Goal: Task Accomplishment & Management: Manage account settings

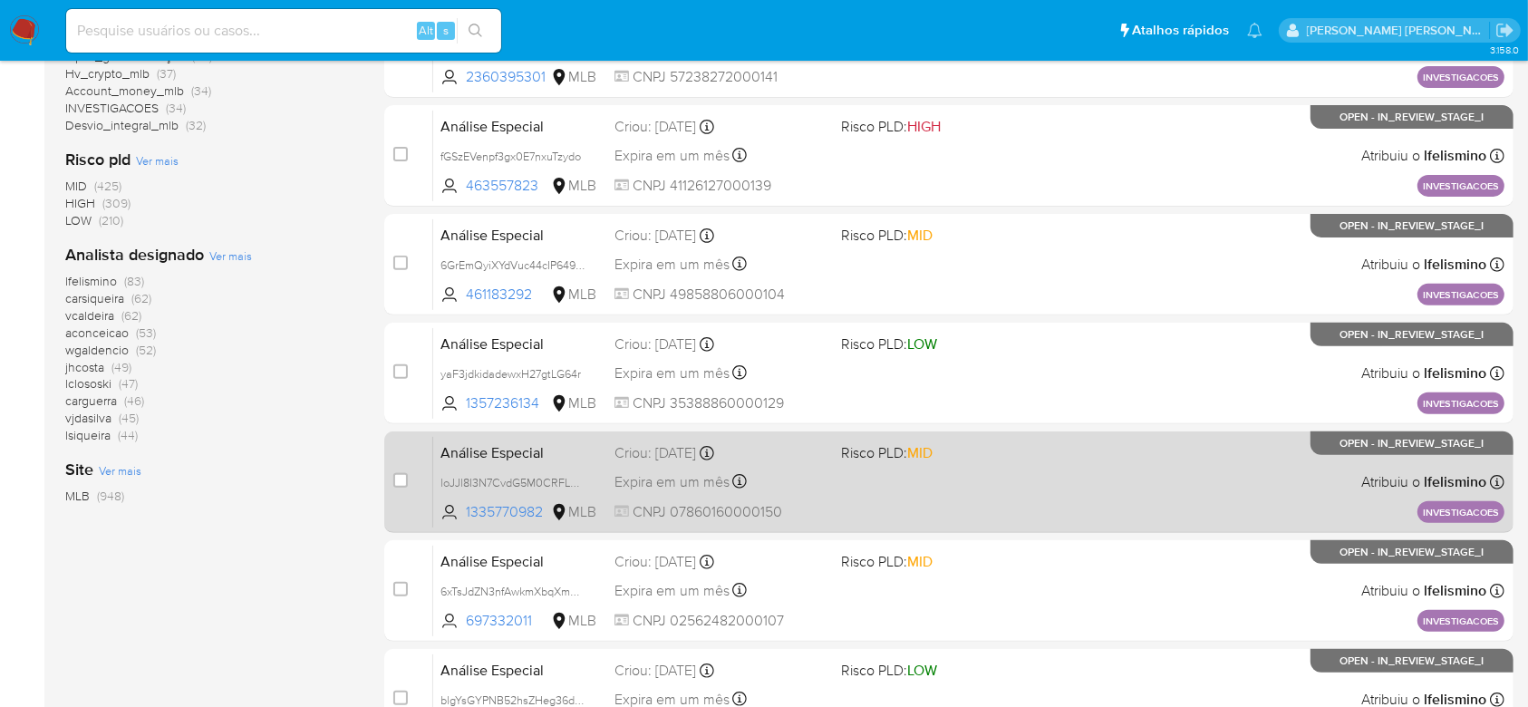
scroll to position [483, 0]
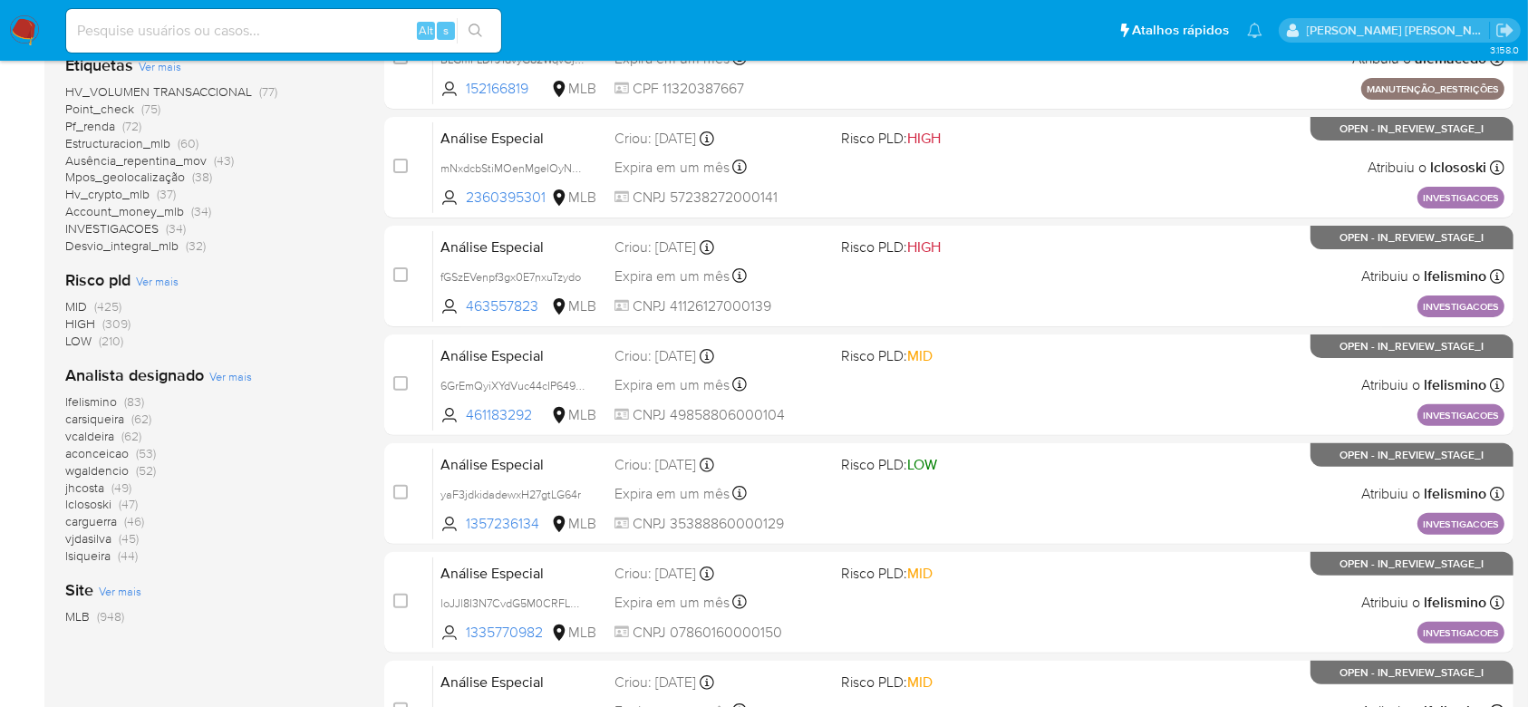
click at [112, 420] on span "carsiqueira" at bounding box center [94, 419] width 59 height 18
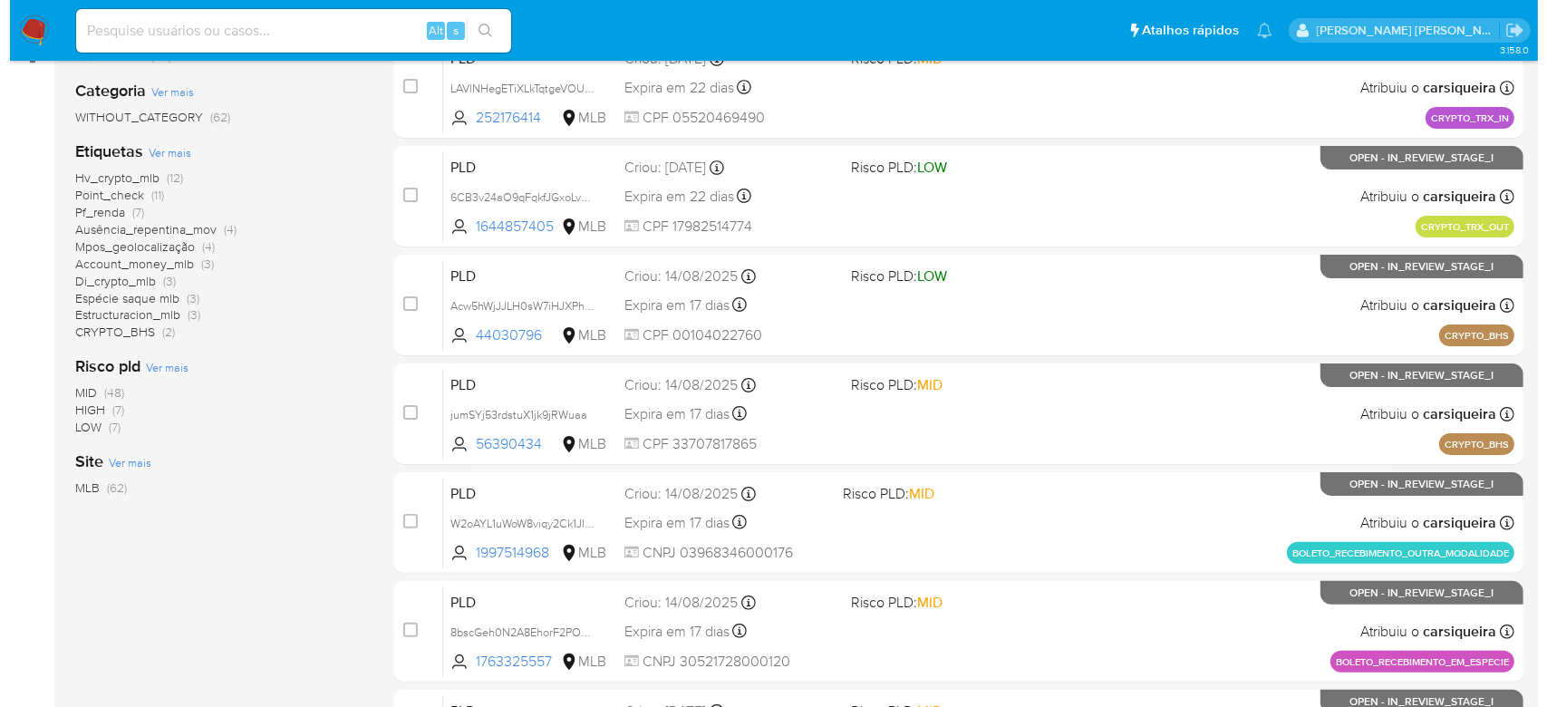
scroll to position [241, 0]
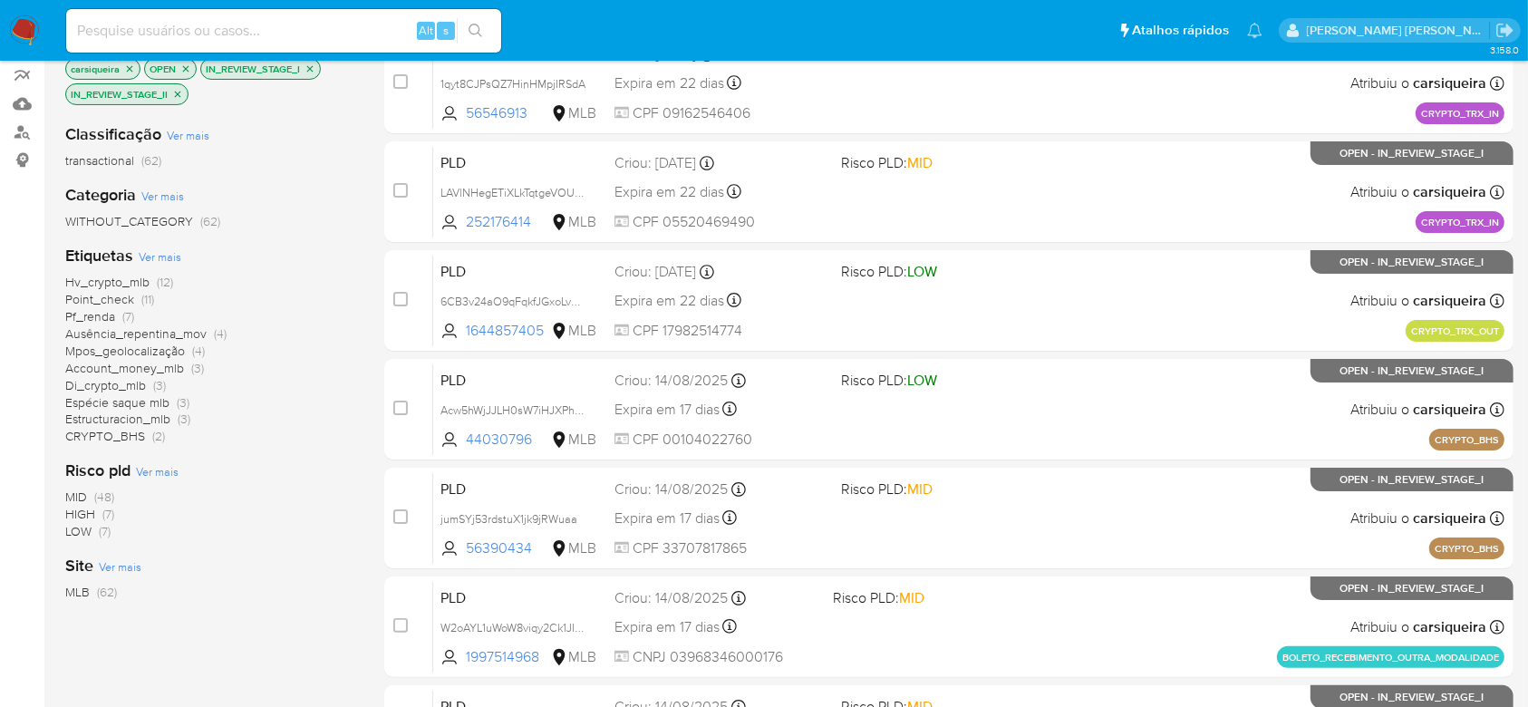
click at [169, 259] on span "Ver mais" at bounding box center [160, 256] width 43 height 16
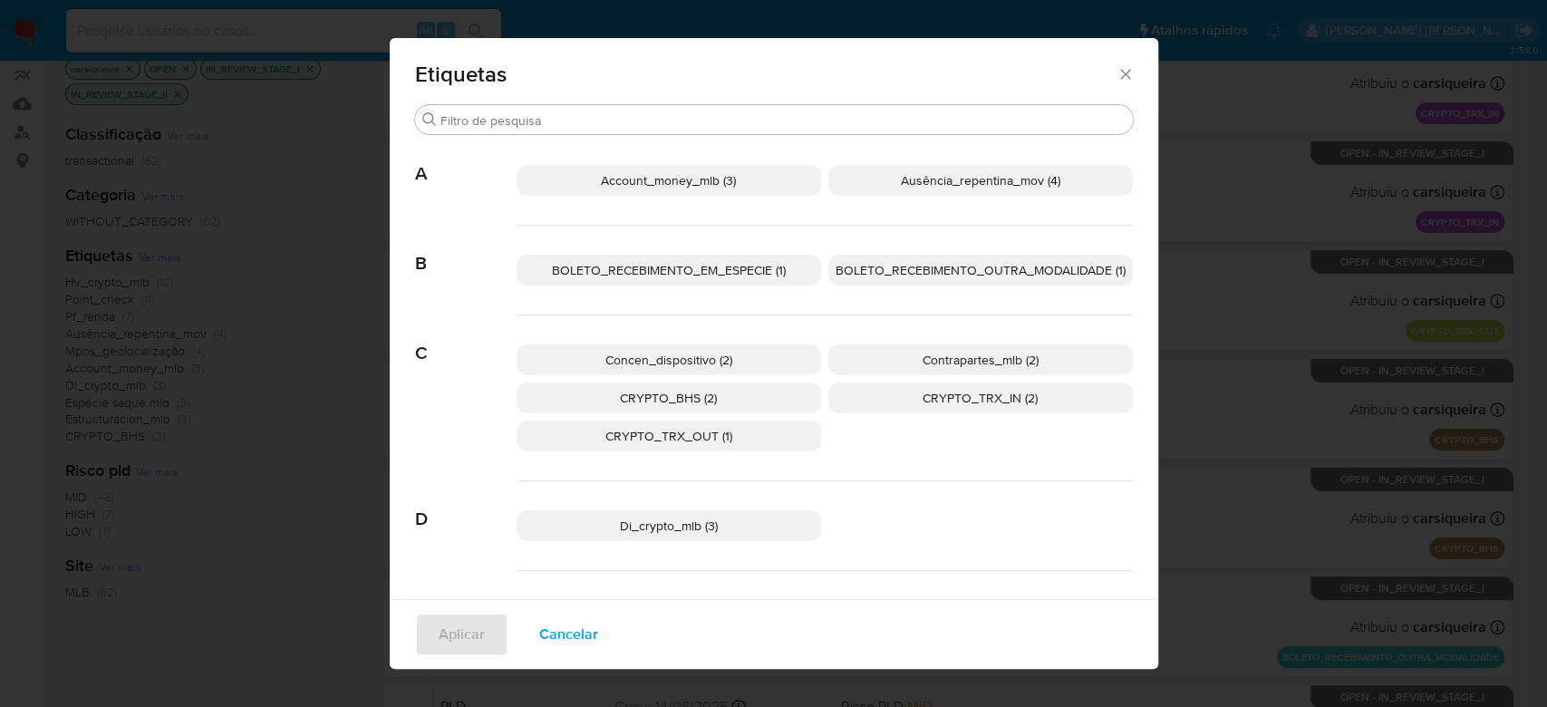
click at [732, 187] on p "Account_money_mlb (3)" at bounding box center [669, 180] width 304 height 31
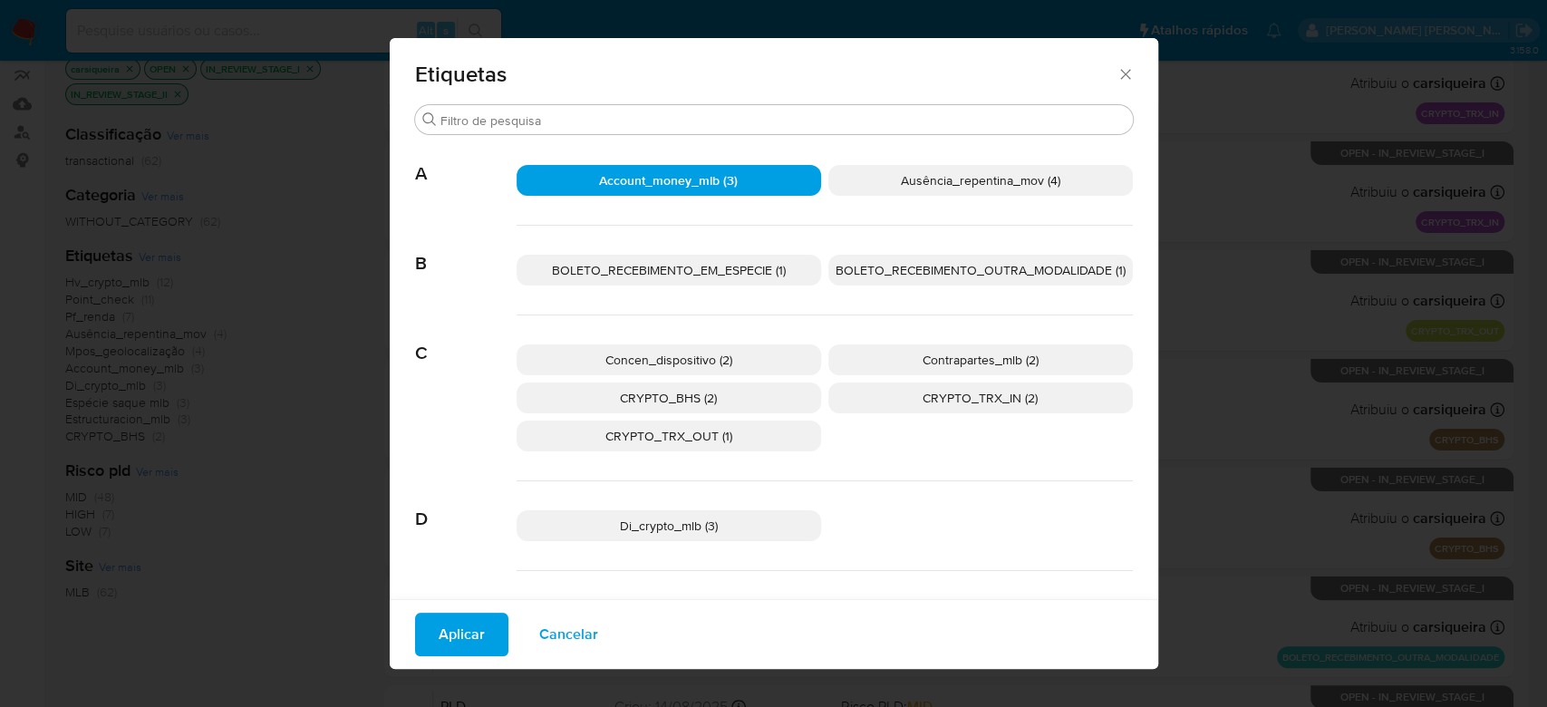
click at [923, 360] on span "Contrapartes_mlb (2)" at bounding box center [981, 360] width 116 height 18
click at [748, 395] on p "CRYPTO_BHS (2)" at bounding box center [669, 397] width 304 height 31
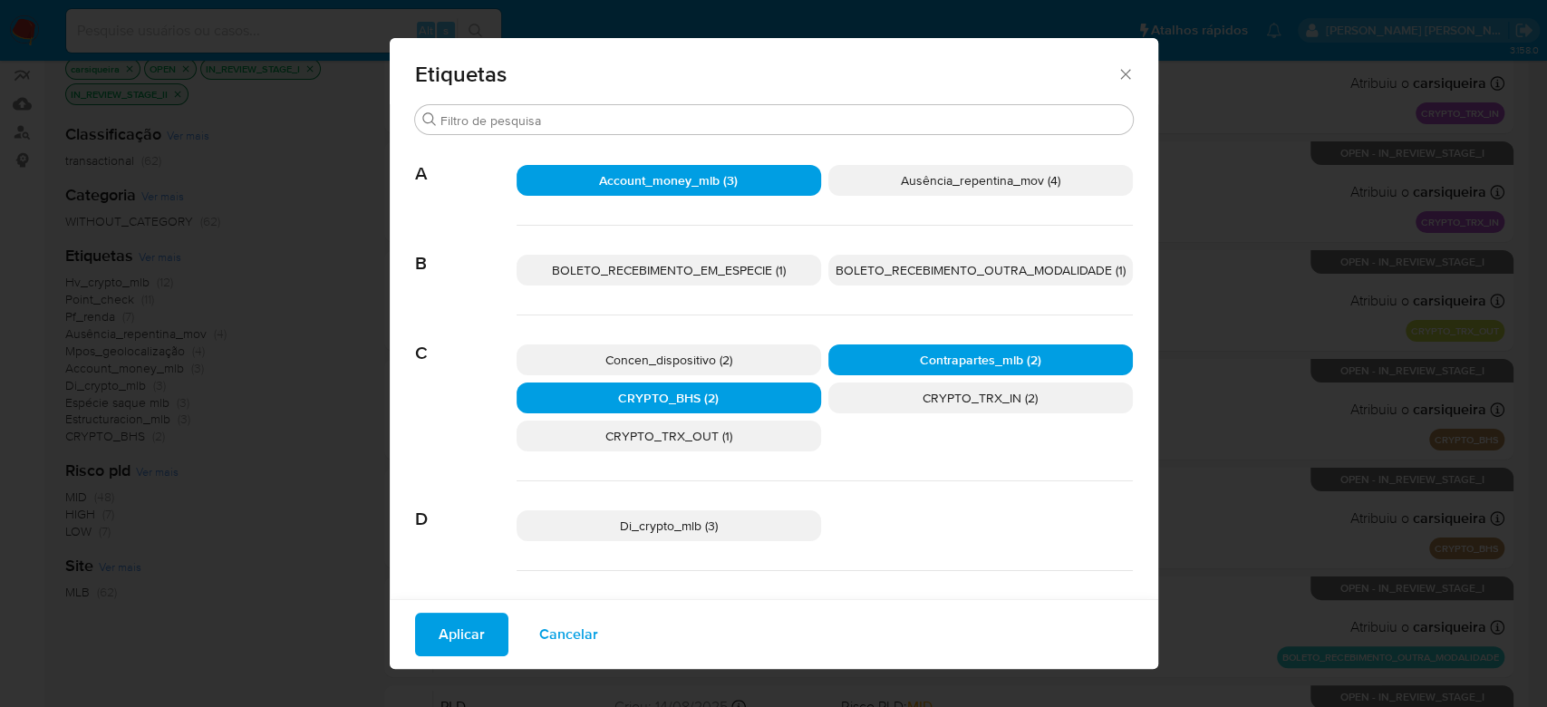
click at [892, 393] on p "CRYPTO_TRX_IN (2)" at bounding box center [980, 397] width 304 height 31
click at [725, 424] on p "CRYPTO_TRX_OUT (1)" at bounding box center [669, 435] width 304 height 31
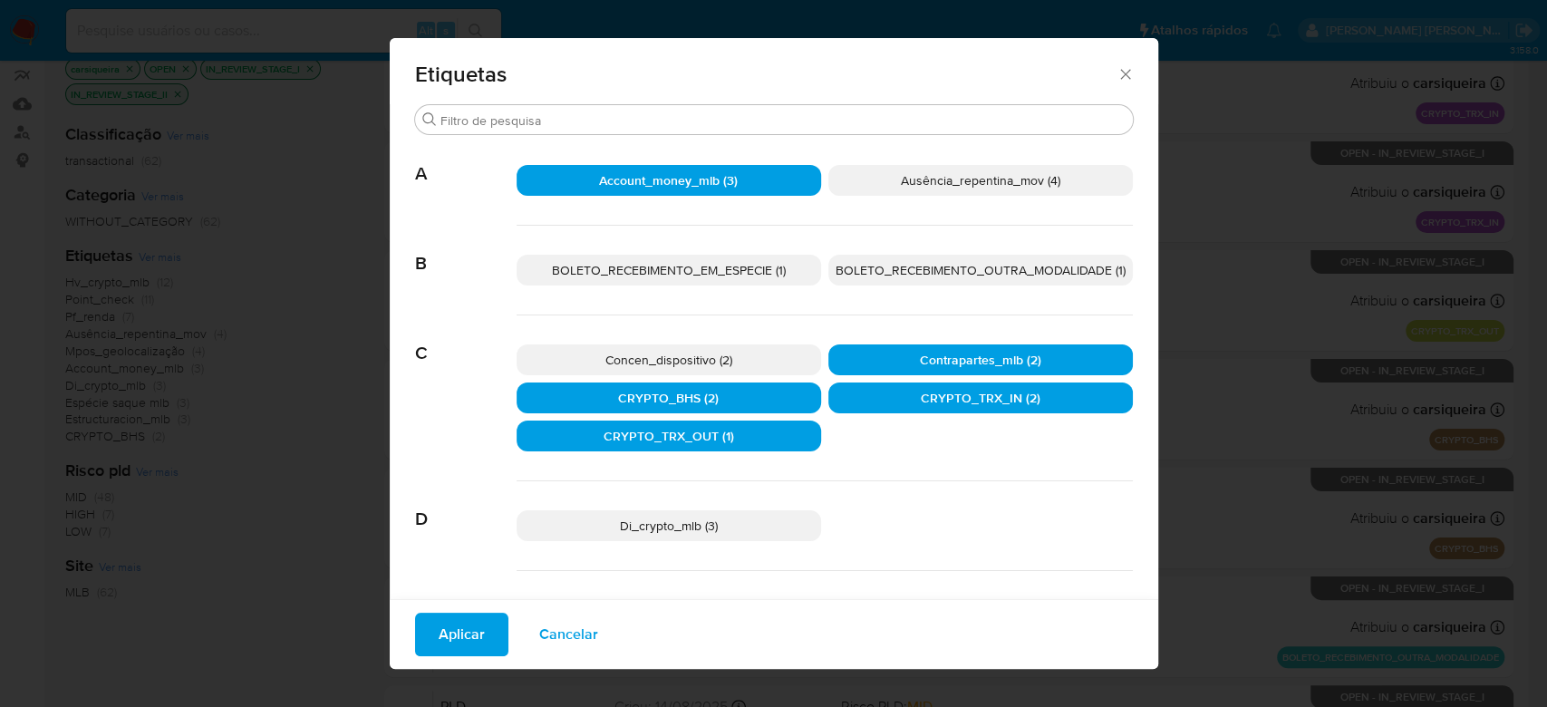
click at [712, 525] on p "Di_crypto_mlb (3)" at bounding box center [669, 525] width 304 height 31
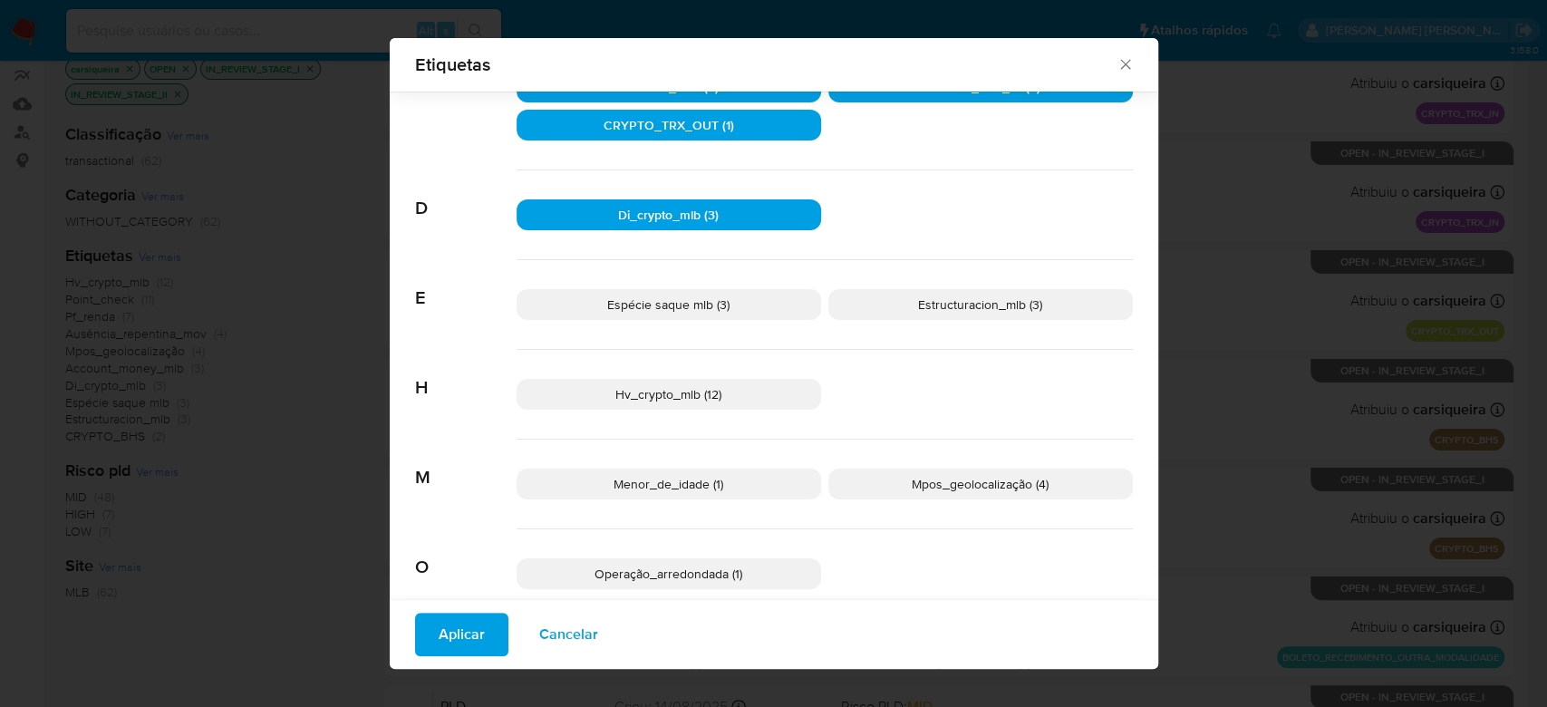
scroll to position [334, 0]
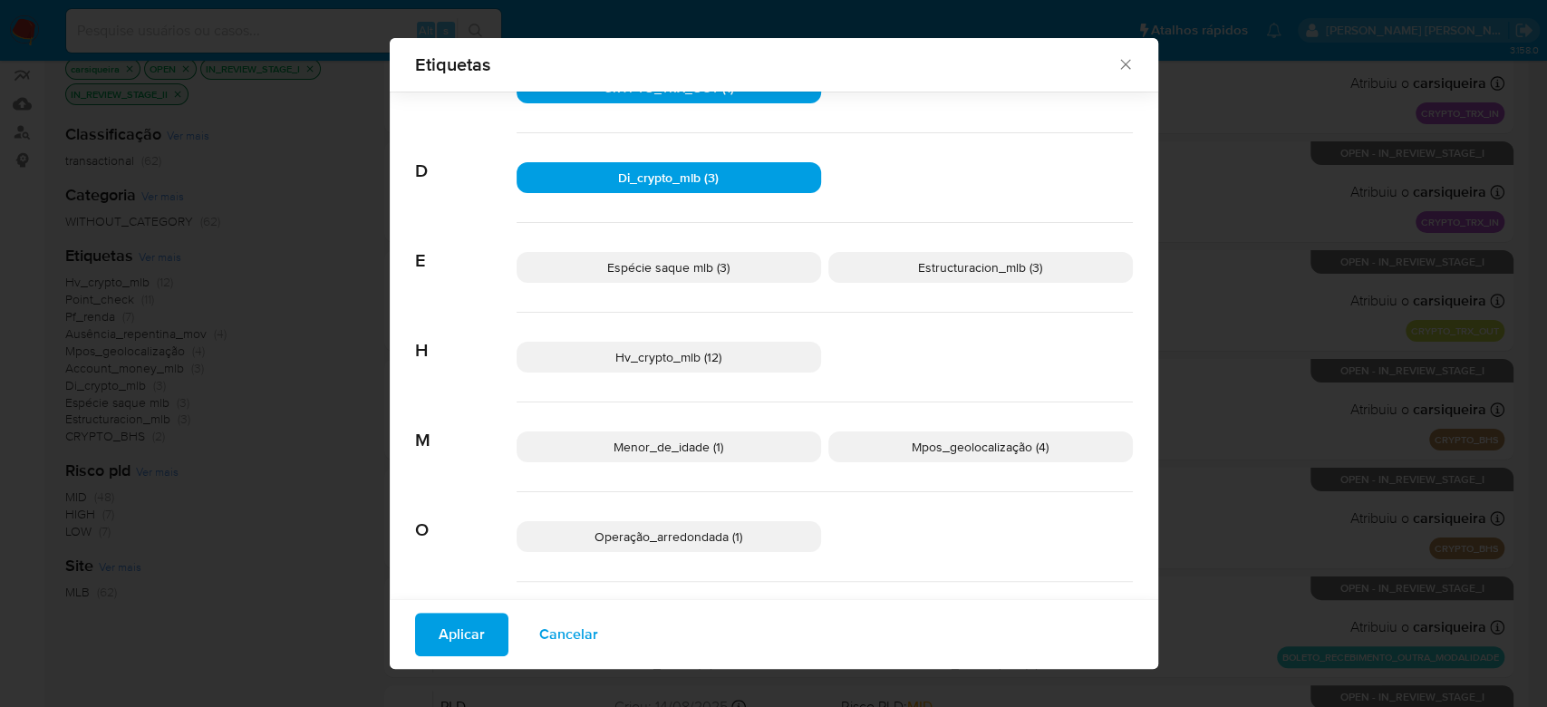
click at [681, 265] on span "Espécie saque mlb (3)" at bounding box center [668, 267] width 122 height 18
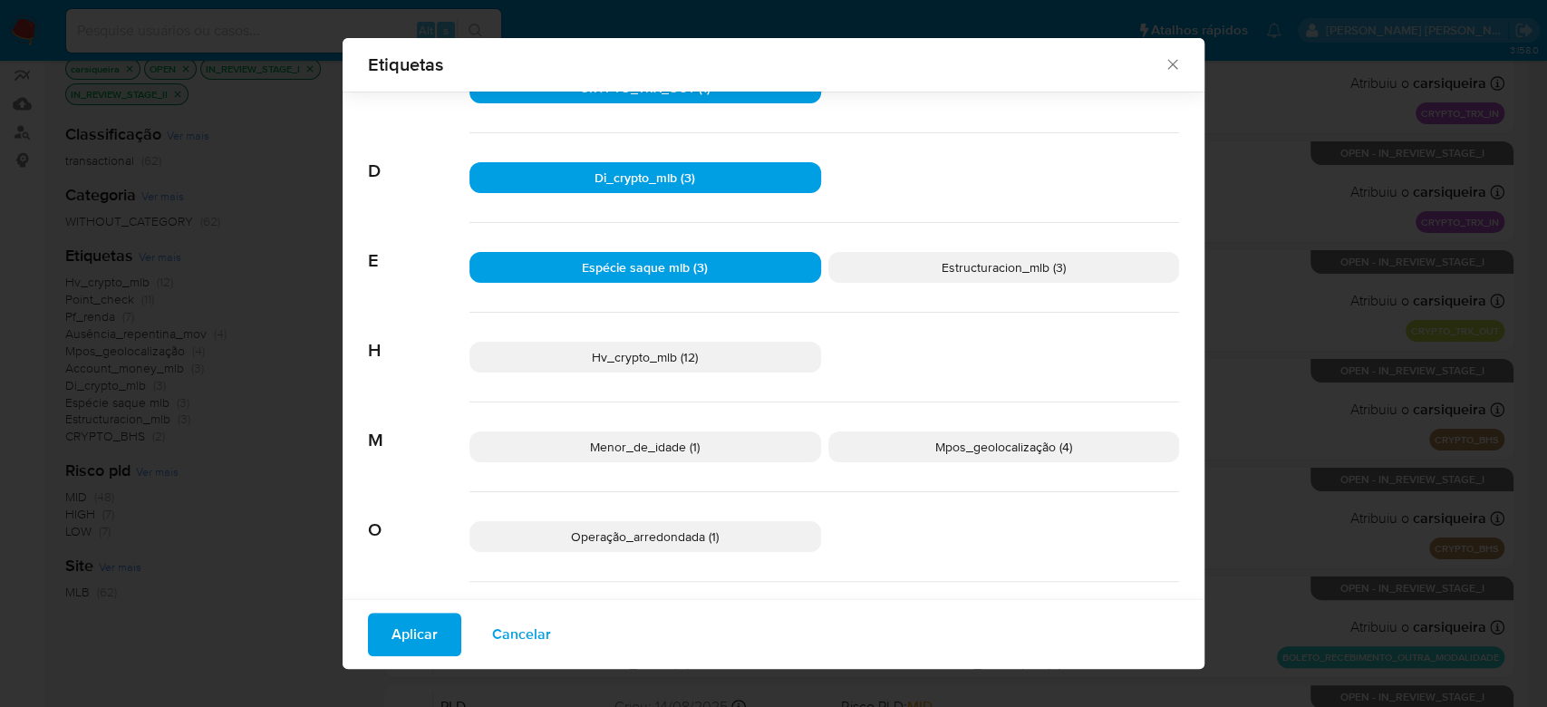
click at [919, 267] on p "Estructuracion_mlb (3)" at bounding box center [1004, 267] width 352 height 31
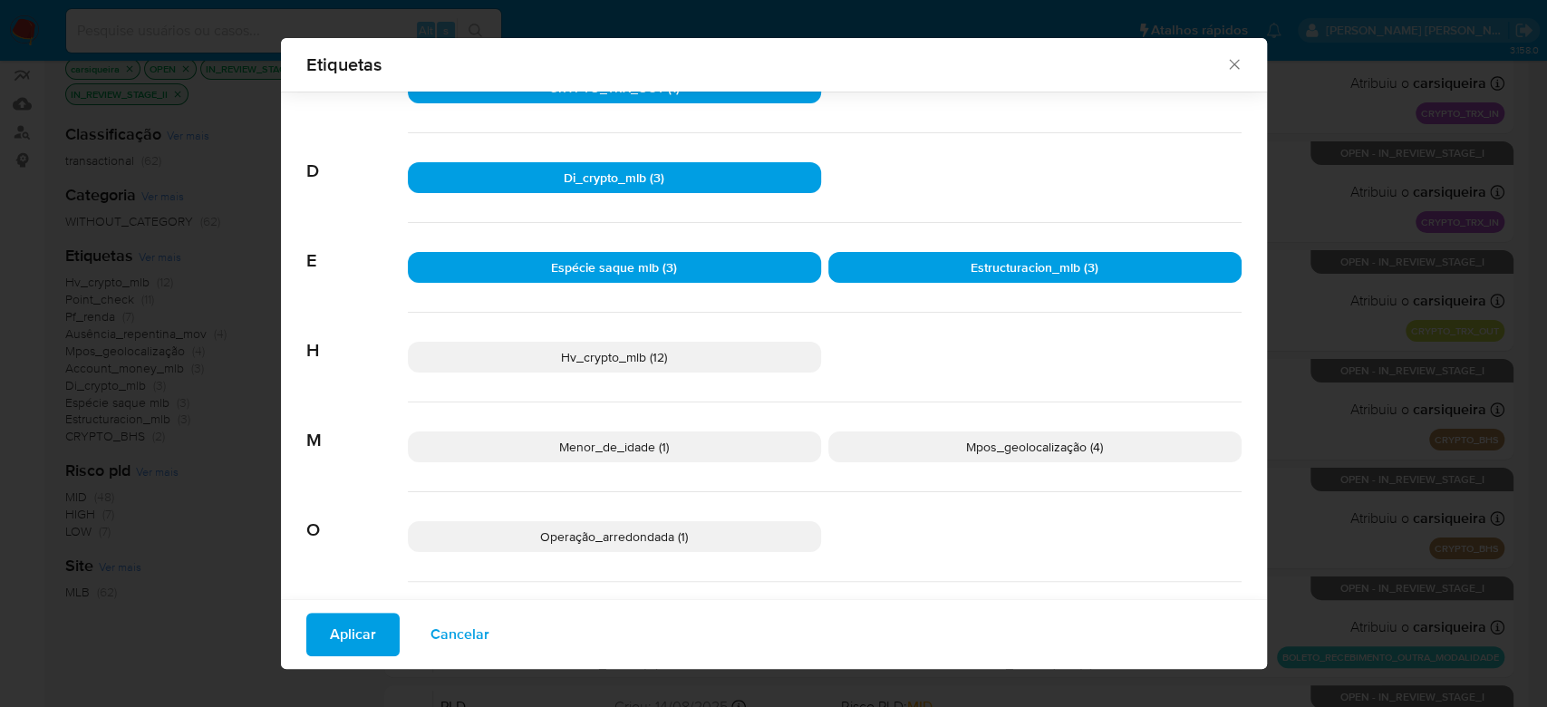
click at [696, 352] on p "Hv_crypto_mlb (12)" at bounding box center [614, 357] width 413 height 31
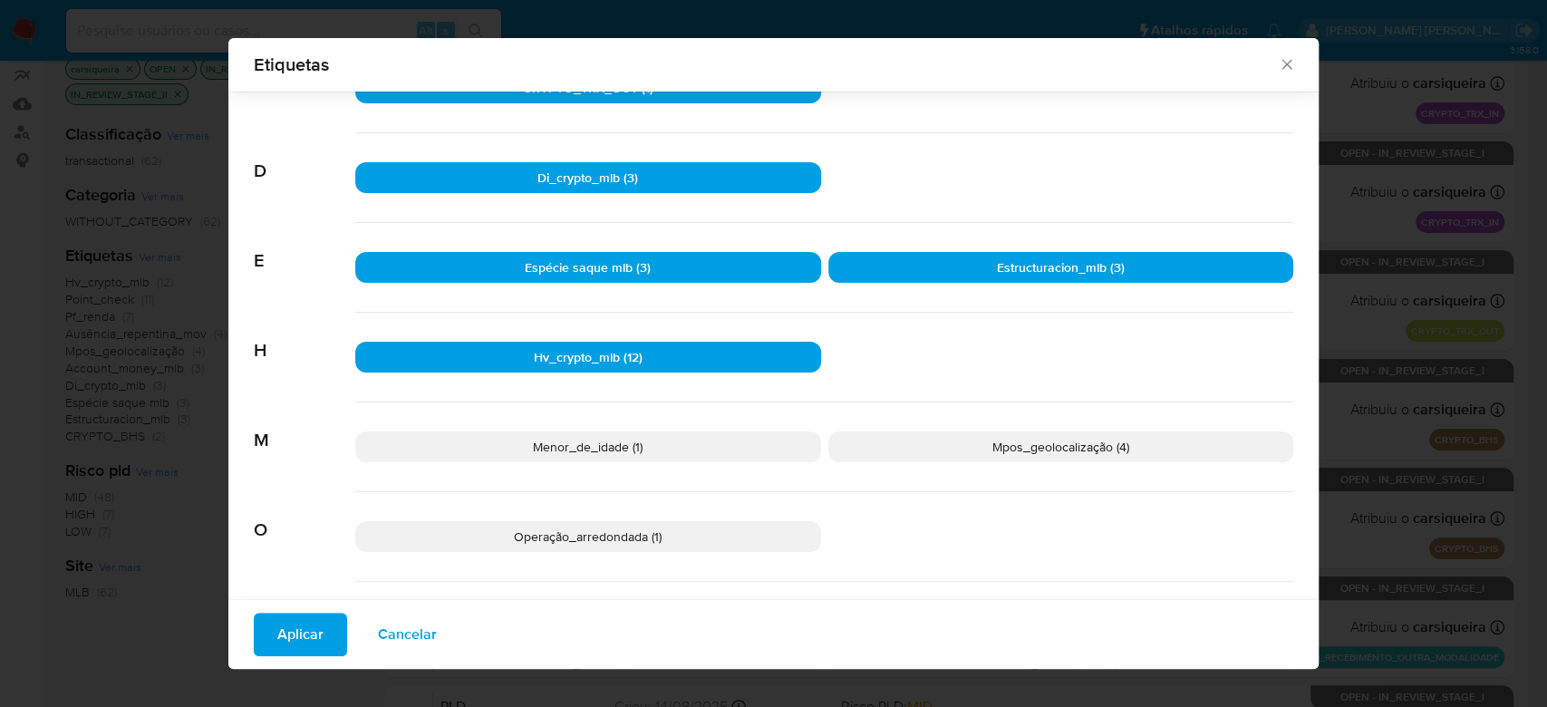
click at [657, 444] on p "Menor_de_idade (1)" at bounding box center [588, 446] width 466 height 31
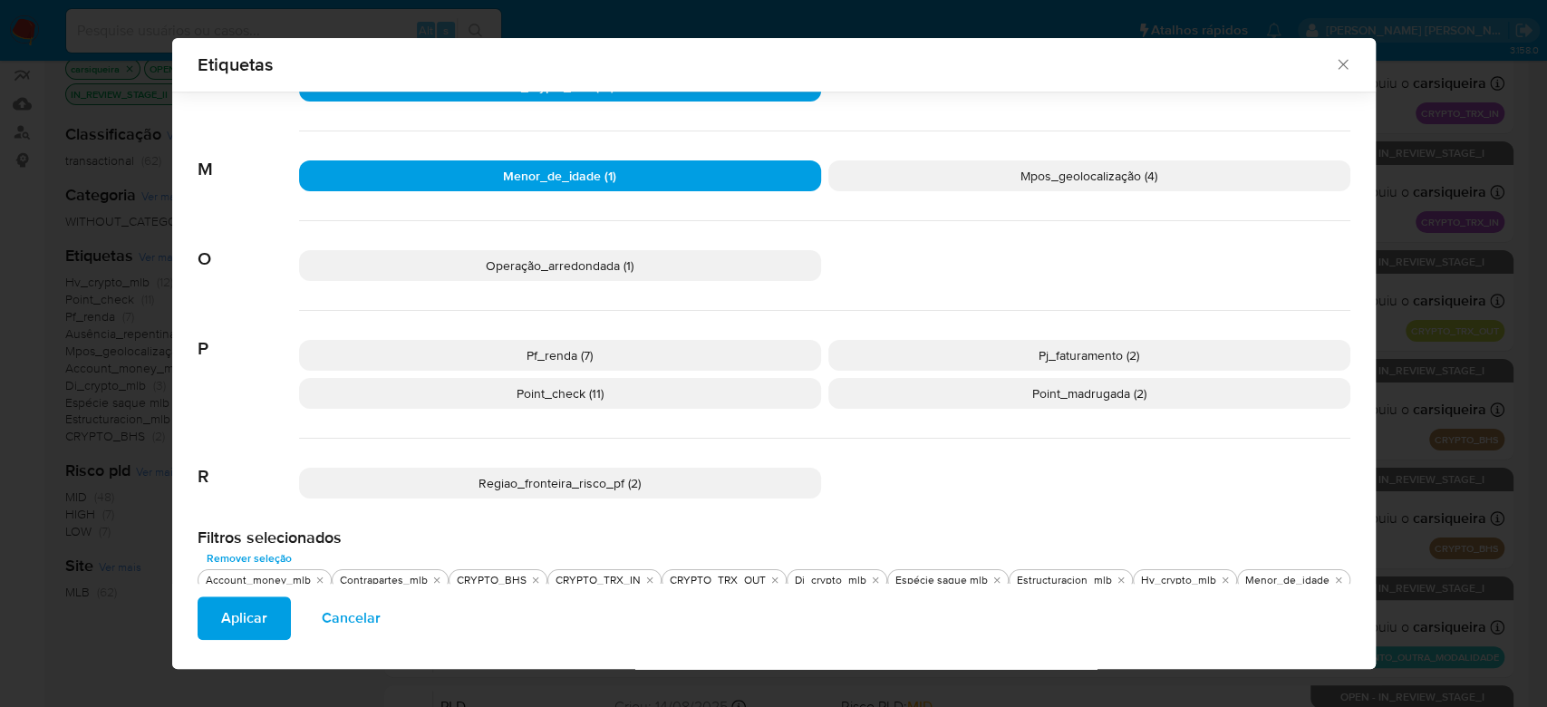
scroll to position [608, 0]
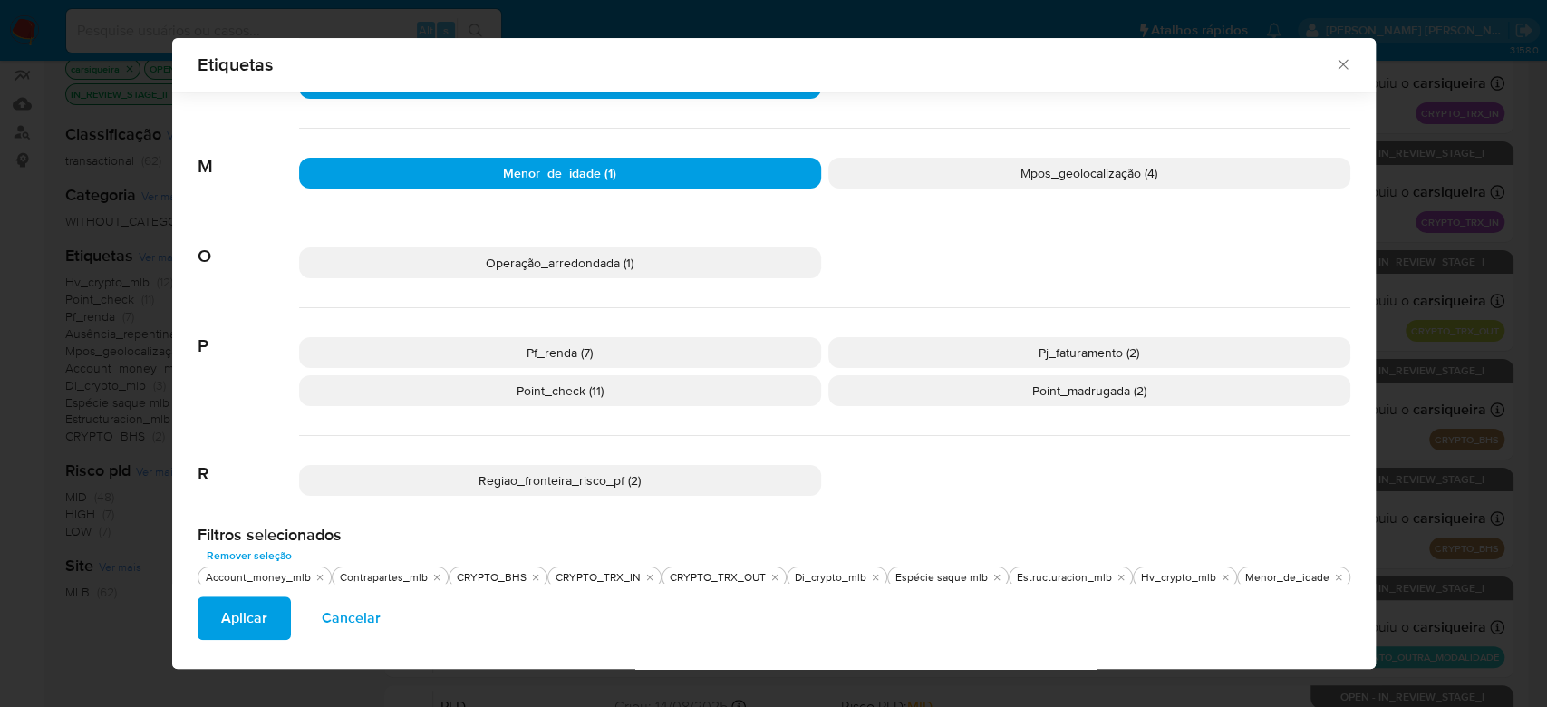
click at [656, 347] on p "Pf_renda (7)" at bounding box center [560, 352] width 522 height 31
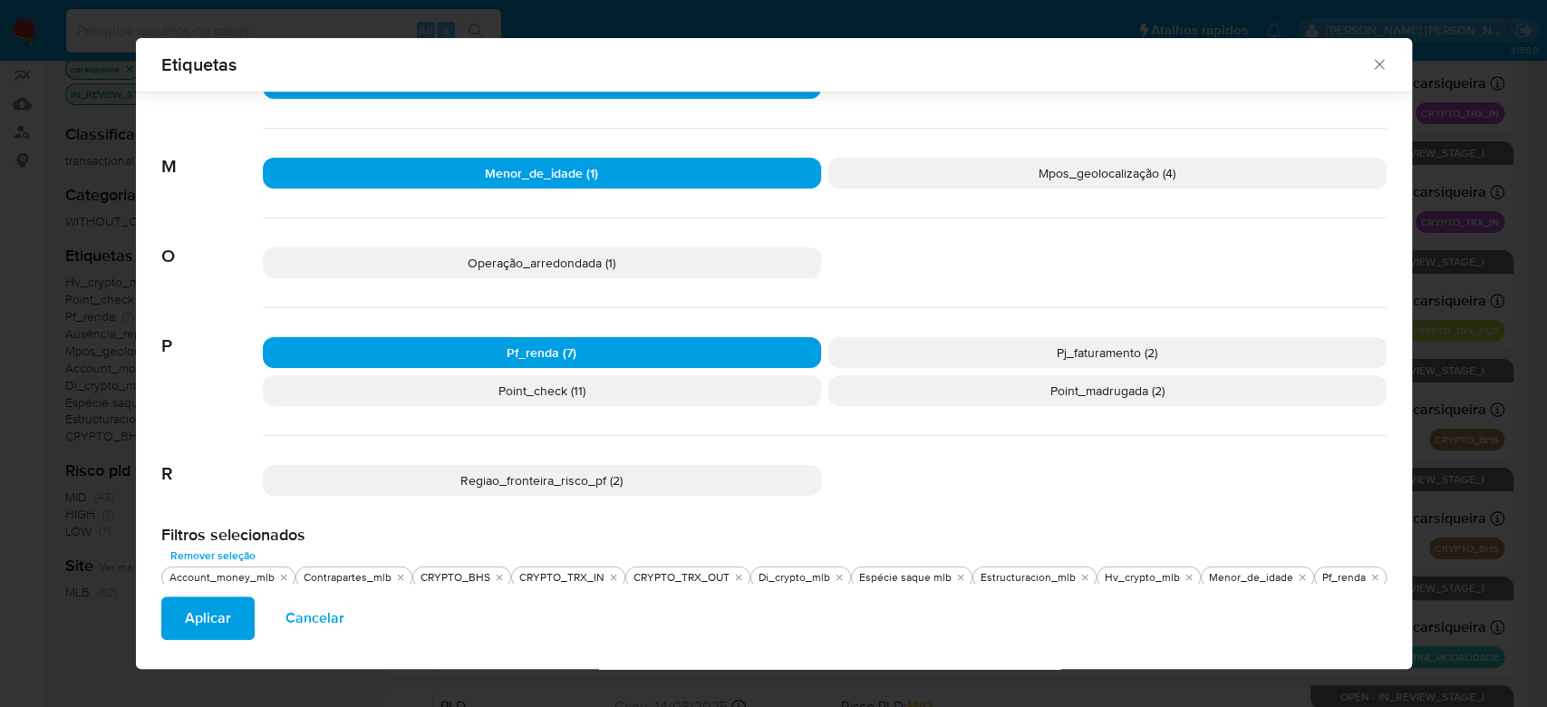
click at [971, 348] on p "Pj_faturamento (2)" at bounding box center [1107, 352] width 558 height 31
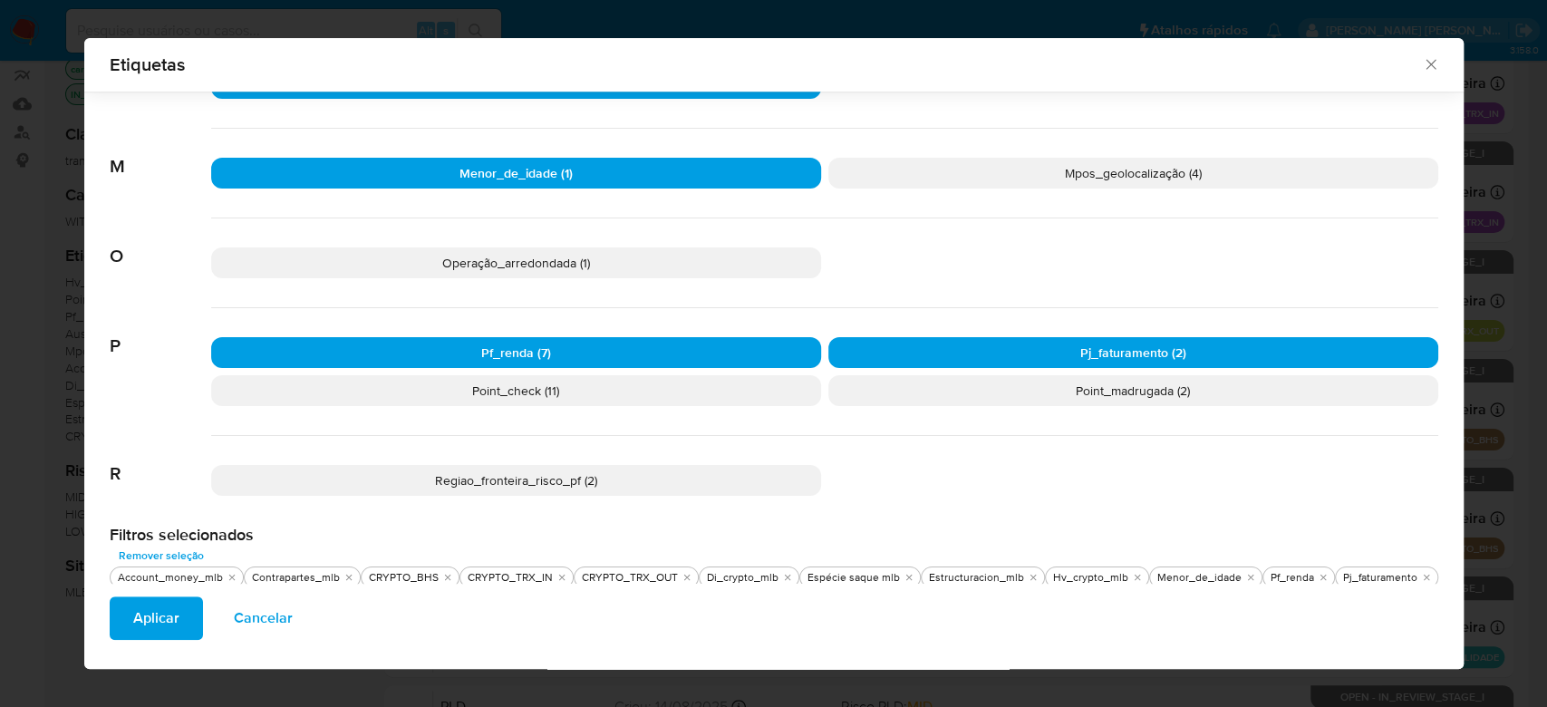
click at [168, 617] on span "Aplicar" at bounding box center [156, 618] width 46 height 40
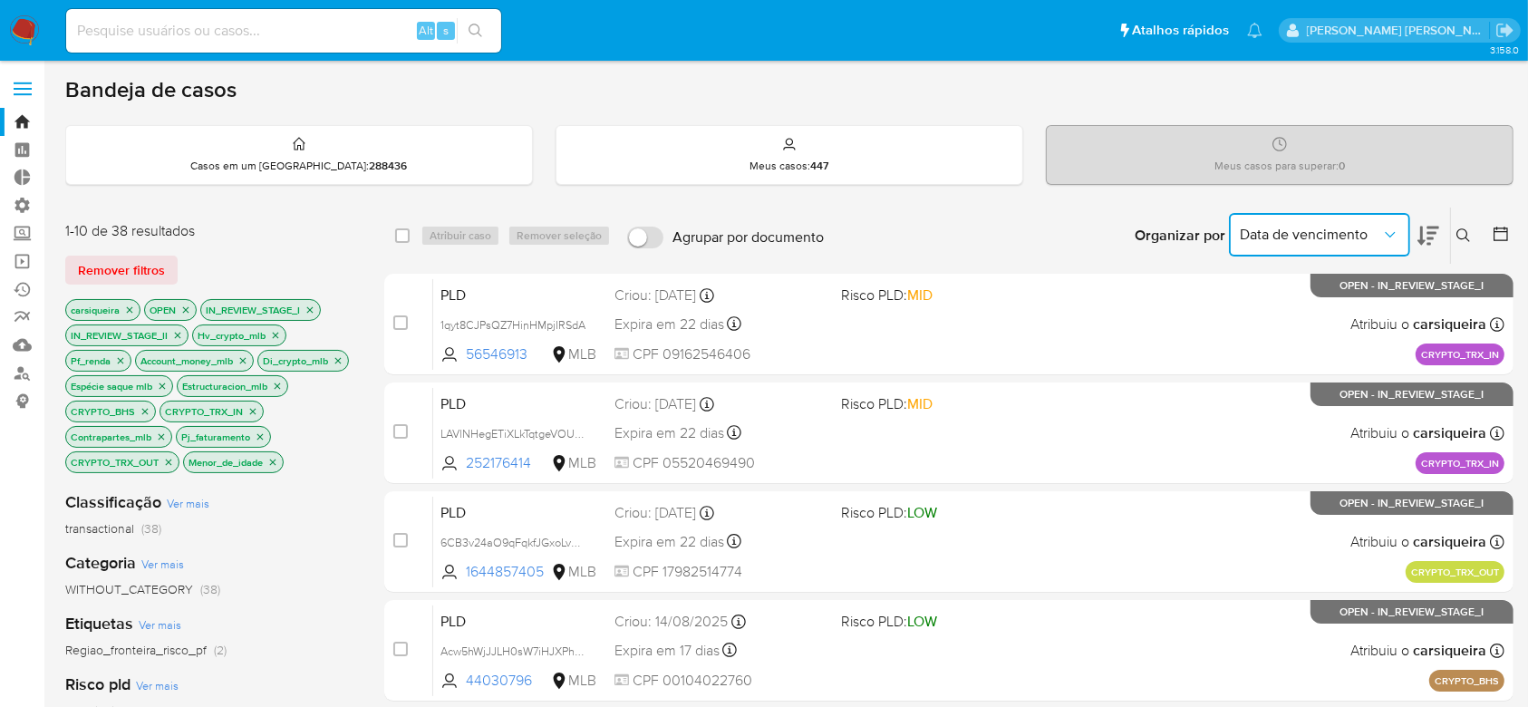
click at [1393, 231] on icon "Organizar por" at bounding box center [1390, 235] width 18 height 18
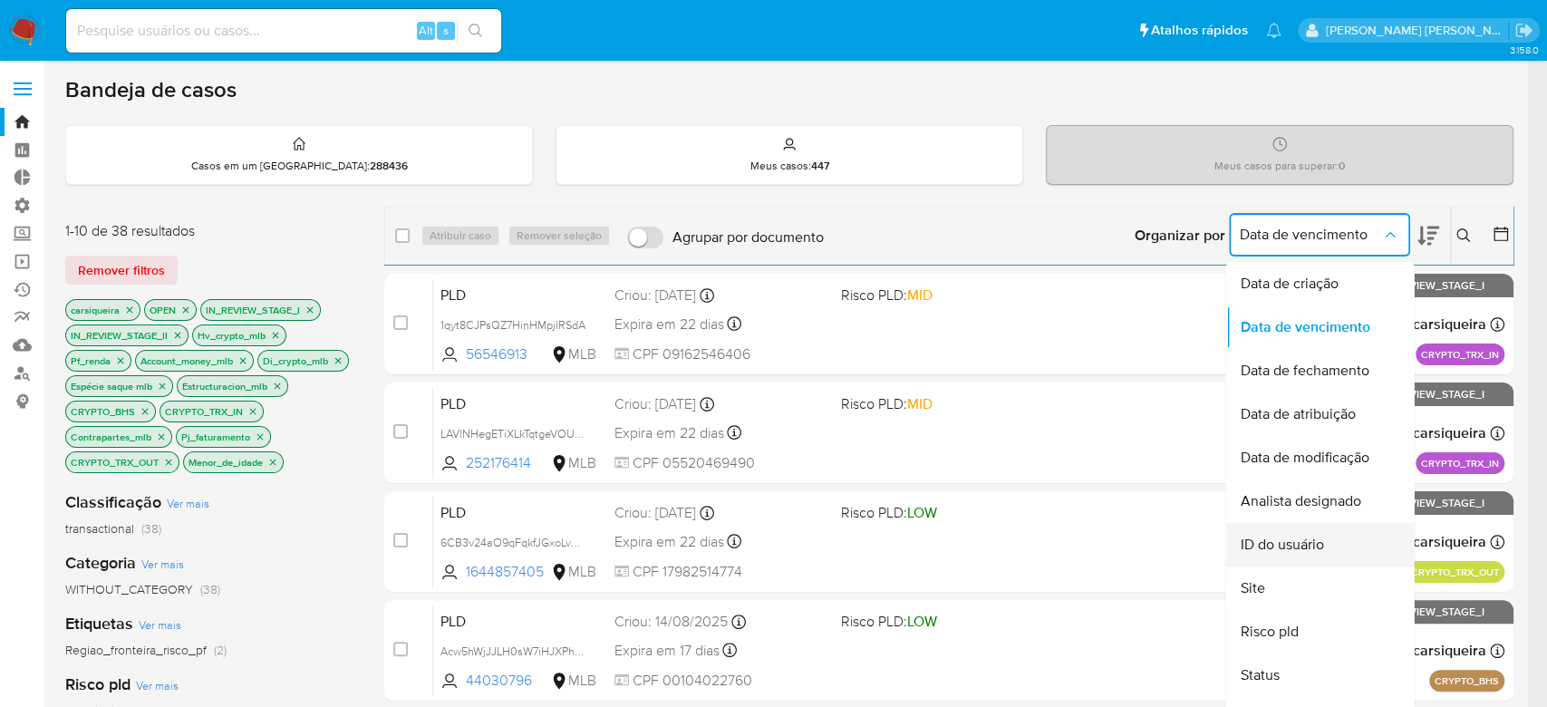
click at [1300, 543] on span "ID do usuário" at bounding box center [1281, 545] width 83 height 18
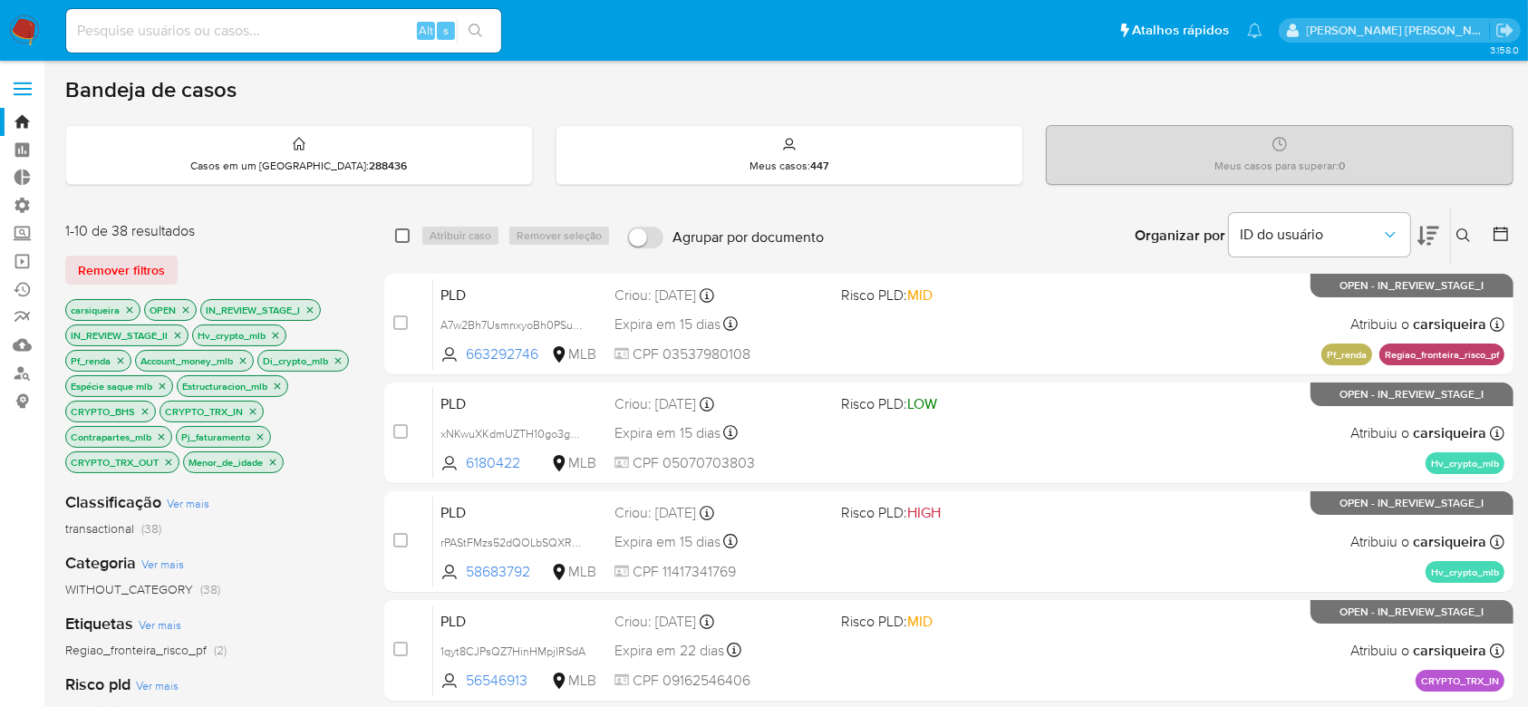
click at [403, 232] on input "checkbox" at bounding box center [402, 235] width 14 height 14
checkbox input "true"
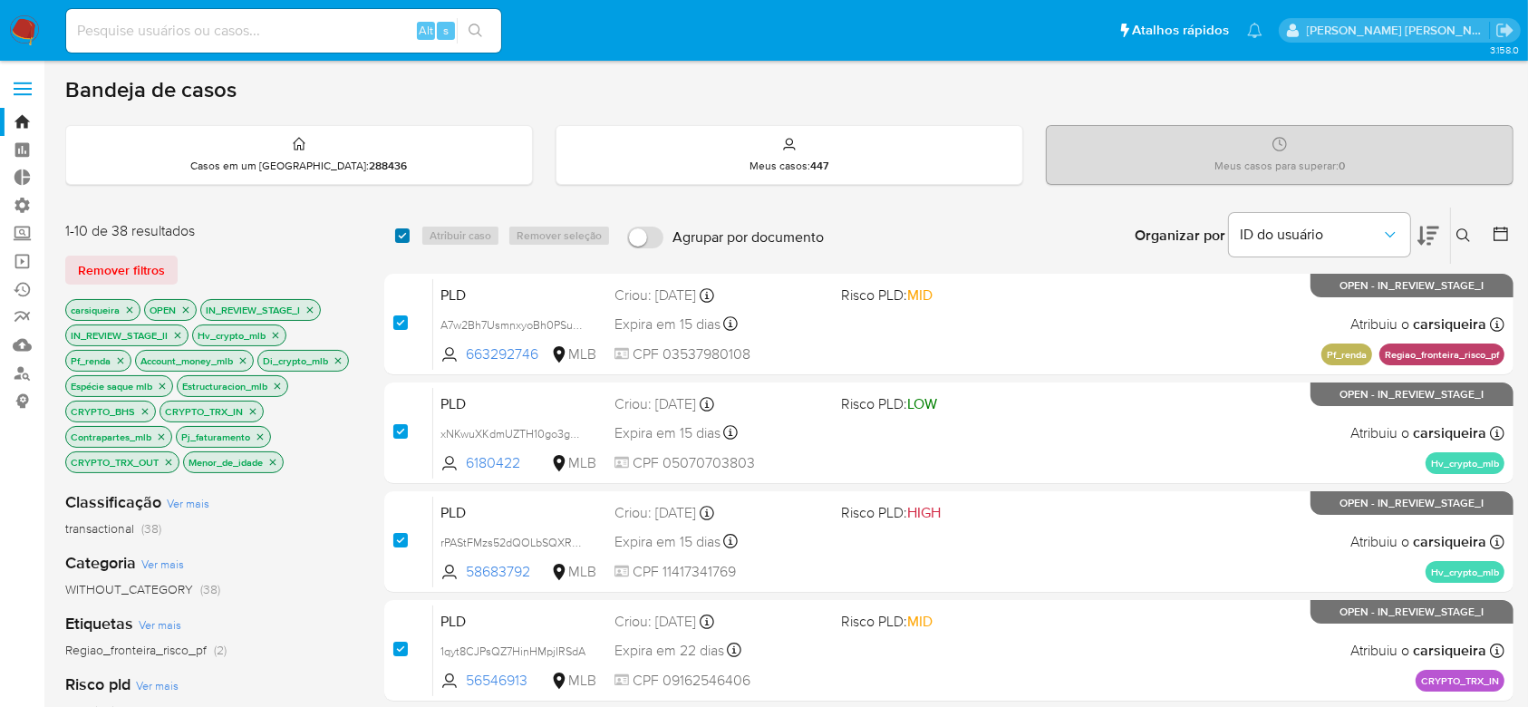
checkbox input "true"
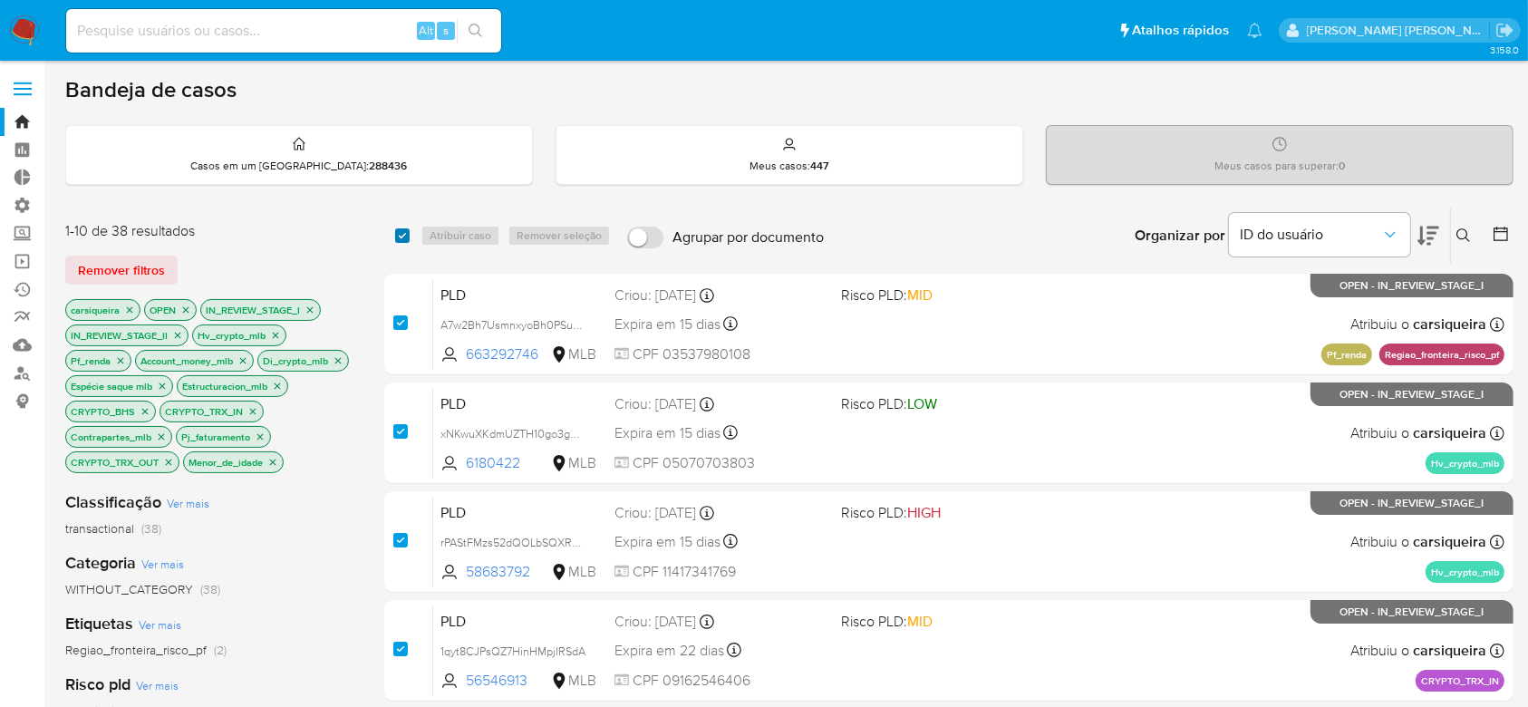
checkbox input "true"
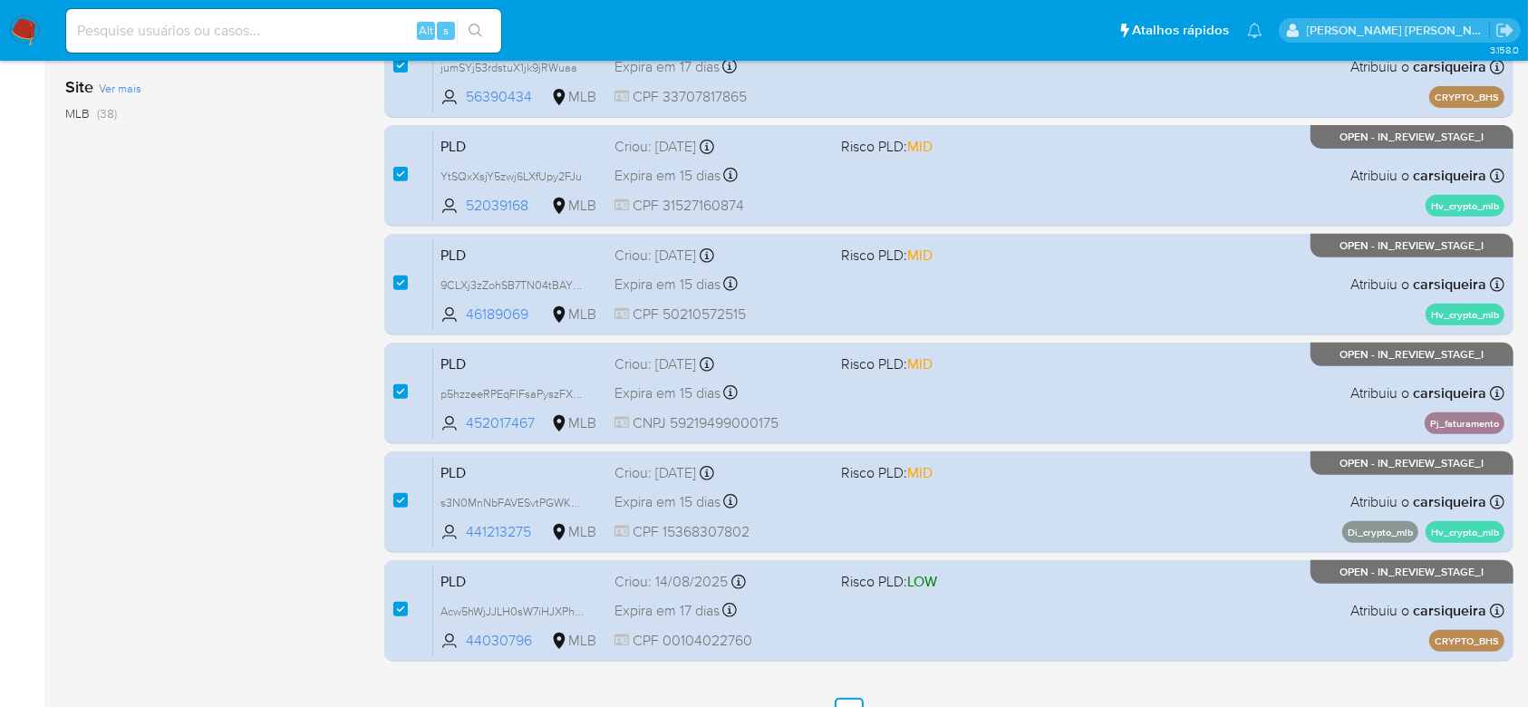
scroll to position [788, 0]
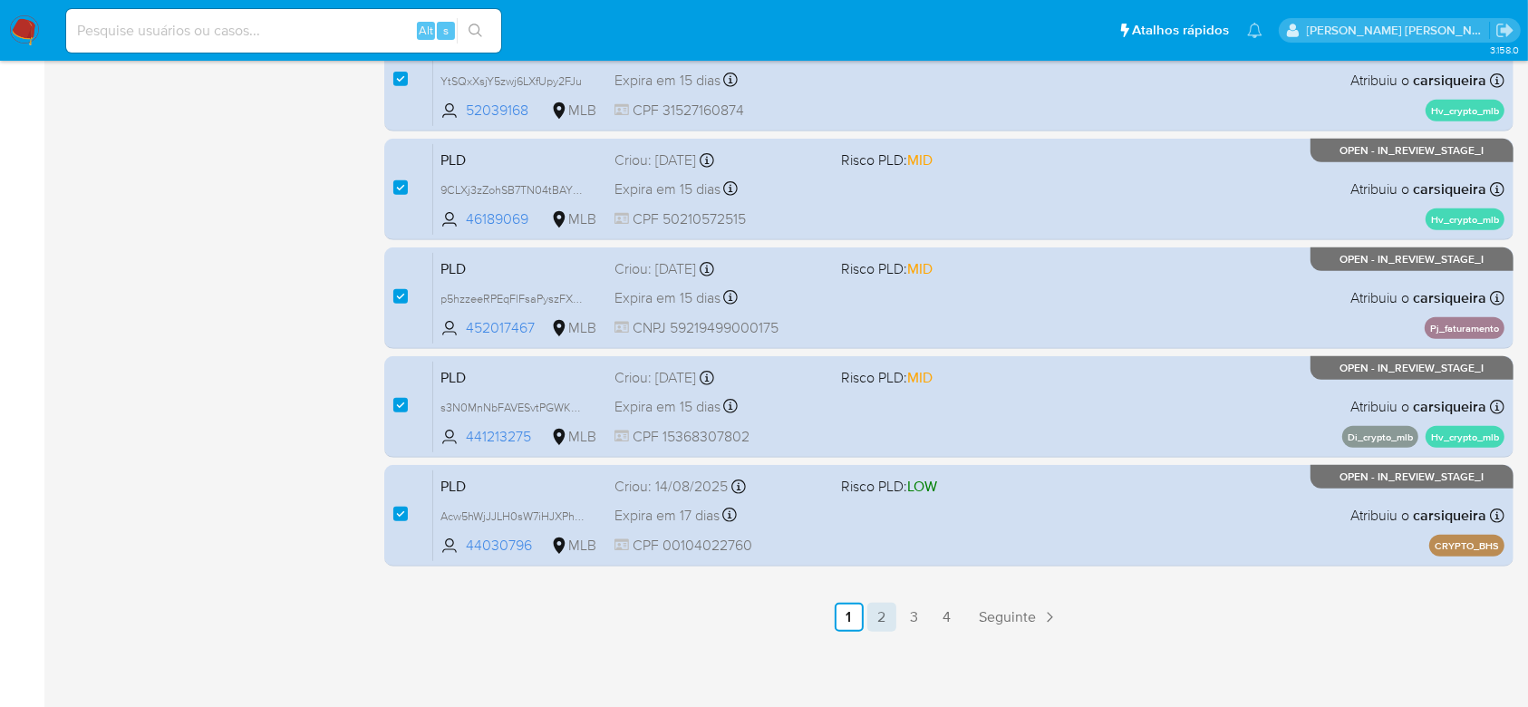
click at [885, 618] on link "2" at bounding box center [881, 617] width 29 height 29
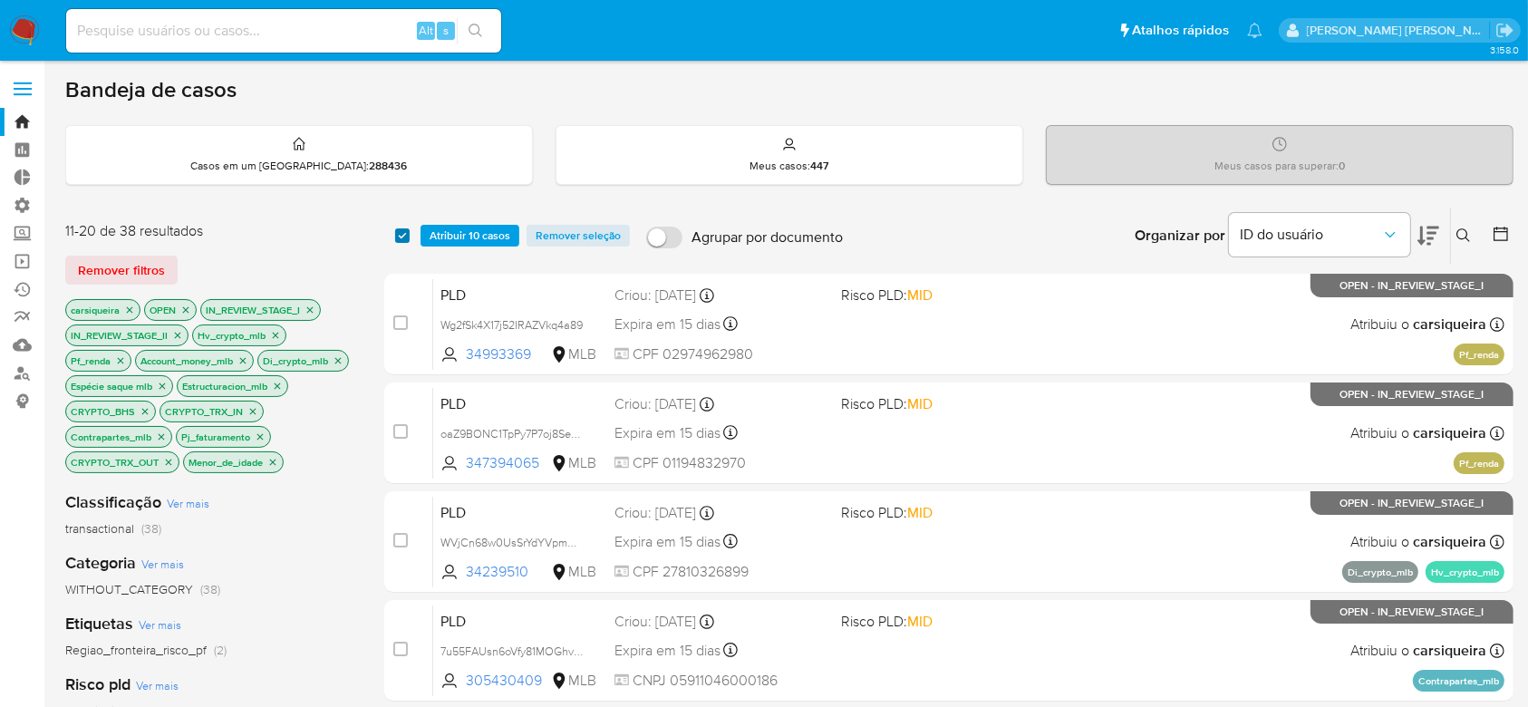
click at [405, 241] on input "checkbox" at bounding box center [402, 235] width 14 height 14
checkbox input "true"
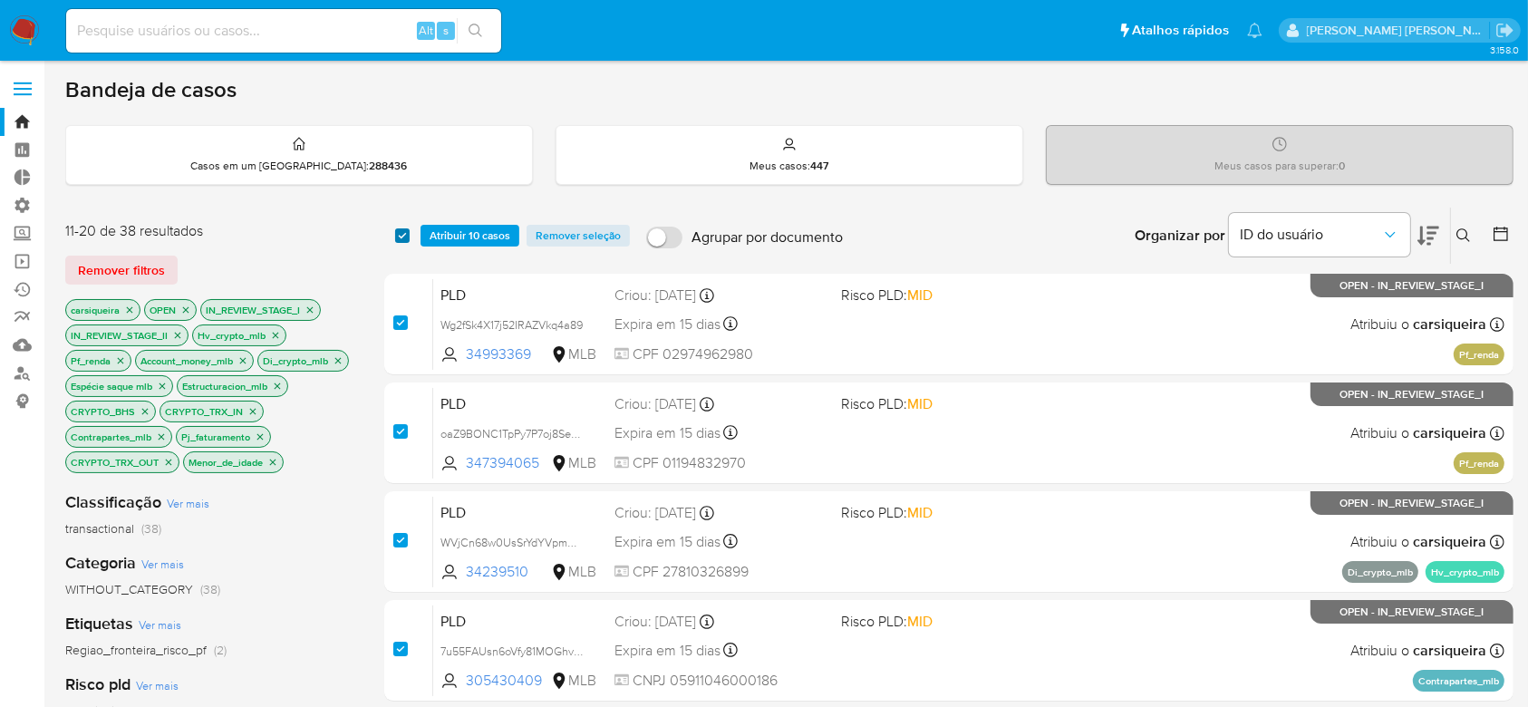
checkbox input "true"
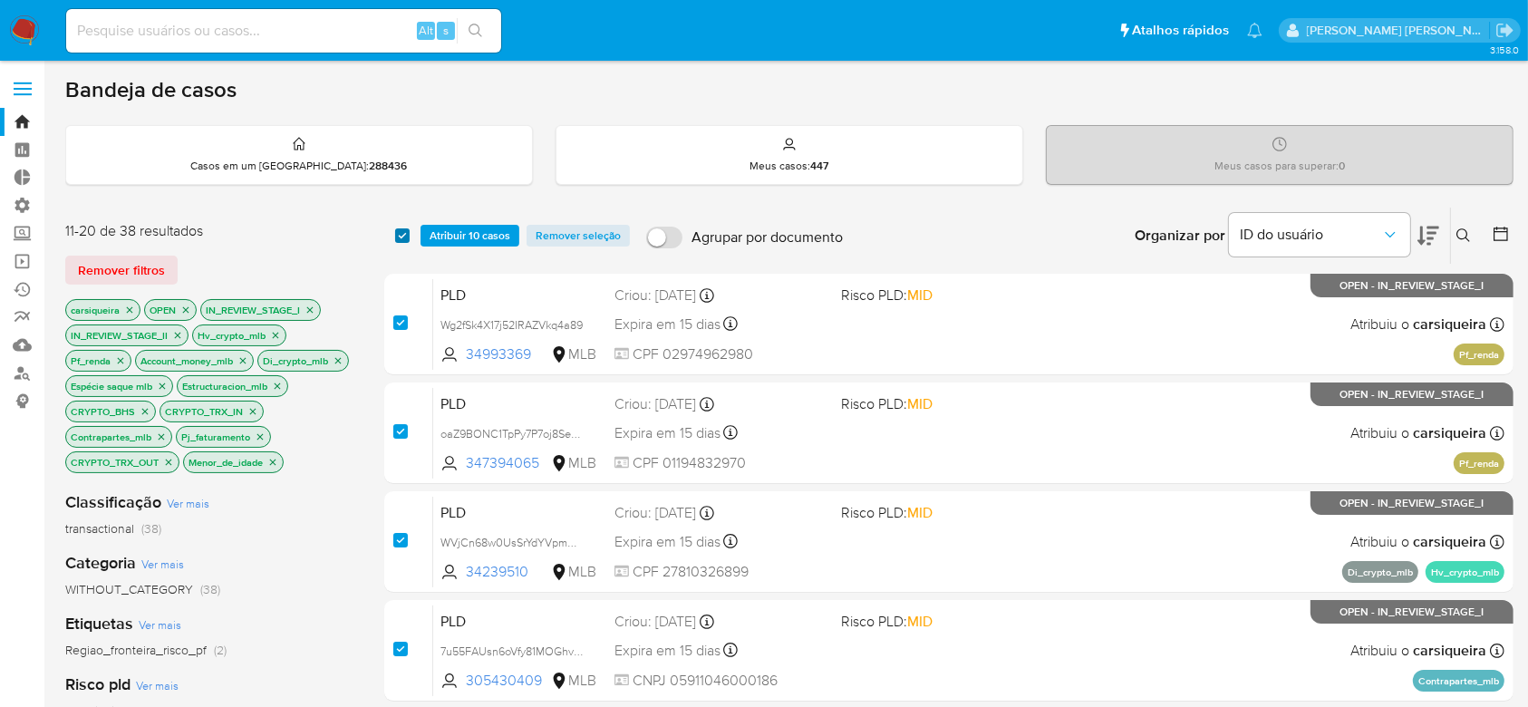
checkbox input "true"
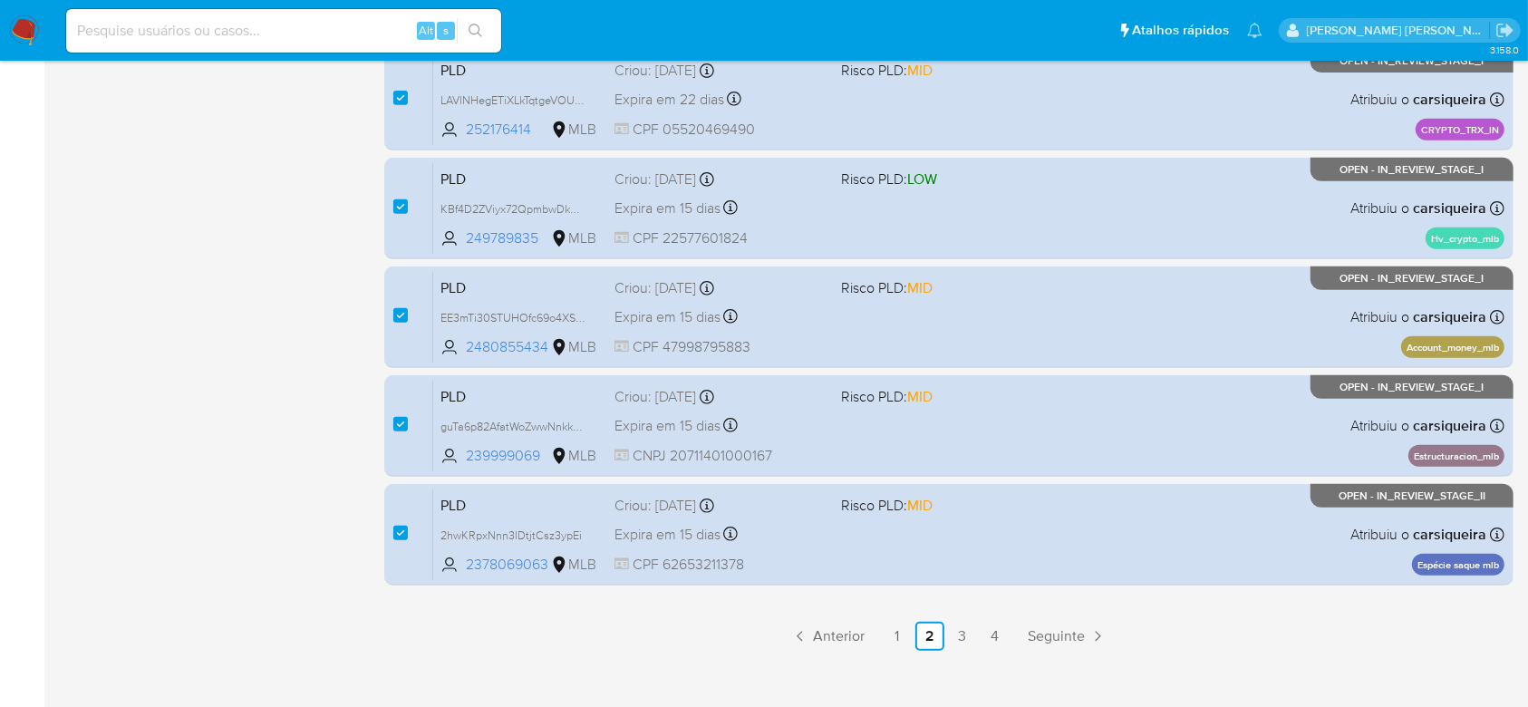
scroll to position [788, 0]
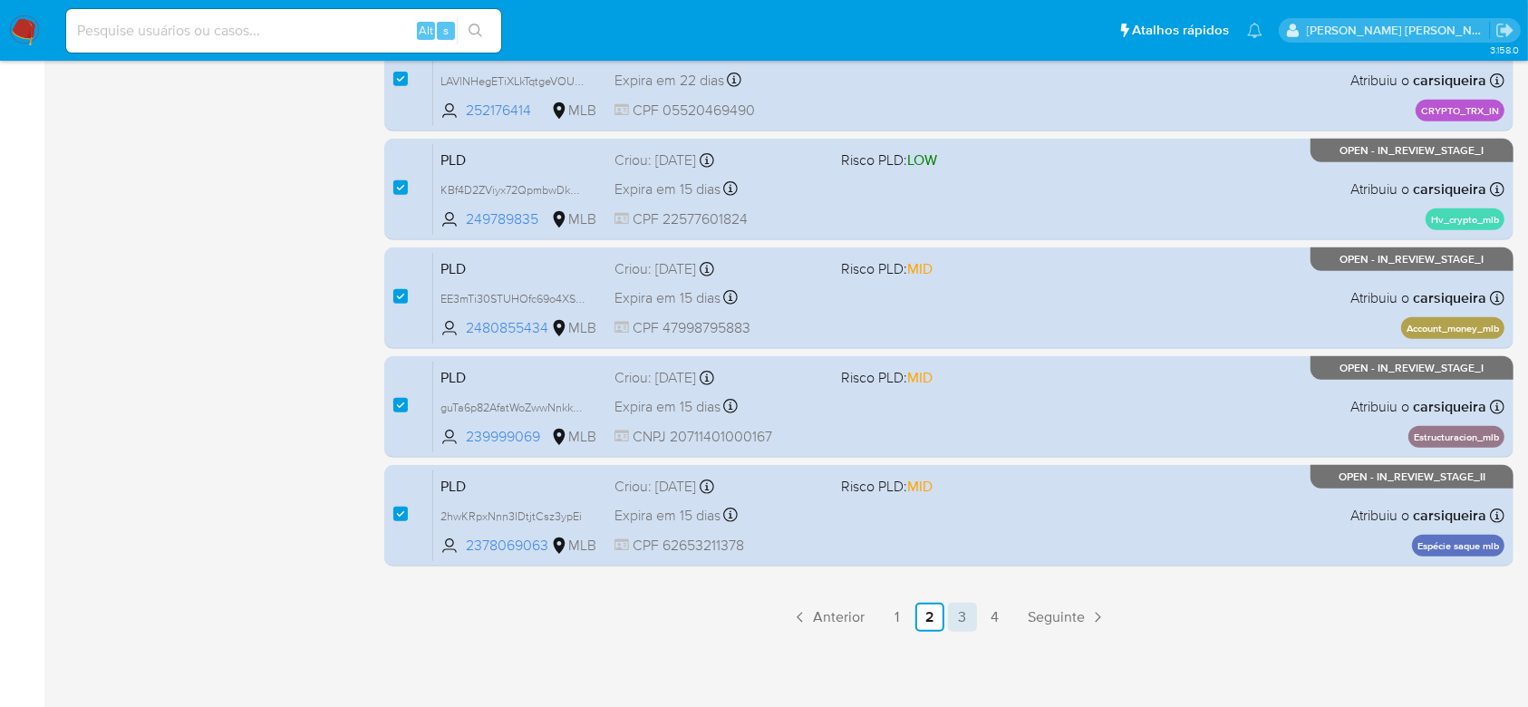
click at [959, 613] on link "3" at bounding box center [962, 617] width 29 height 29
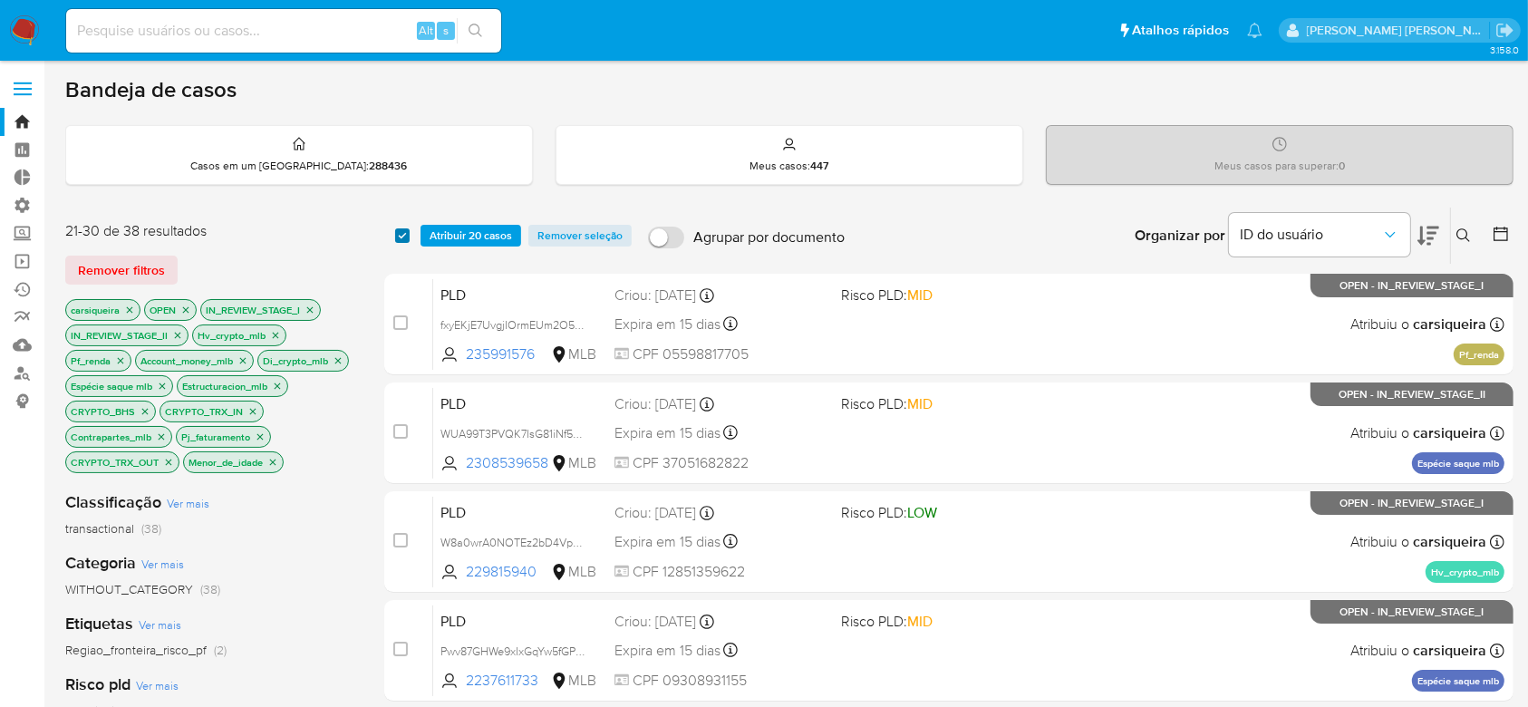
click at [402, 235] on input "checkbox" at bounding box center [402, 235] width 14 height 14
checkbox input "true"
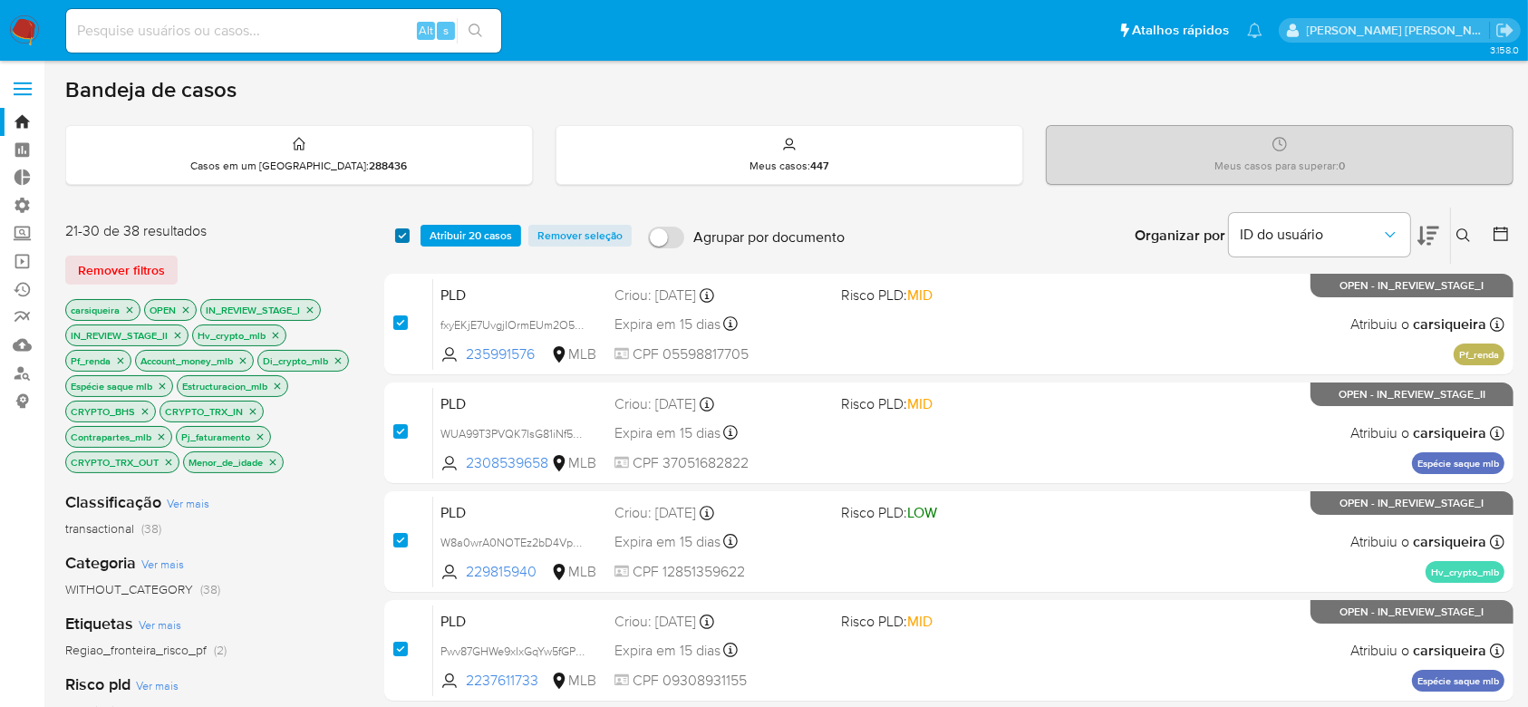
checkbox input "true"
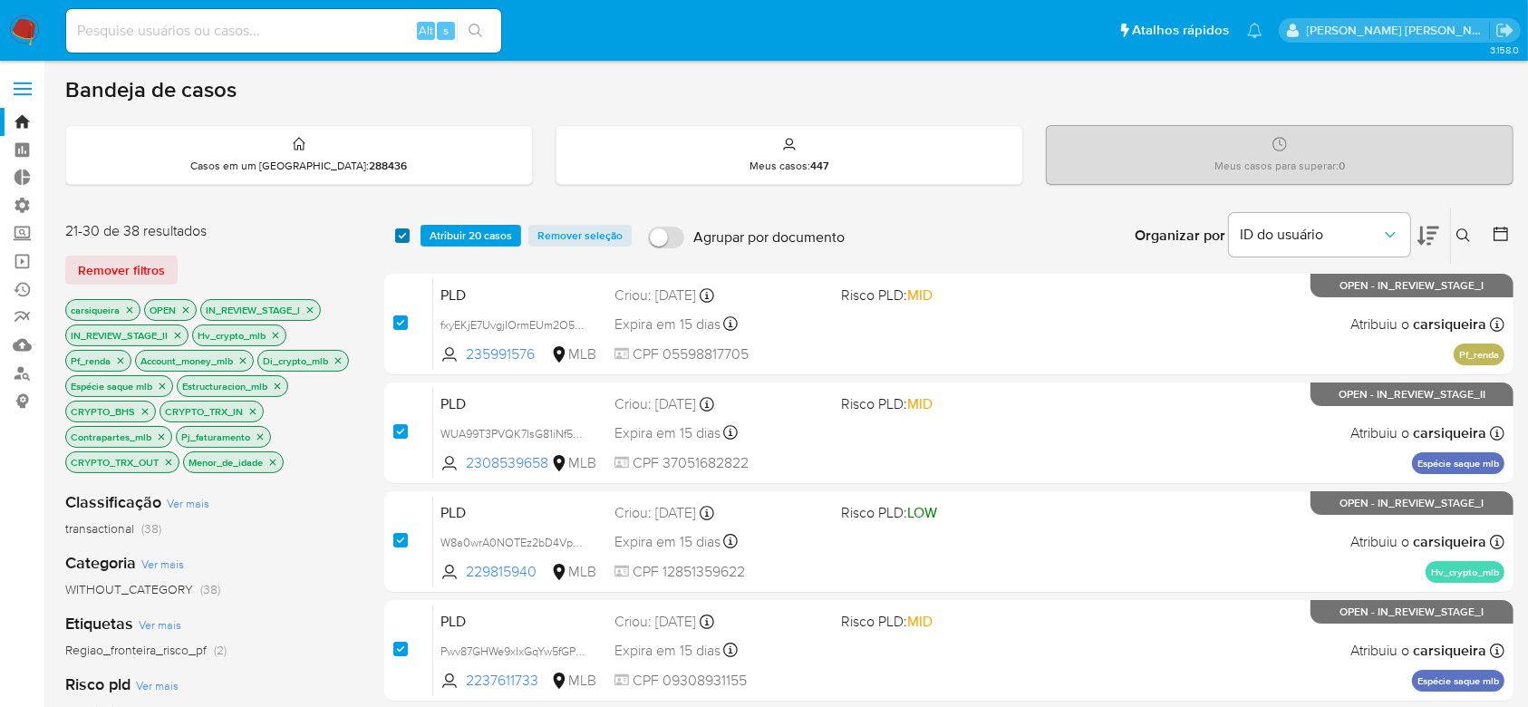
checkbox input "true"
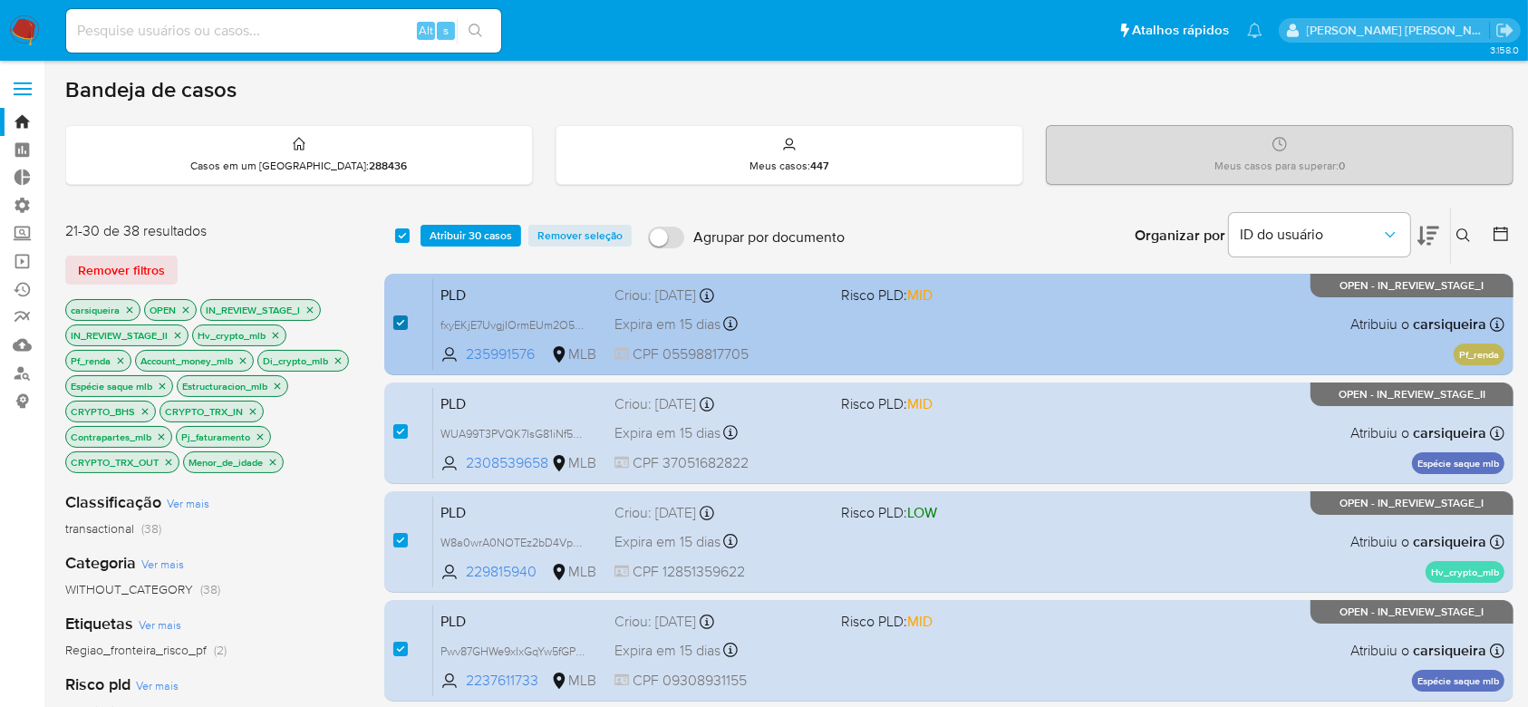
click at [393, 317] on input "checkbox" at bounding box center [400, 322] width 14 height 14
checkbox input "false"
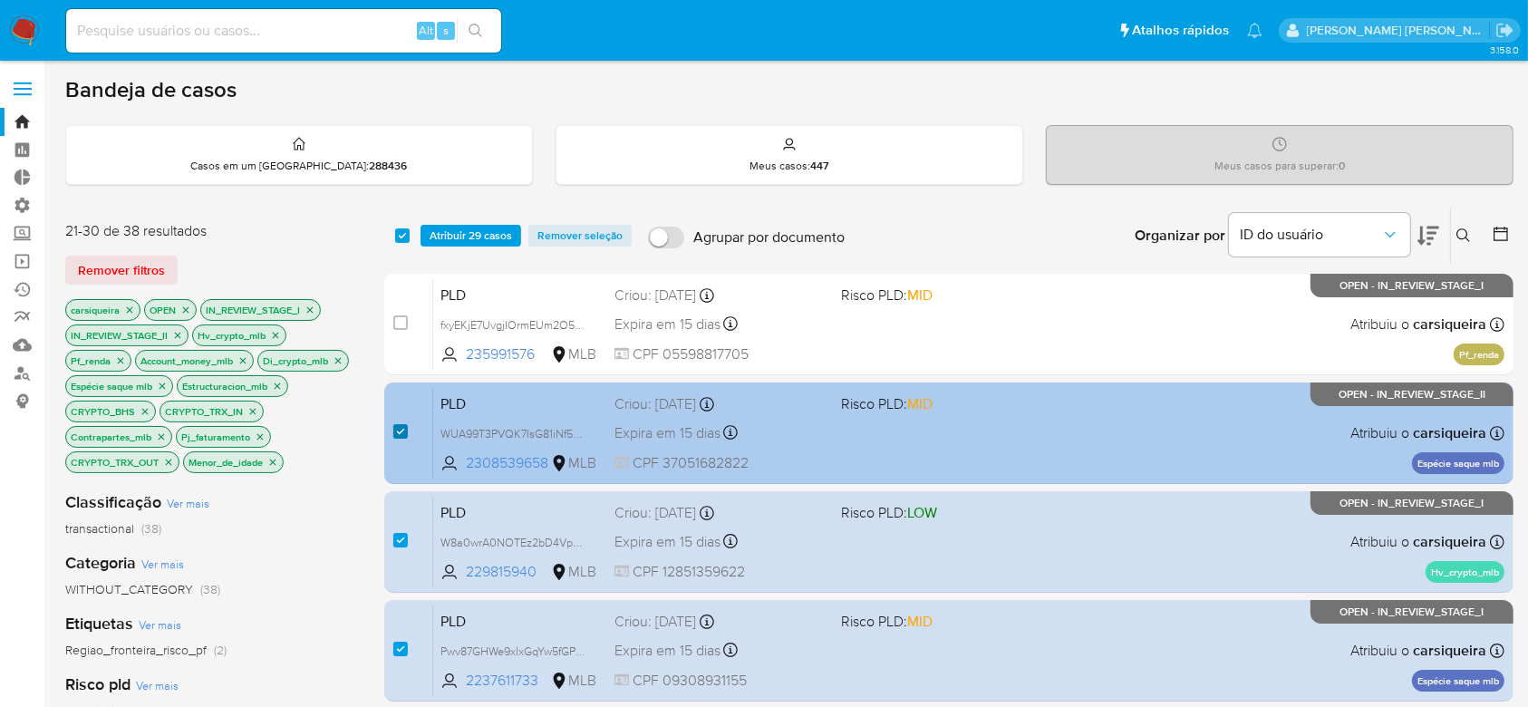
click at [401, 430] on input "checkbox" at bounding box center [400, 431] width 14 height 14
checkbox input "false"
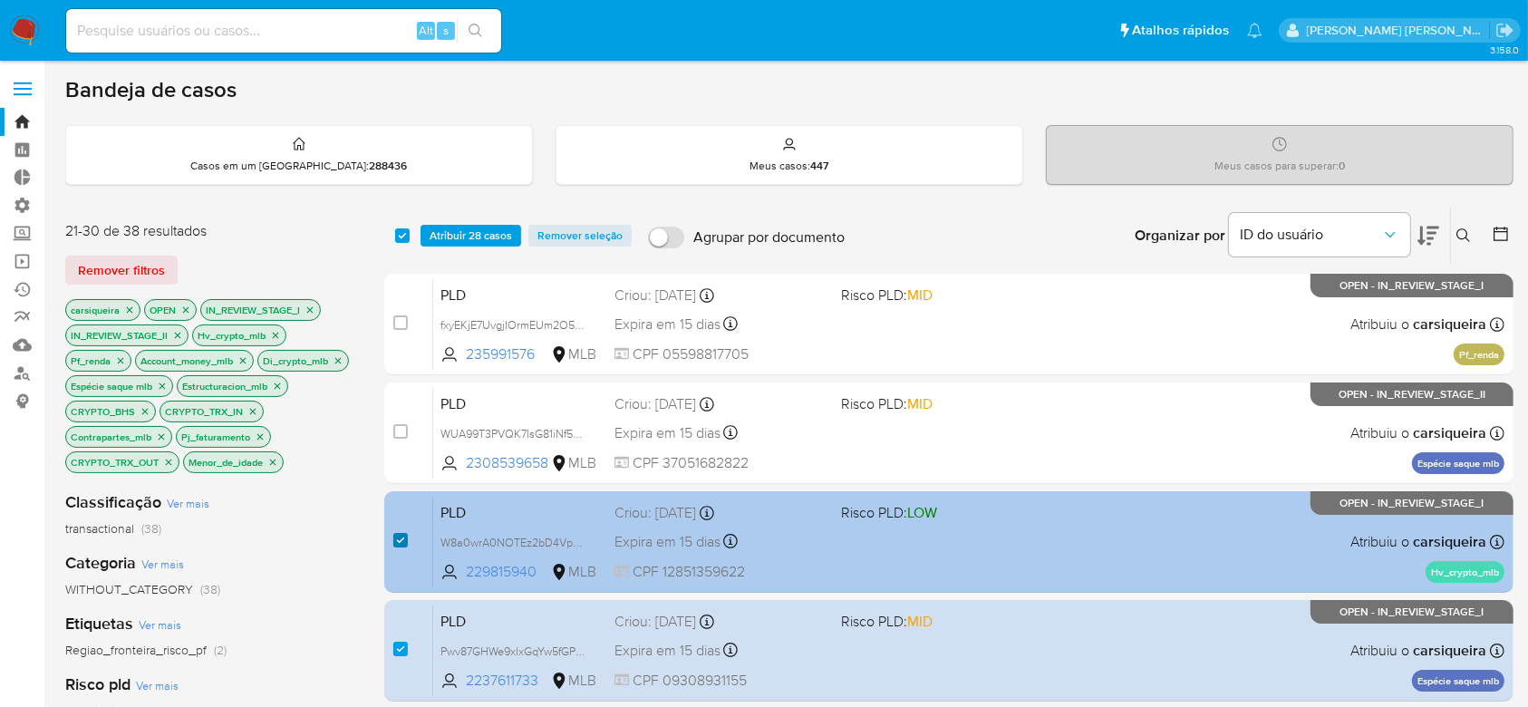
click at [398, 541] on input "checkbox" at bounding box center [400, 540] width 14 height 14
checkbox input "false"
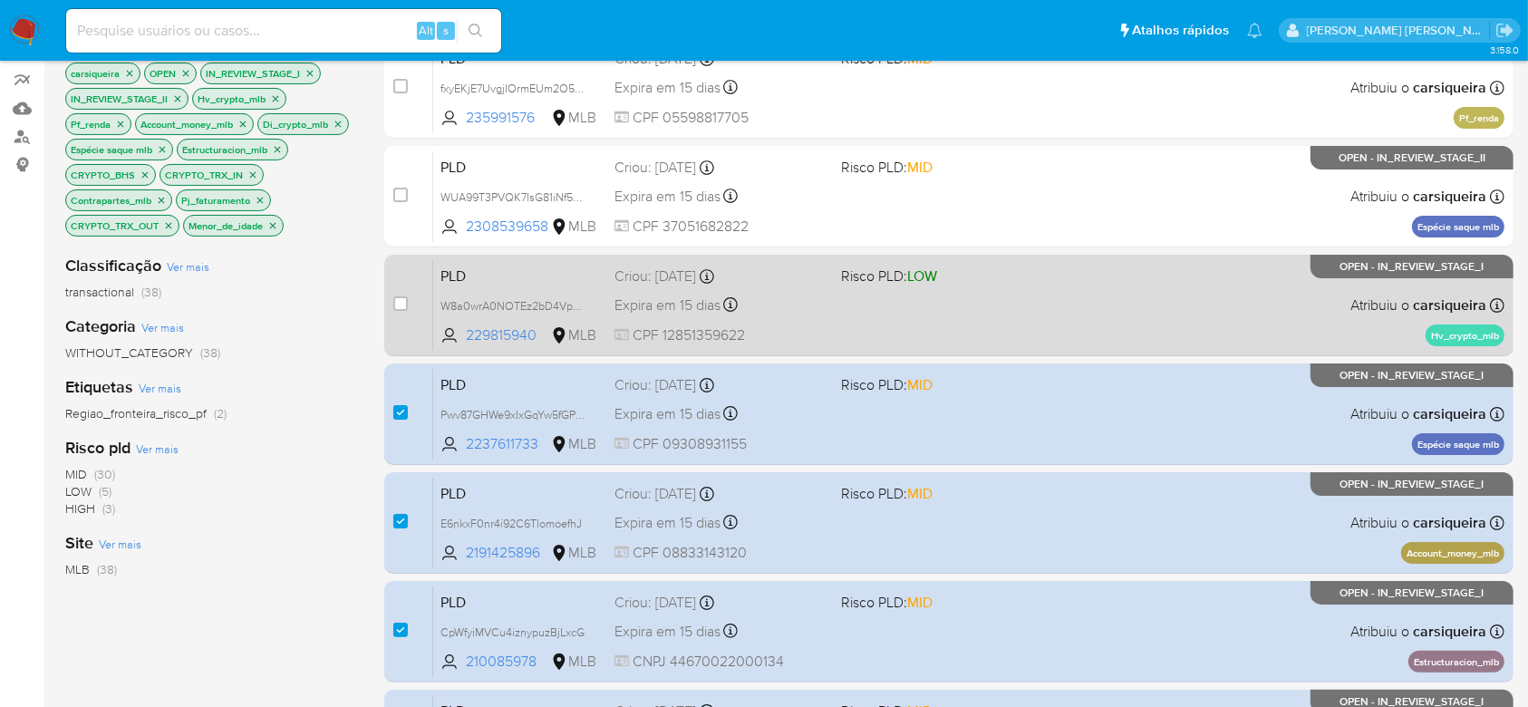
scroll to position [241, 0]
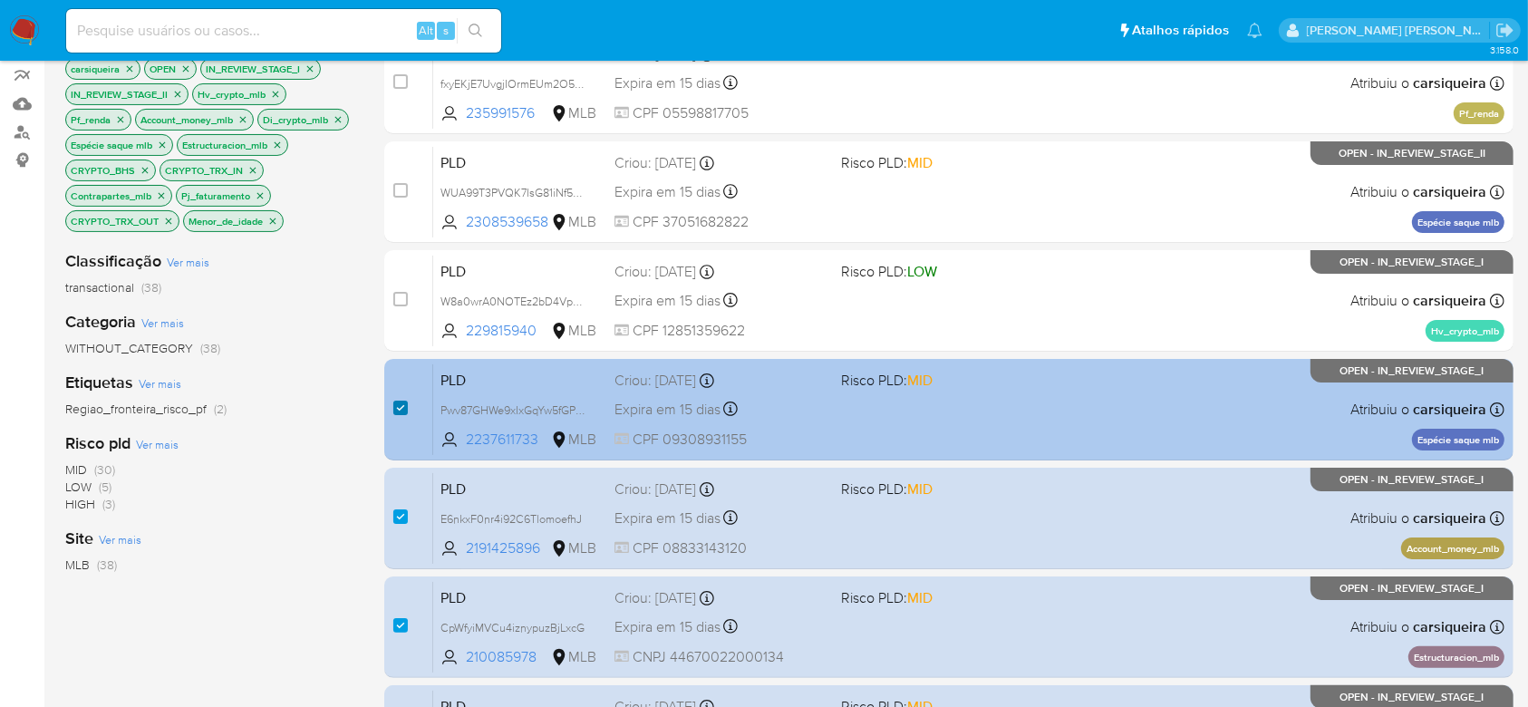
click at [397, 403] on input "checkbox" at bounding box center [400, 408] width 14 height 14
checkbox input "false"
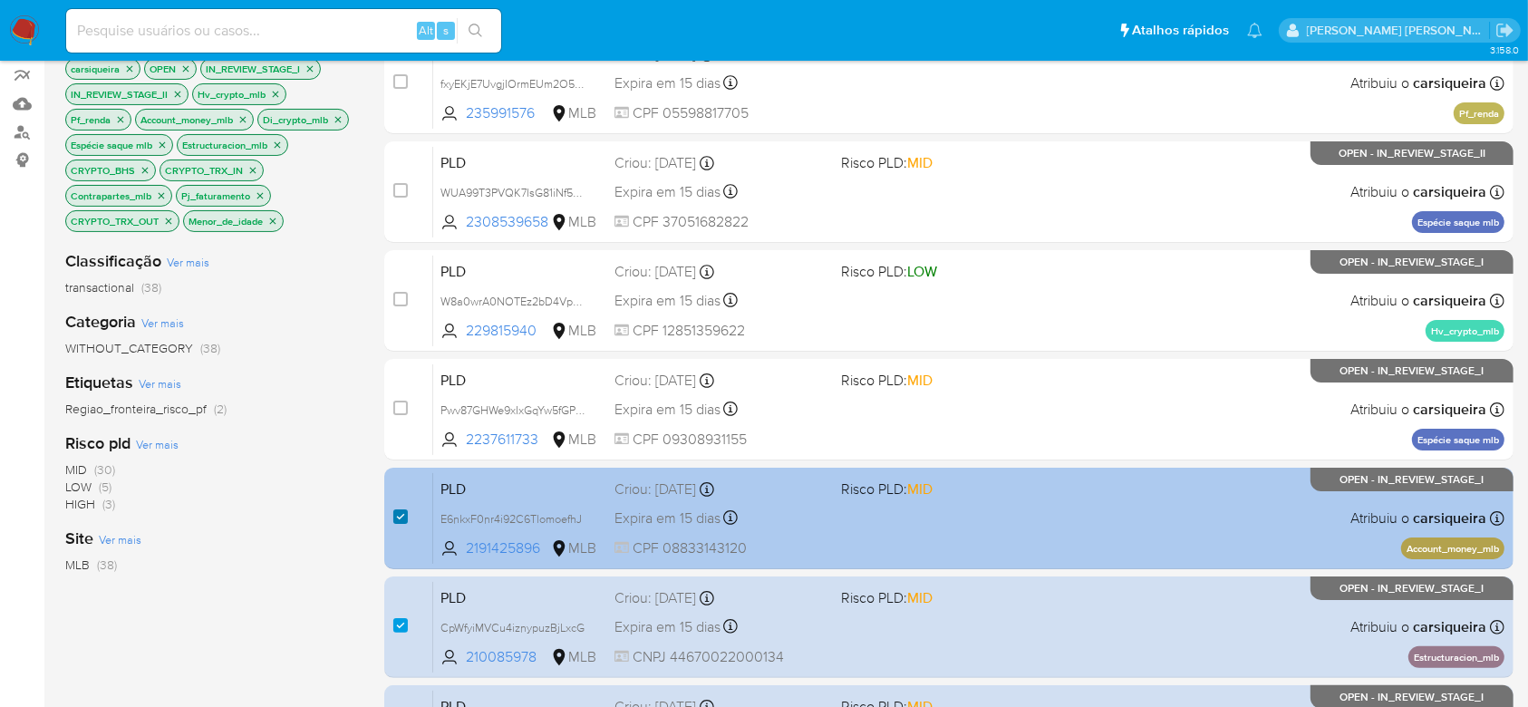
click at [396, 517] on input "checkbox" at bounding box center [400, 516] width 14 height 14
checkbox input "false"
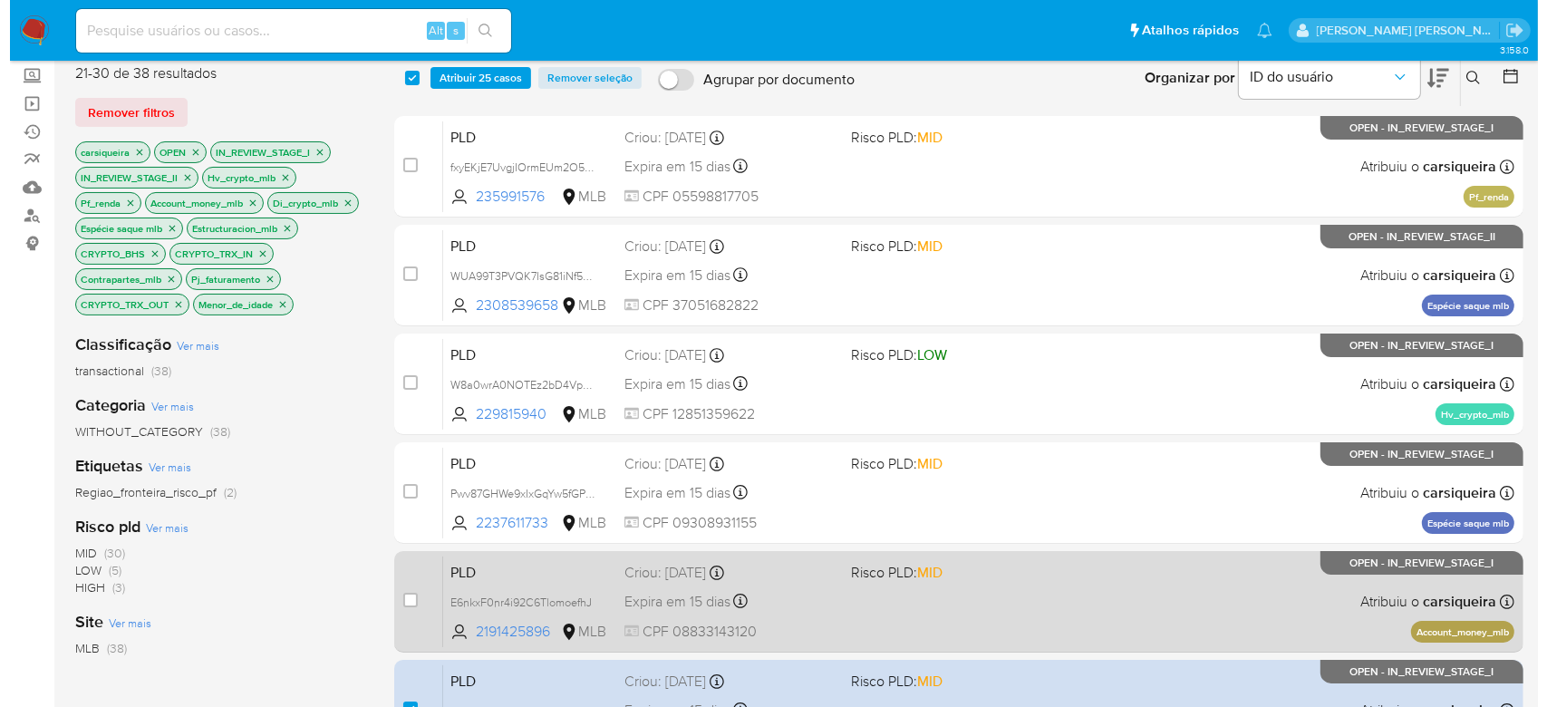
scroll to position [0, 0]
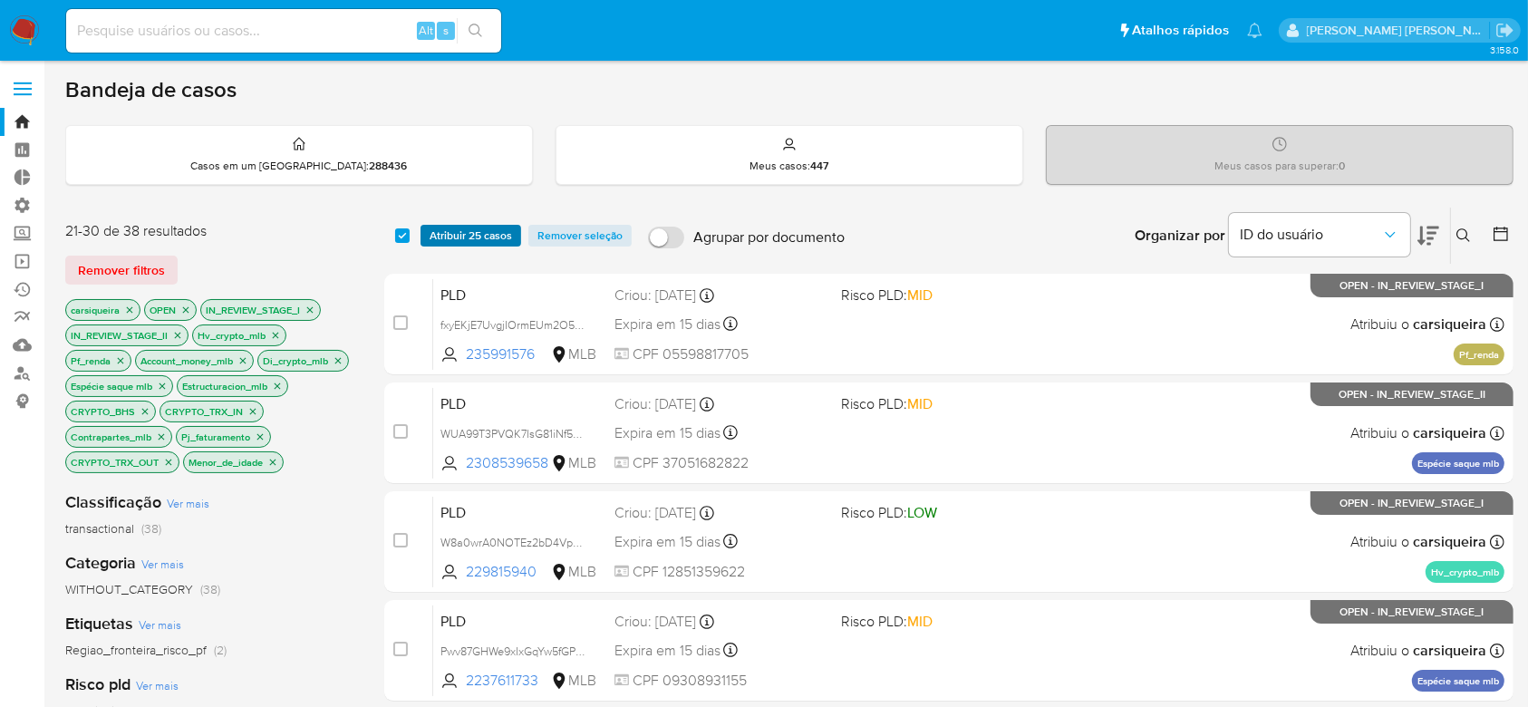
click at [458, 236] on span "Atribuir 25 casos" at bounding box center [471, 236] width 82 height 18
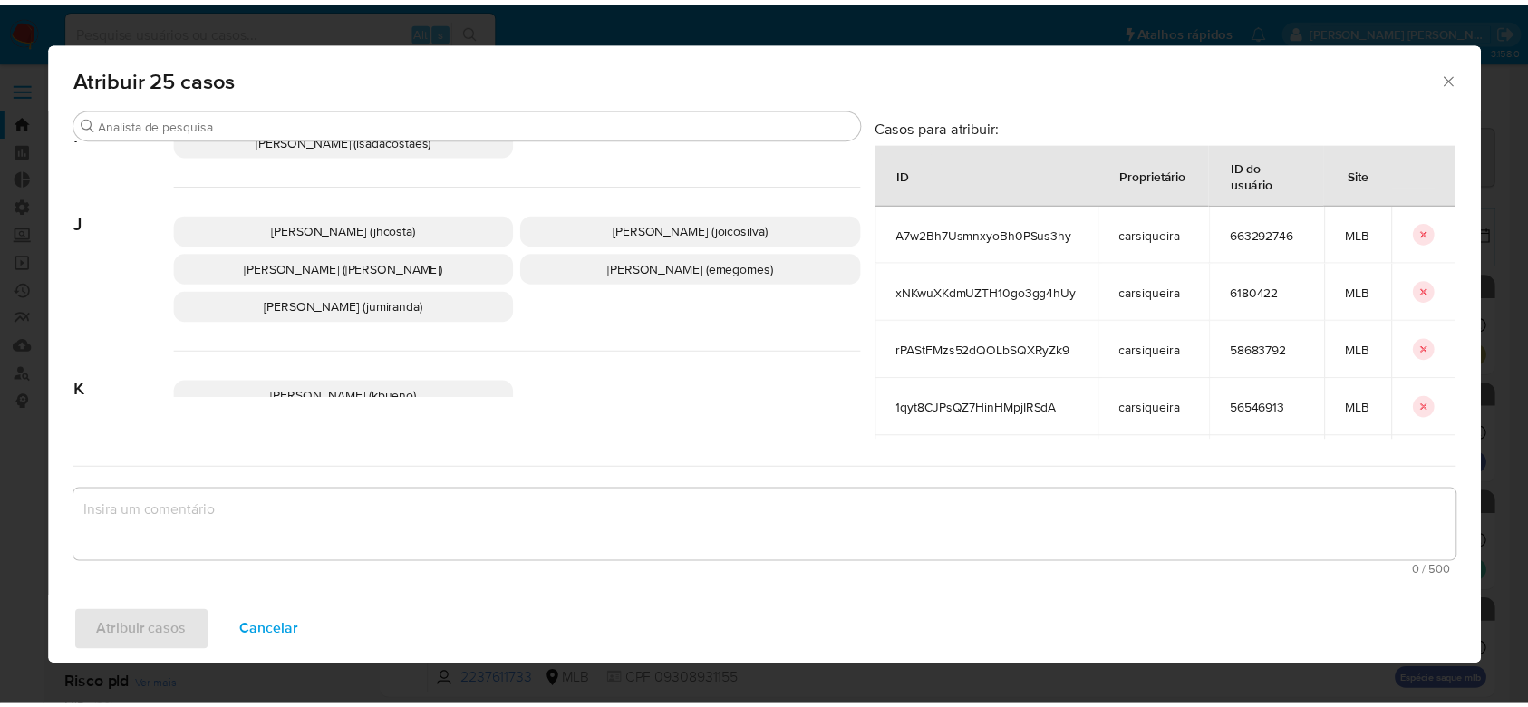
scroll to position [789, 0]
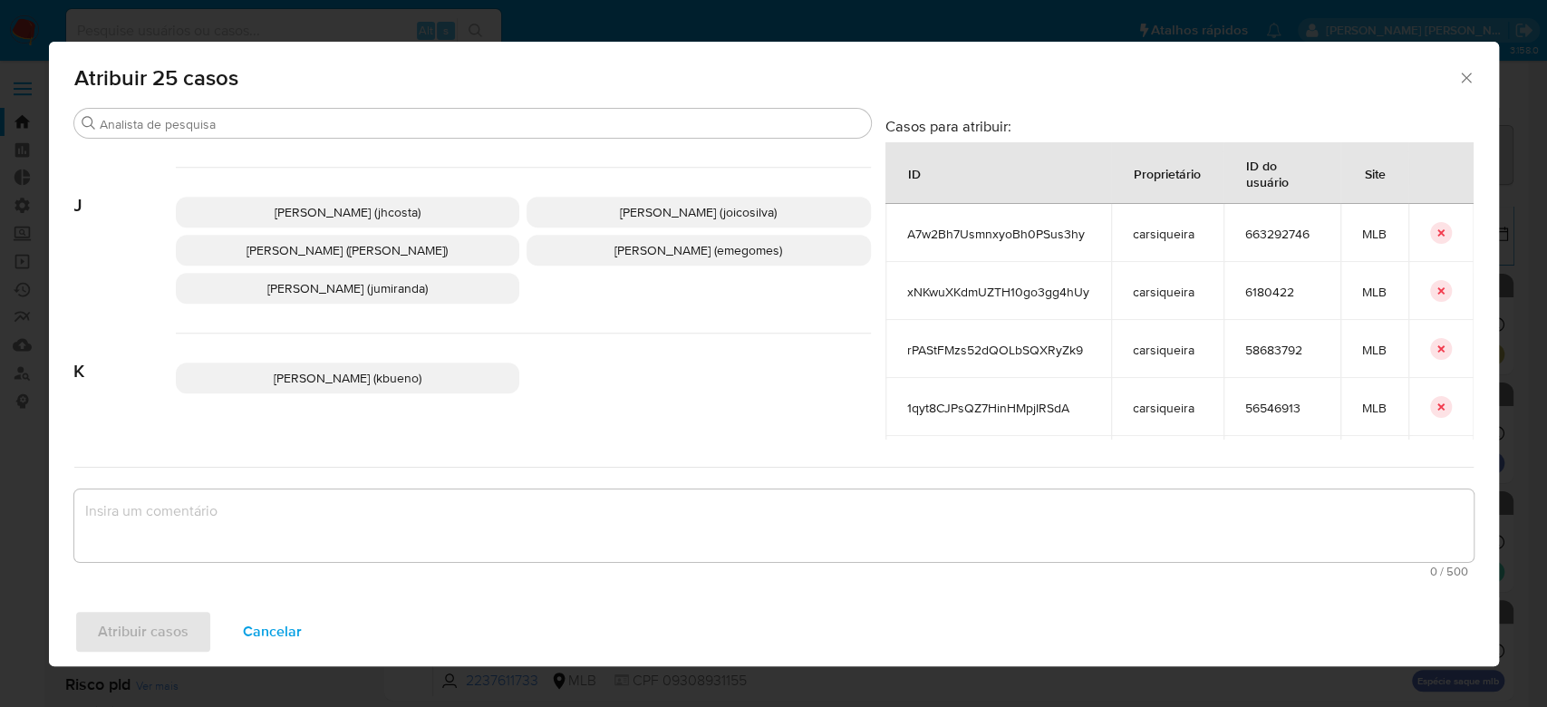
click at [436, 263] on p "[PERSON_NAME] ([PERSON_NAME])" at bounding box center [348, 250] width 344 height 31
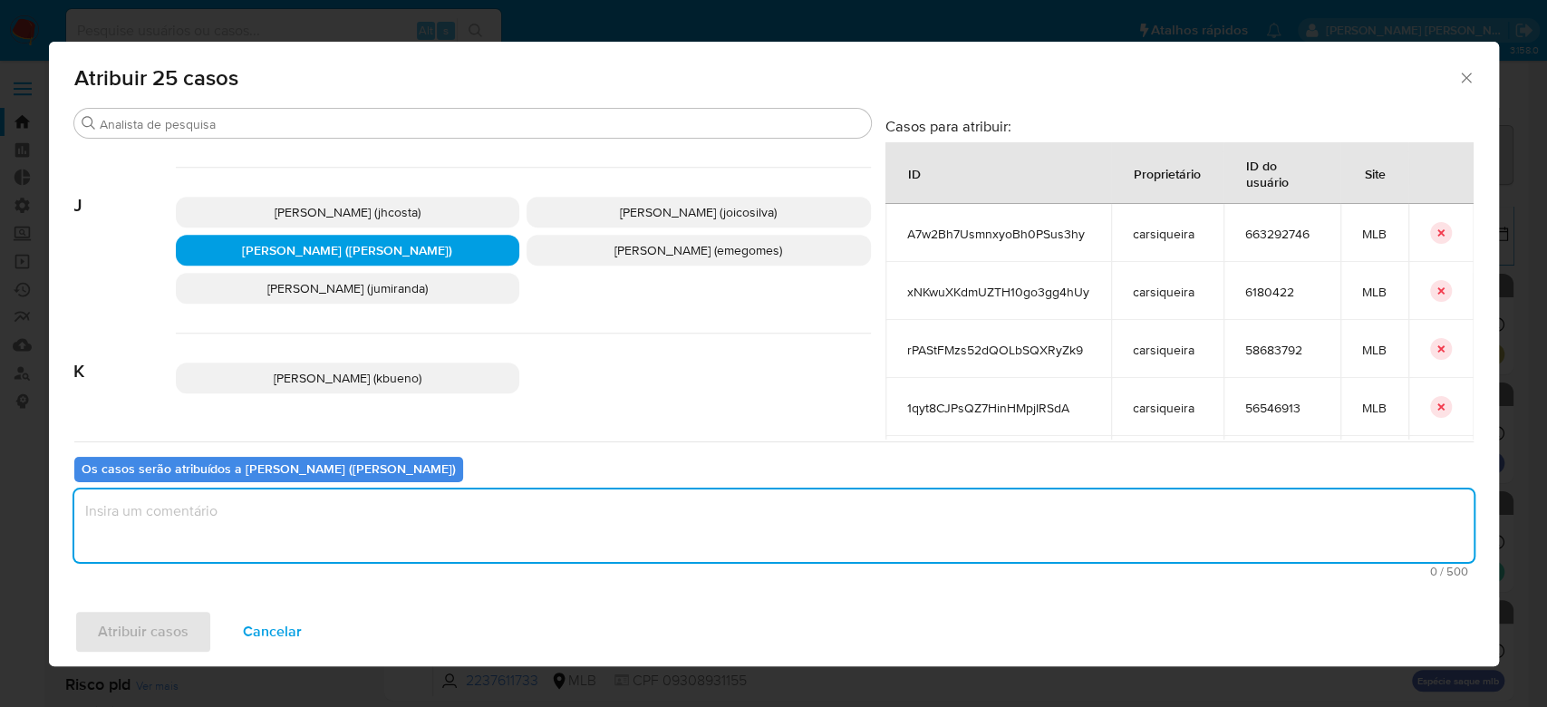
click at [402, 518] on textarea "assign-modal" at bounding box center [773, 525] width 1399 height 72
type textarea "Para tratamento."
click at [138, 642] on span "Atribuir casos" at bounding box center [143, 632] width 91 height 40
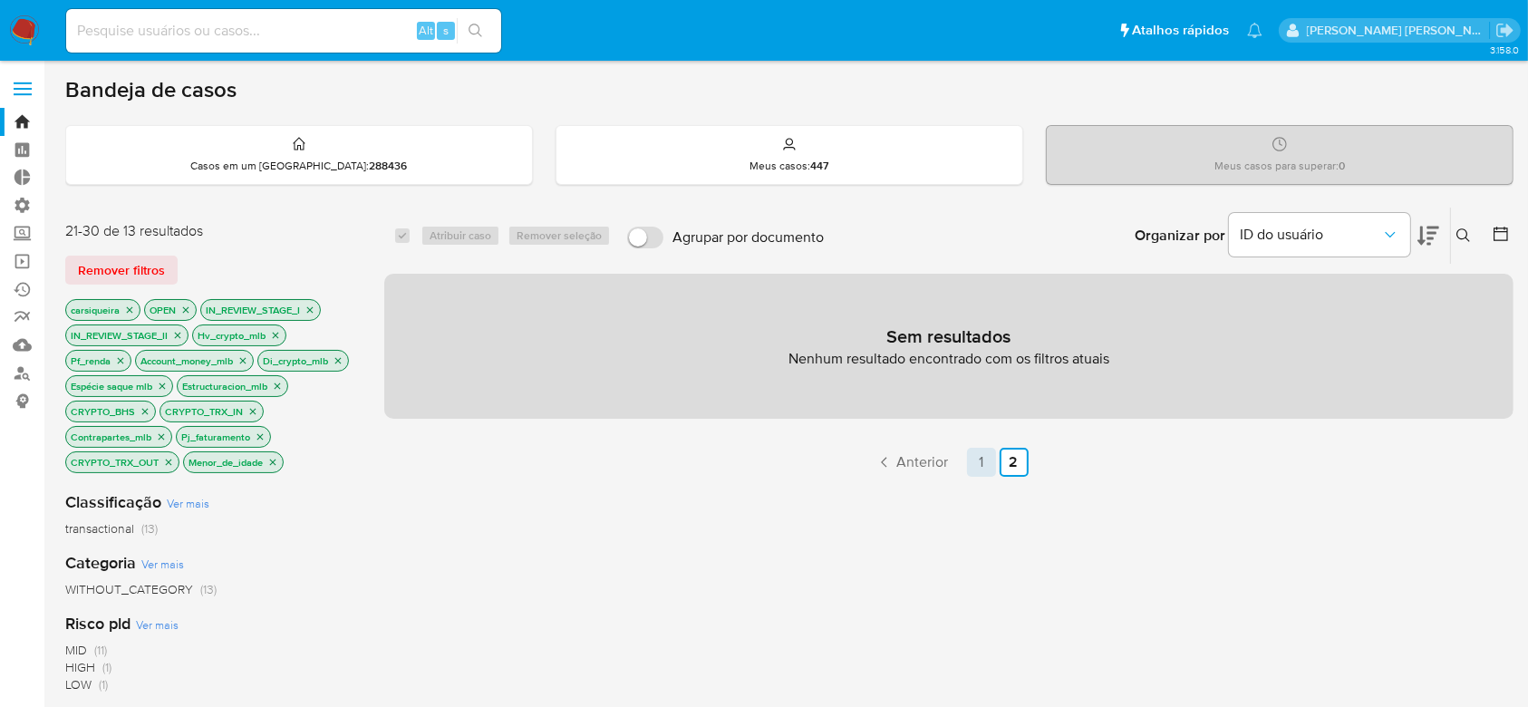
click at [985, 462] on link "1" at bounding box center [981, 462] width 29 height 29
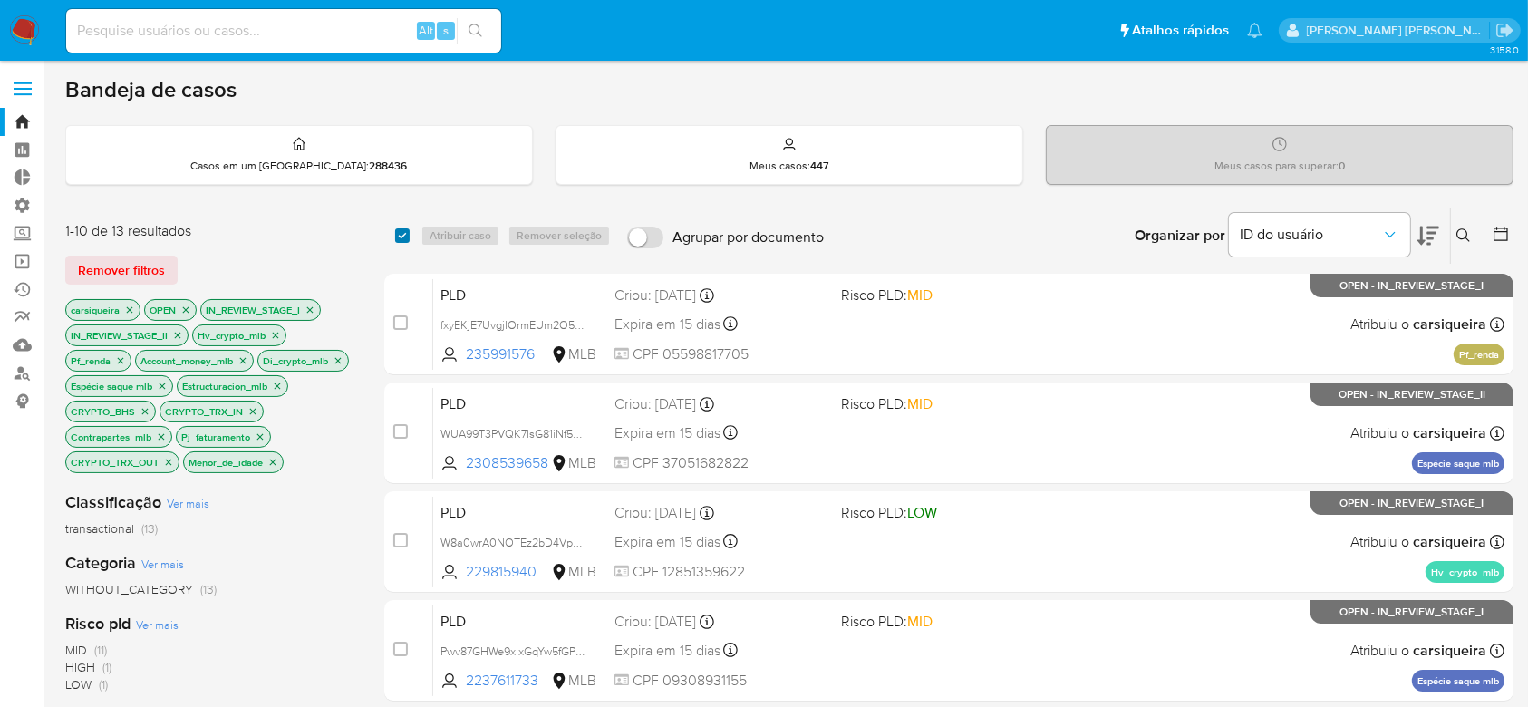
click at [400, 234] on input "checkbox" at bounding box center [402, 235] width 14 height 14
checkbox input "true"
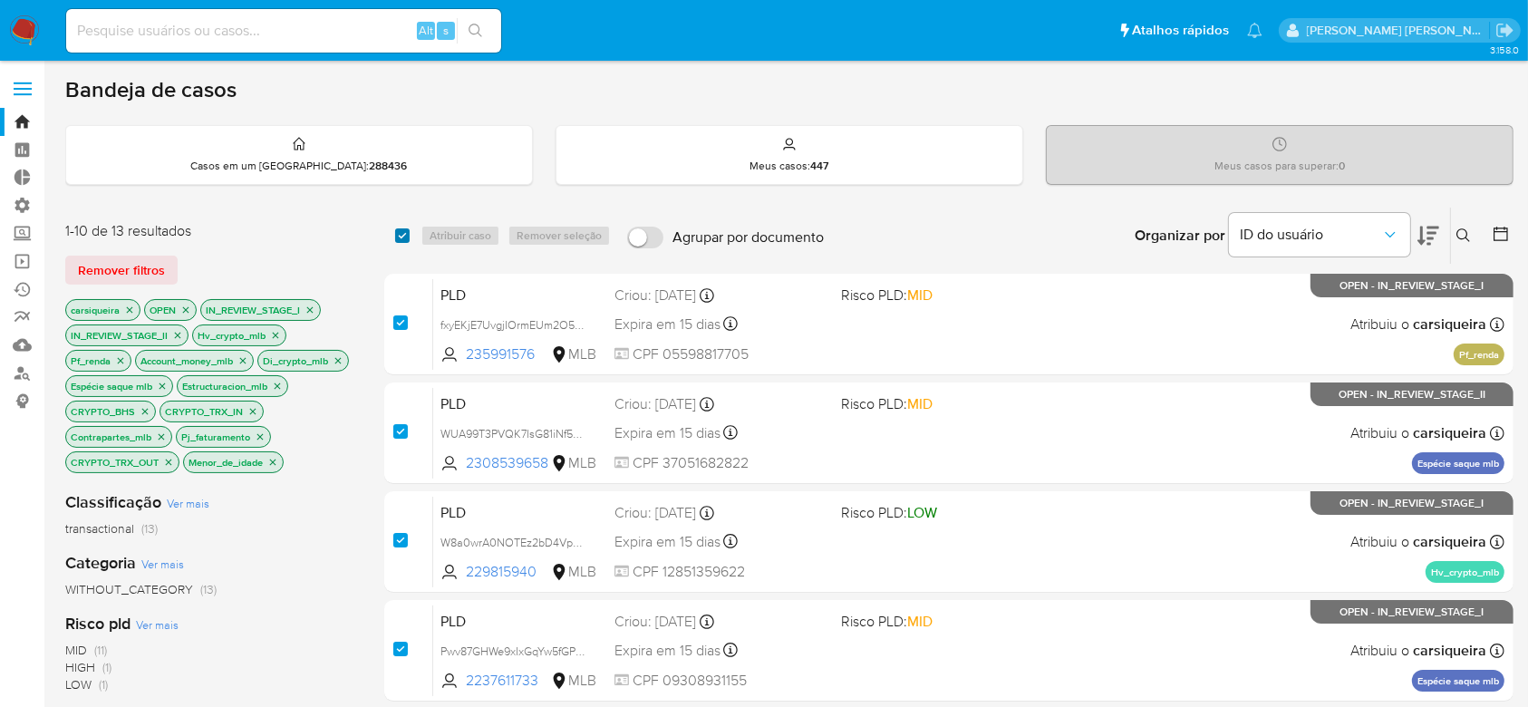
checkbox input "true"
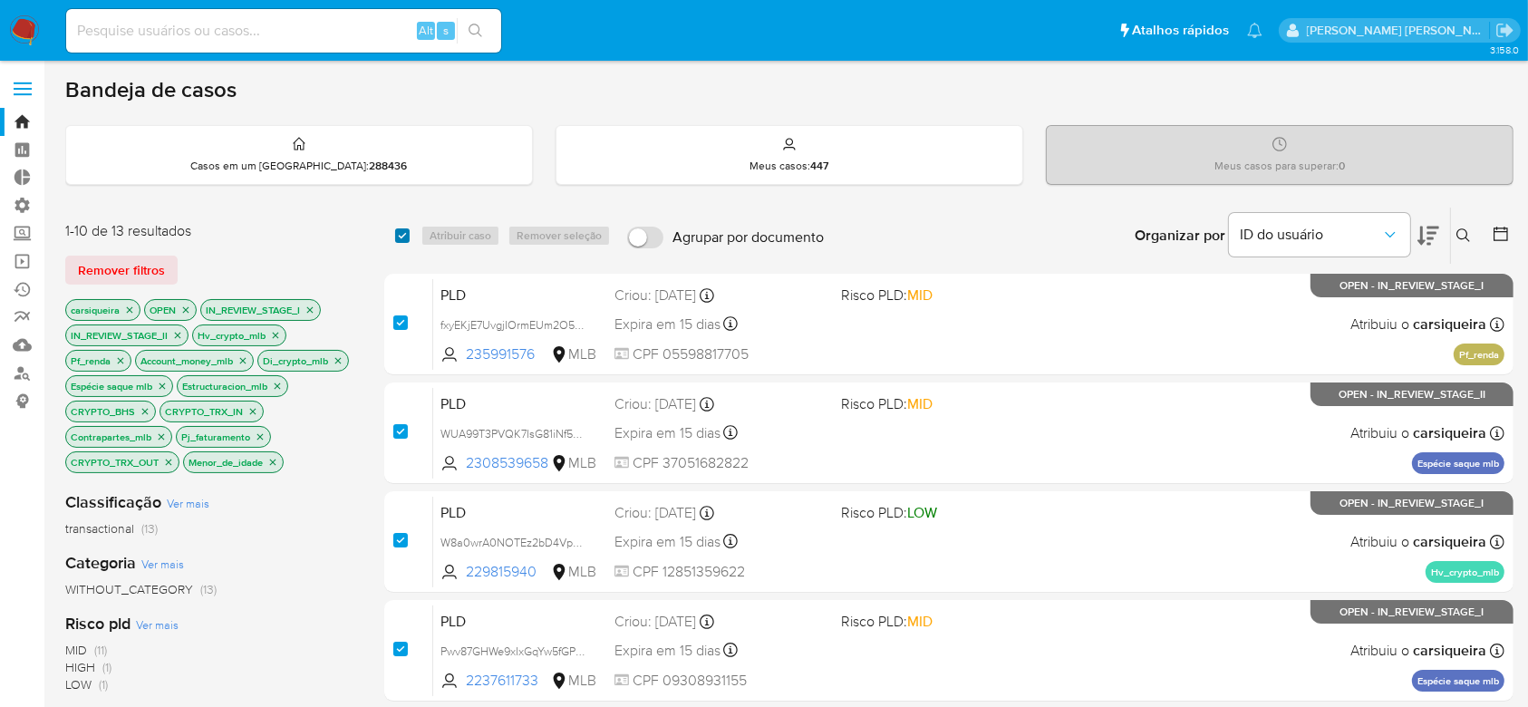
checkbox input "true"
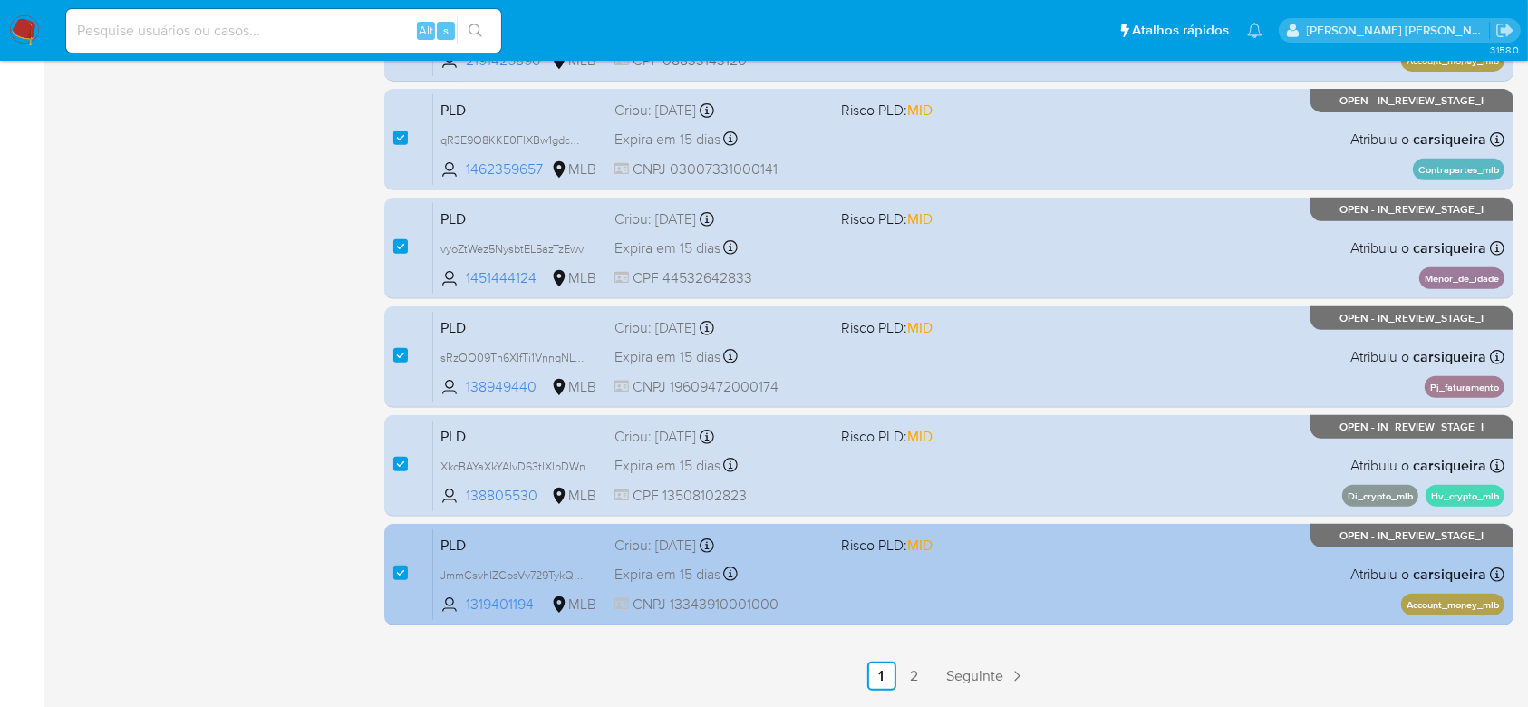
scroll to position [788, 0]
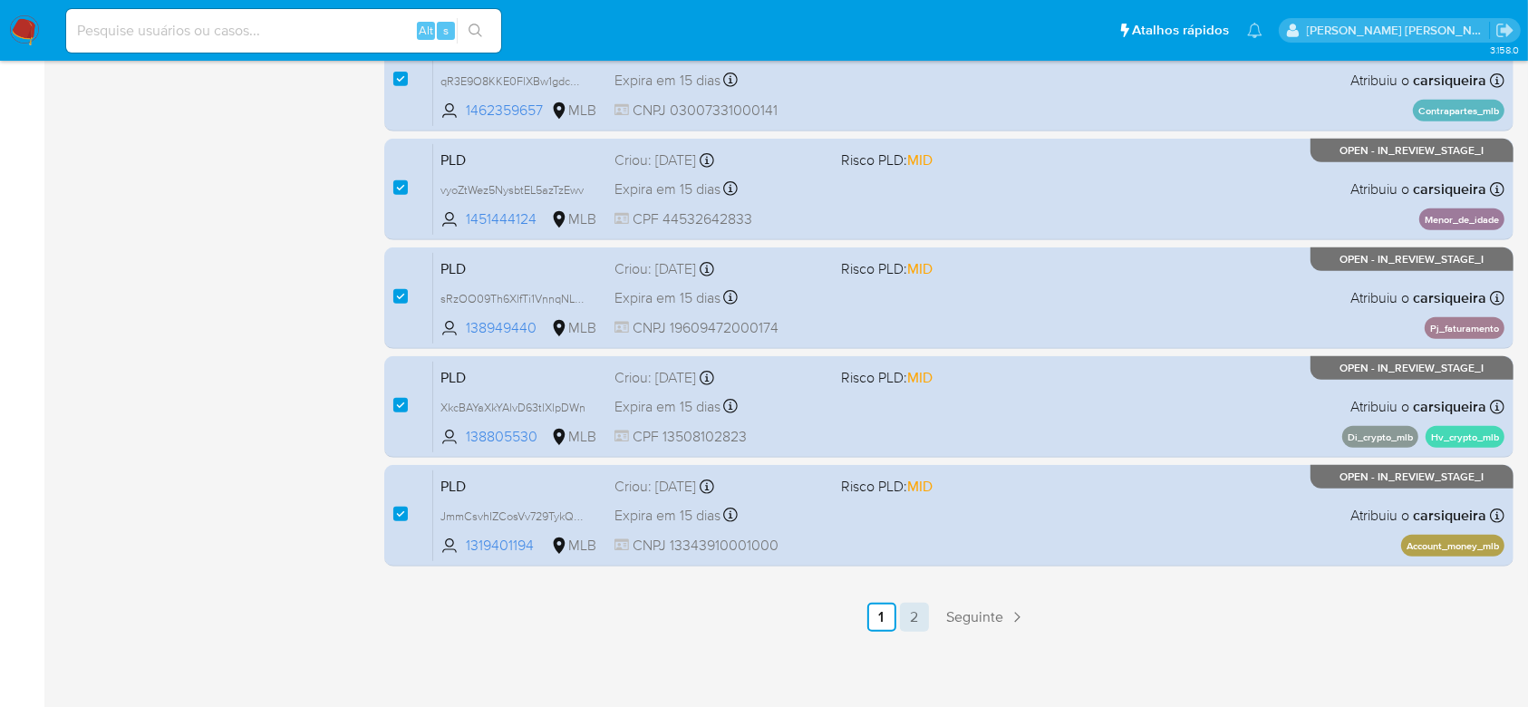
click at [911, 615] on link "2" at bounding box center [914, 617] width 29 height 29
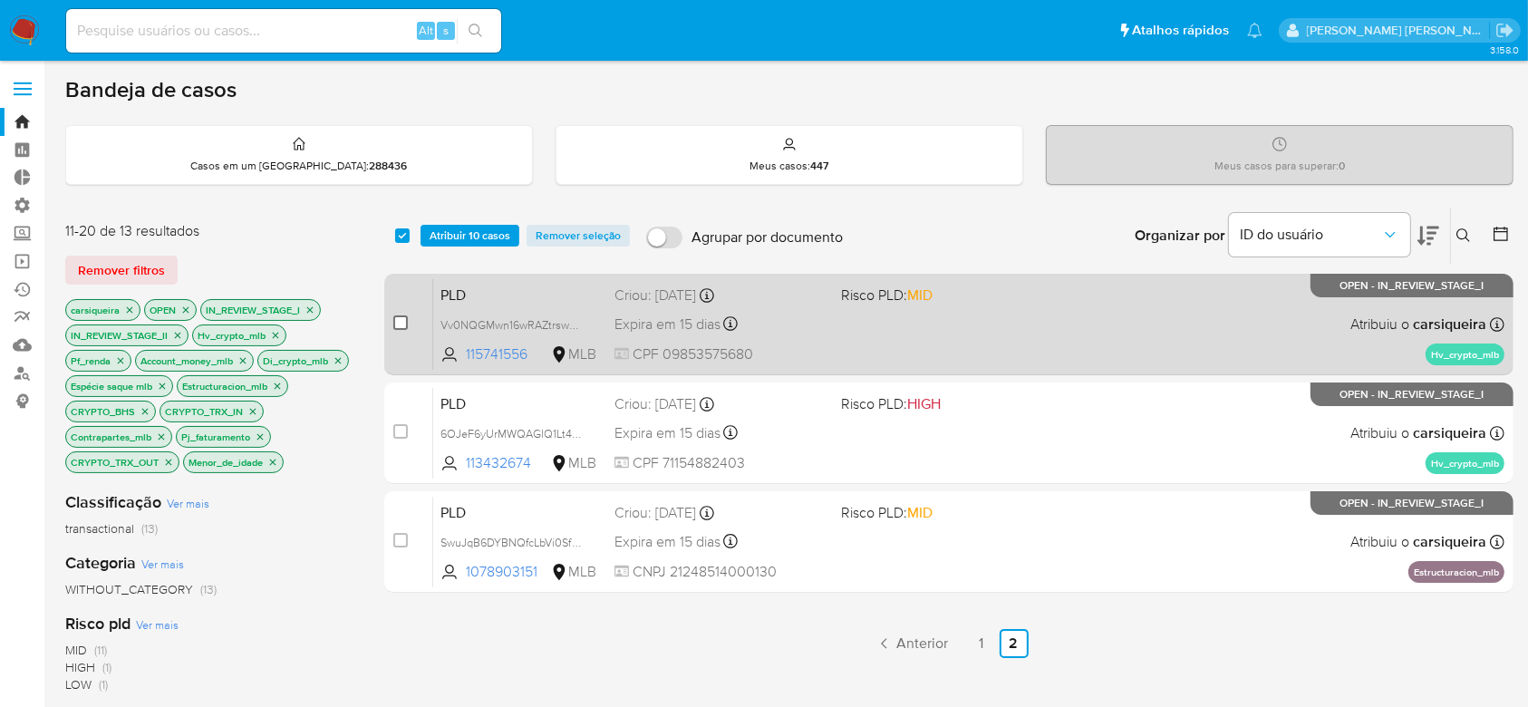
click at [406, 323] on input "checkbox" at bounding box center [400, 322] width 14 height 14
checkbox input "true"
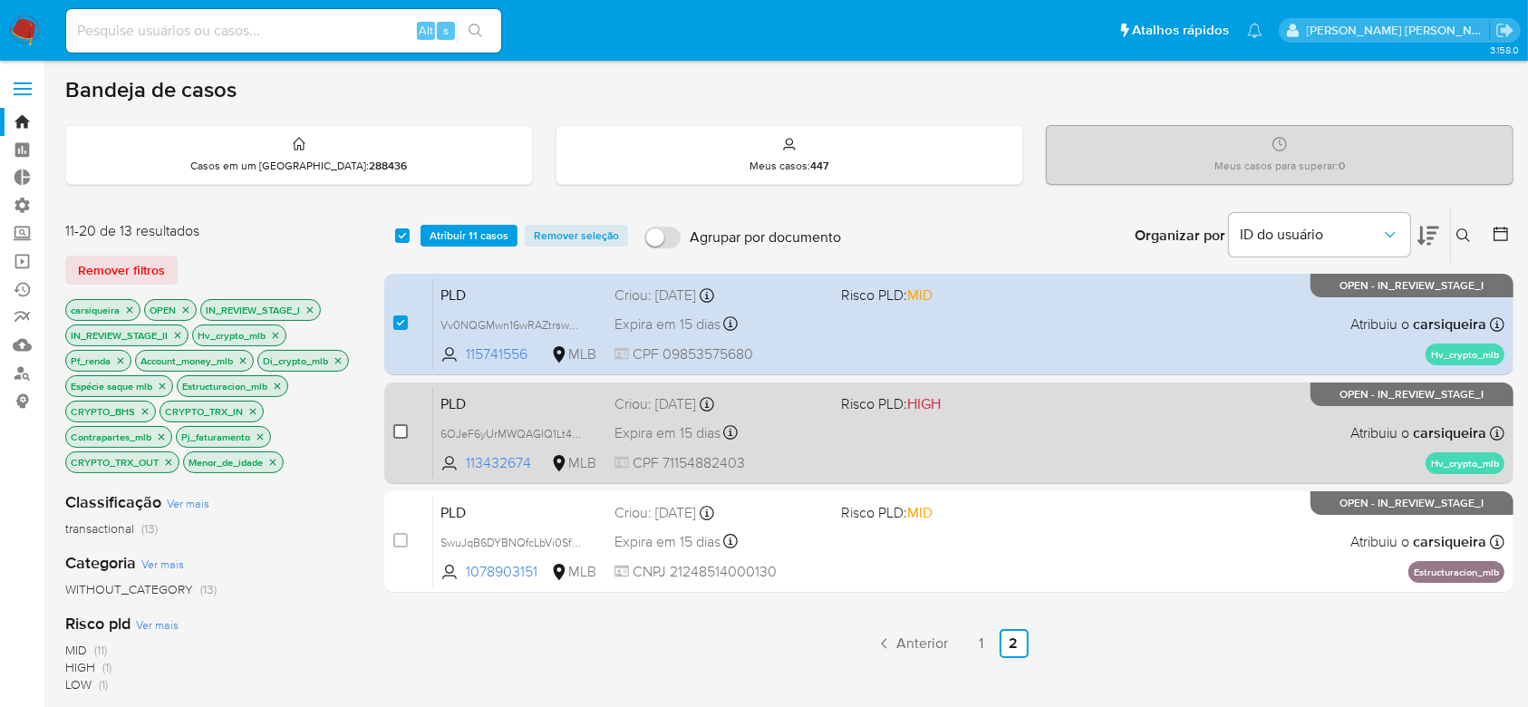
click at [401, 429] on input "checkbox" at bounding box center [400, 431] width 14 height 14
checkbox input "true"
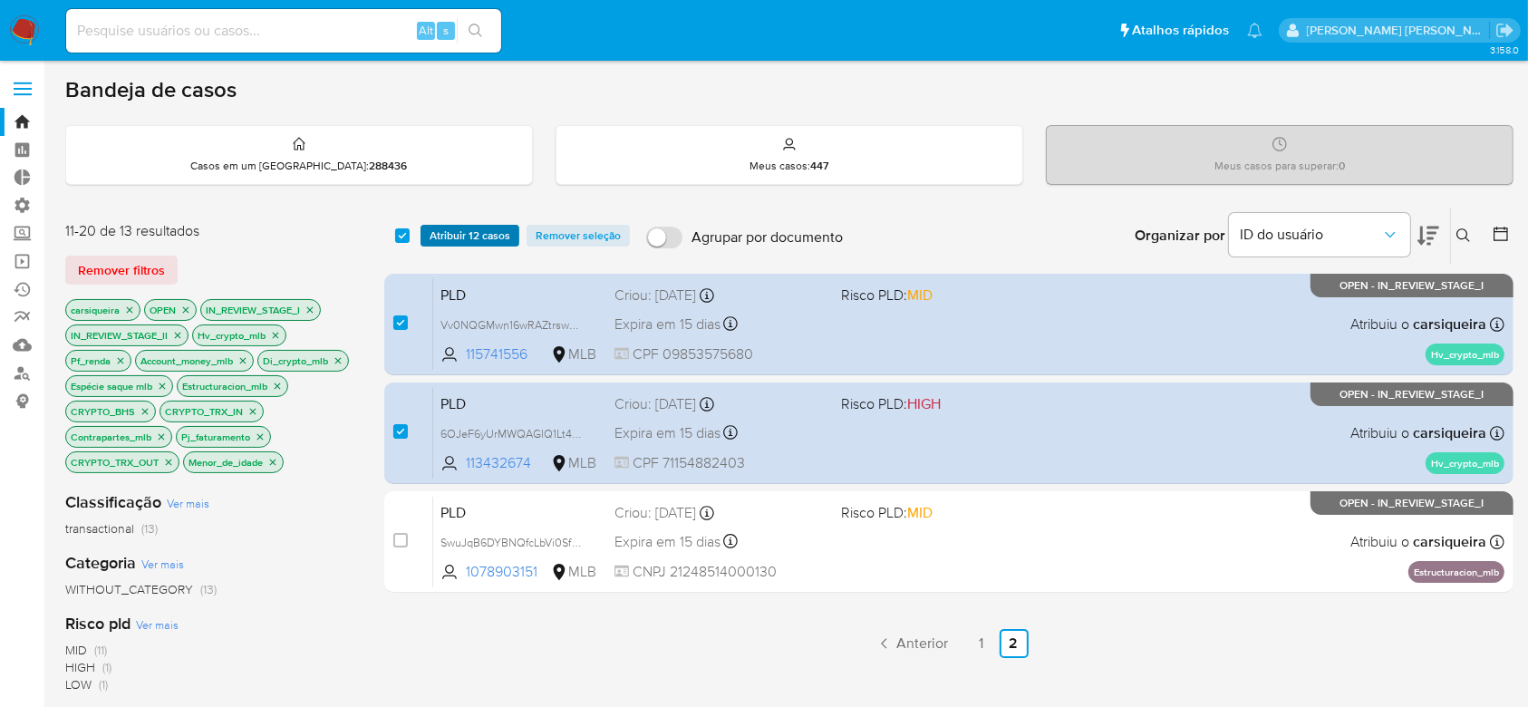
click at [463, 239] on span "Atribuir 12 casos" at bounding box center [470, 236] width 81 height 18
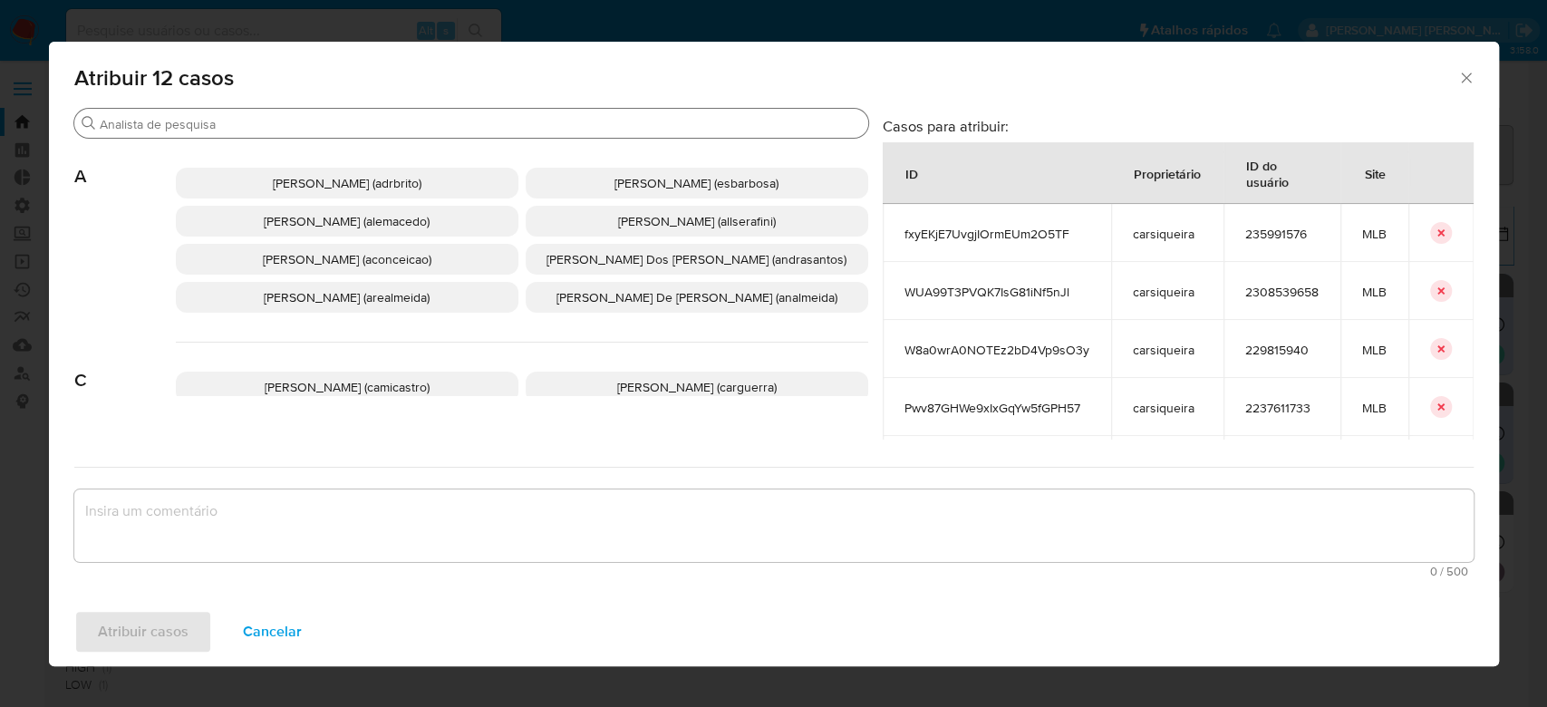
click at [493, 136] on div "Procurar" at bounding box center [471, 123] width 794 height 29
click at [506, 130] on input "Procurar" at bounding box center [480, 124] width 761 height 16
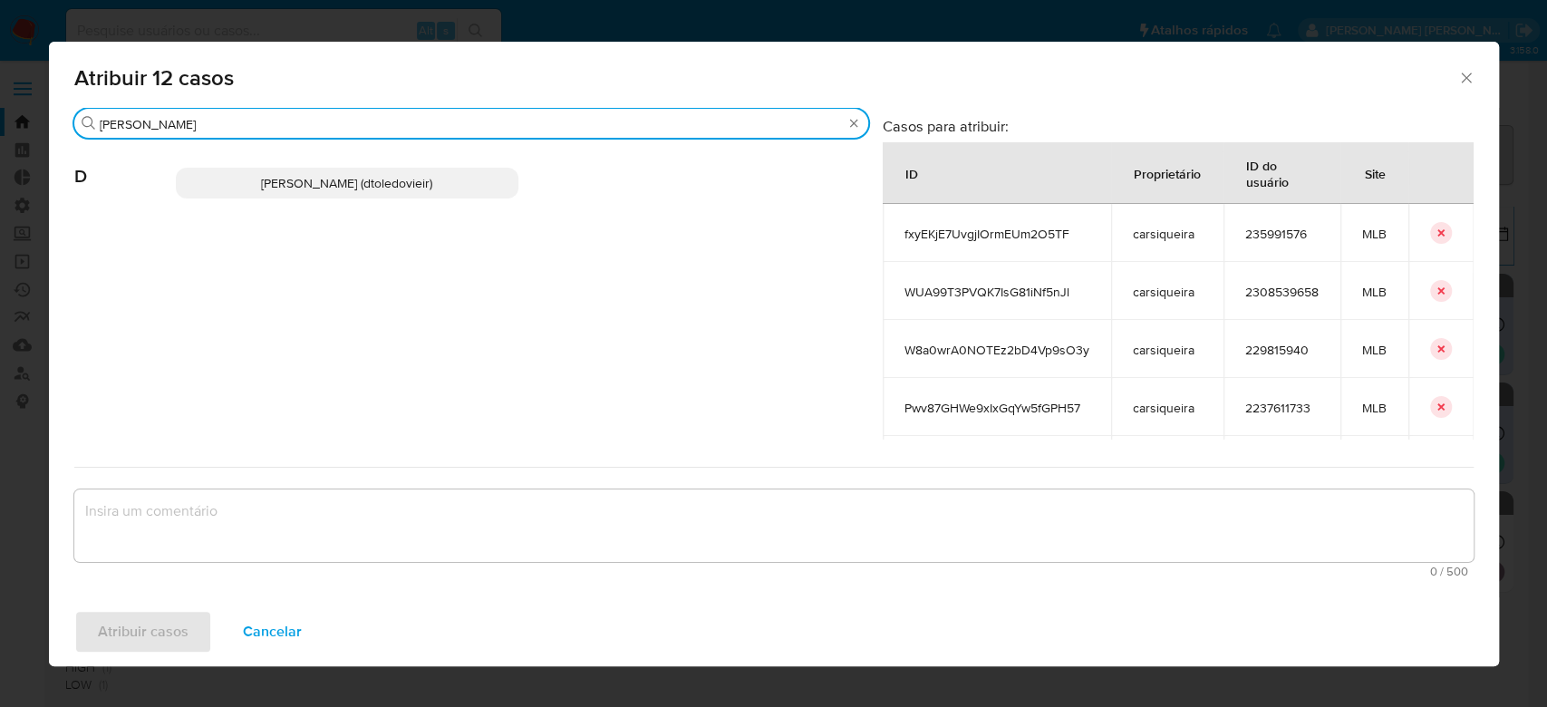
type input "danilo"
click at [420, 179] on span "[PERSON_NAME] (dtoledovieir)" at bounding box center [346, 183] width 171 height 18
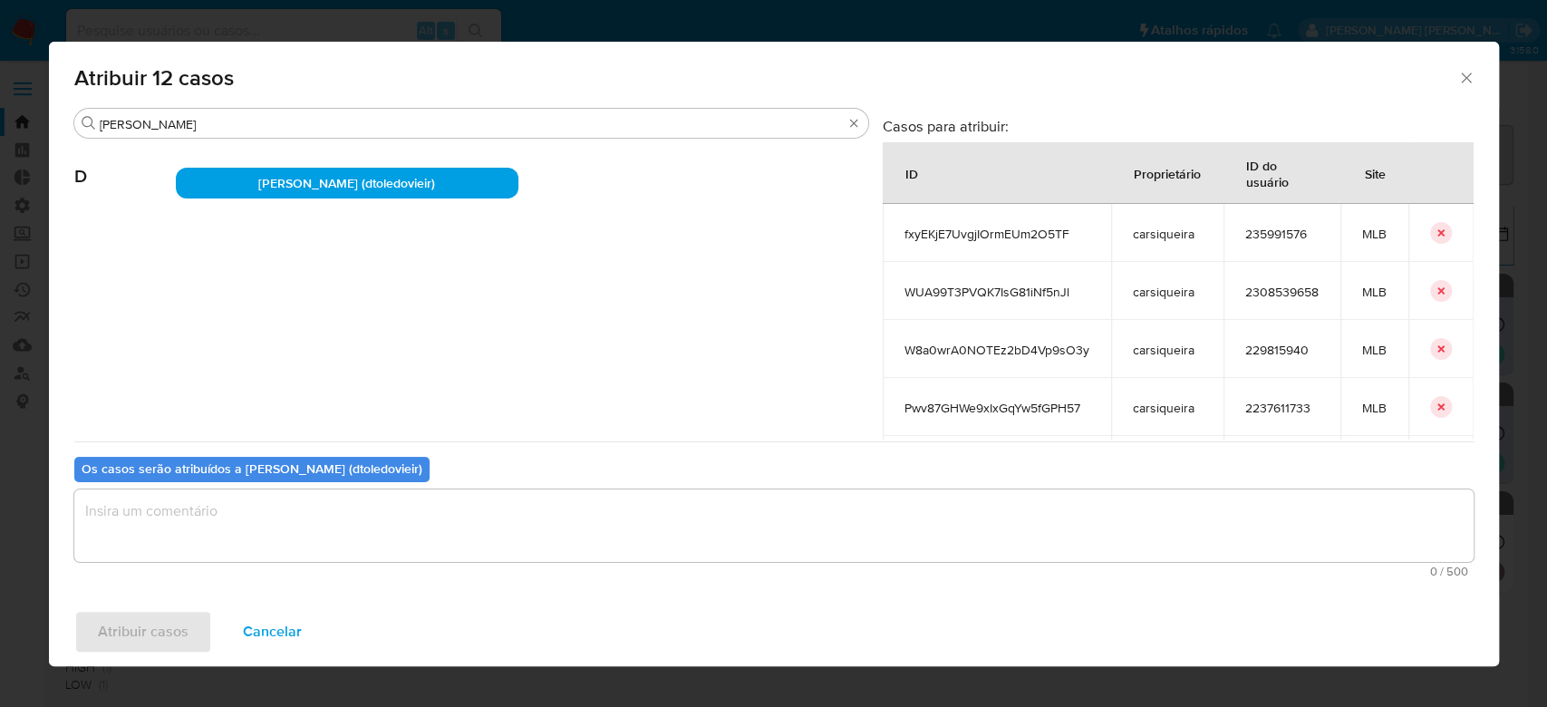
click at [376, 506] on textarea "assign-modal" at bounding box center [773, 525] width 1399 height 72
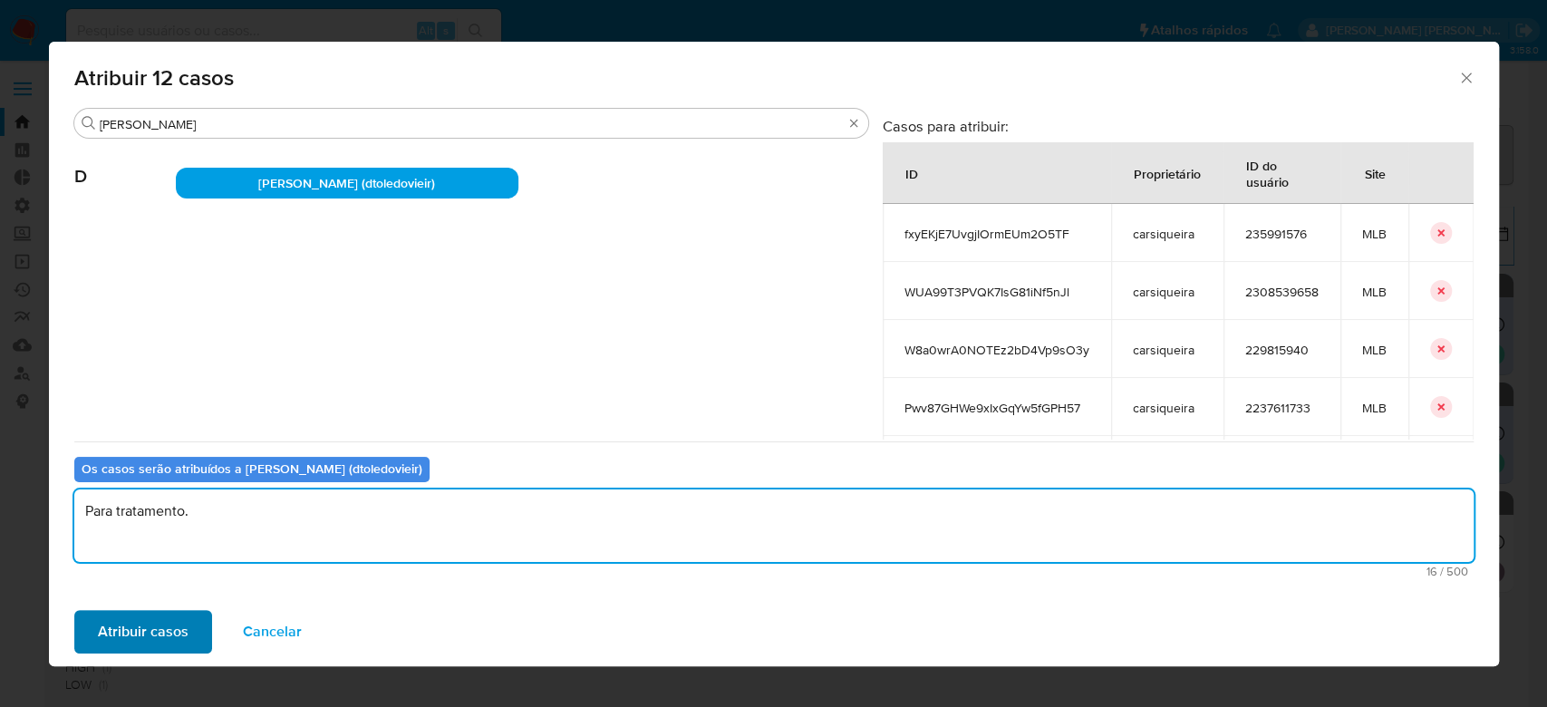
type textarea "Para tratamento."
click at [134, 637] on span "Atribuir casos" at bounding box center [143, 632] width 91 height 40
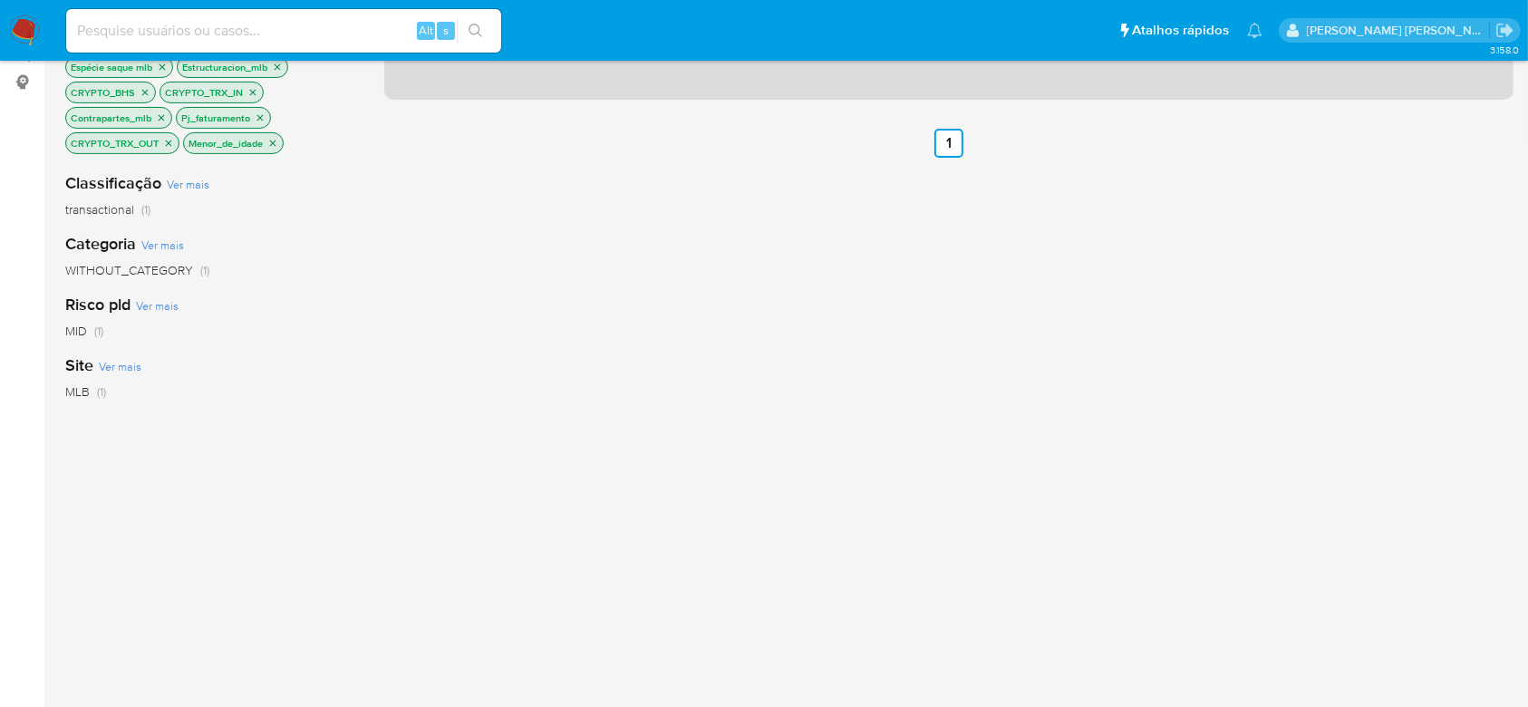
scroll to position [362, 0]
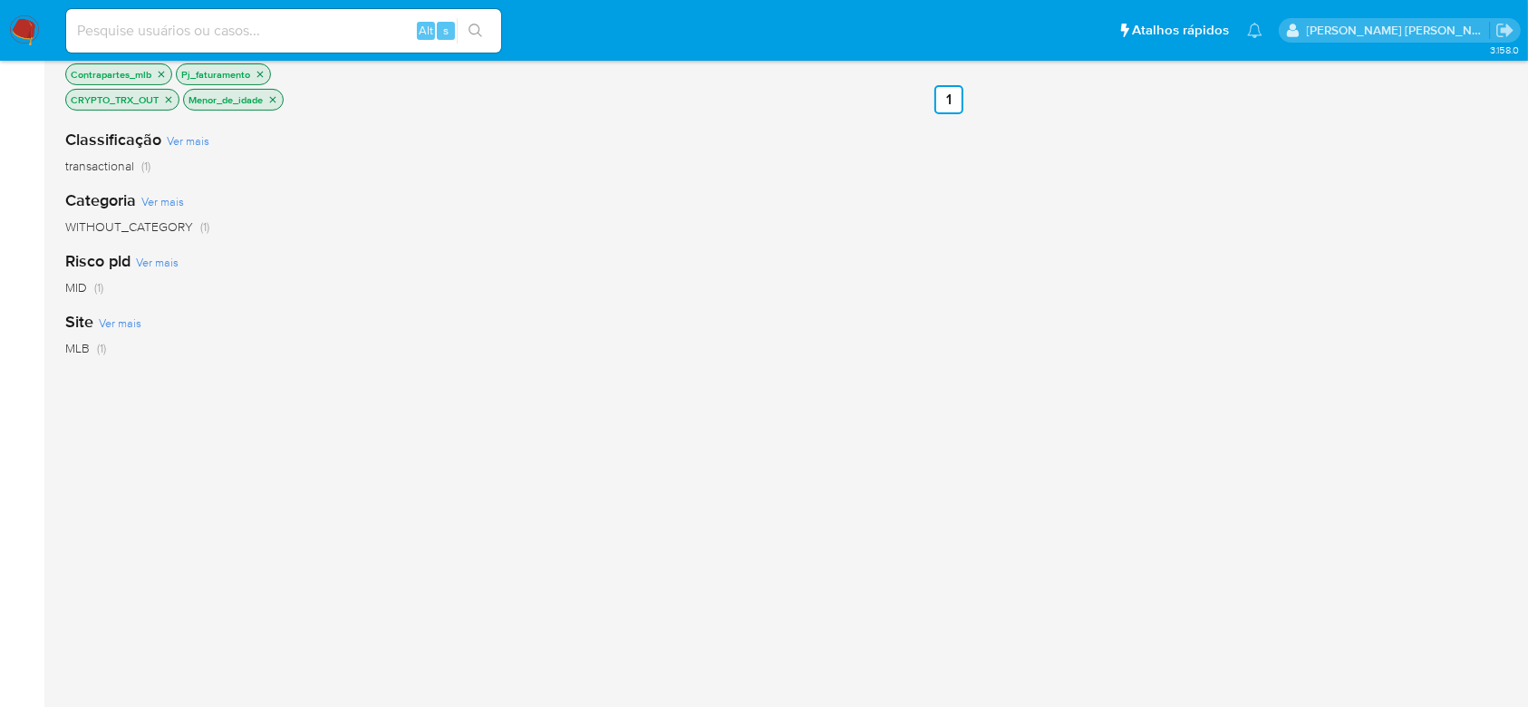
click at [93, 346] on span "MLB (1)" at bounding box center [85, 348] width 41 height 17
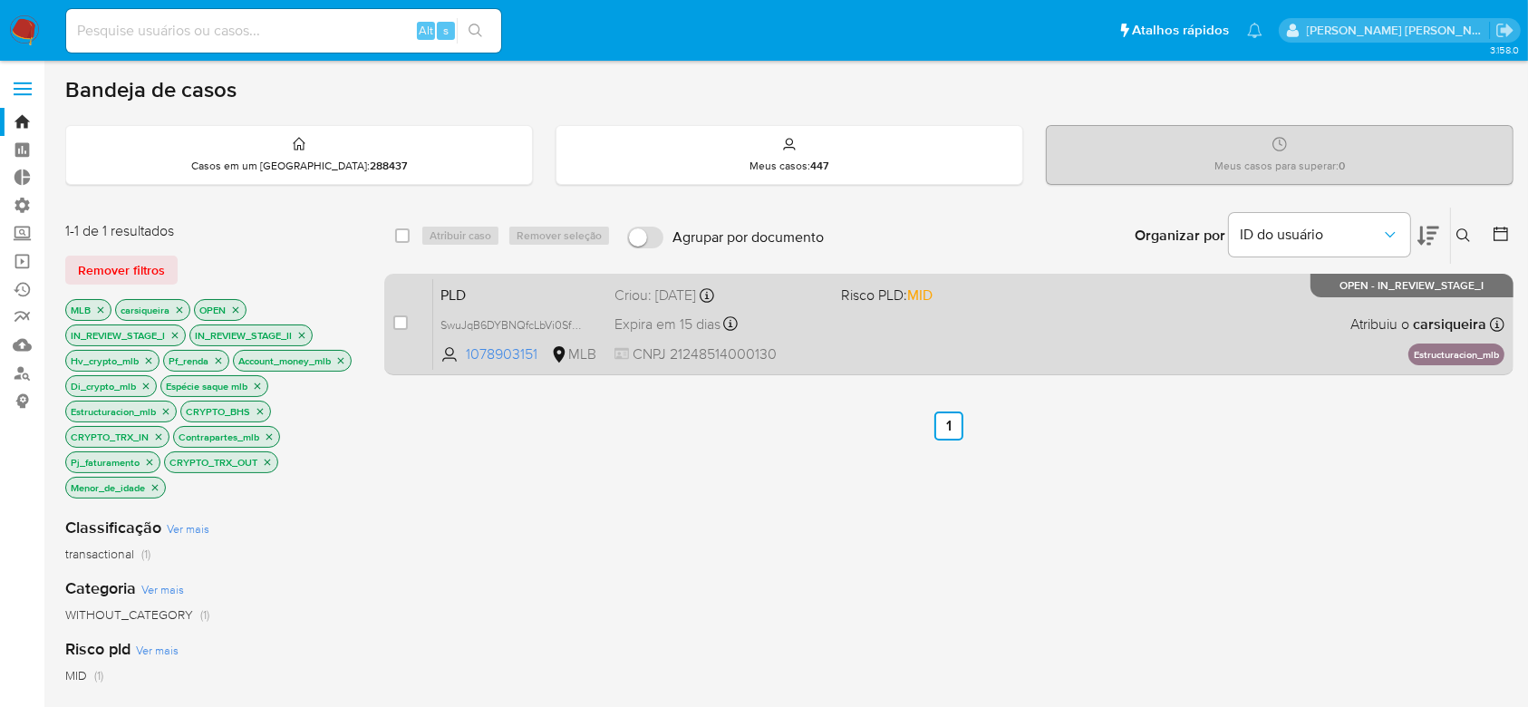
click at [404, 332] on div "case-item-checkbox" at bounding box center [400, 325] width 14 height 22
click at [402, 324] on input "checkbox" at bounding box center [400, 322] width 14 height 14
checkbox input "true"
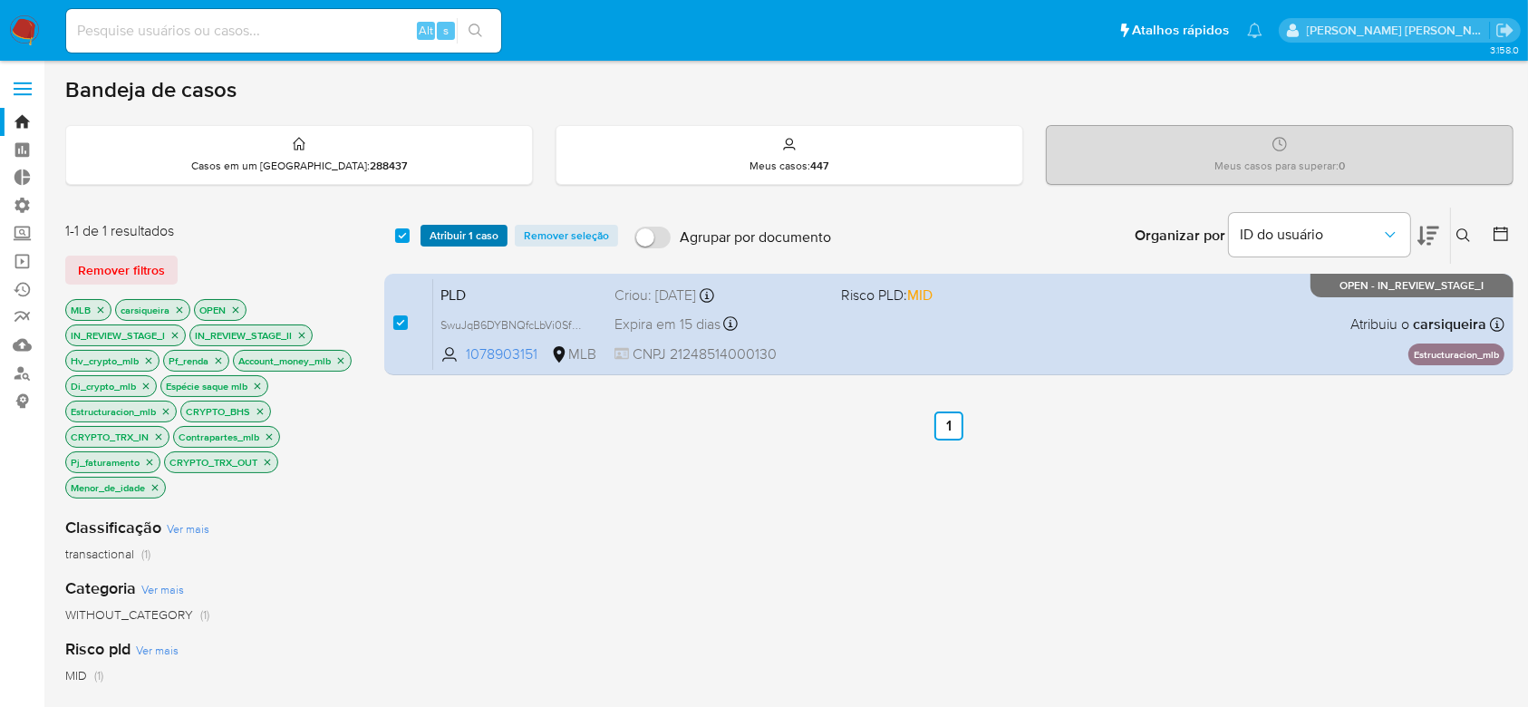
click at [463, 236] on span "Atribuir 1 caso" at bounding box center [464, 236] width 69 height 18
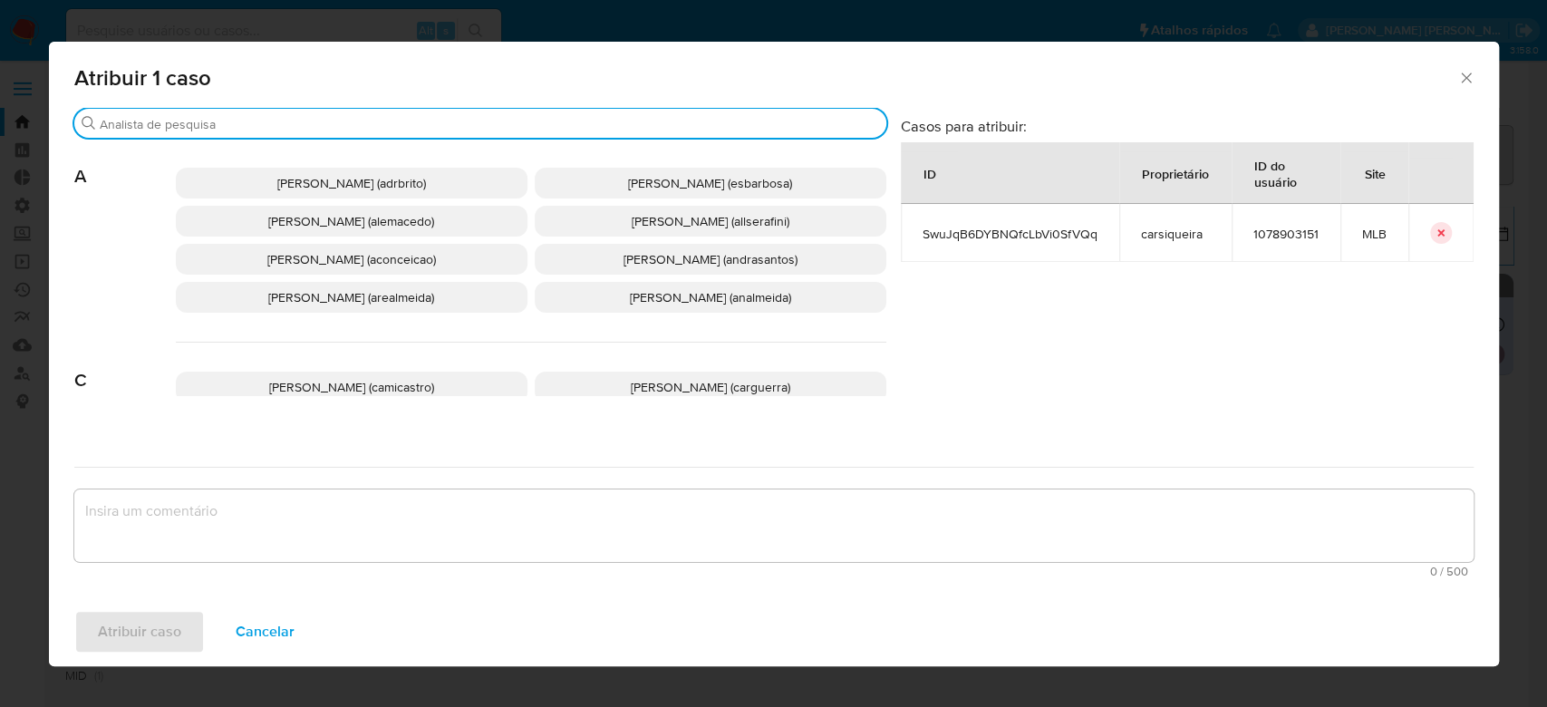
click at [329, 123] on input "Procurar" at bounding box center [489, 124] width 779 height 16
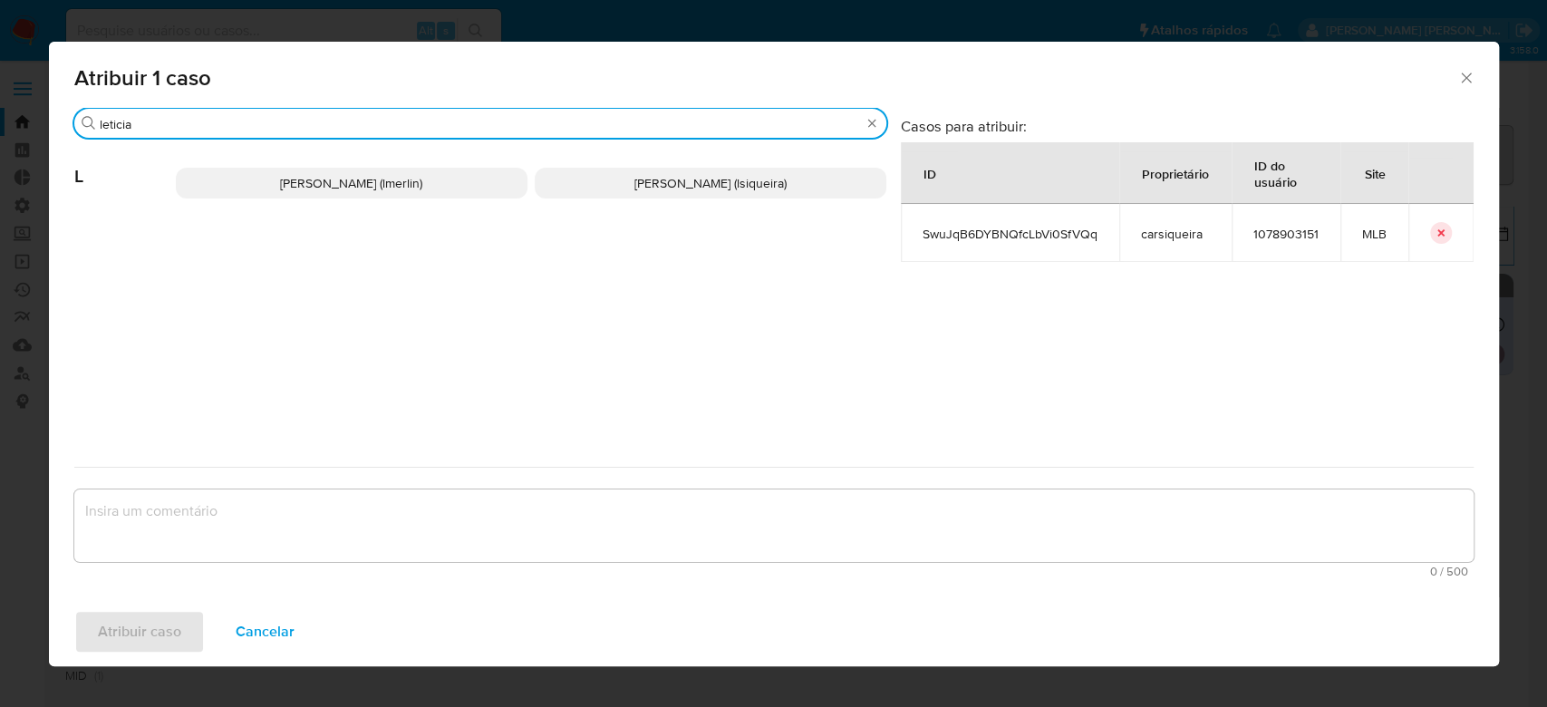
type input "leticia"
click at [717, 189] on span "[PERSON_NAME] (lsiqueira)" at bounding box center [710, 183] width 152 height 18
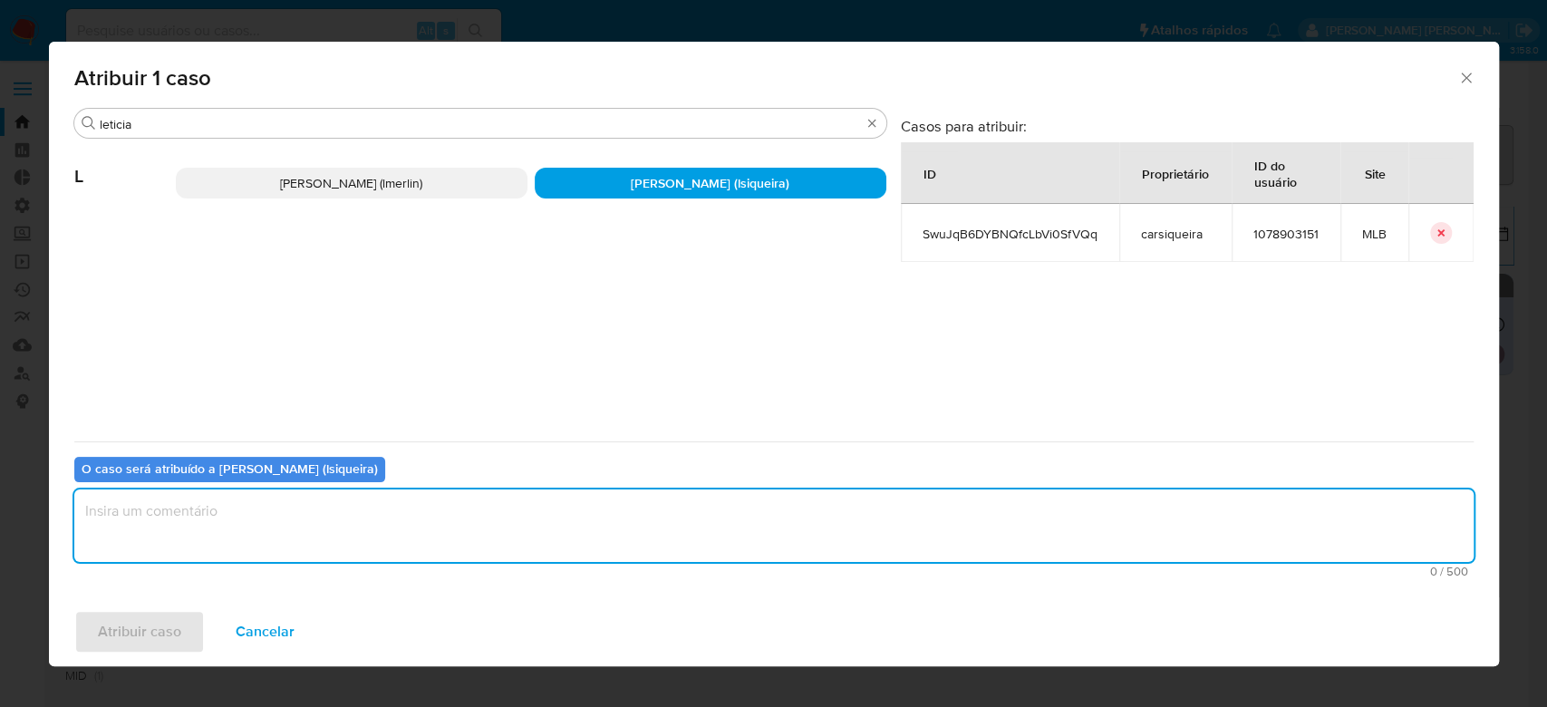
click at [434, 507] on textarea "assign-modal" at bounding box center [773, 525] width 1399 height 72
type textarea "Para tratamento."
click at [173, 638] on span "Atribuir caso" at bounding box center [139, 632] width 83 height 40
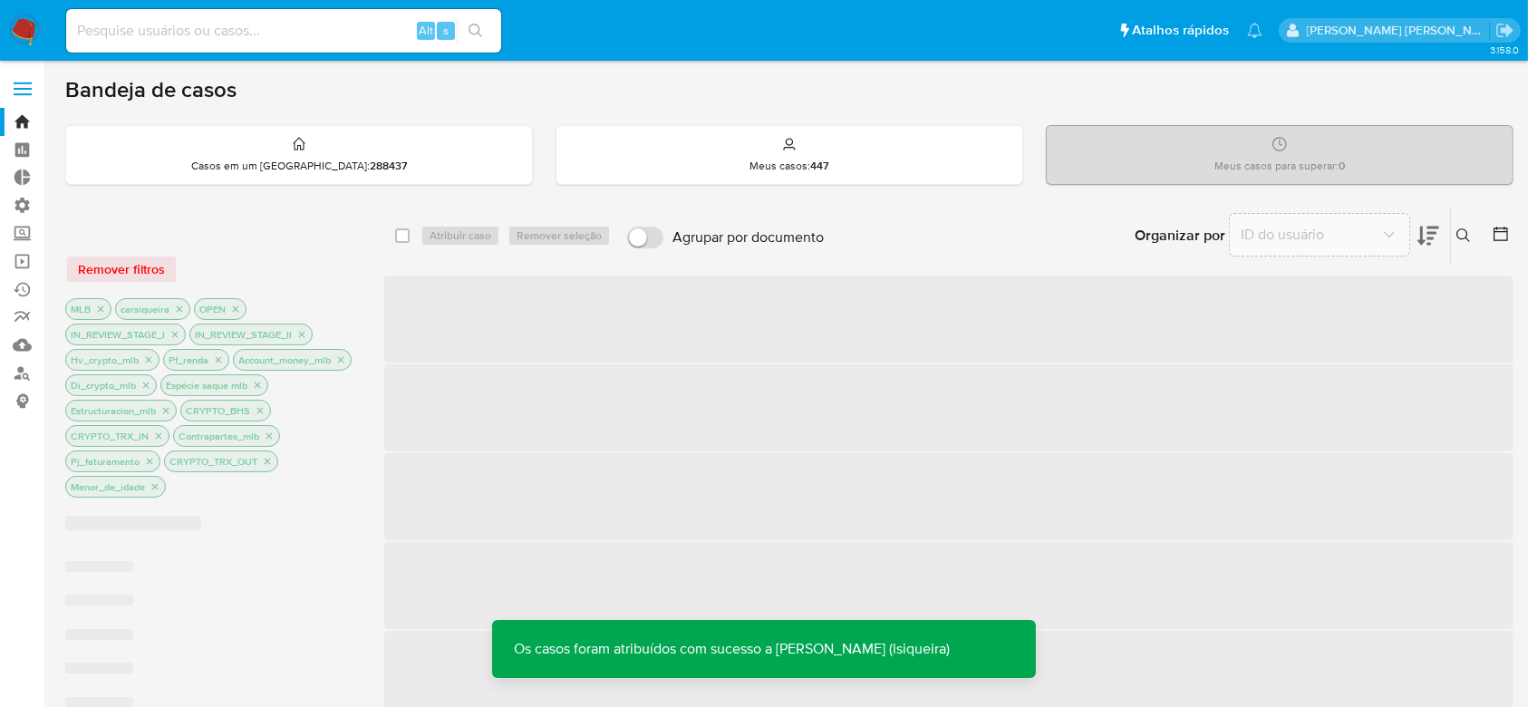
click at [114, 272] on div "Remover filtros" at bounding box center [210, 269] width 290 height 29
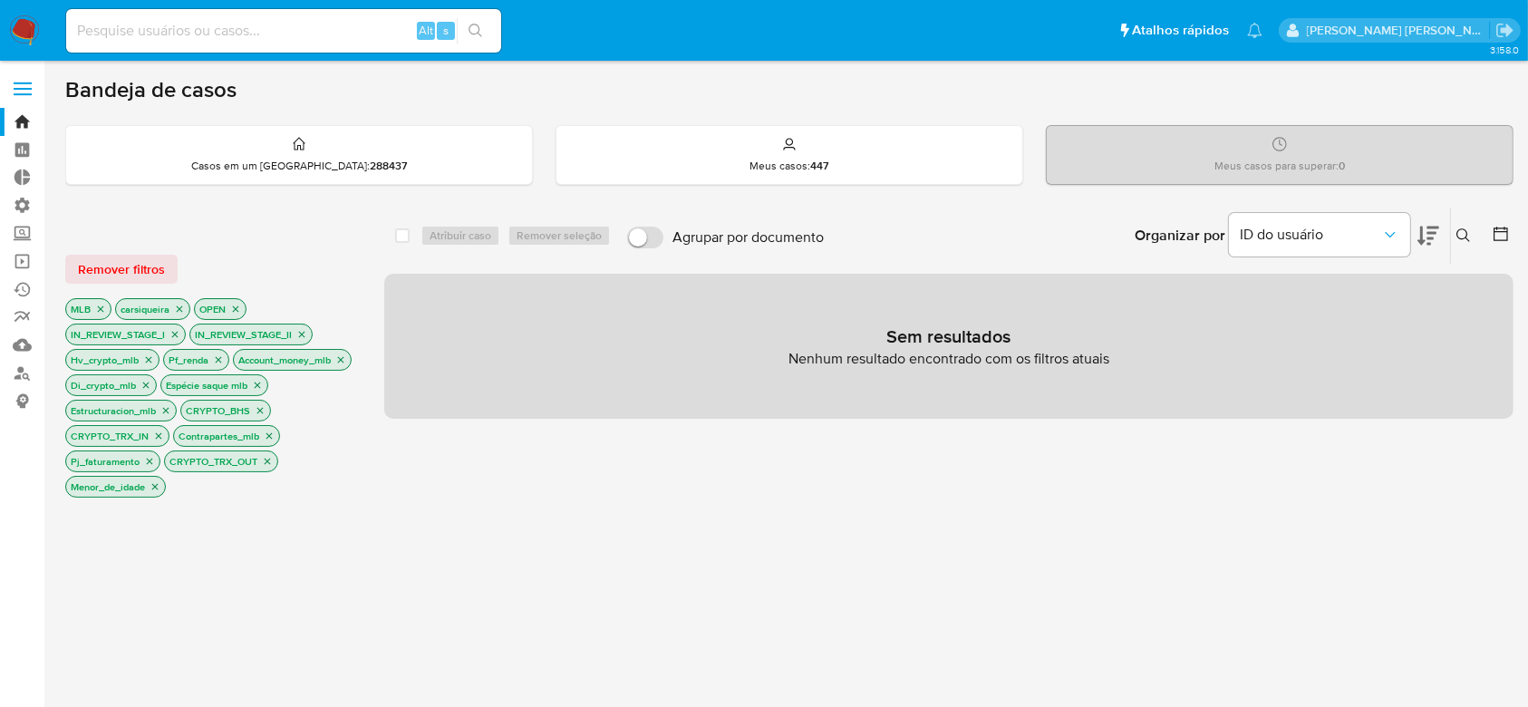
click at [101, 308] on icon "close-filter" at bounding box center [101, 309] width 6 height 6
click at [276, 337] on icon "close-filter" at bounding box center [275, 334] width 11 height 11
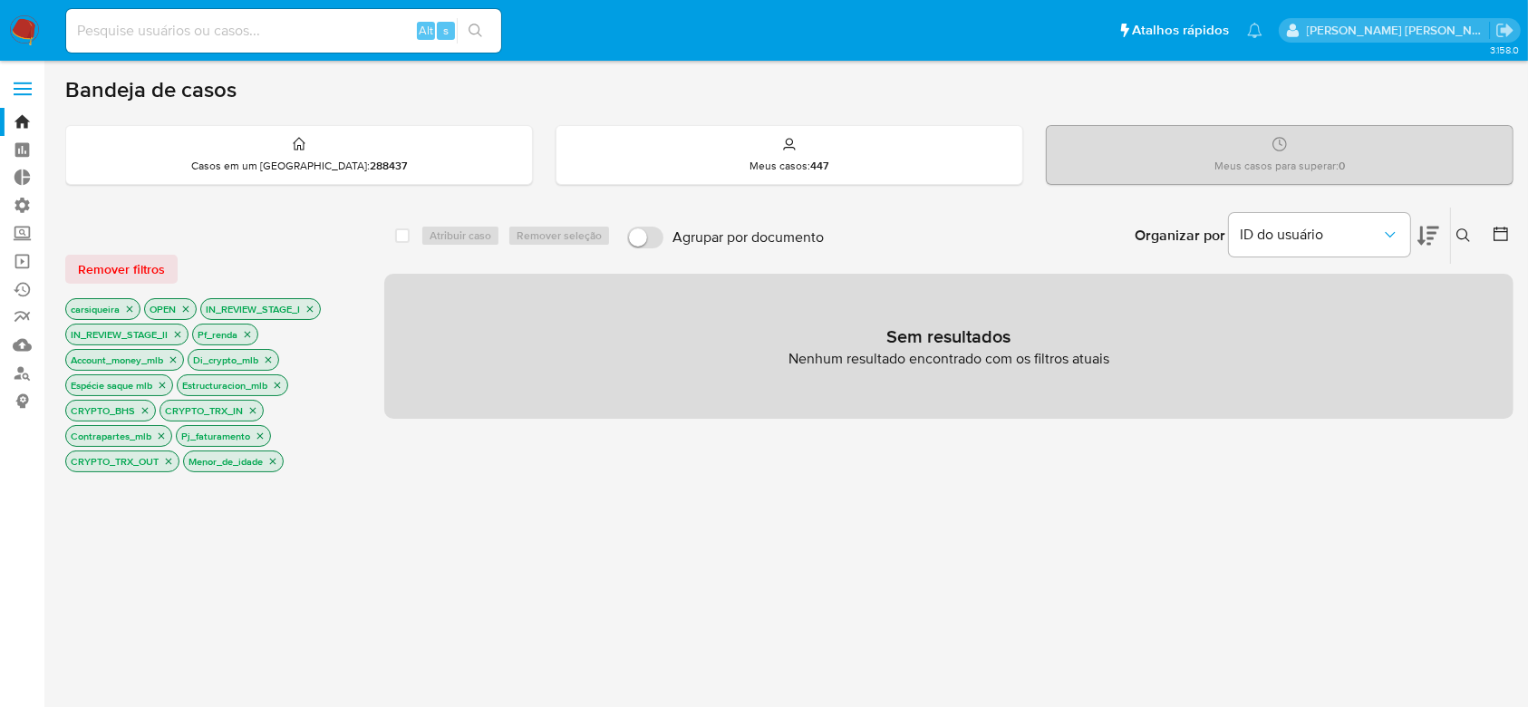
click at [246, 336] on icon "close-filter" at bounding box center [247, 334] width 11 height 11
click at [302, 330] on icon "close-filter" at bounding box center [300, 334] width 11 height 11
click at [271, 332] on icon "close-filter" at bounding box center [272, 334] width 11 height 11
click at [288, 330] on icon "close-filter" at bounding box center [289, 334] width 11 height 11
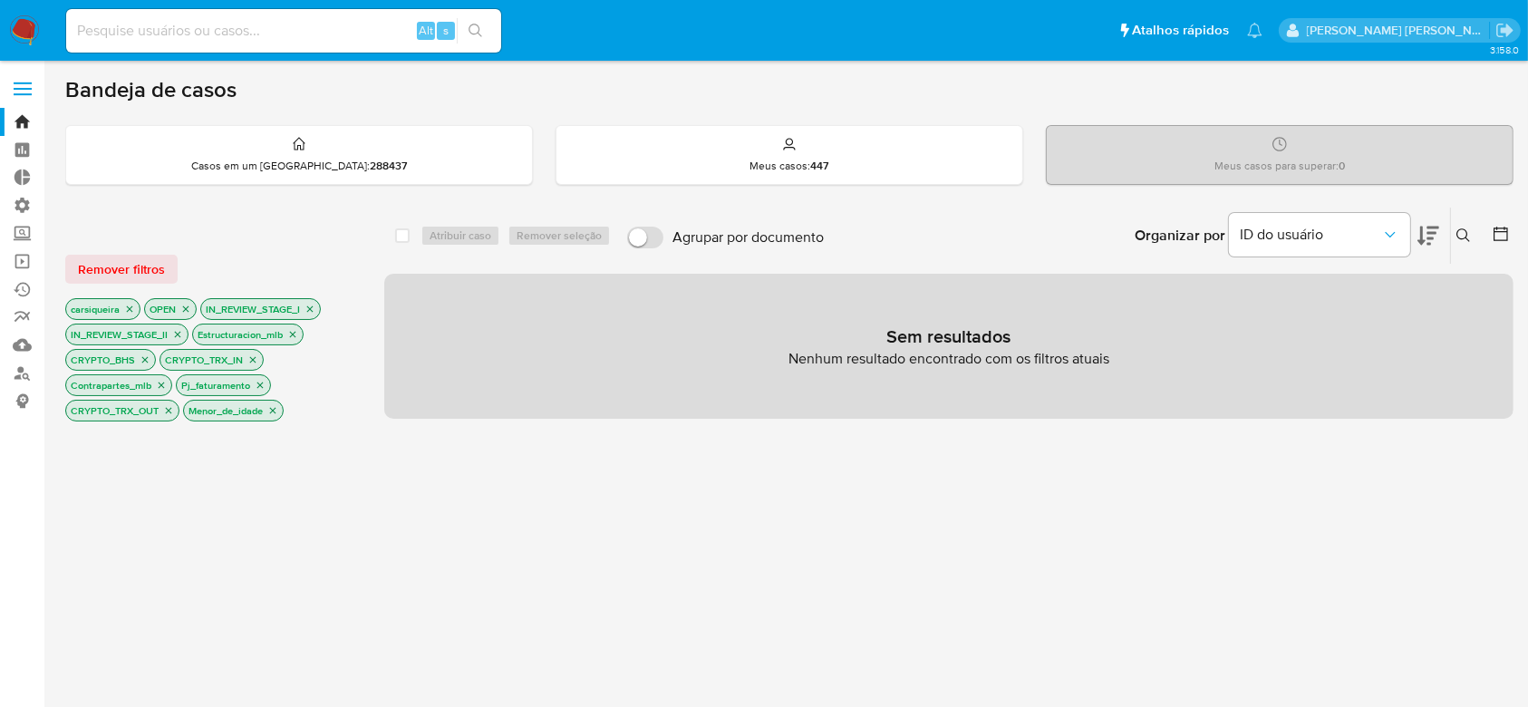
click at [292, 332] on icon "close-filter" at bounding box center [293, 335] width 6 height 6
click at [268, 329] on icon "close-filter" at bounding box center [271, 334] width 11 height 11
click at [284, 335] on icon "close-filter" at bounding box center [286, 335] width 6 height 6
click at [282, 336] on p "Contrapartes_mlb" at bounding box center [245, 334] width 105 height 20
click at [289, 333] on icon "close-filter" at bounding box center [288, 335] width 6 height 6
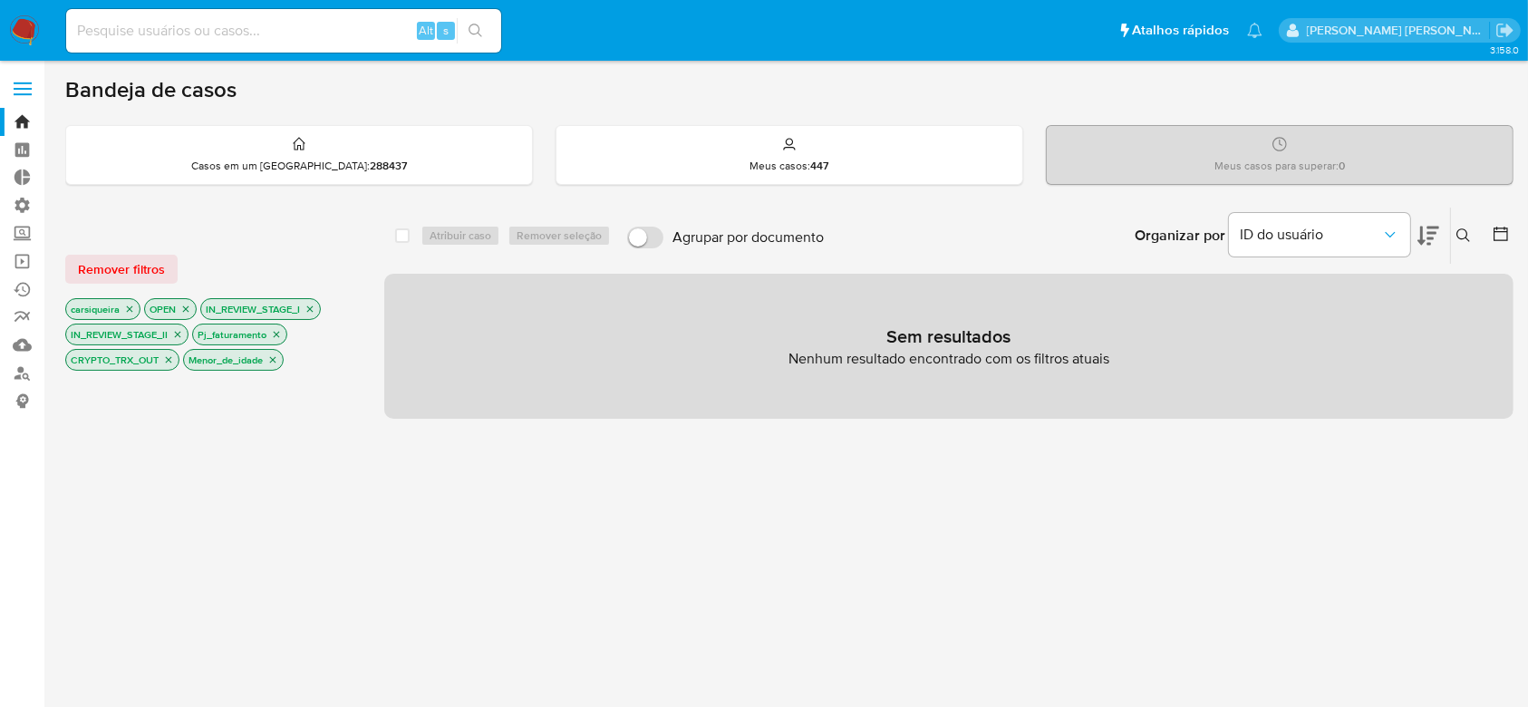
click at [274, 331] on icon "close-filter" at bounding box center [276, 334] width 11 height 11
click at [295, 332] on icon "close-filter" at bounding box center [296, 335] width 6 height 6
click at [287, 334] on icon "close-filter" at bounding box center [281, 334] width 11 height 11
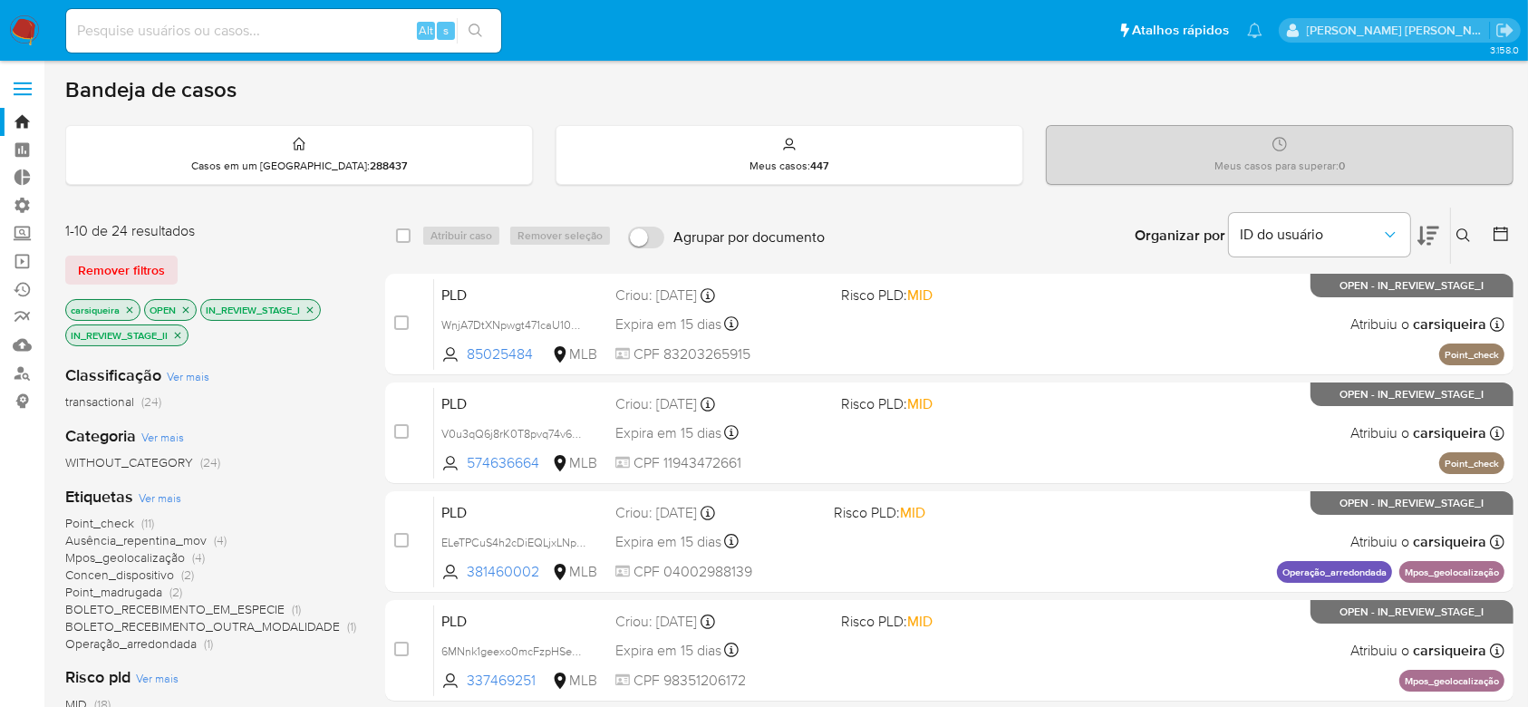
click at [128, 308] on icon "close-filter" at bounding box center [129, 309] width 11 height 11
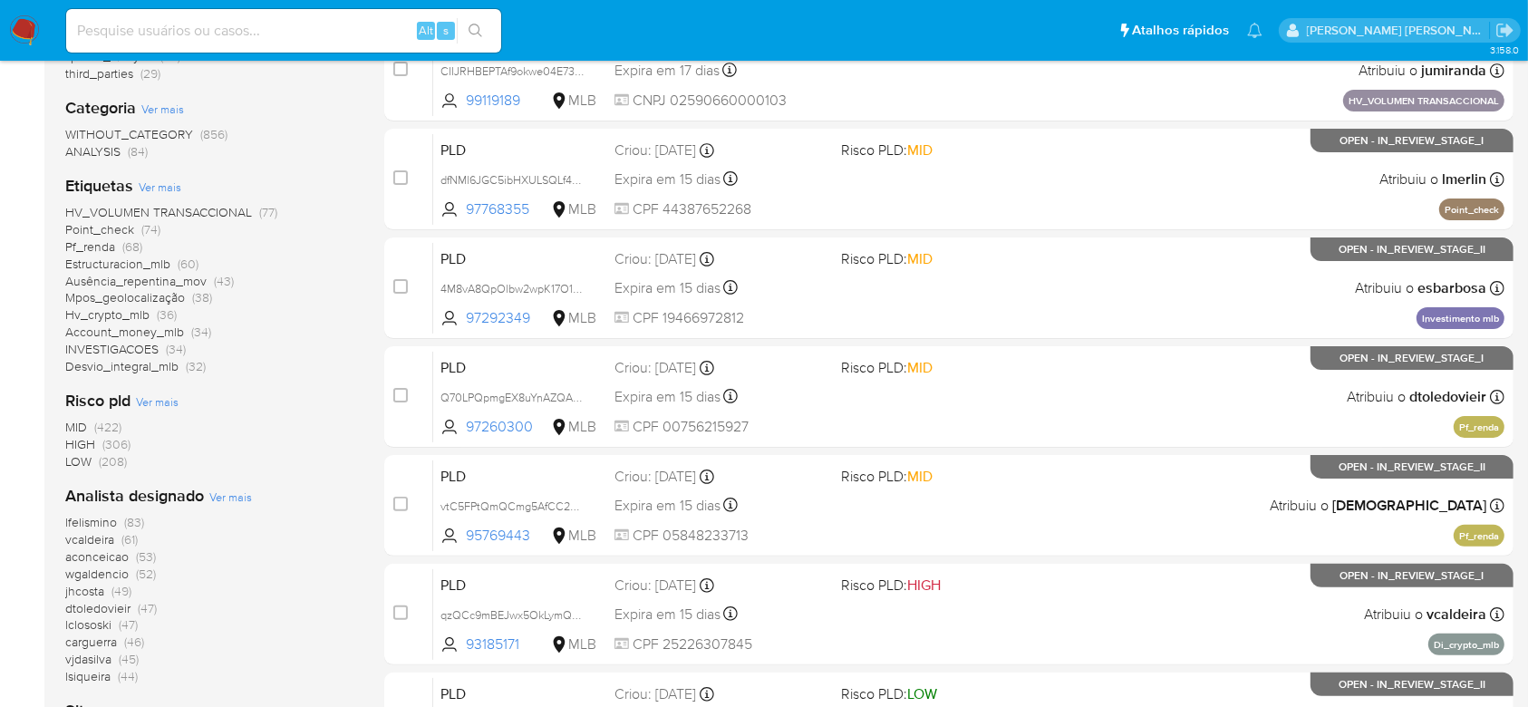
scroll to position [483, 0]
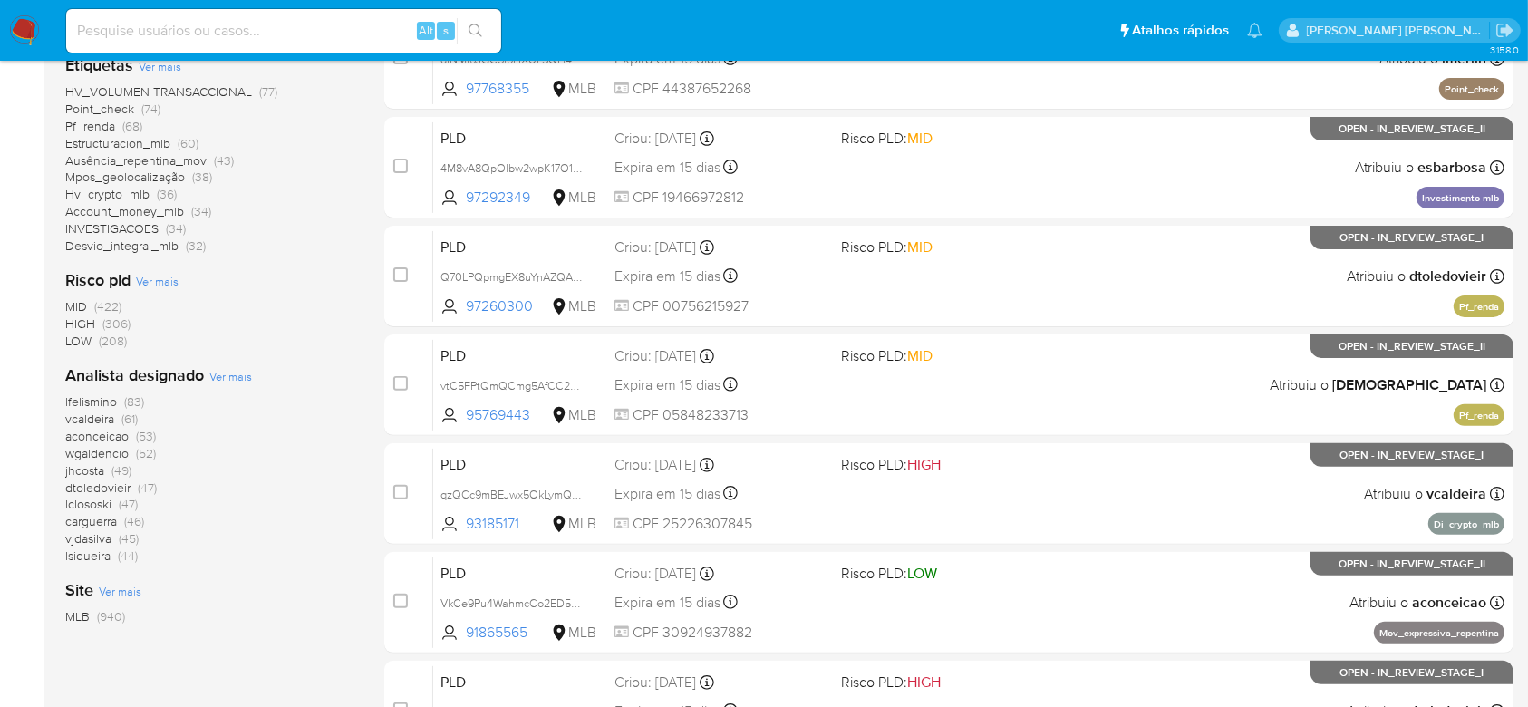
click at [103, 417] on span "vcaldeira" at bounding box center [89, 419] width 49 height 18
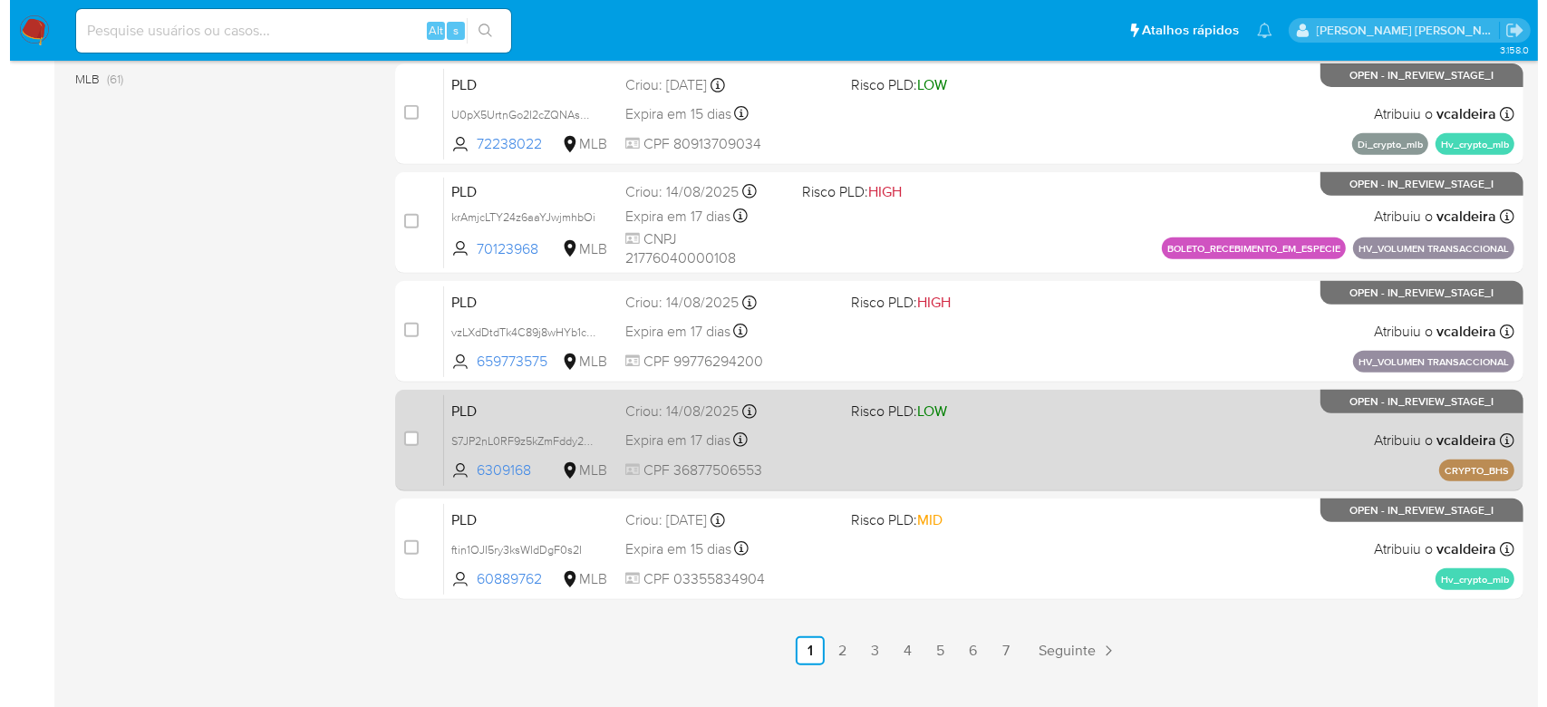
scroll to position [304, 0]
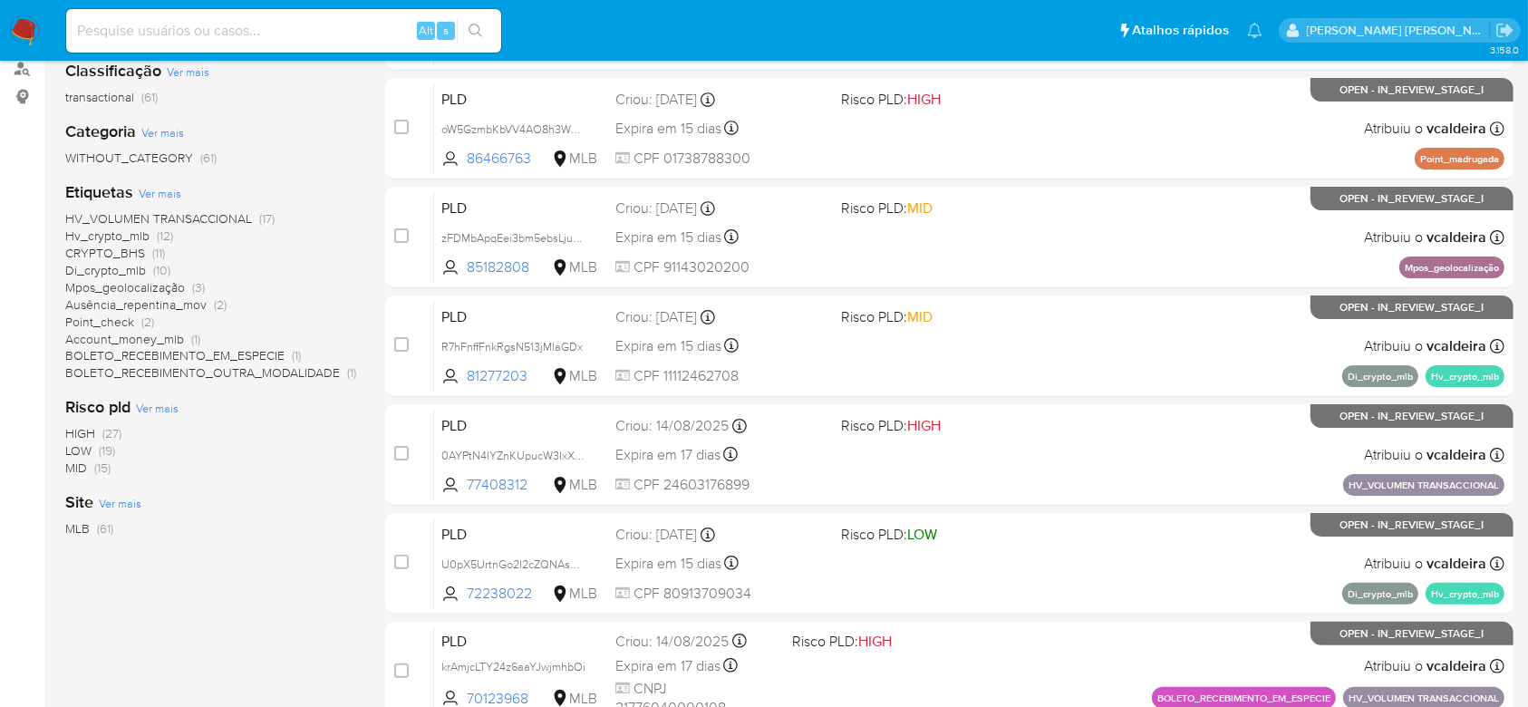
click at [152, 194] on span "Ver mais" at bounding box center [160, 193] width 43 height 16
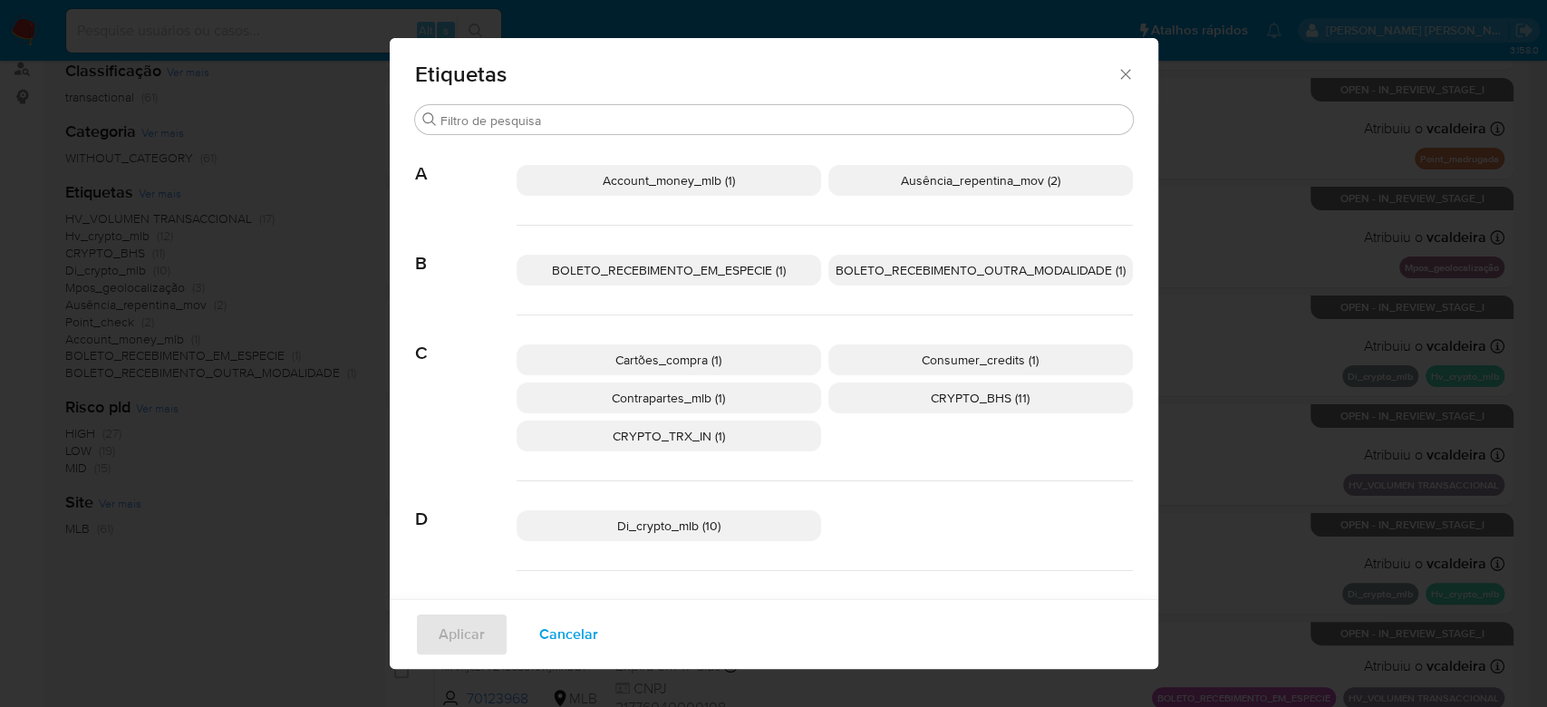
click at [651, 187] on span "Account_money_mlb (1)" at bounding box center [669, 180] width 132 height 18
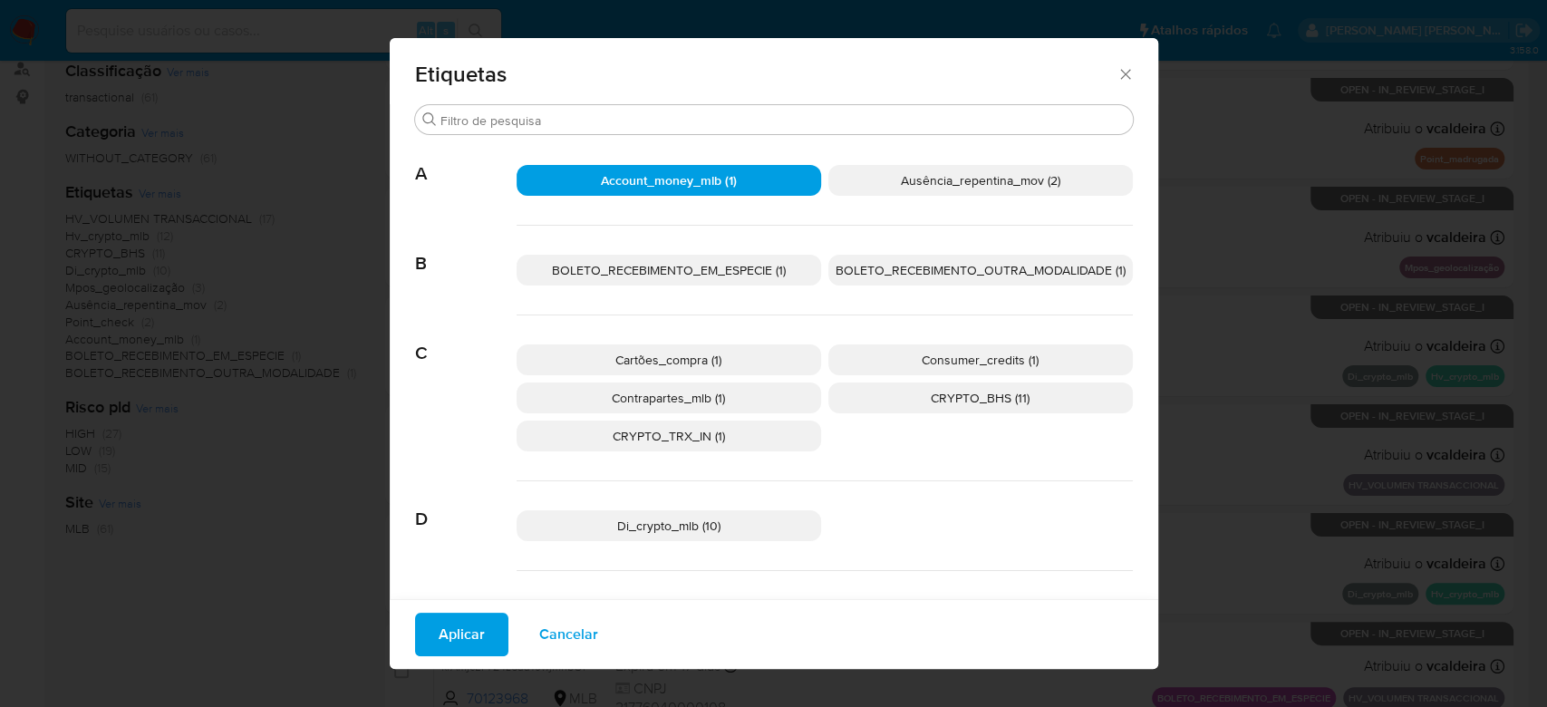
click at [747, 391] on p "Contrapartes_mlb (1)" at bounding box center [669, 397] width 304 height 31
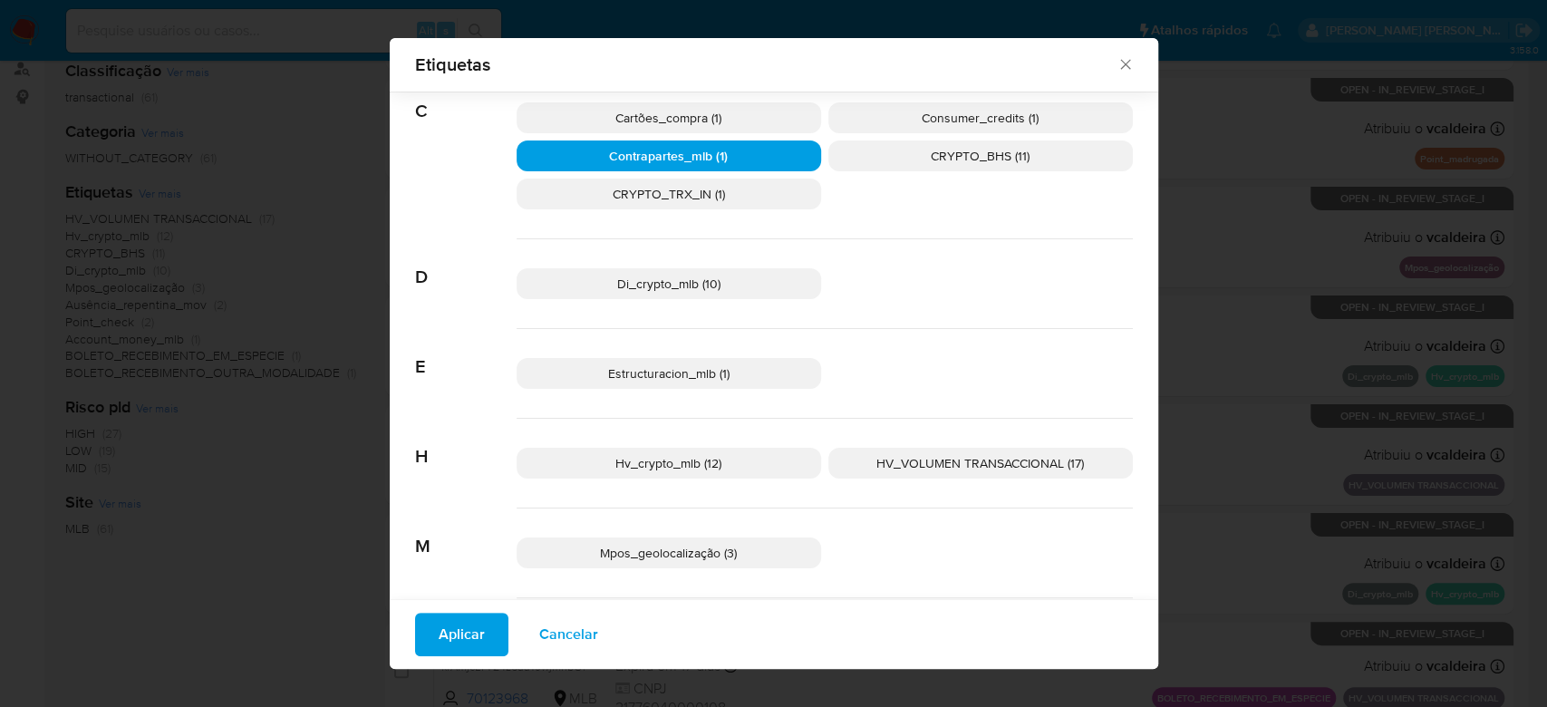
scroll to position [349, 0]
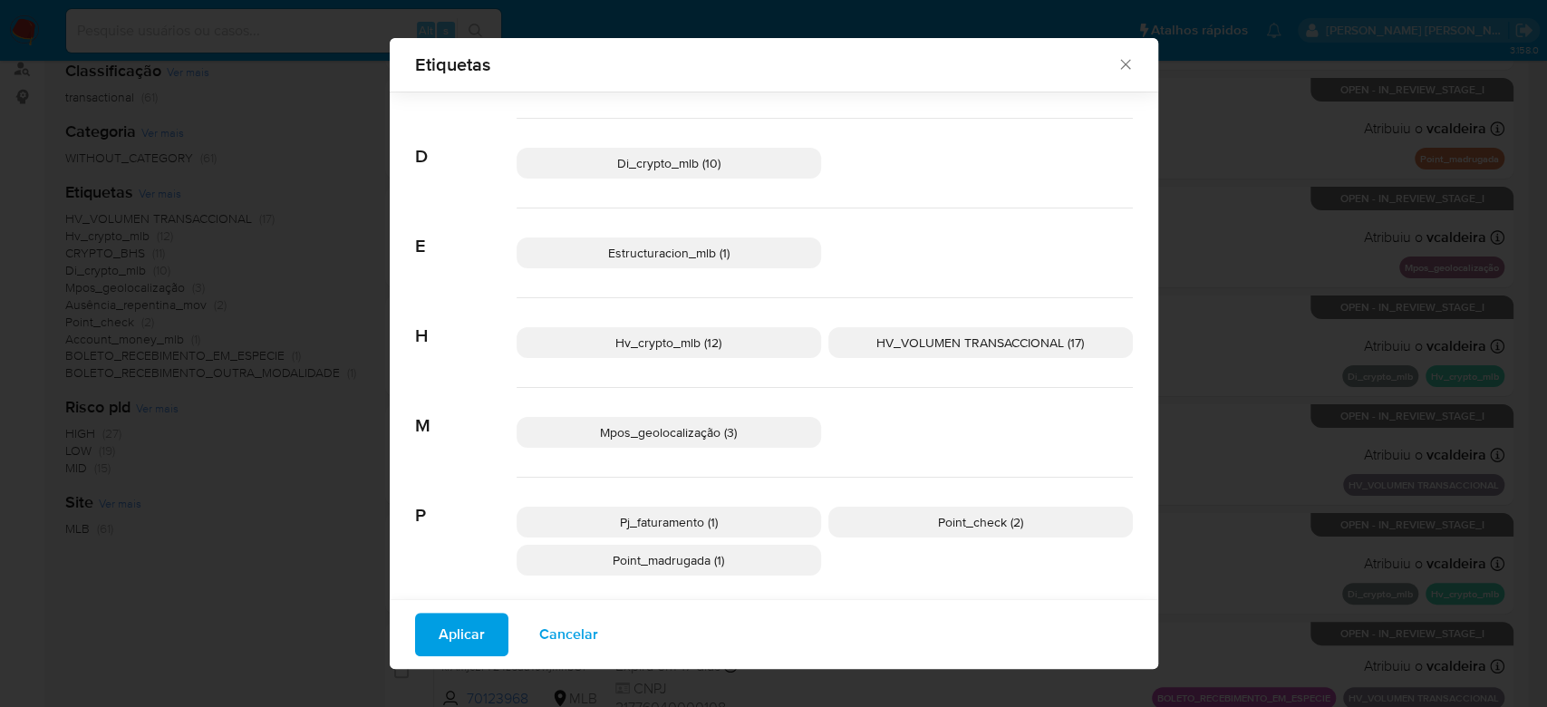
click at [720, 245] on p "Estructuracion_mlb (1)" at bounding box center [669, 252] width 304 height 31
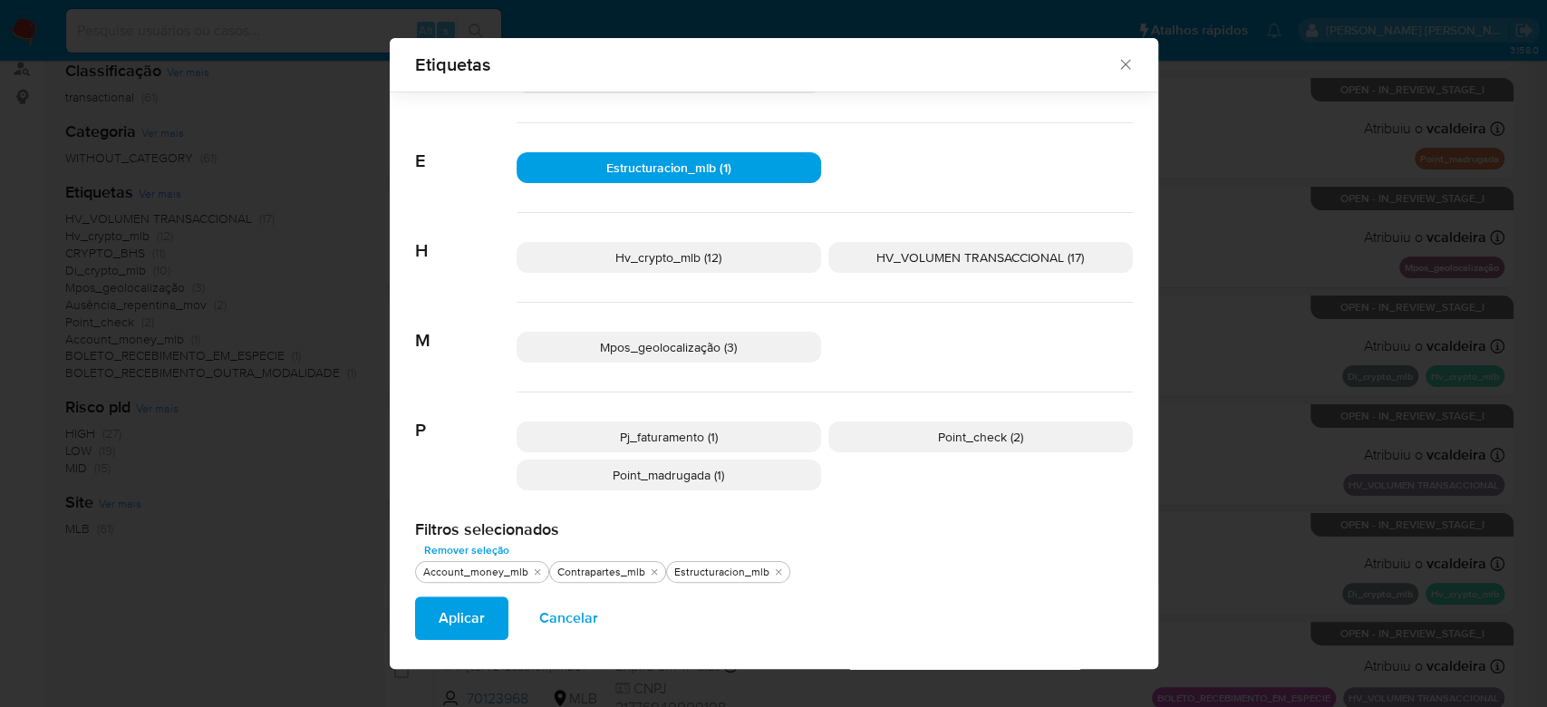
scroll to position [435, 0]
click at [735, 435] on p "Pj_faturamento (1)" at bounding box center [669, 435] width 304 height 31
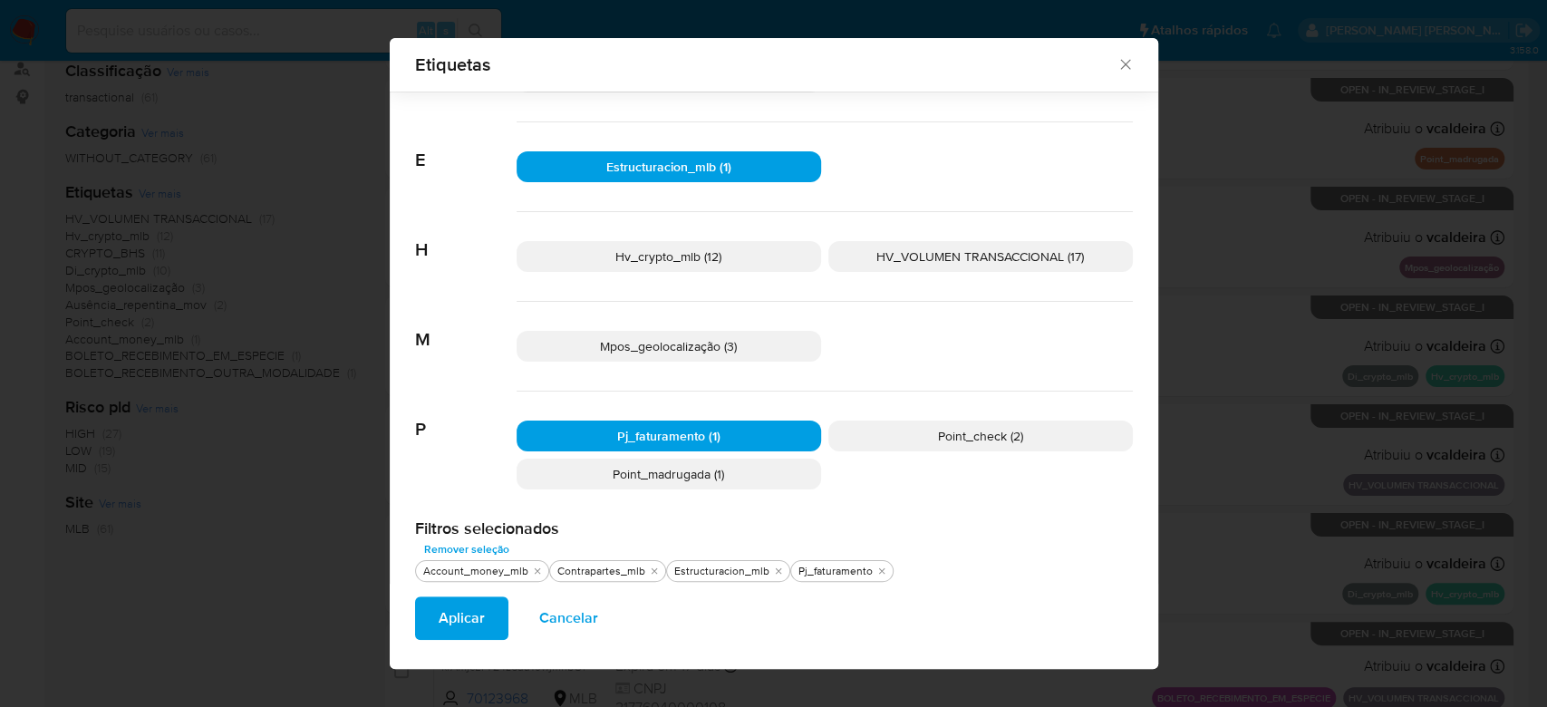
click at [734, 468] on p "Point_madrugada (1)" at bounding box center [669, 474] width 304 height 31
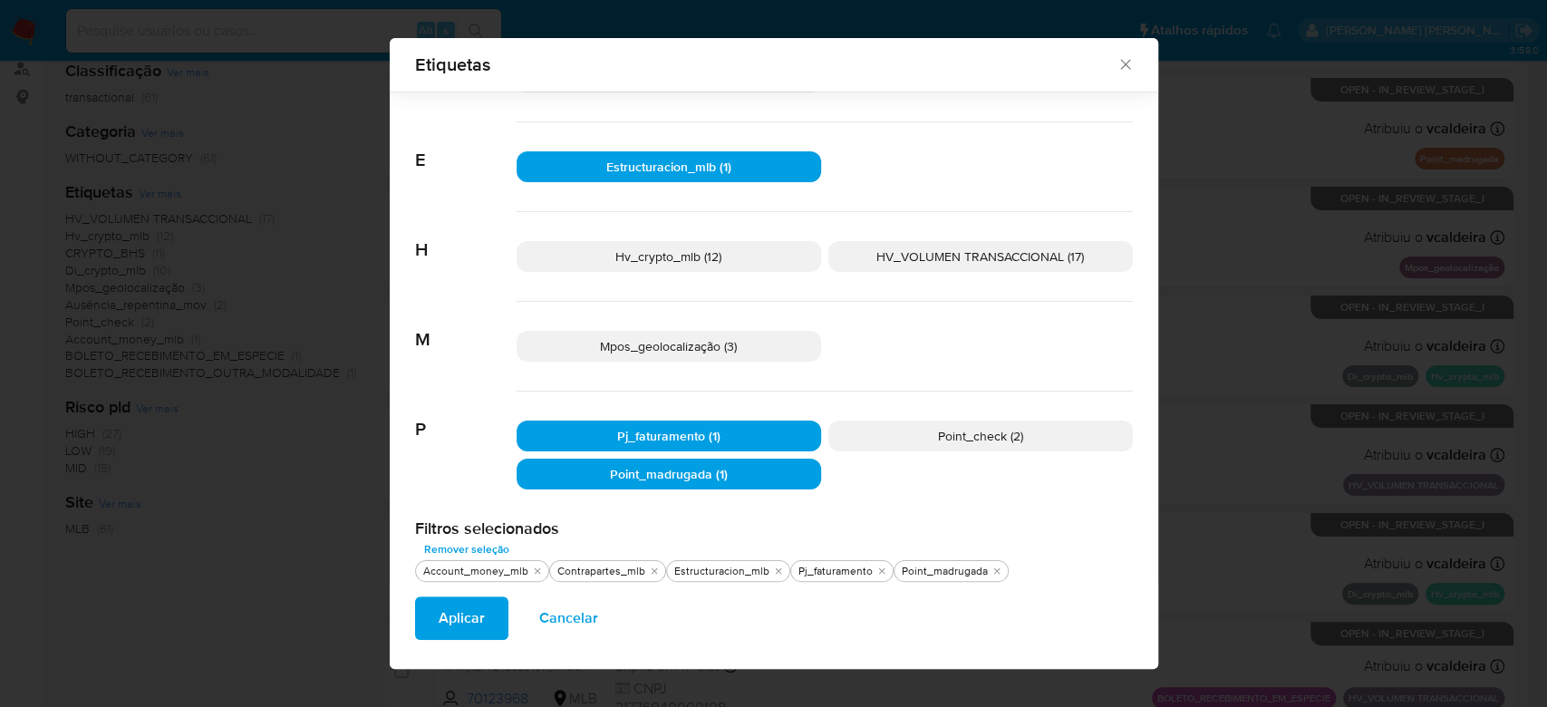
click at [949, 437] on span "Point_check (2)" at bounding box center [980, 436] width 85 height 18
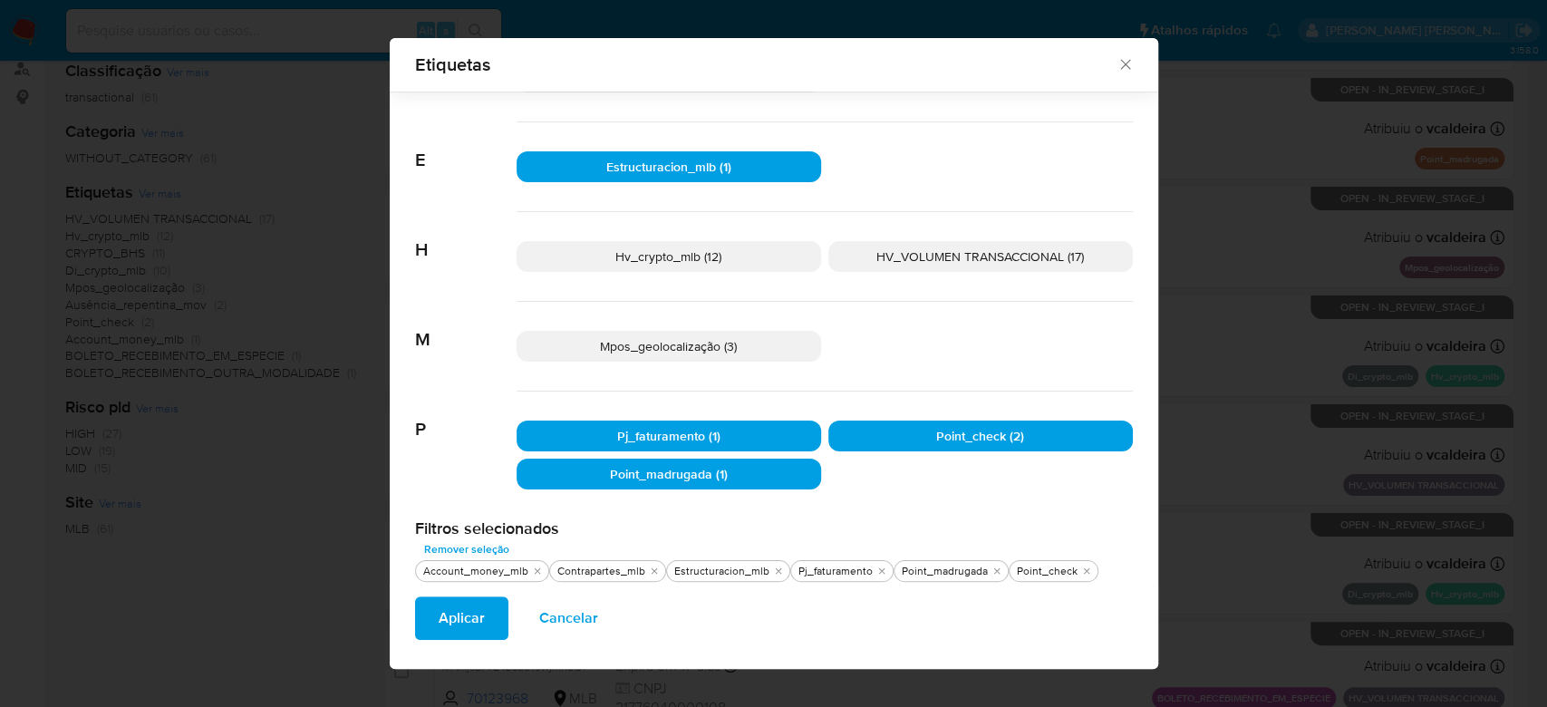
click at [665, 251] on span "Hv_crypto_mlb (12)" at bounding box center [668, 256] width 106 height 18
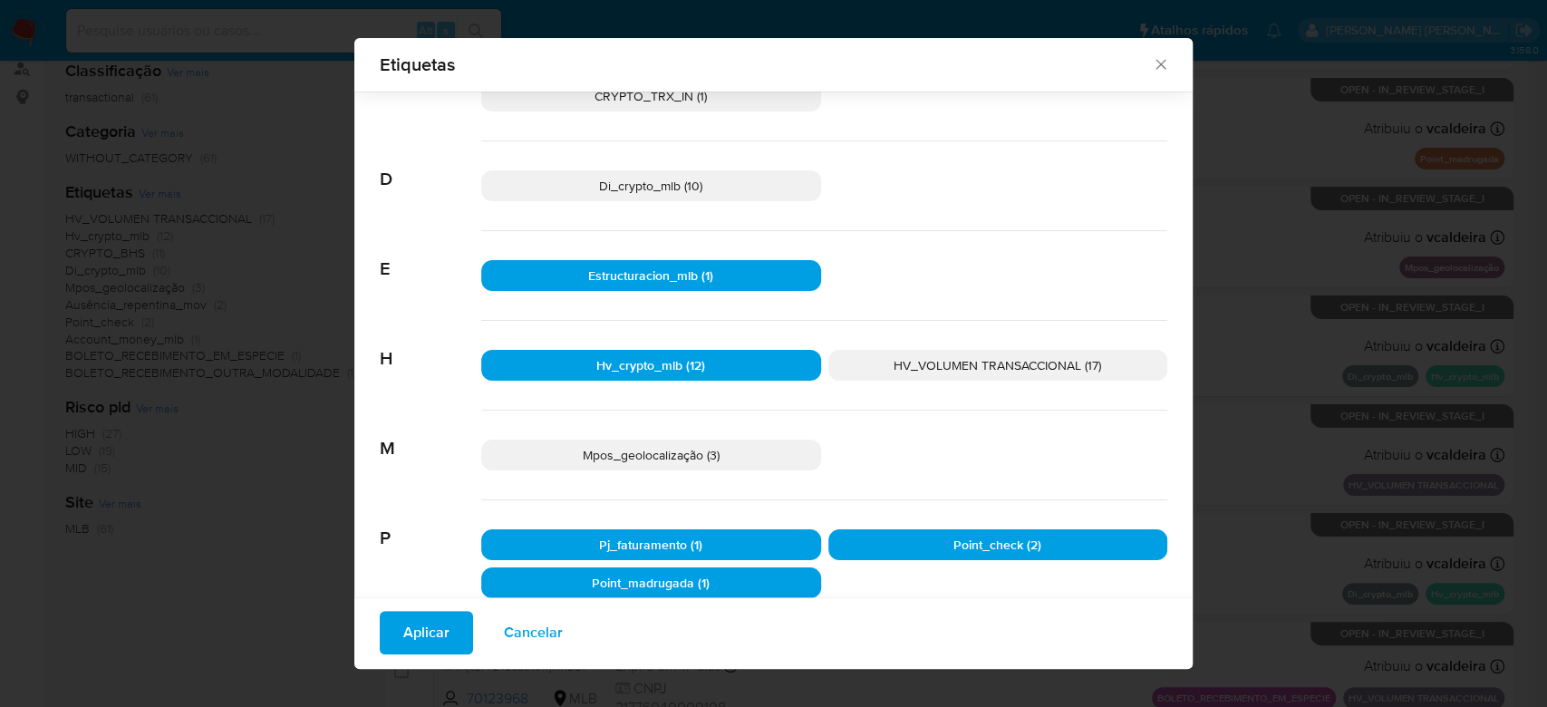
scroll to position [193, 0]
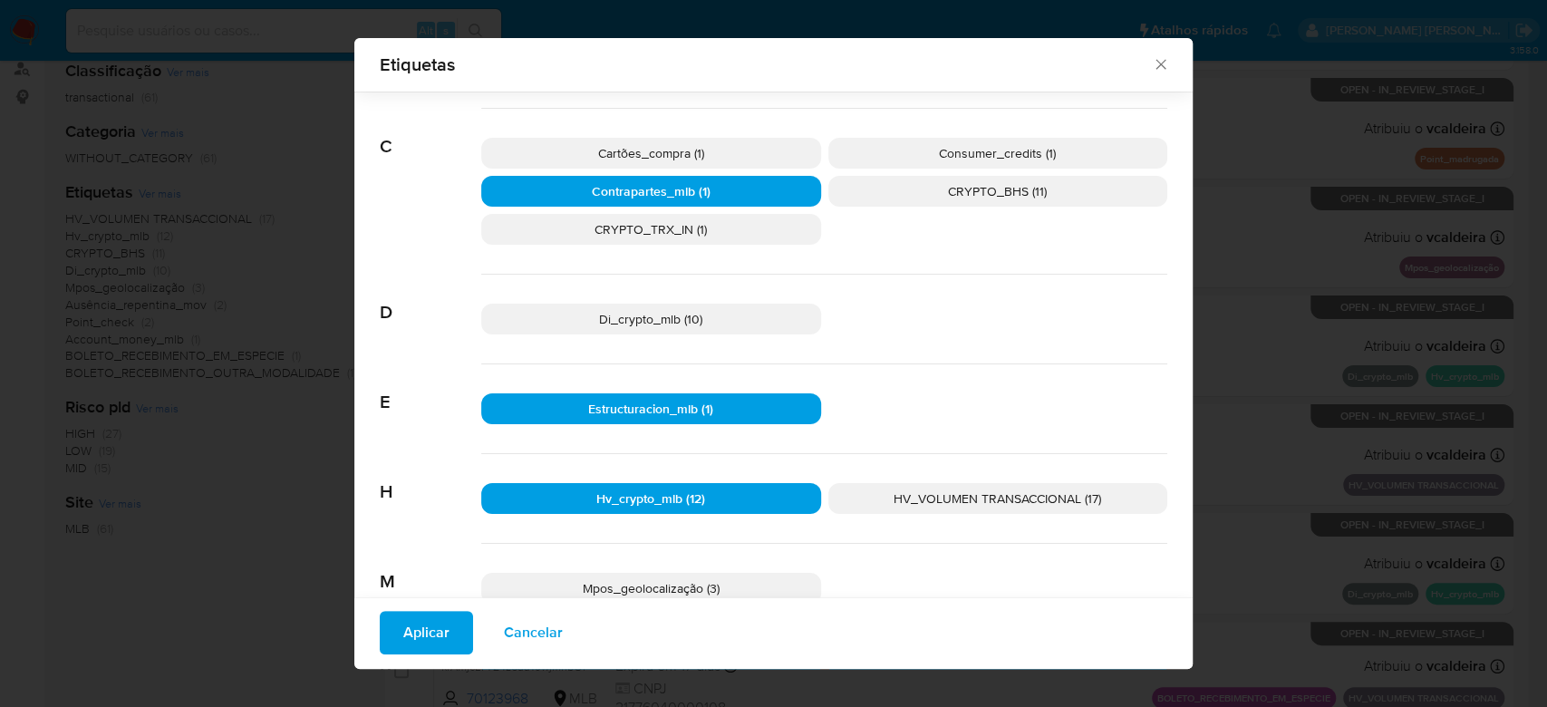
click at [722, 228] on p "CRYPTO_TRX_IN (1)" at bounding box center [651, 229] width 340 height 31
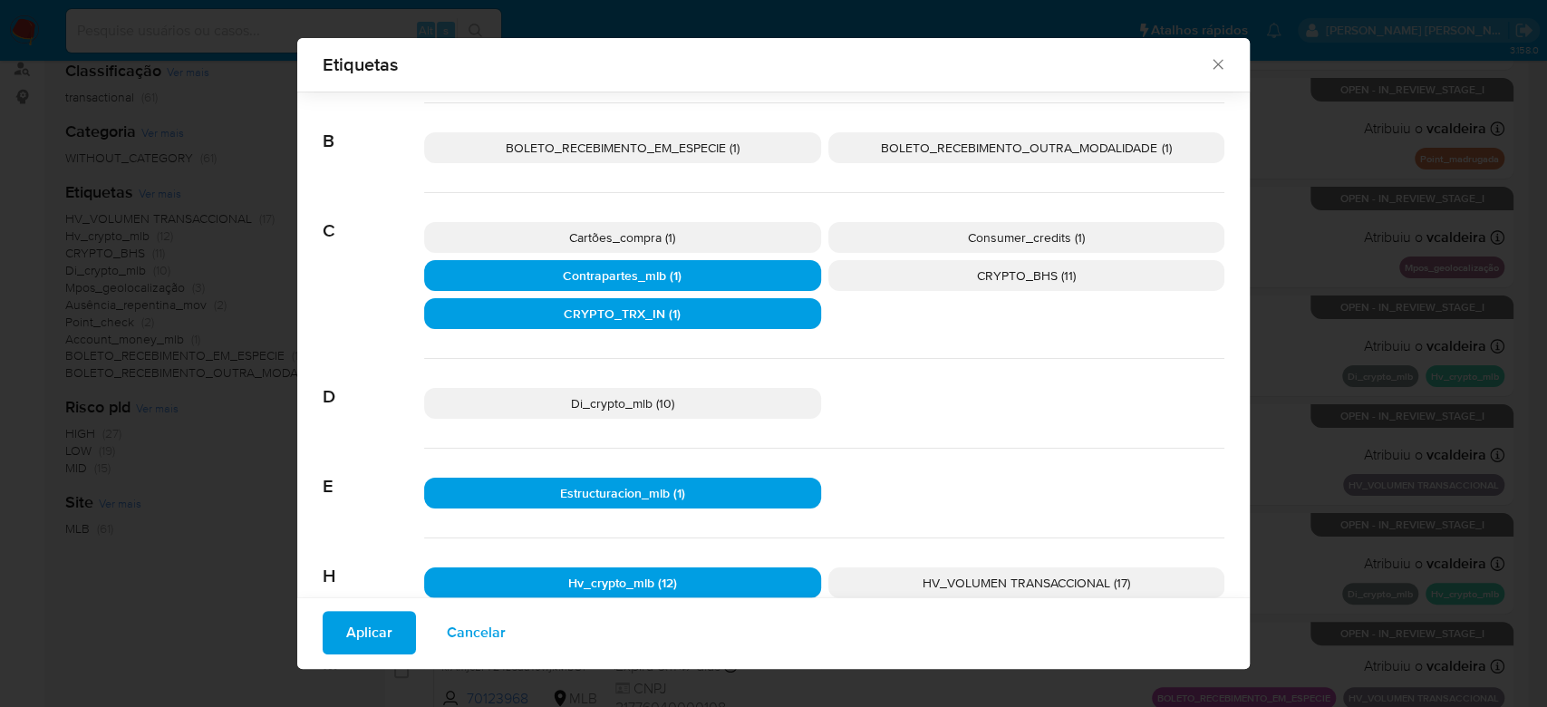
scroll to position [72, 0]
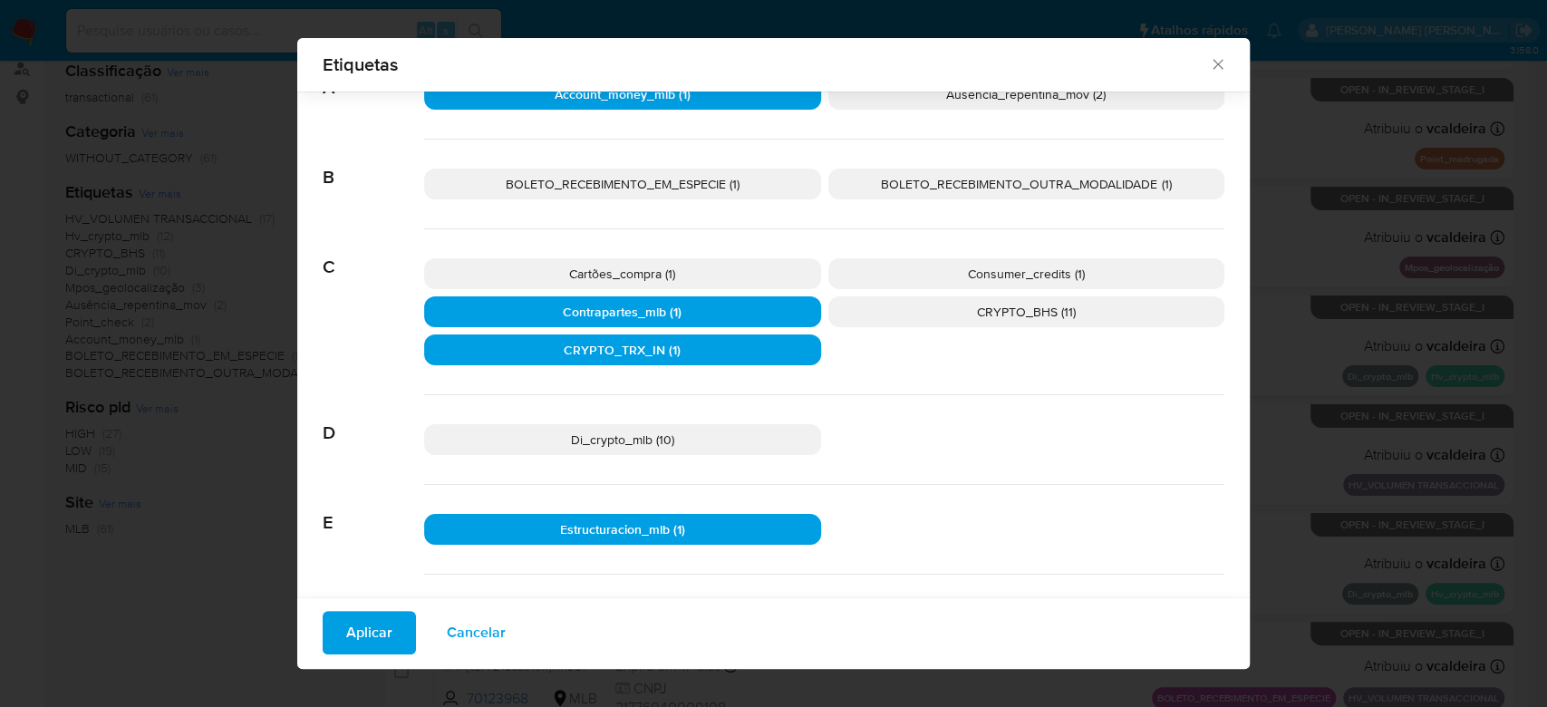
click at [913, 313] on p "CRYPTO_BHS (11)" at bounding box center [1026, 311] width 397 height 31
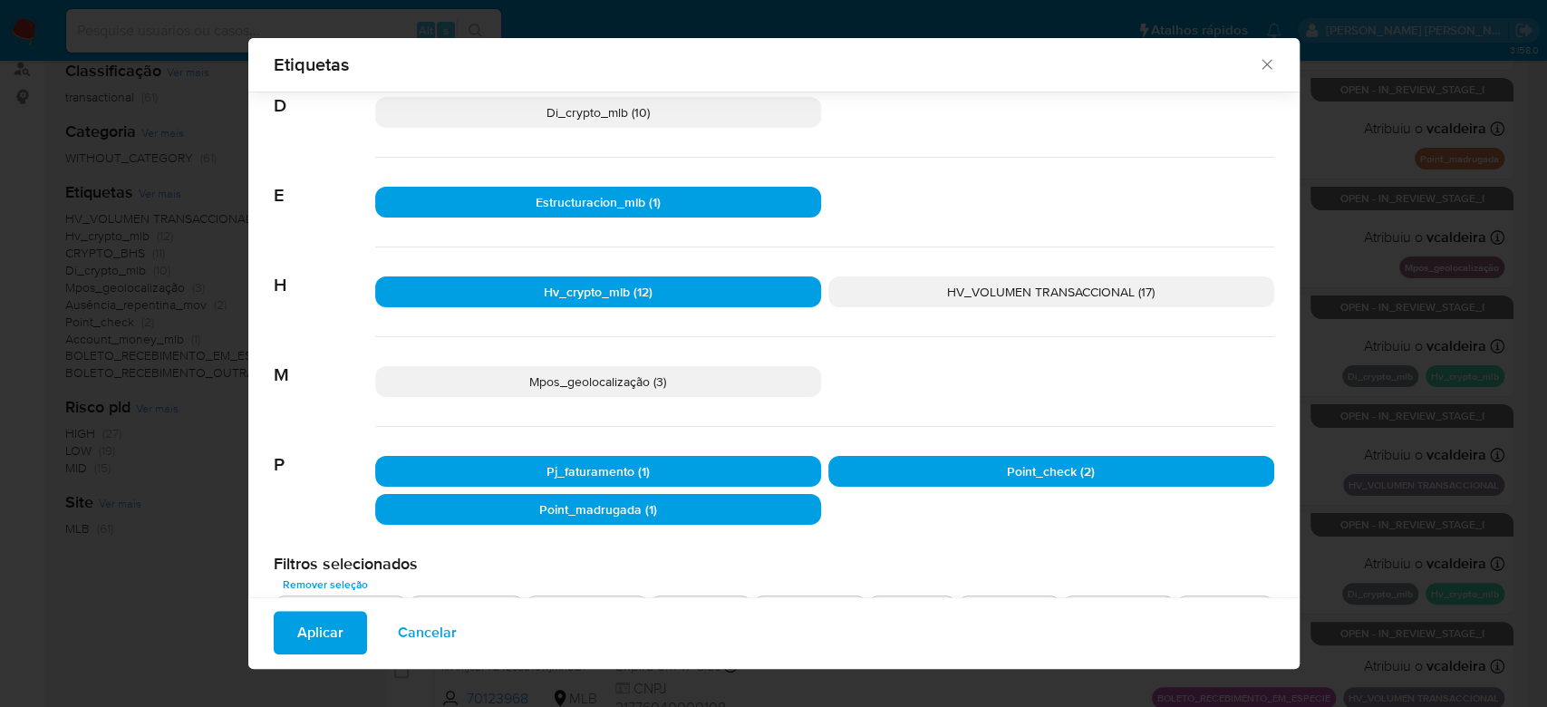
scroll to position [430, 0]
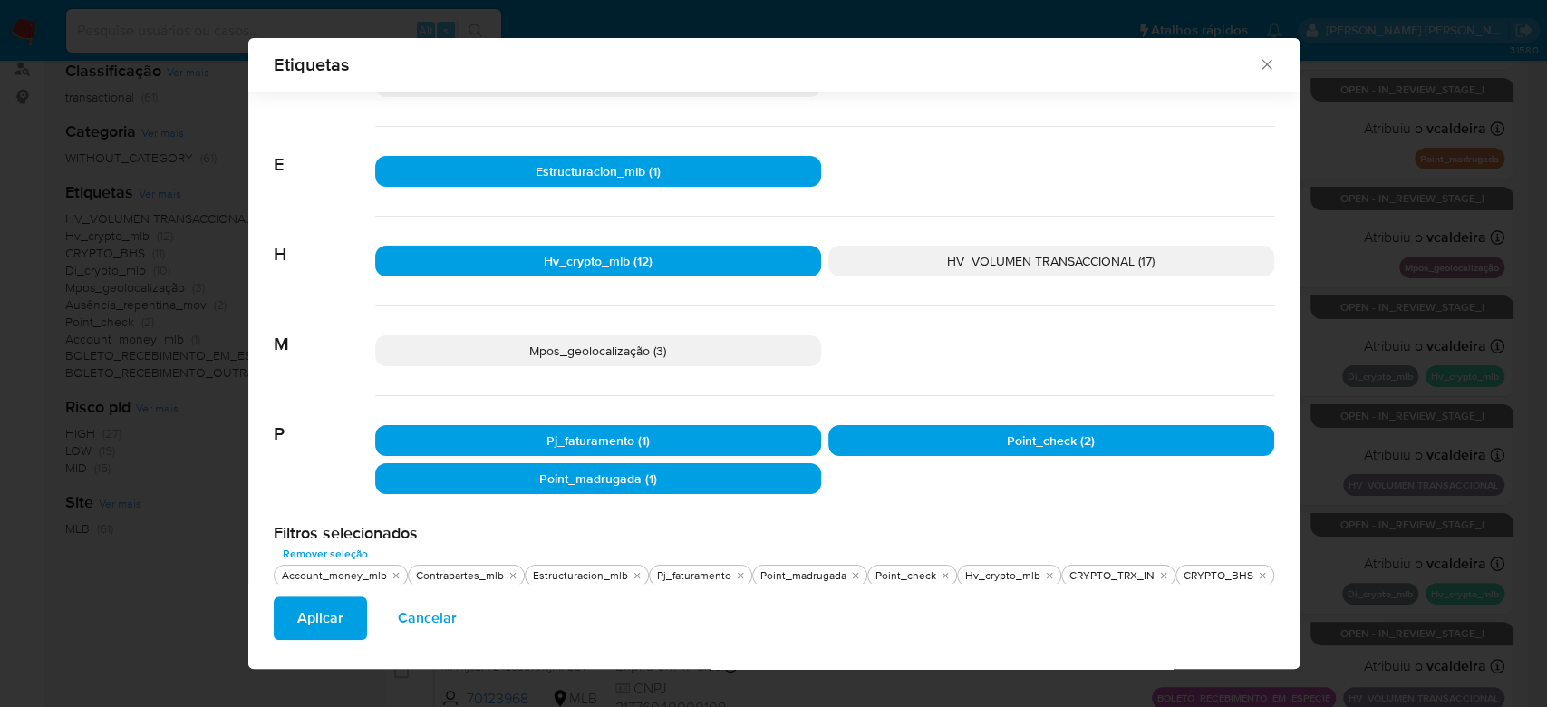
click at [333, 627] on span "Aplicar" at bounding box center [320, 618] width 46 height 40
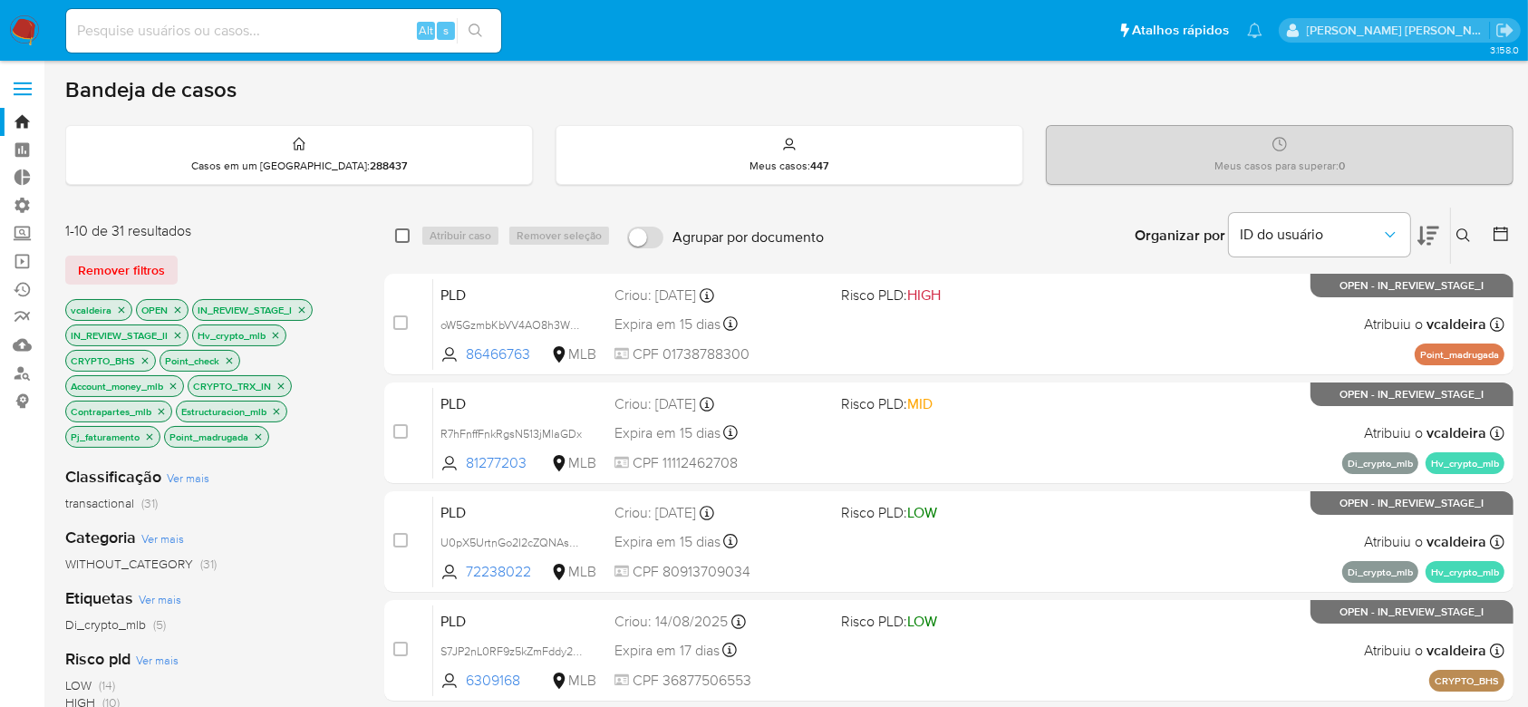
click at [401, 228] on input "checkbox" at bounding box center [402, 235] width 14 height 14
checkbox input "true"
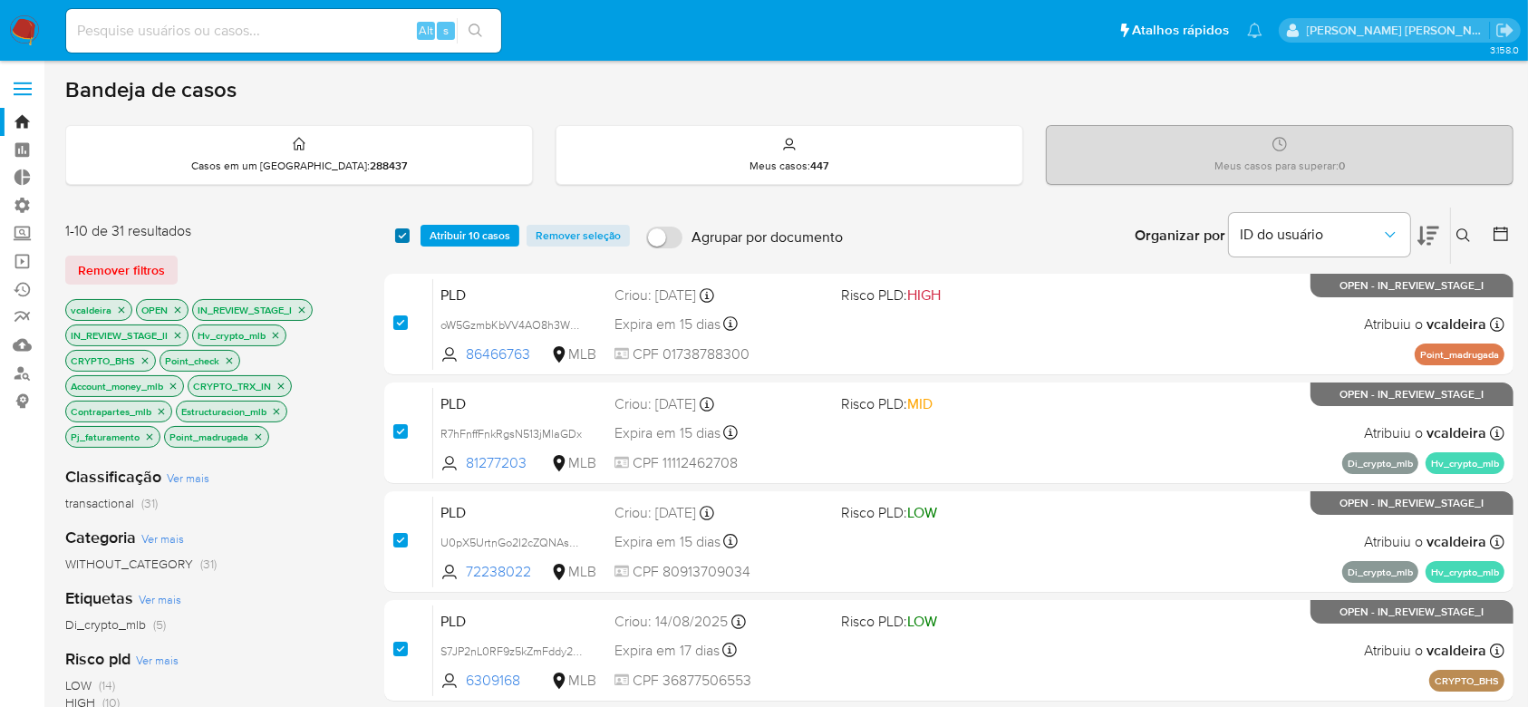
checkbox input "true"
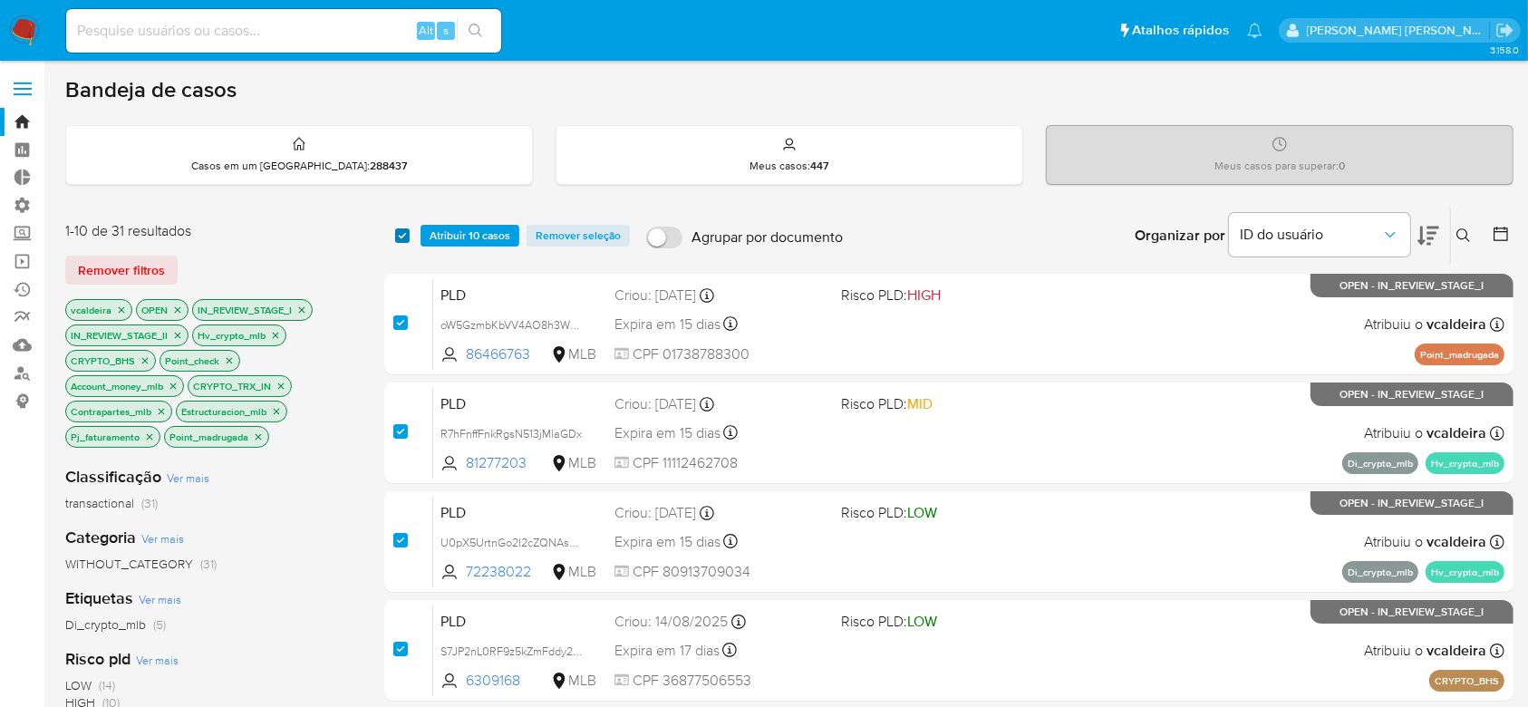
checkbox input "true"
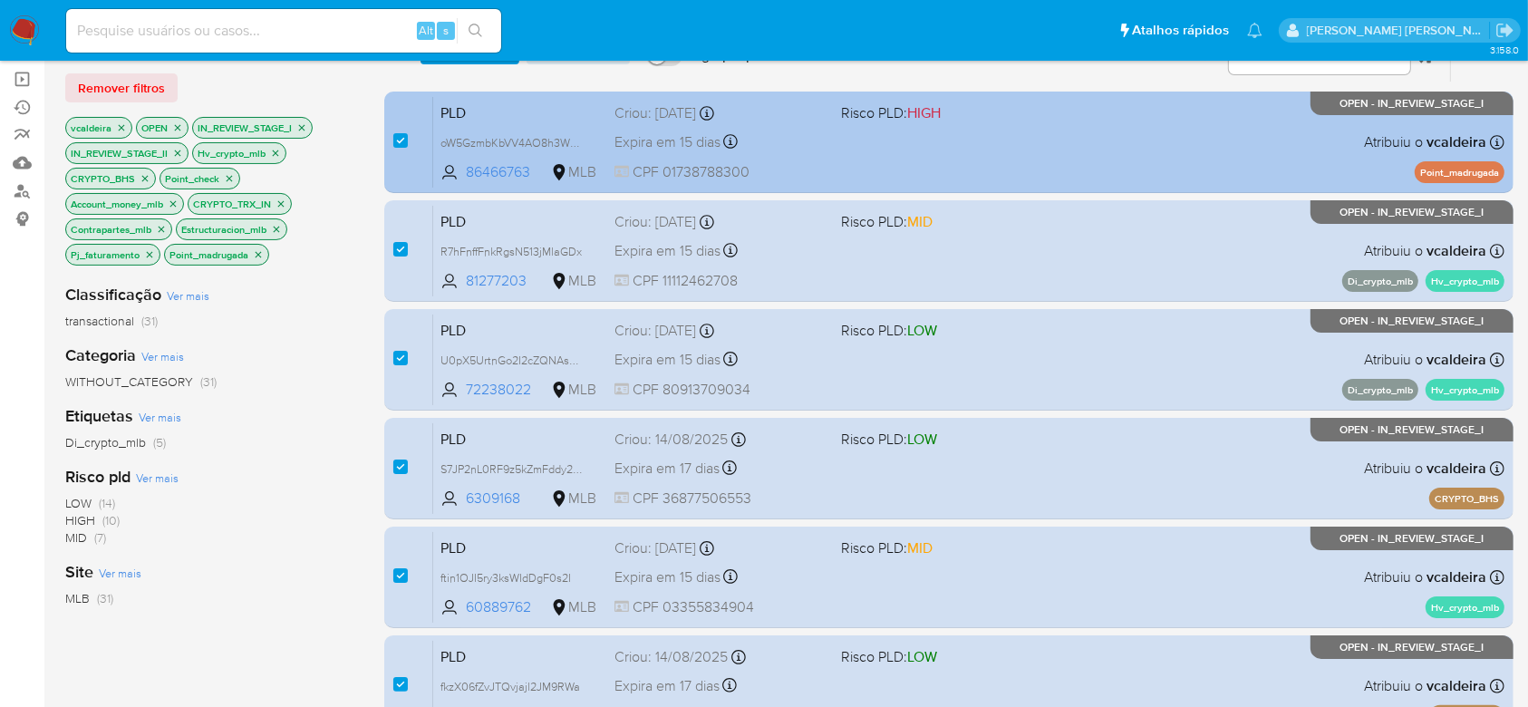
scroll to position [241, 0]
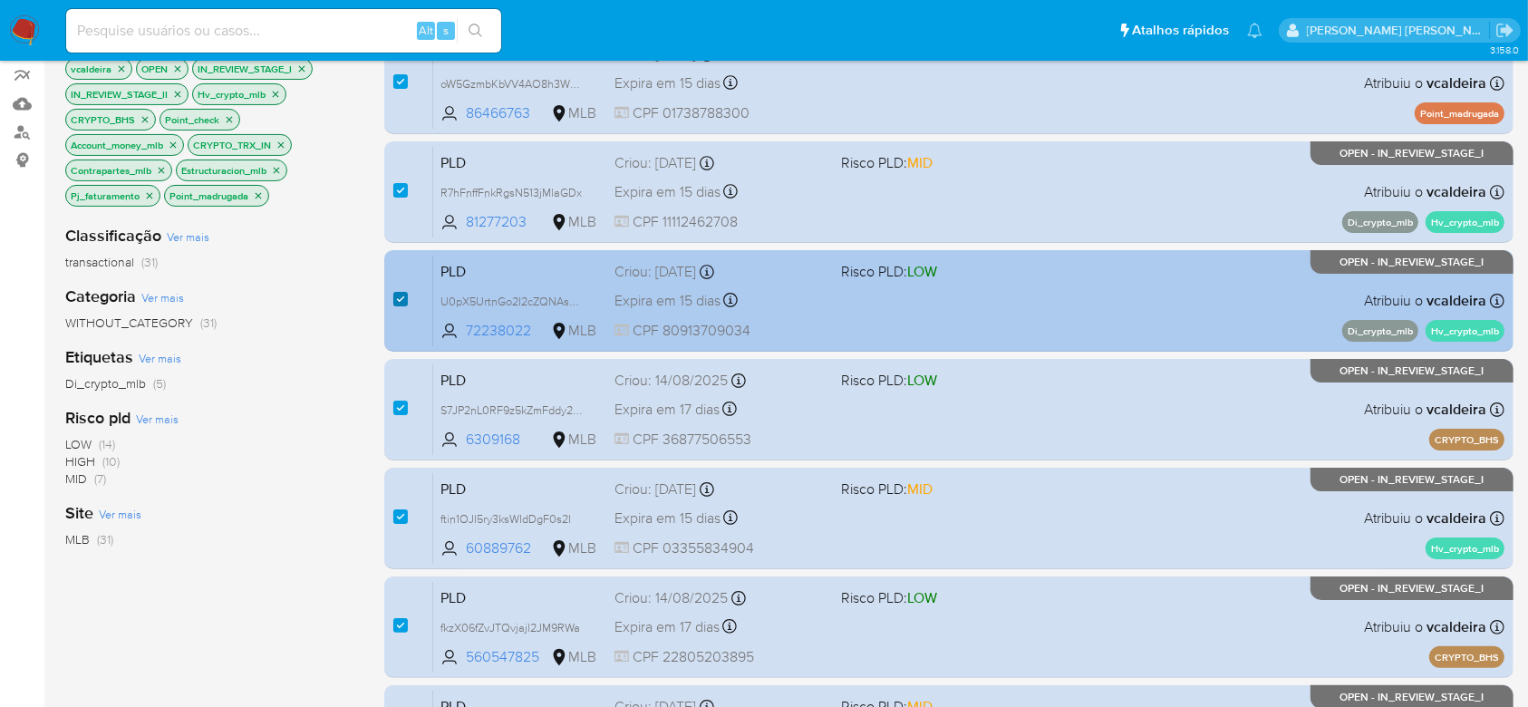
click at [399, 296] on input "checkbox" at bounding box center [400, 299] width 14 height 14
checkbox input "false"
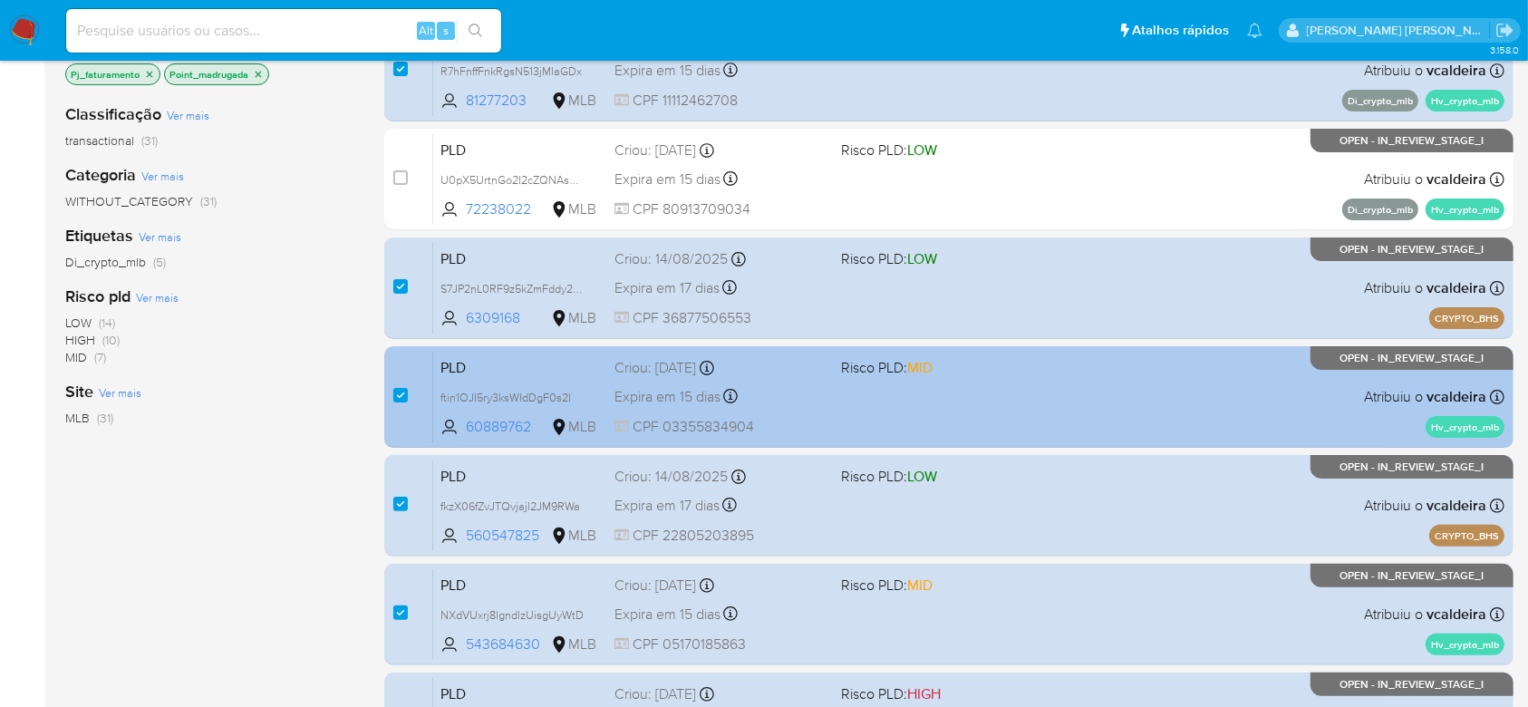
scroll to position [483, 0]
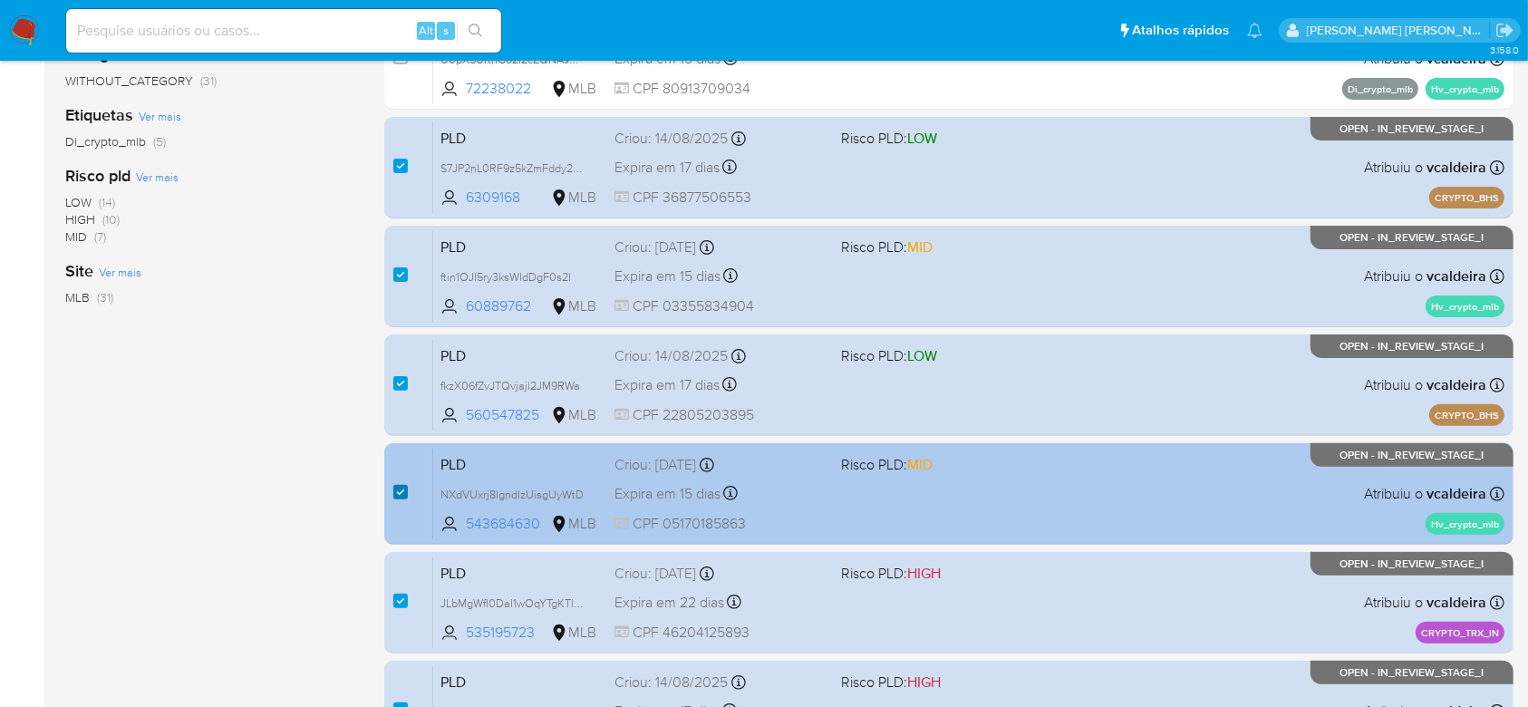
click at [399, 491] on input "checkbox" at bounding box center [400, 492] width 14 height 14
checkbox input "false"
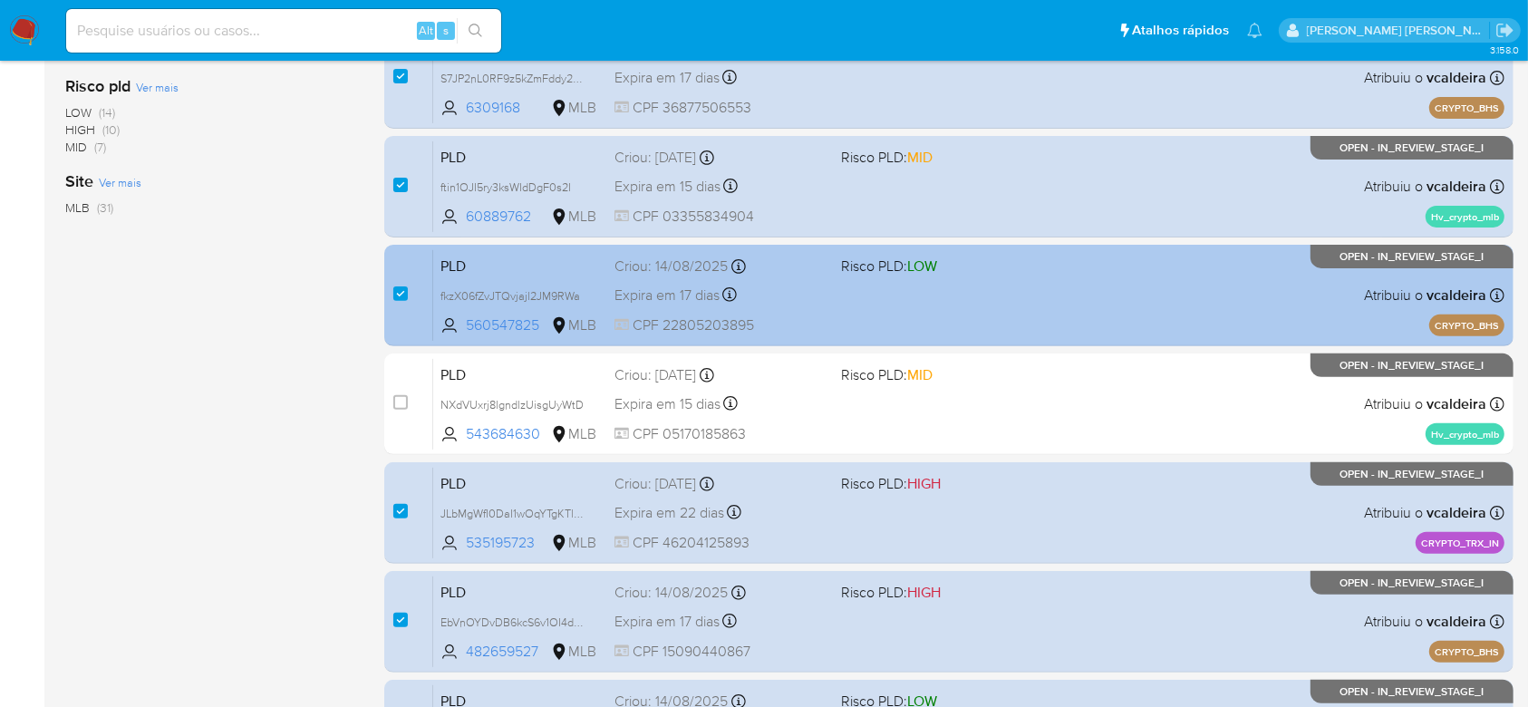
scroll to position [604, 0]
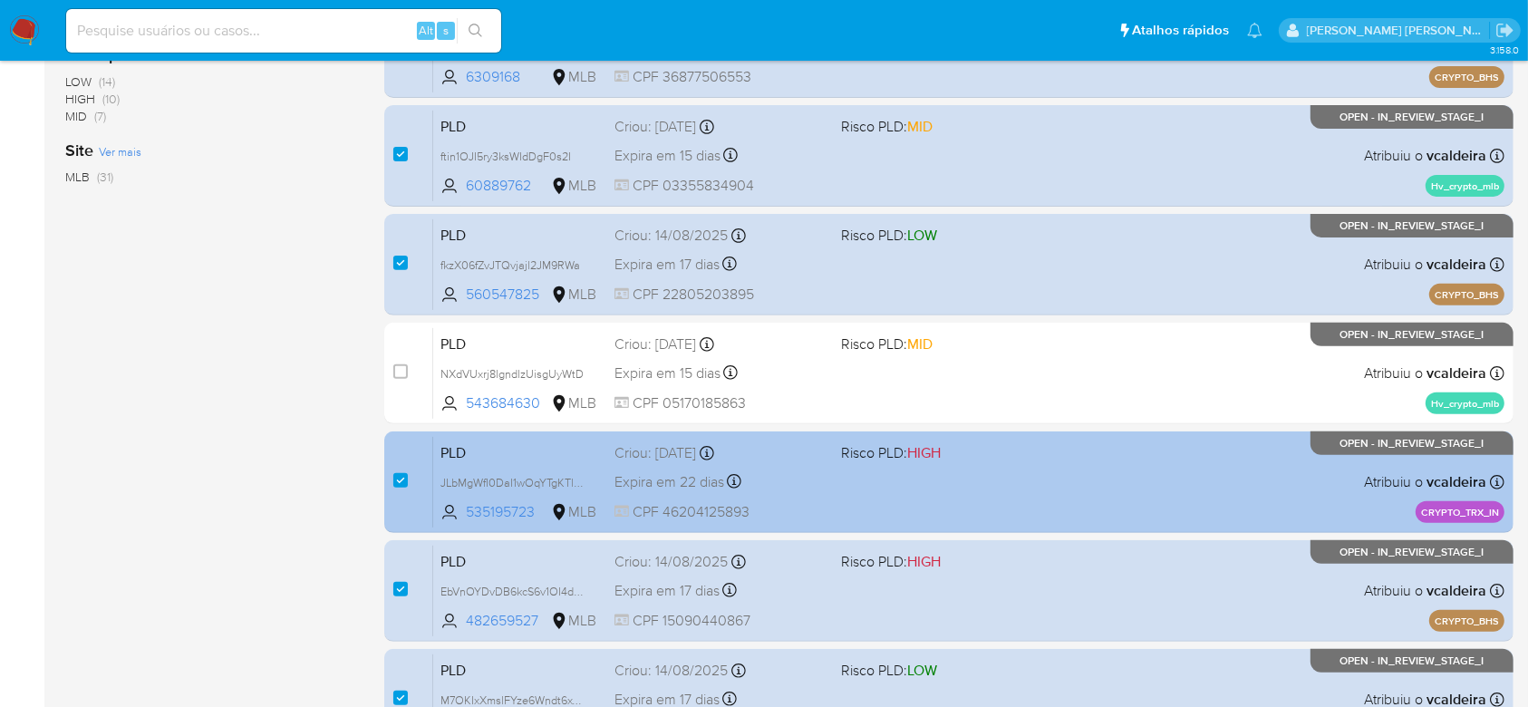
click at [390, 475] on div "case-item-checkbox Incapaz de atribuir o caso PLD JLbMgWfI0DaI1wOqYTgKTlPq 5351…" at bounding box center [948, 481] width 1129 height 101
click at [398, 478] on input "checkbox" at bounding box center [400, 480] width 14 height 14
checkbox input "false"
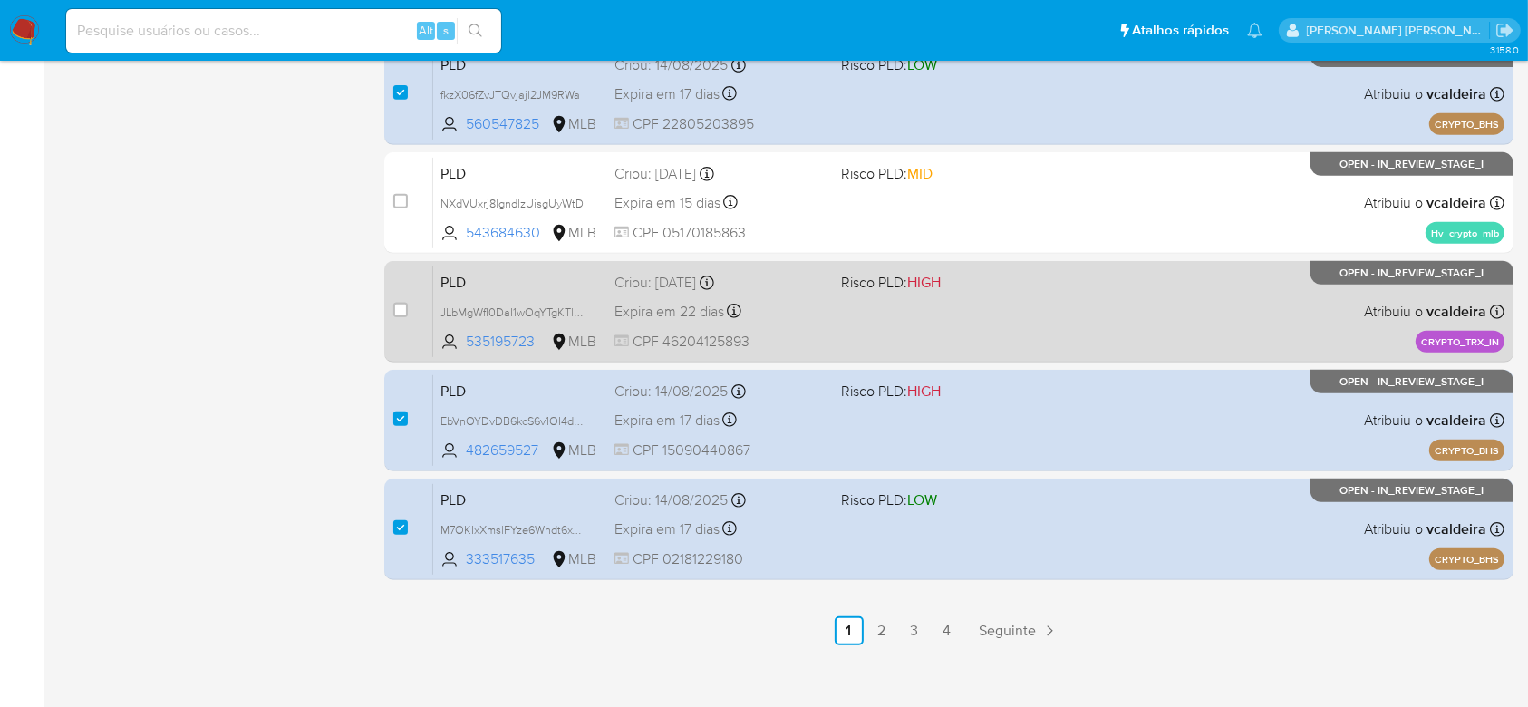
scroll to position [788, 0]
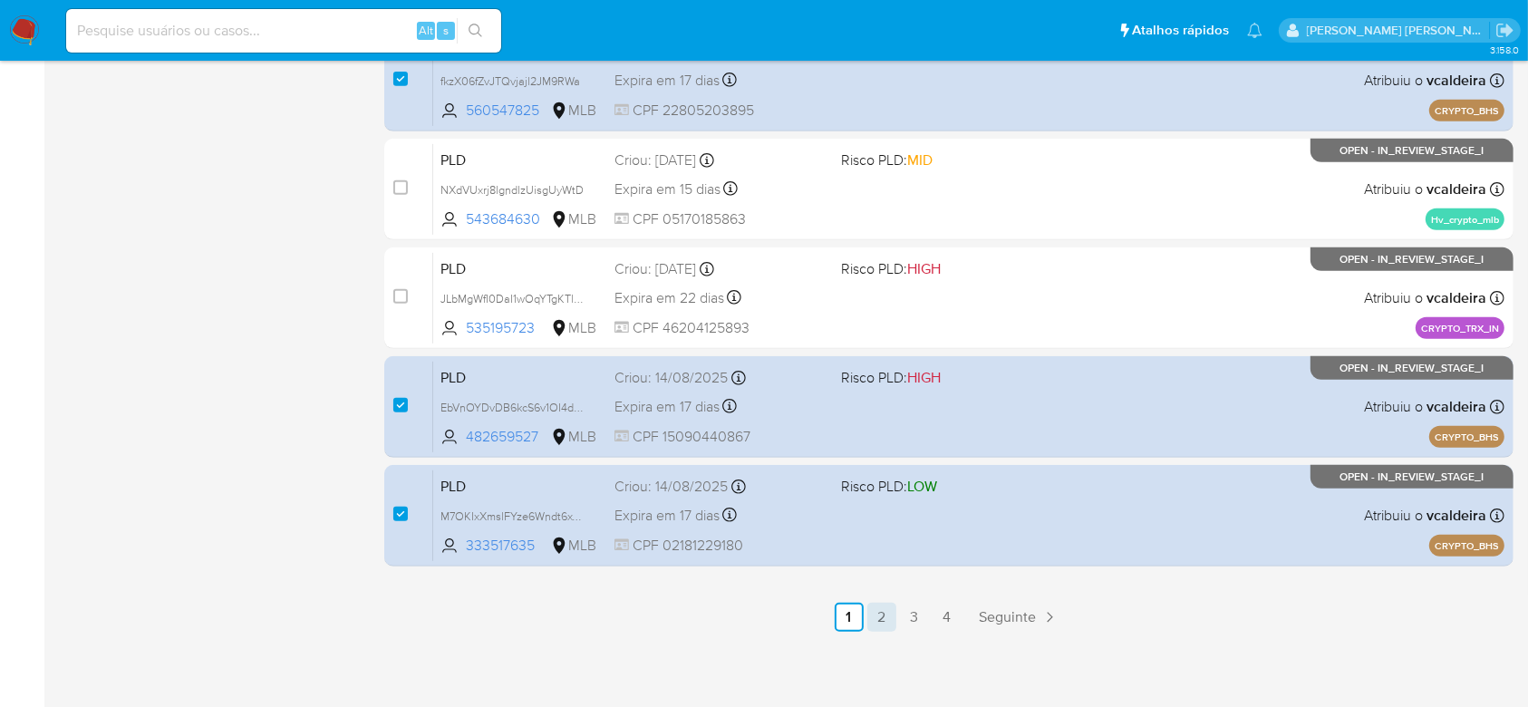
click at [885, 617] on link "2" at bounding box center [881, 617] width 29 height 29
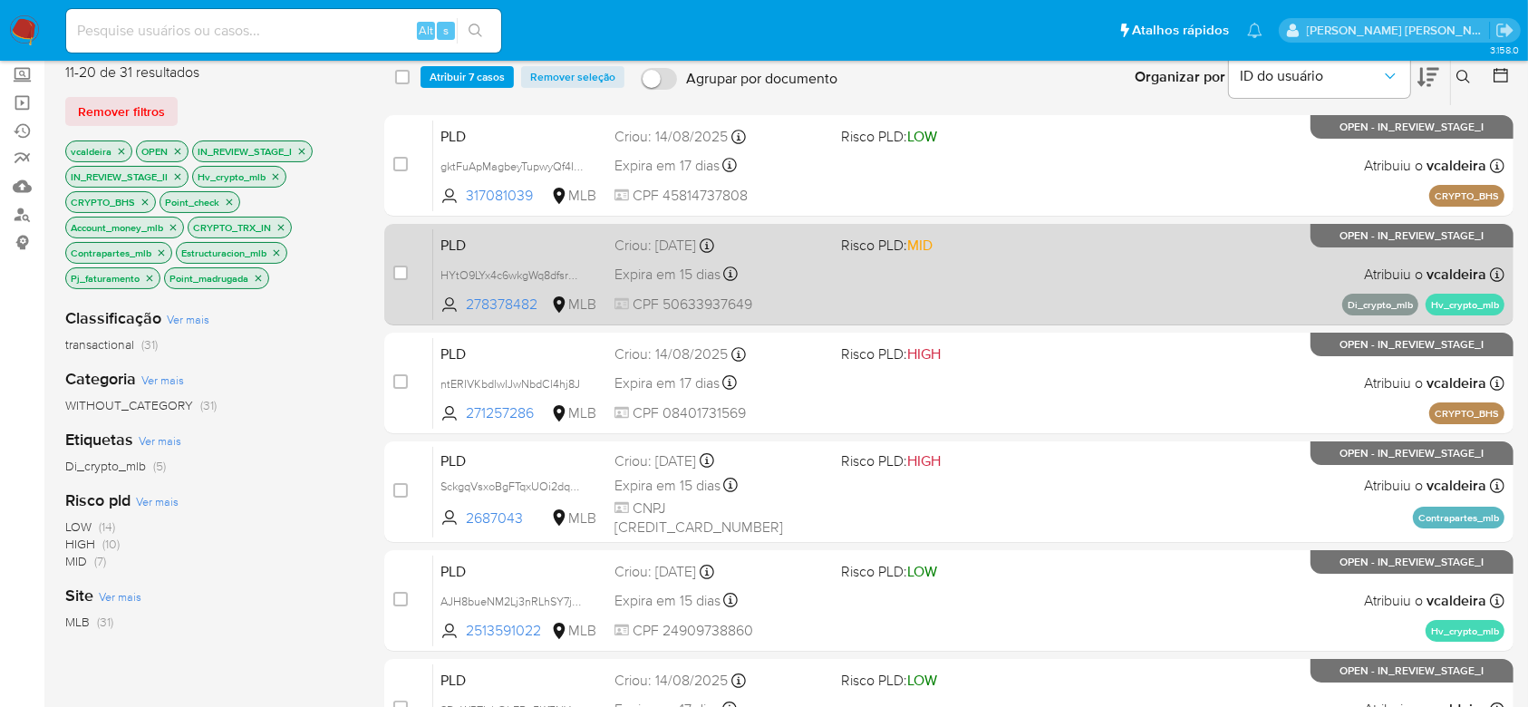
scroll to position [241, 0]
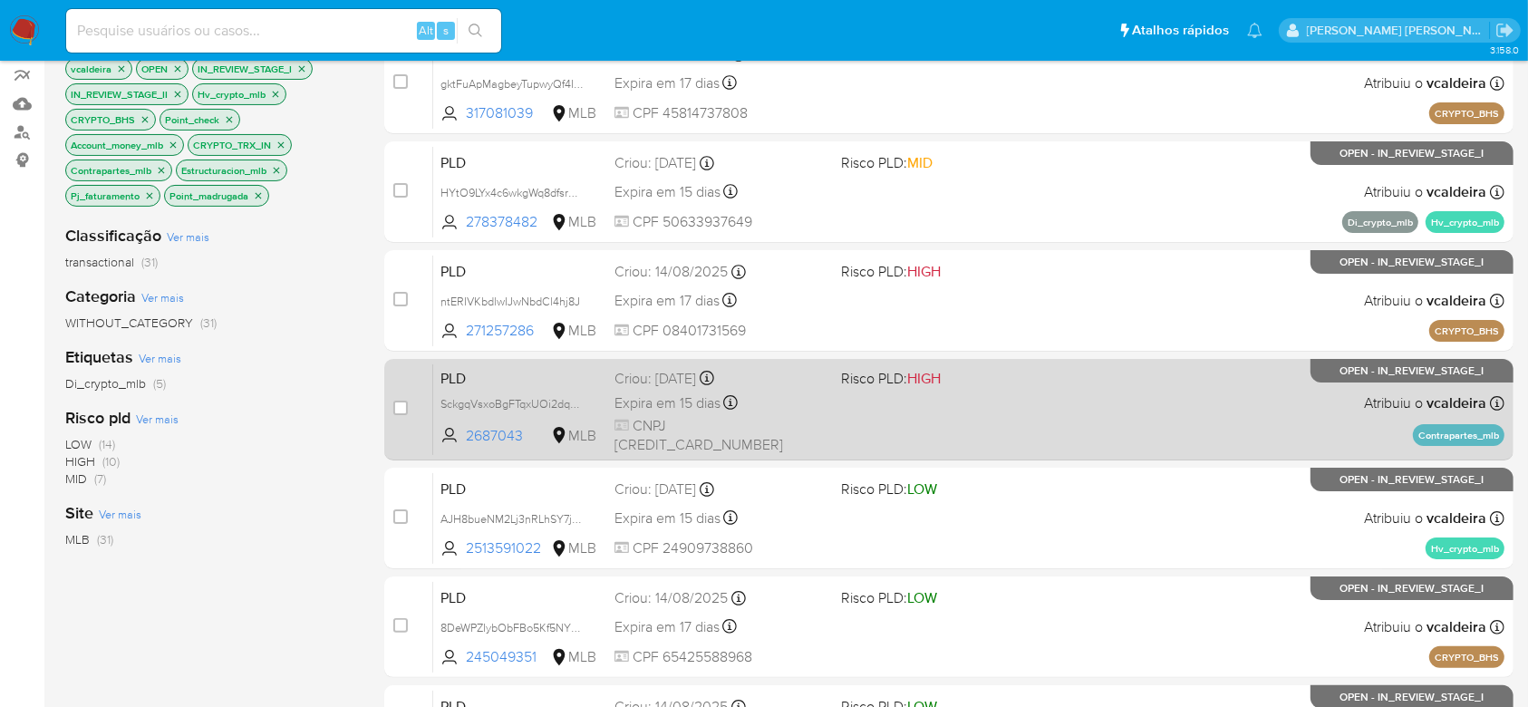
click at [391, 405] on div "case-item-checkbox Incapaz de atribuir o caso PLD SckgqVsxoBgFTqxUOi2dqnbo 2687…" at bounding box center [948, 409] width 1129 height 101
click at [402, 406] on input "checkbox" at bounding box center [400, 408] width 14 height 14
checkbox input "true"
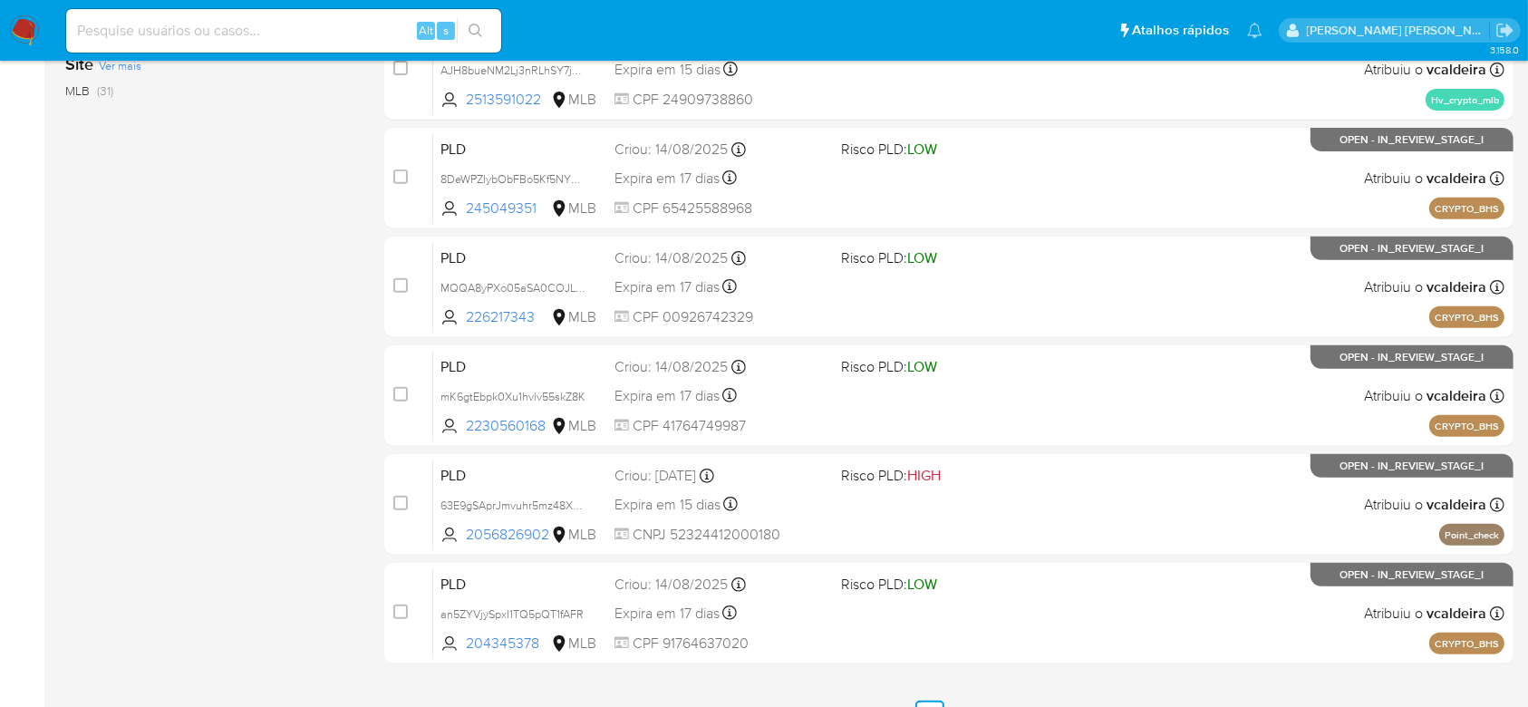
scroll to position [788, 0]
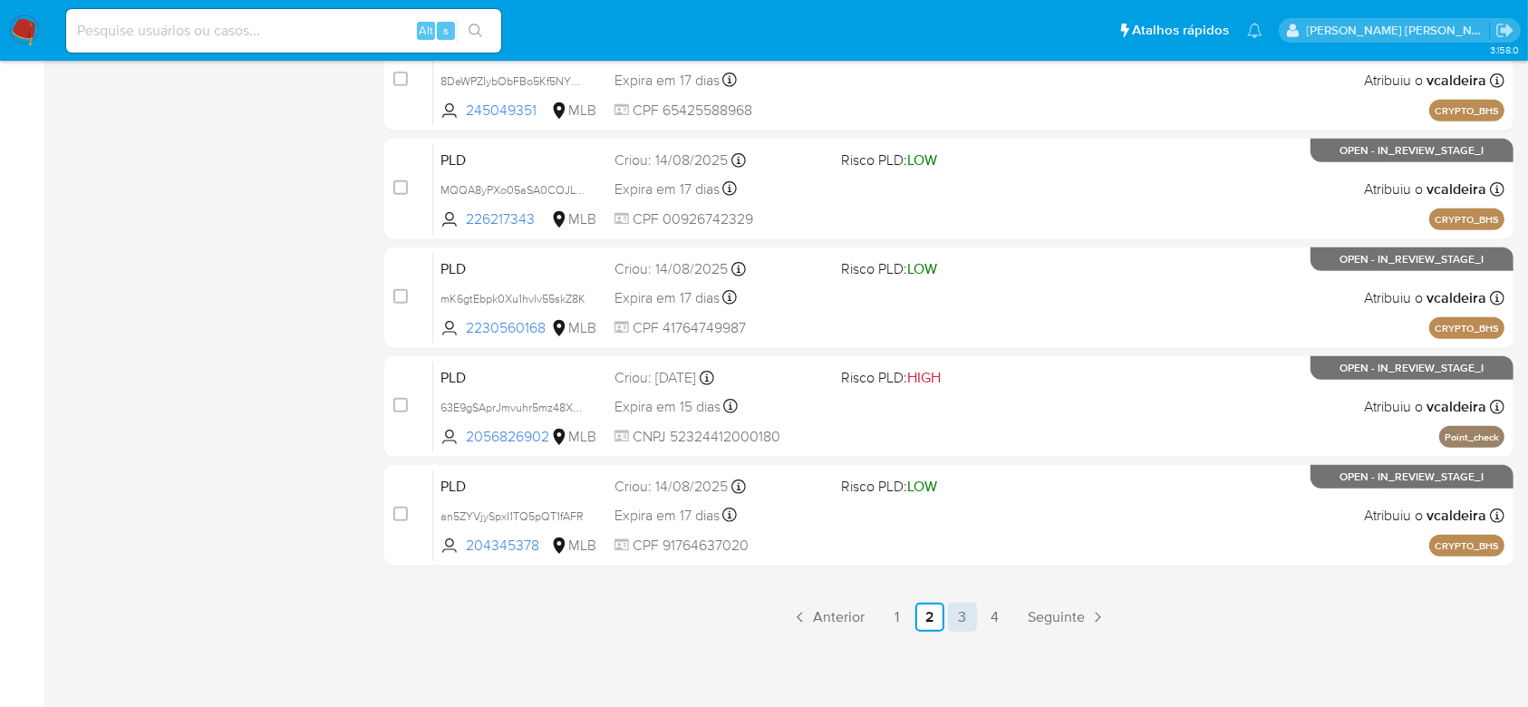
click at [959, 618] on link "3" at bounding box center [962, 617] width 29 height 29
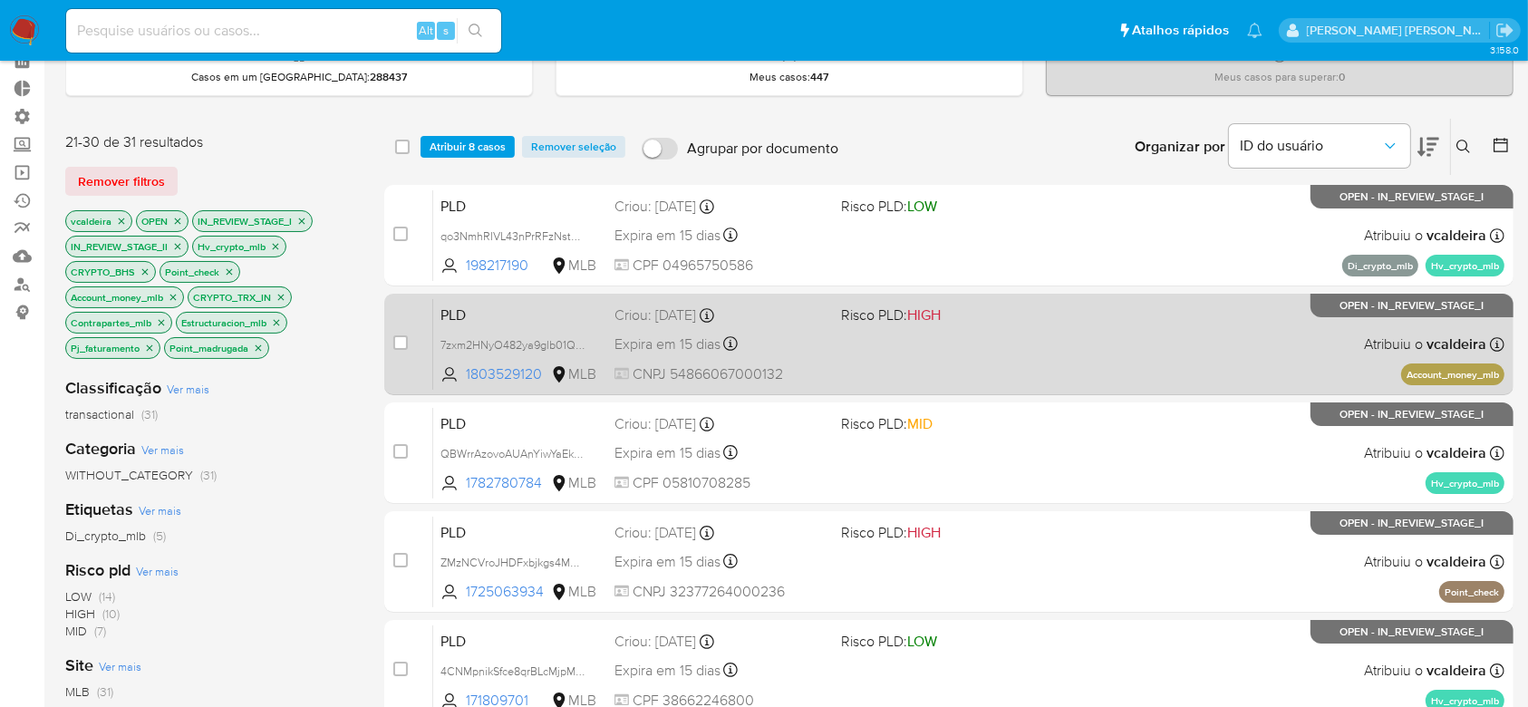
scroll to position [121, 0]
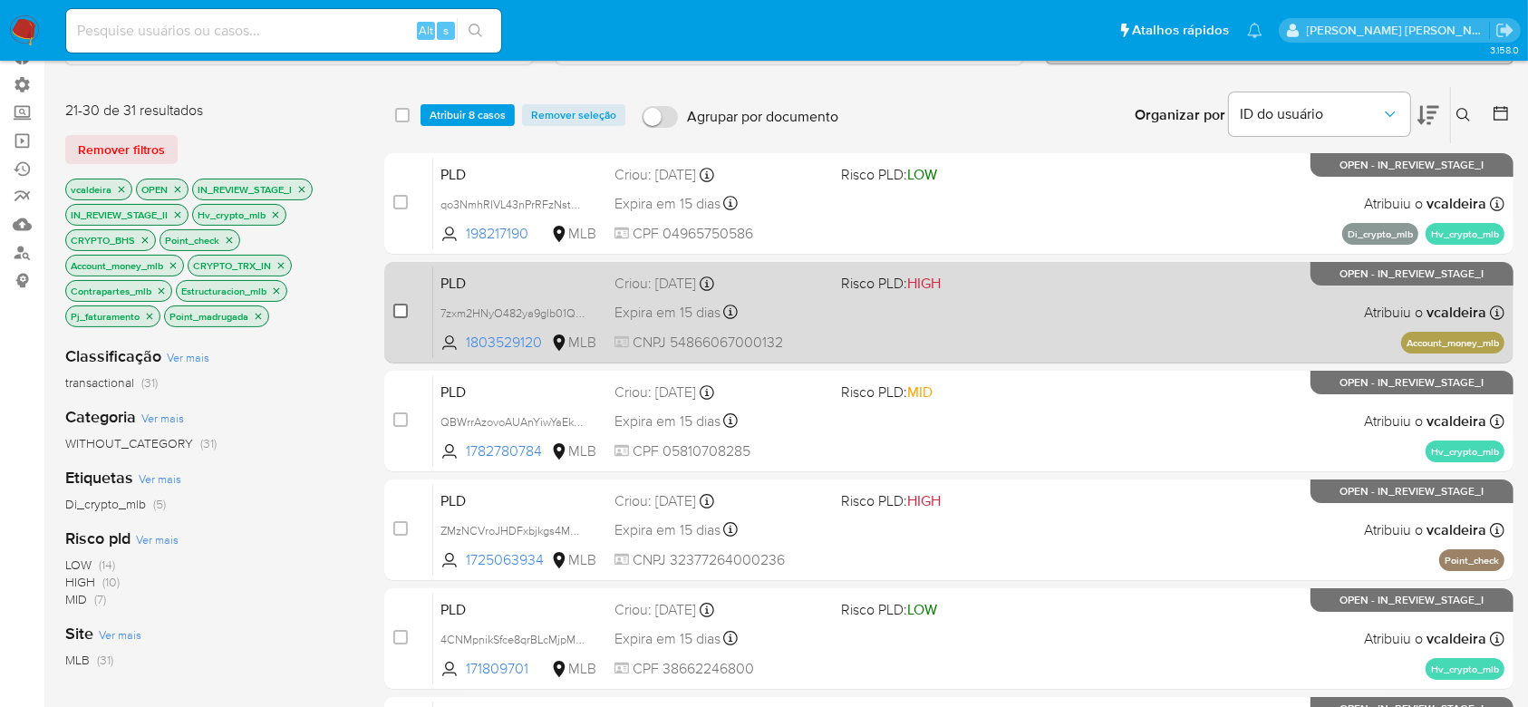
click at [401, 308] on input "checkbox" at bounding box center [400, 311] width 14 height 14
checkbox input "true"
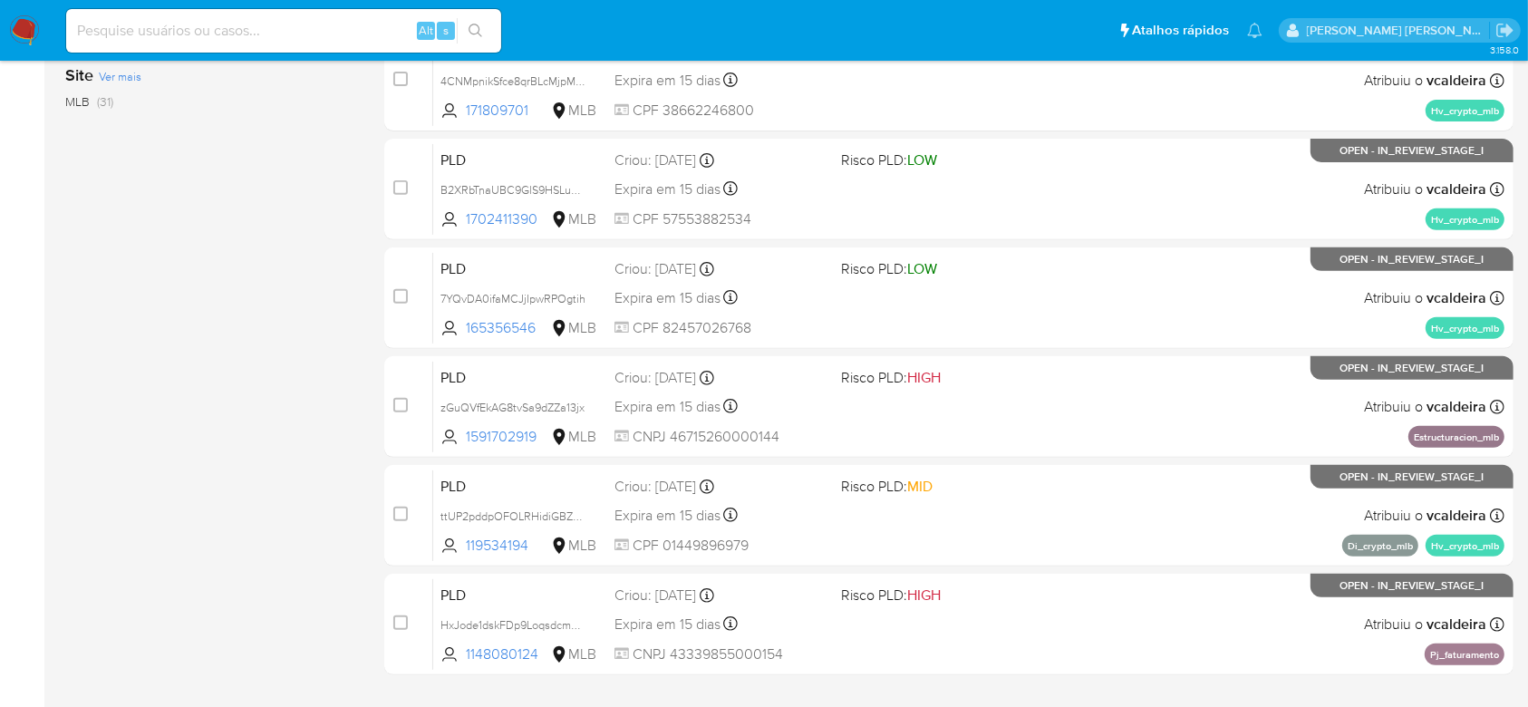
scroll to position [725, 0]
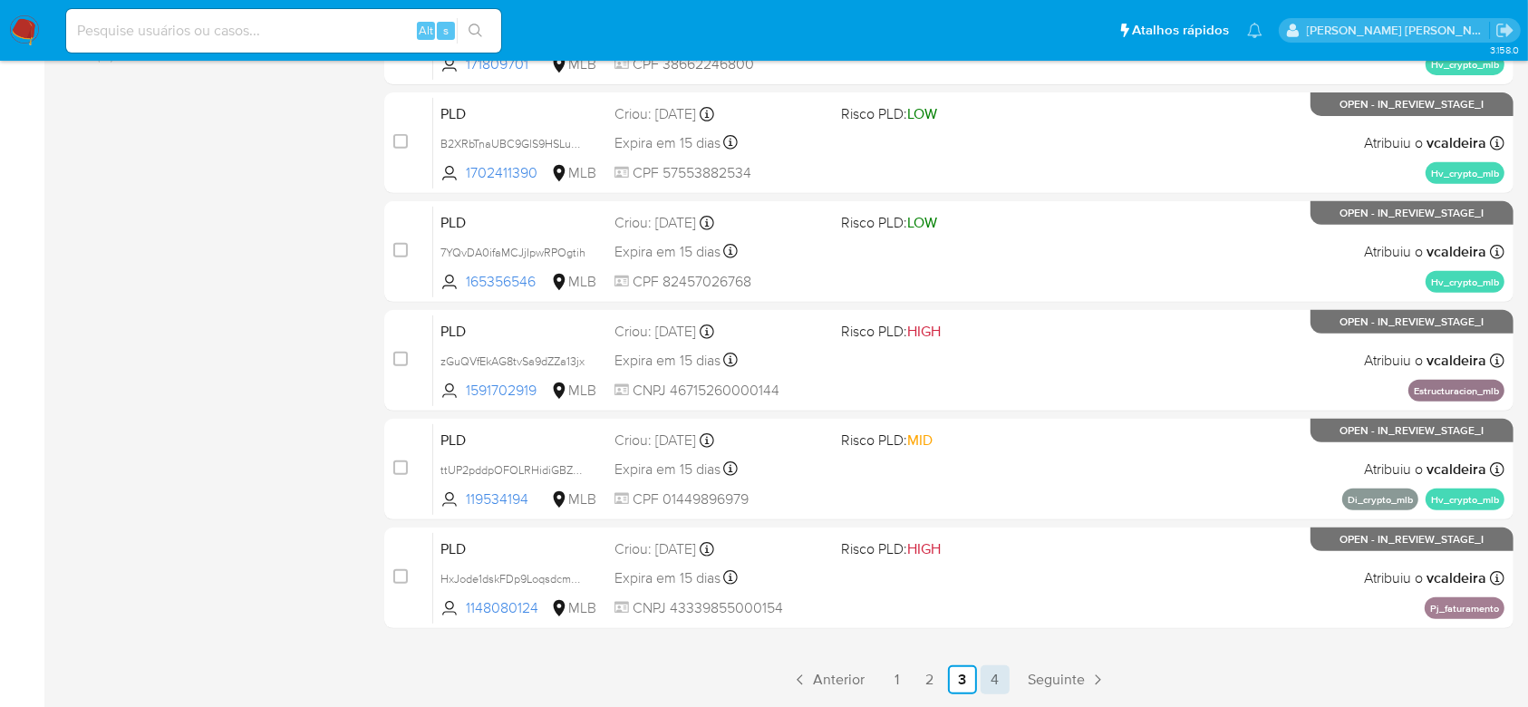
click at [996, 677] on link "4" at bounding box center [995, 679] width 29 height 29
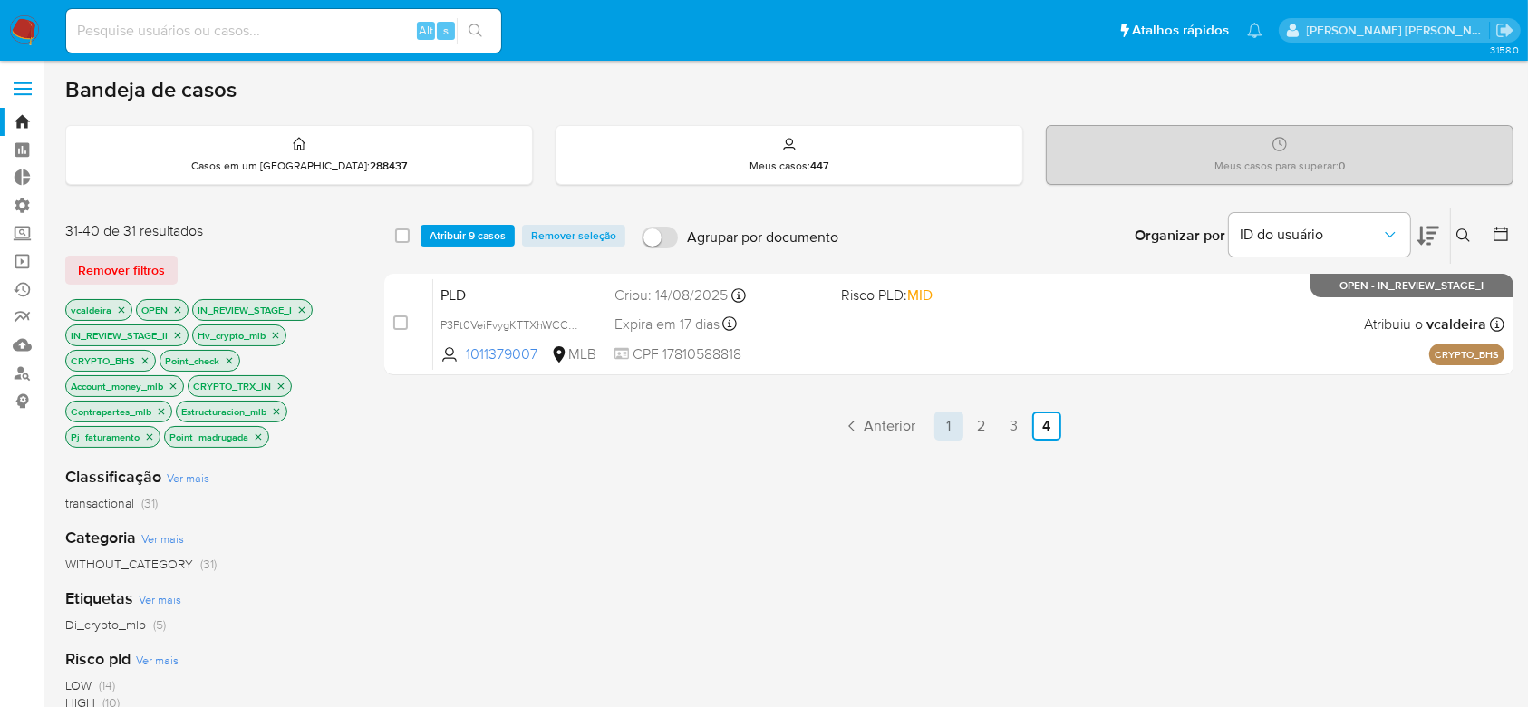
click at [944, 429] on link "1" at bounding box center [948, 425] width 29 height 29
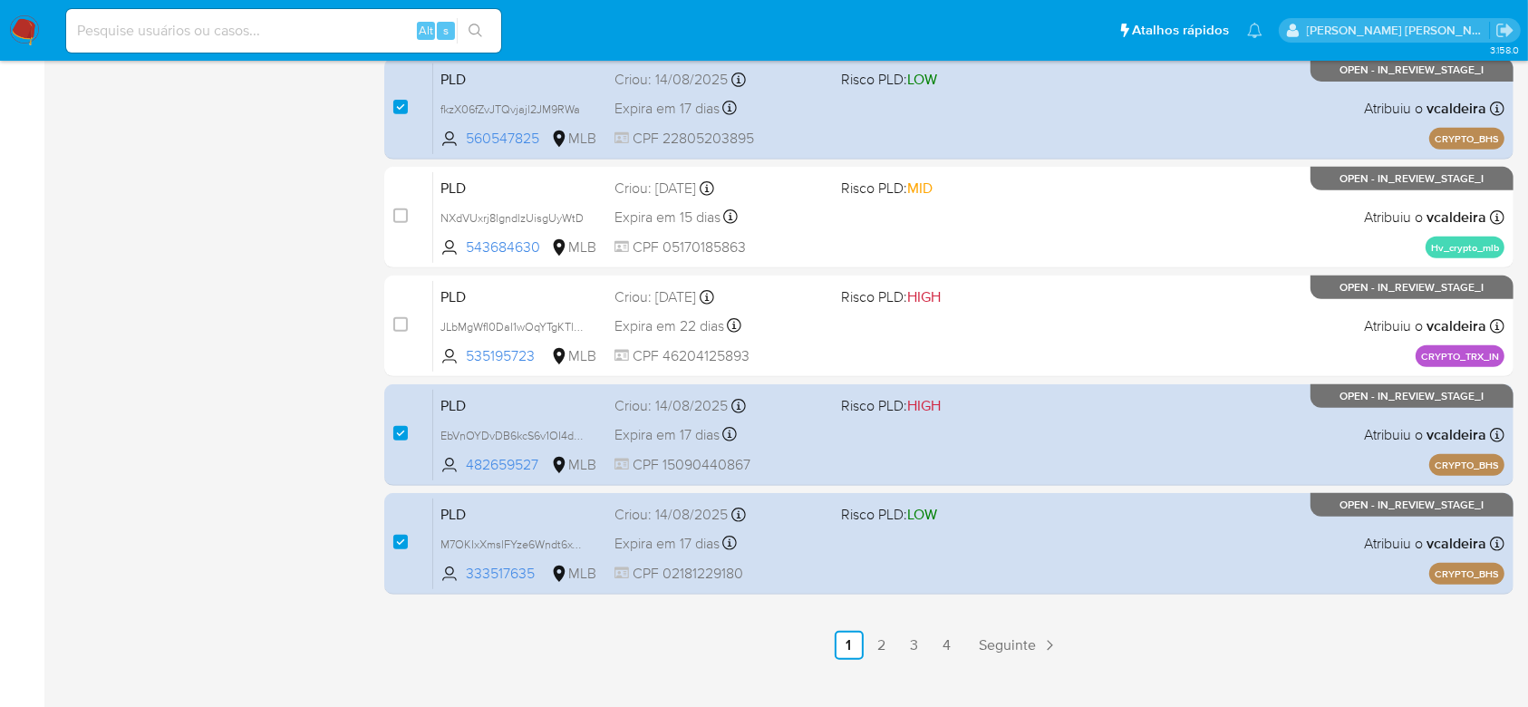
scroll to position [788, 0]
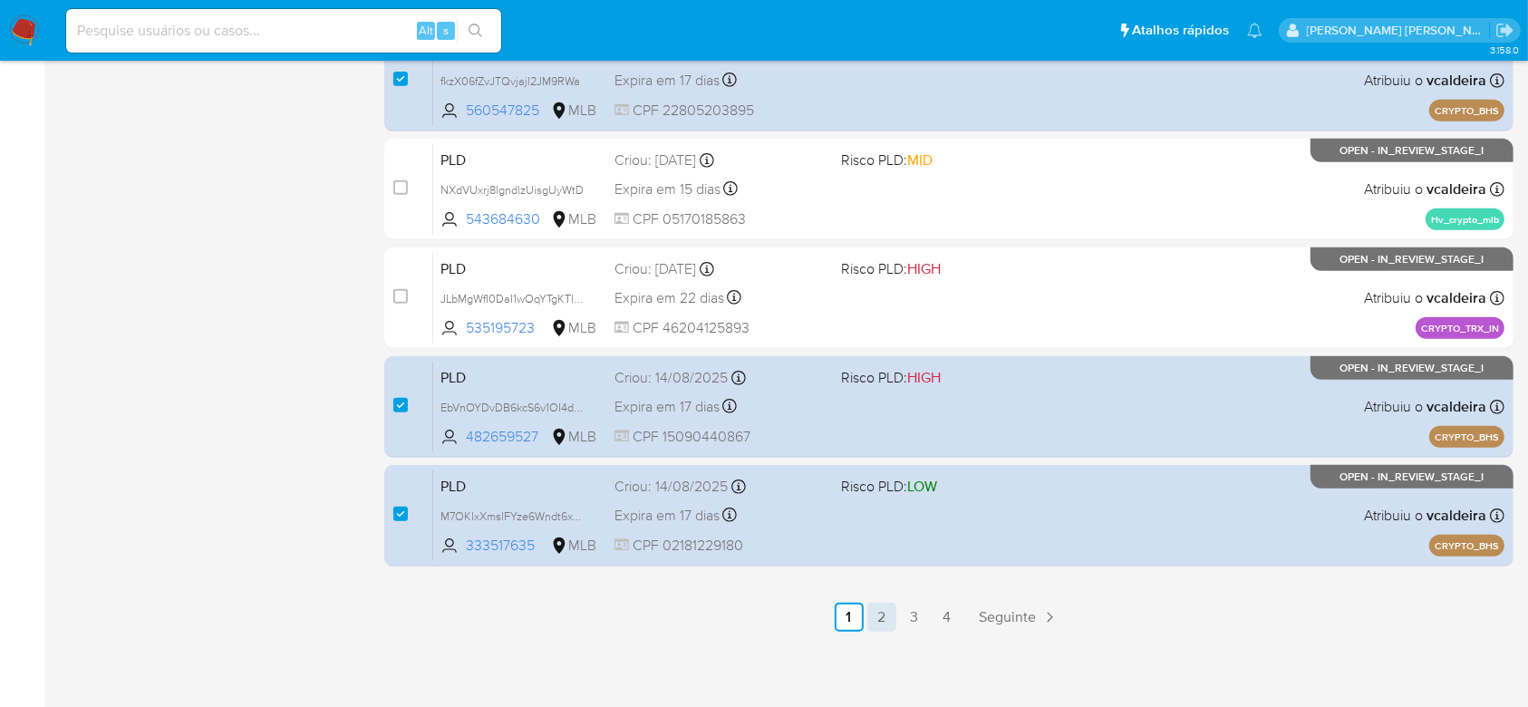
click at [875, 605] on link "2" at bounding box center [881, 617] width 29 height 29
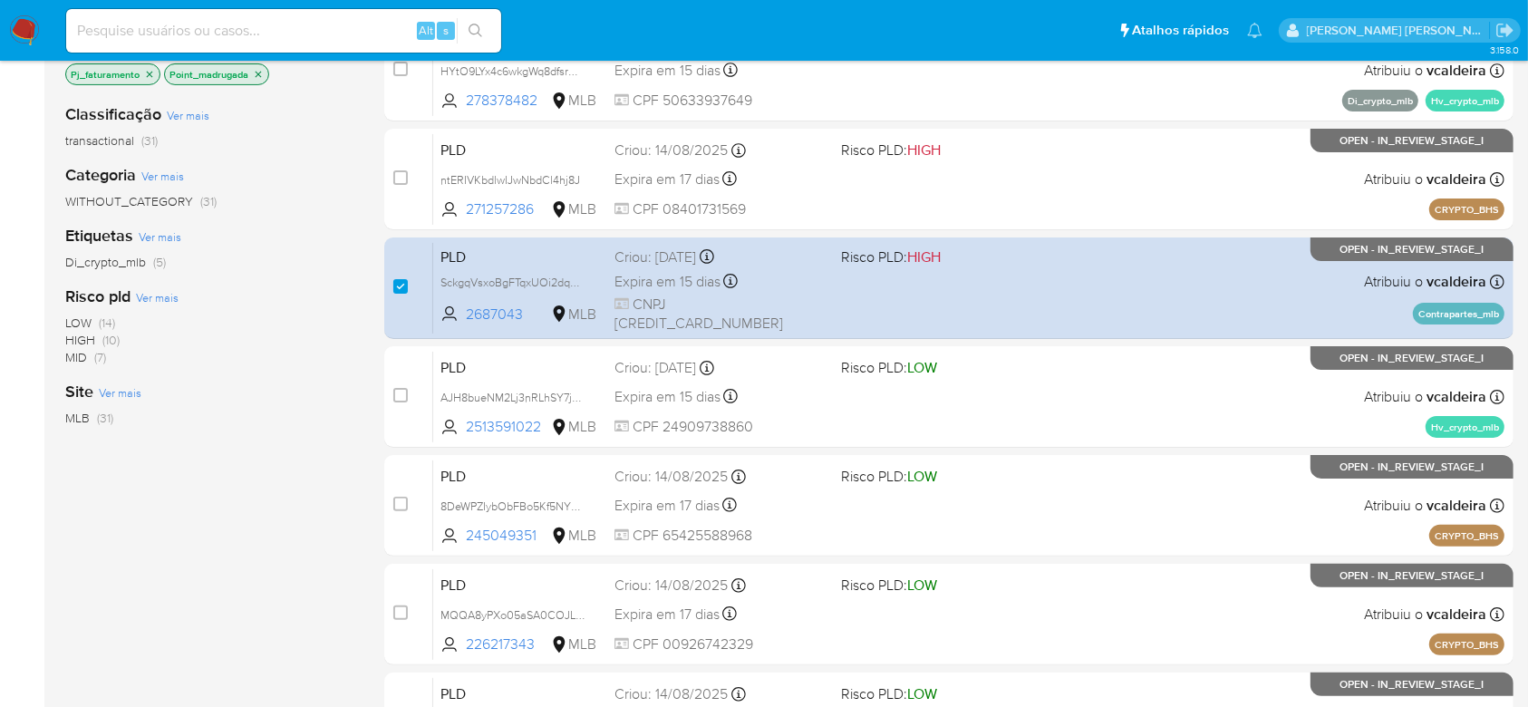
scroll to position [483, 0]
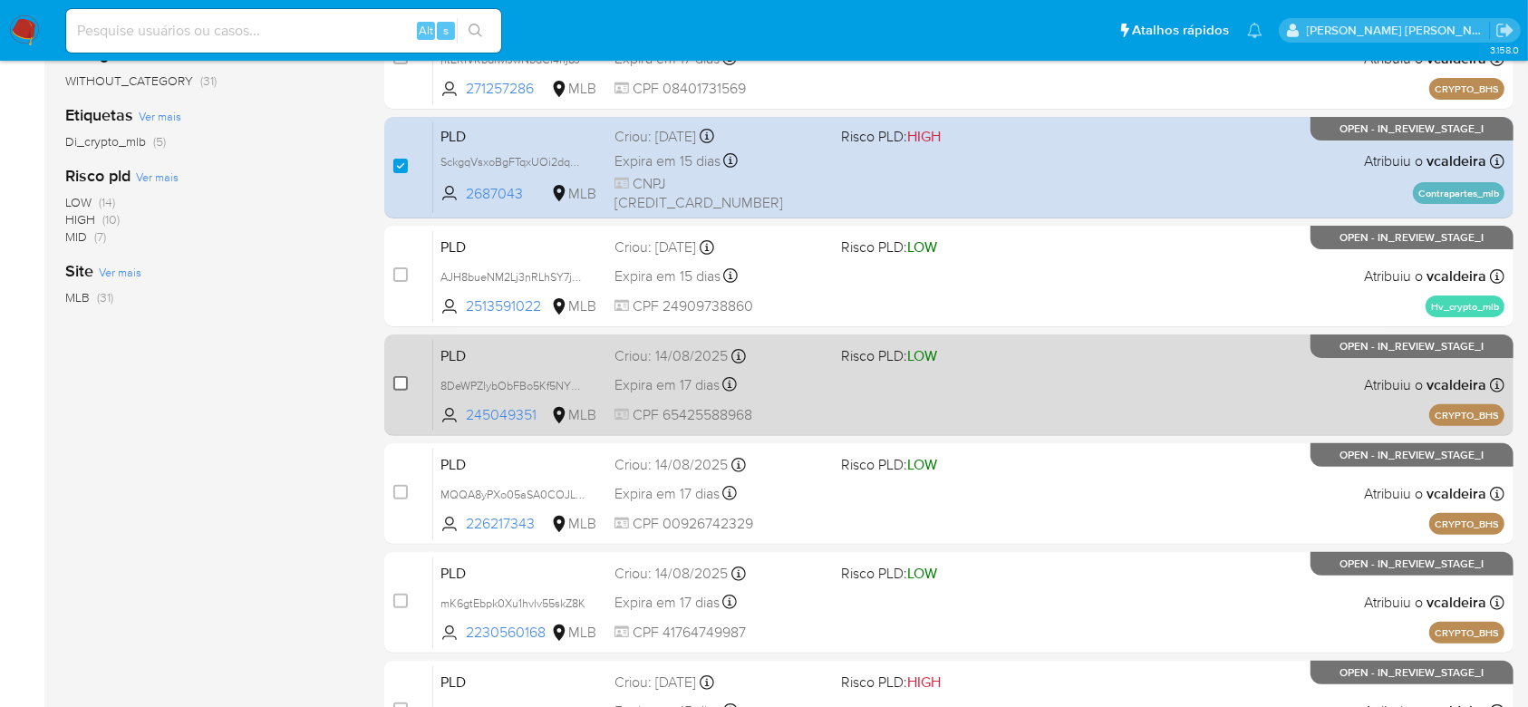
click at [401, 382] on input "checkbox" at bounding box center [400, 383] width 14 height 14
checkbox input "true"
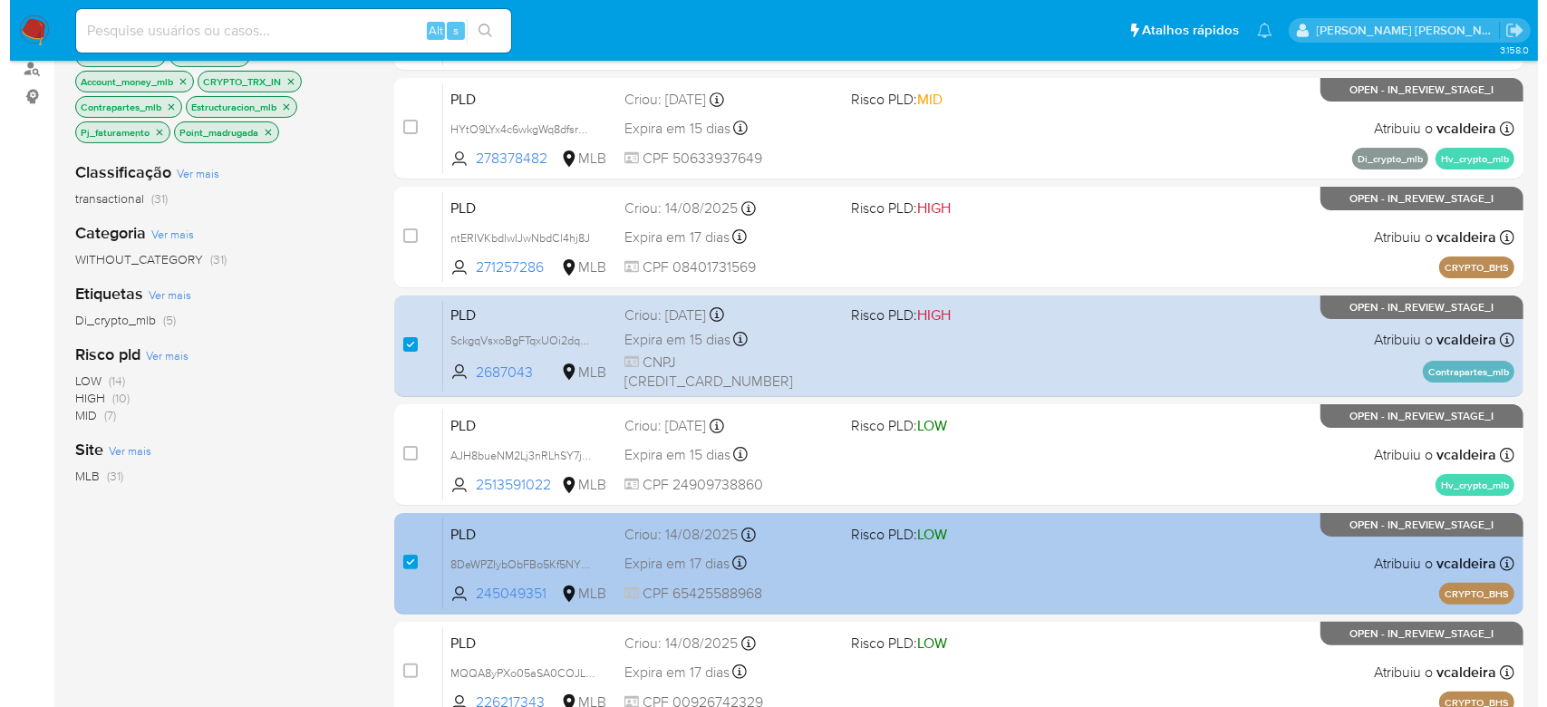
scroll to position [0, 0]
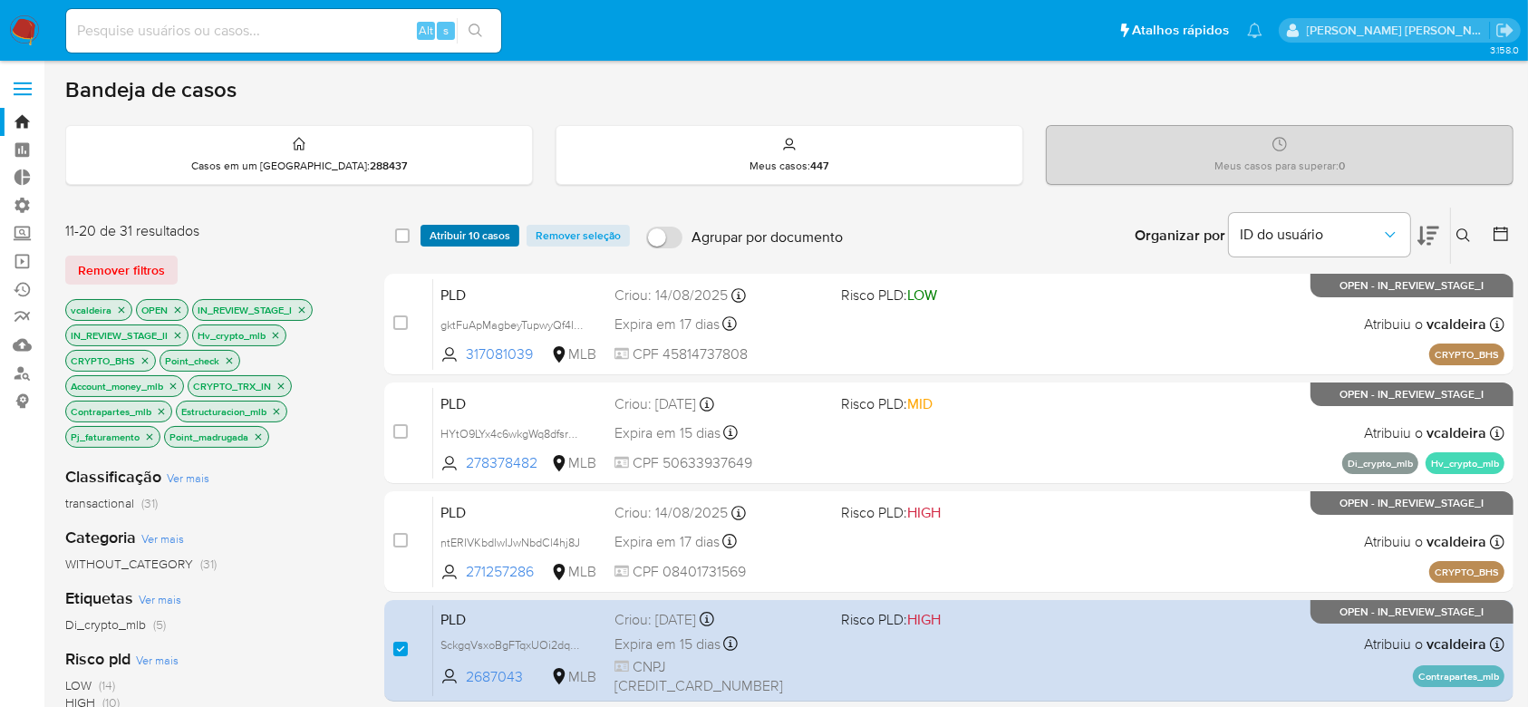
click at [480, 235] on span "Atribuir 10 casos" at bounding box center [470, 236] width 81 height 18
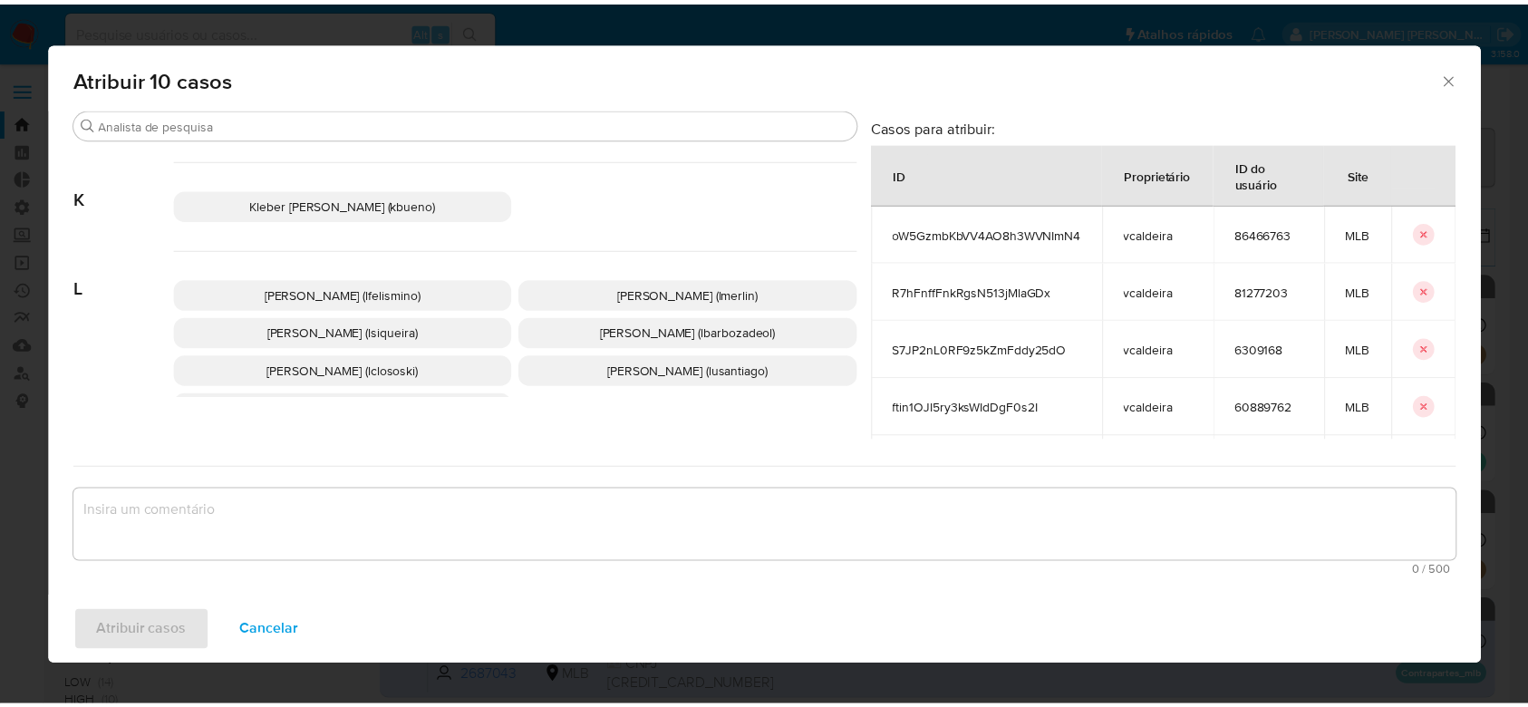
scroll to position [1020, 0]
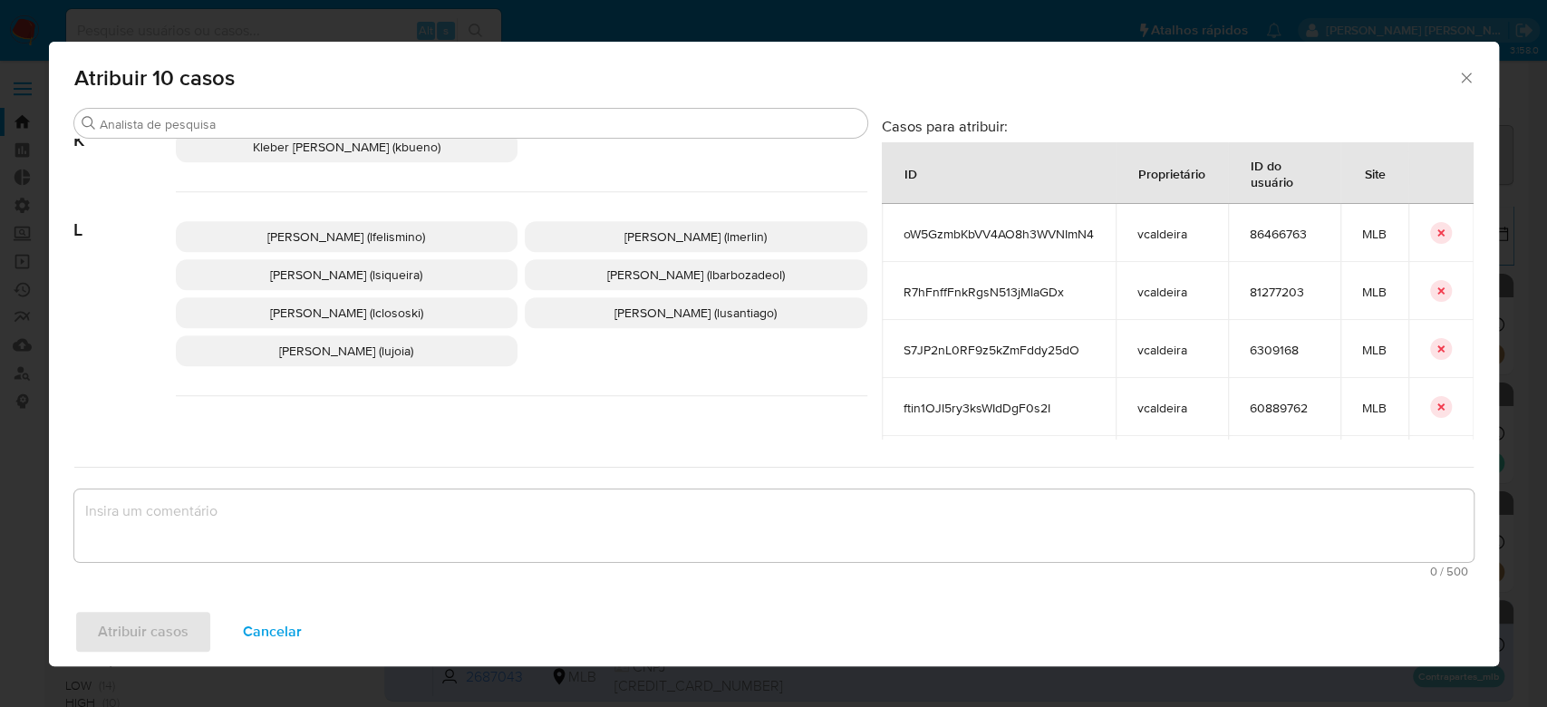
click at [452, 289] on p "[PERSON_NAME] (lsiqueira)" at bounding box center [347, 274] width 343 height 31
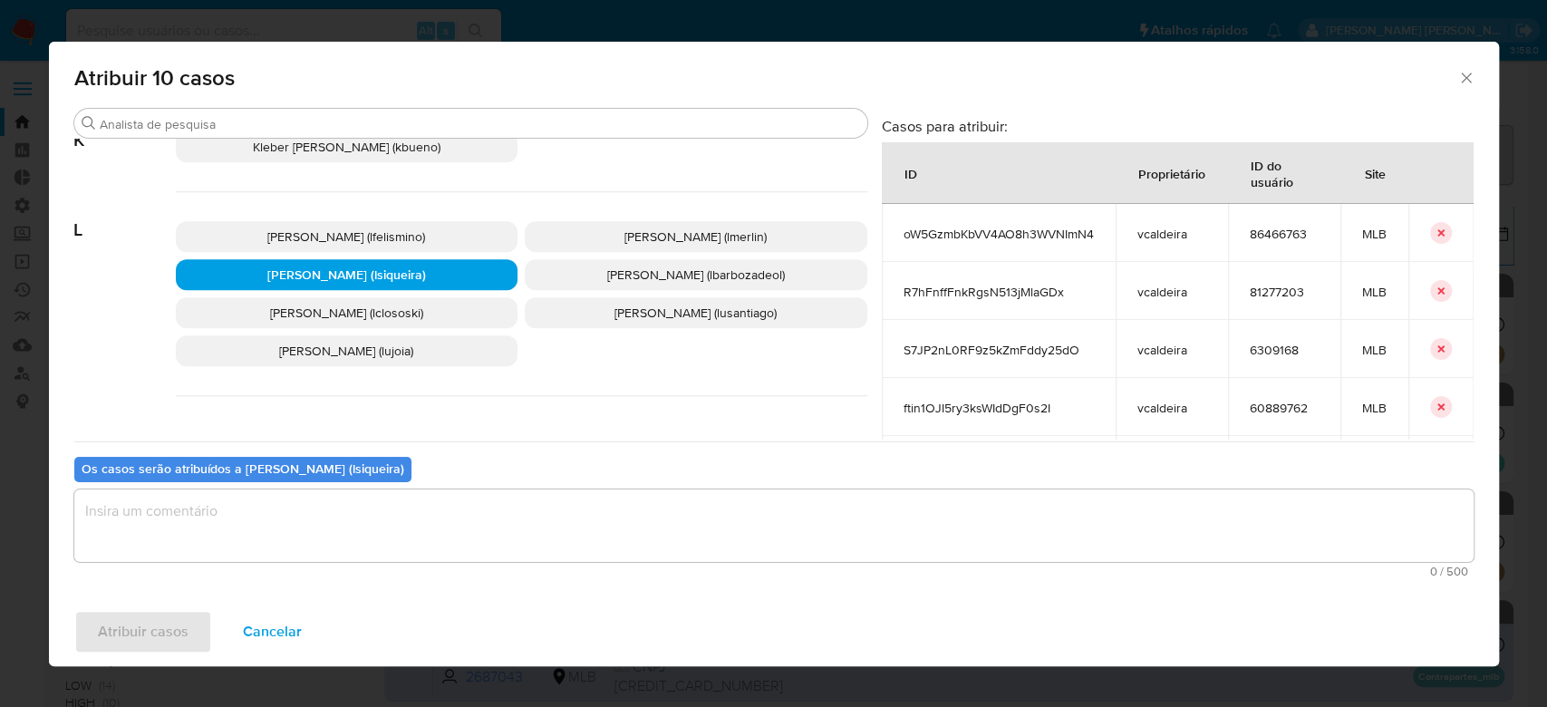
click at [424, 523] on textarea "assign-modal" at bounding box center [773, 525] width 1399 height 72
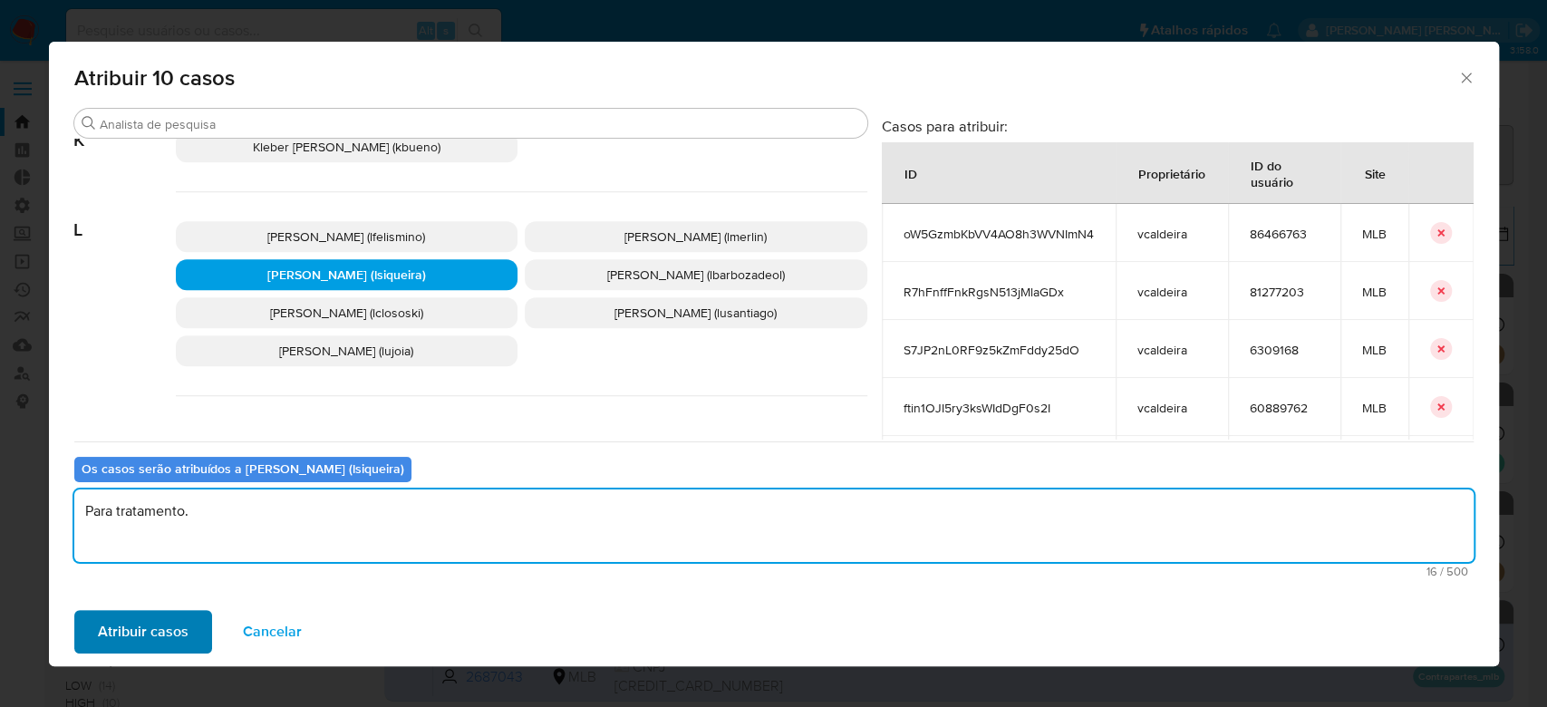
type textarea "Para tratamento."
click at [161, 628] on span "Atribuir casos" at bounding box center [143, 632] width 91 height 40
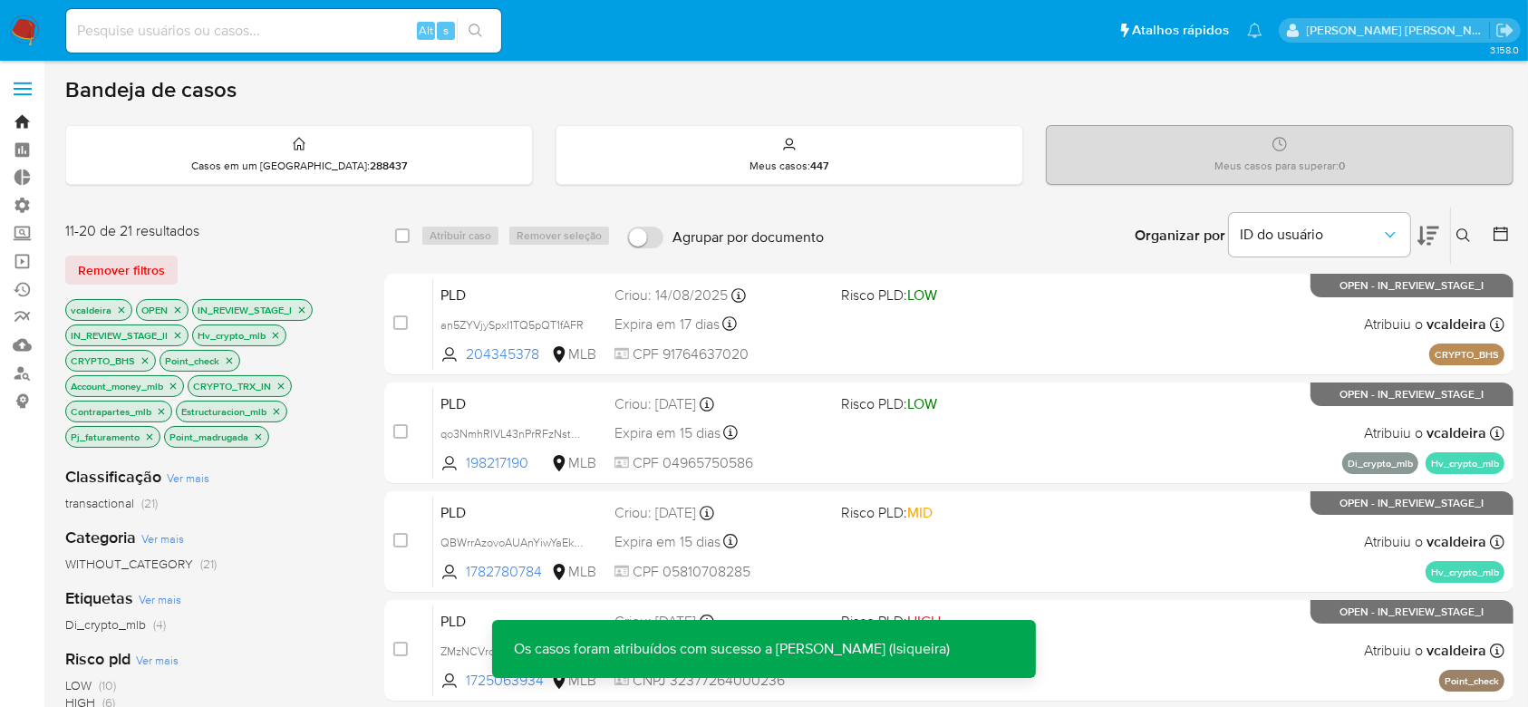
click at [25, 128] on link "Bandeja" at bounding box center [108, 122] width 216 height 28
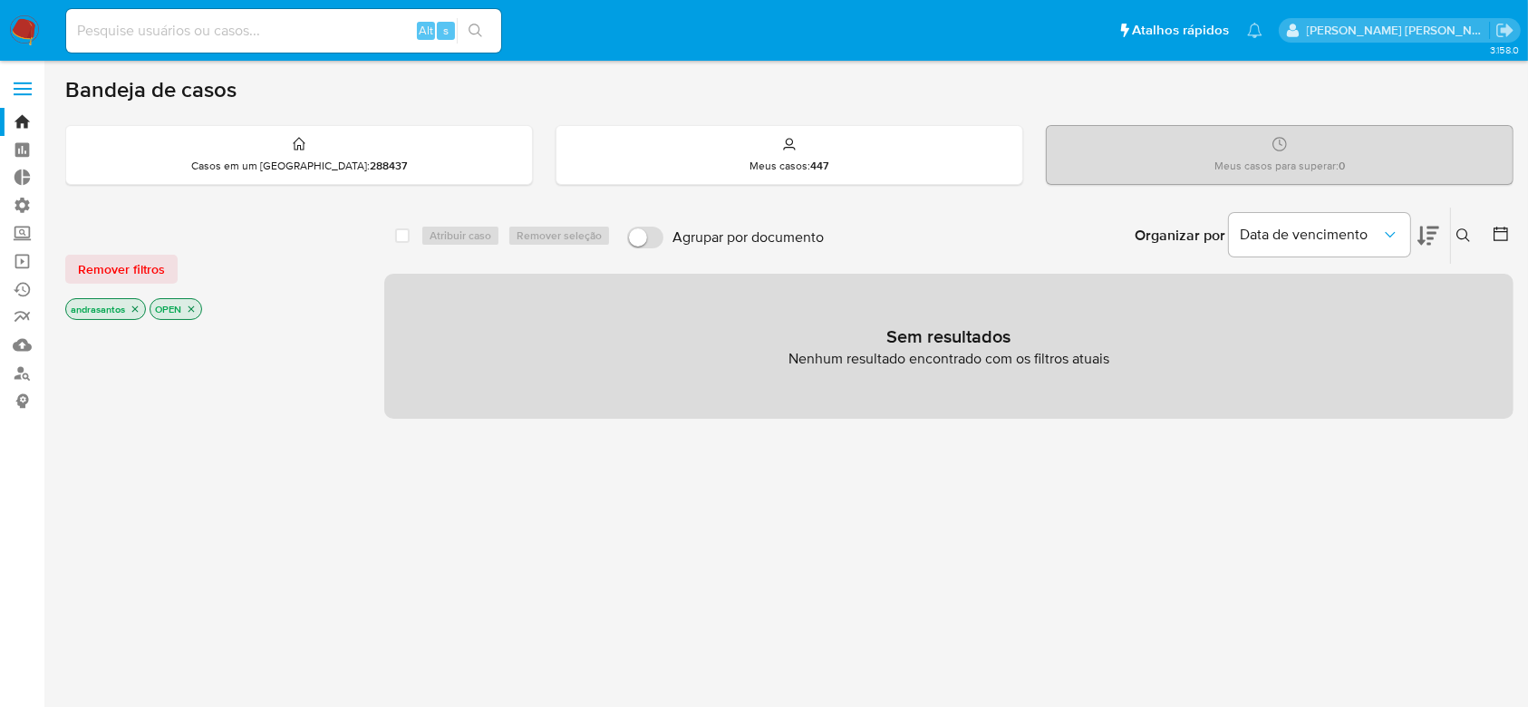
click at [135, 308] on icon "close-filter" at bounding box center [135, 309] width 11 height 11
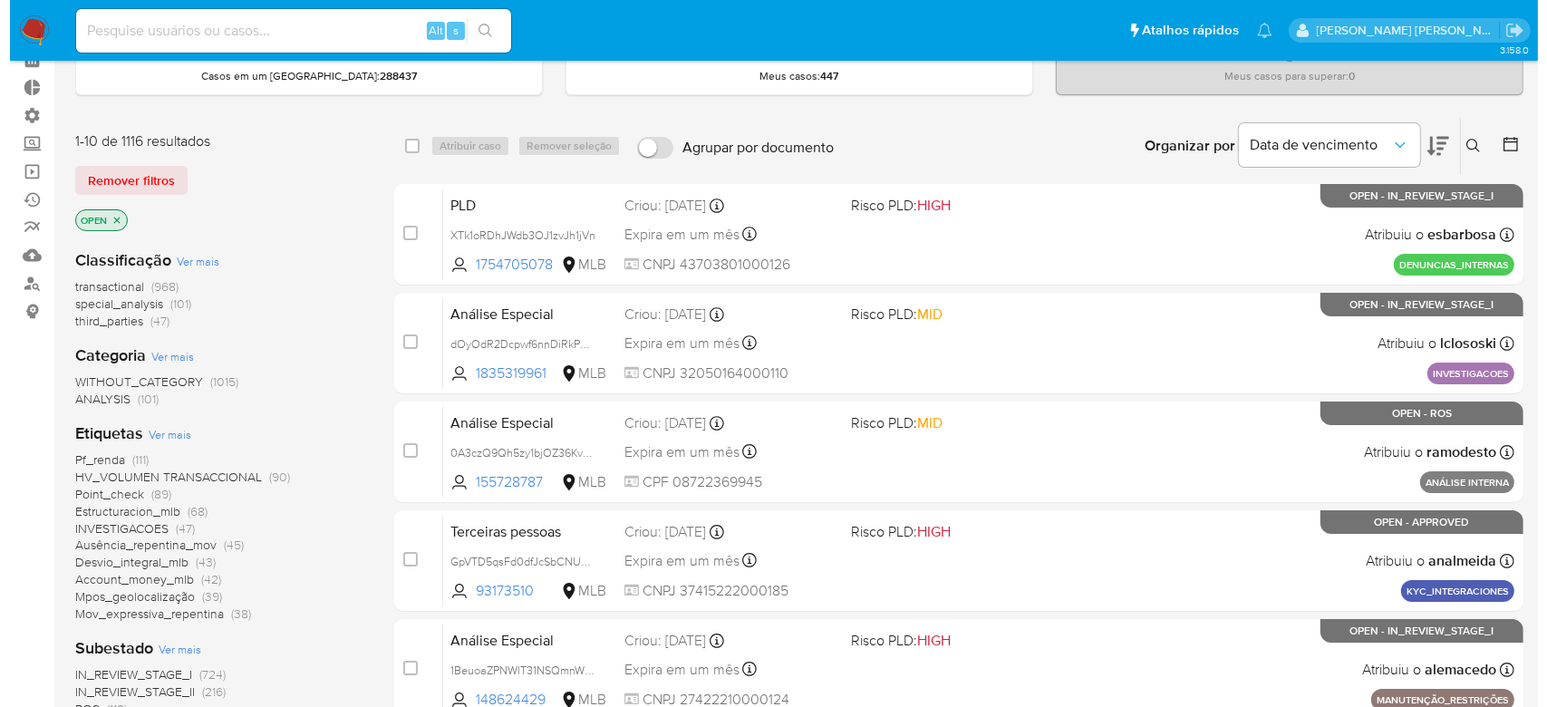
scroll to position [241, 0]
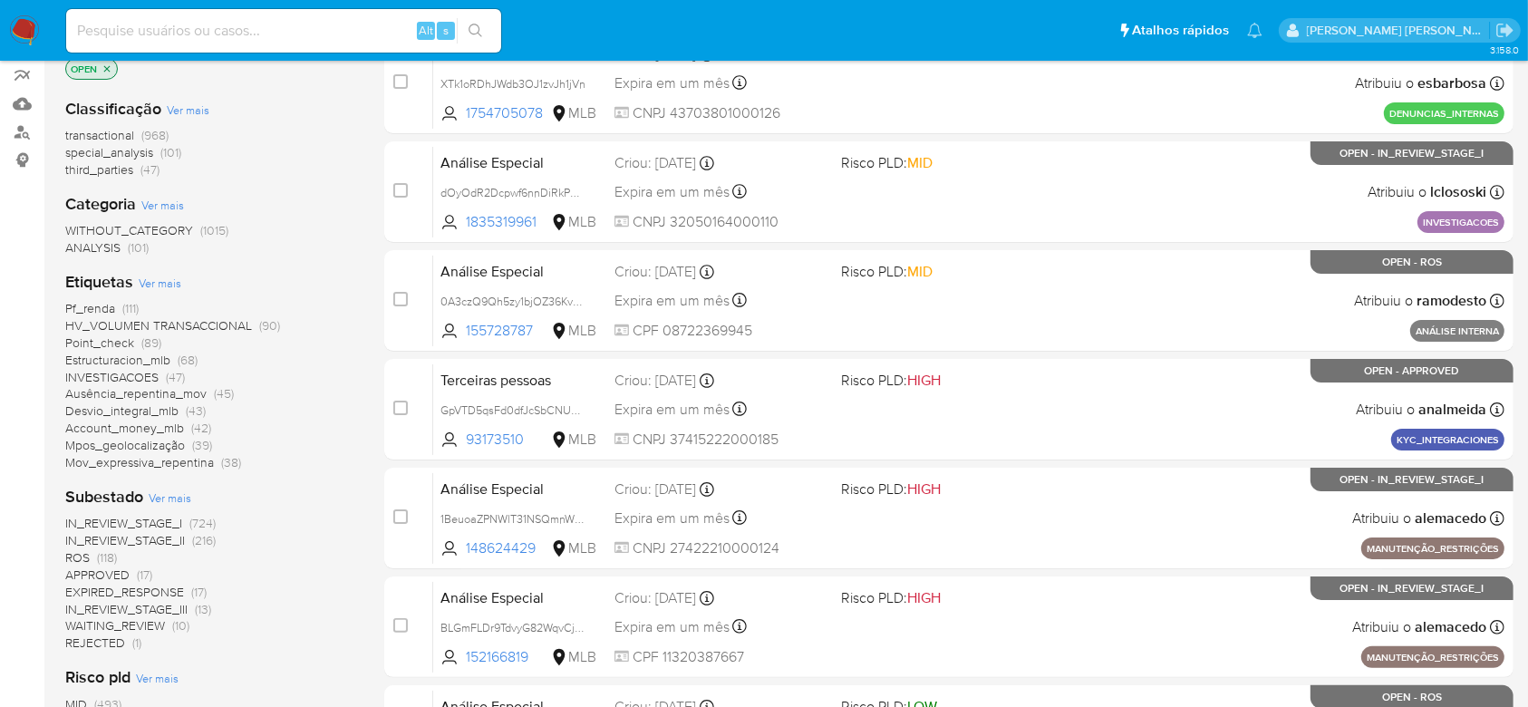
click at [172, 284] on span "Ver mais" at bounding box center [160, 283] width 43 height 16
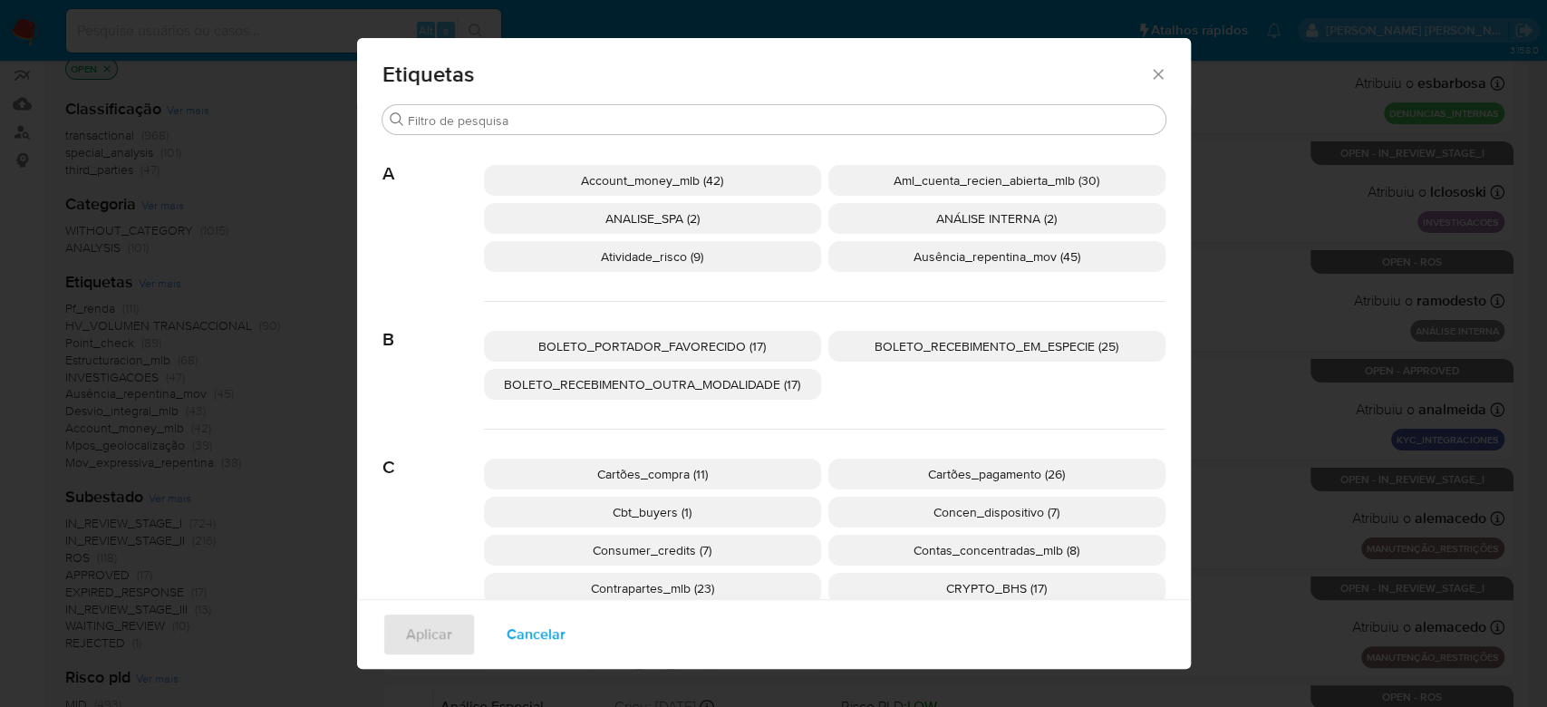
click at [1132, 73] on span "Etiquetas" at bounding box center [766, 74] width 768 height 22
click at [1149, 75] on icon "Fechar" at bounding box center [1158, 74] width 18 height 18
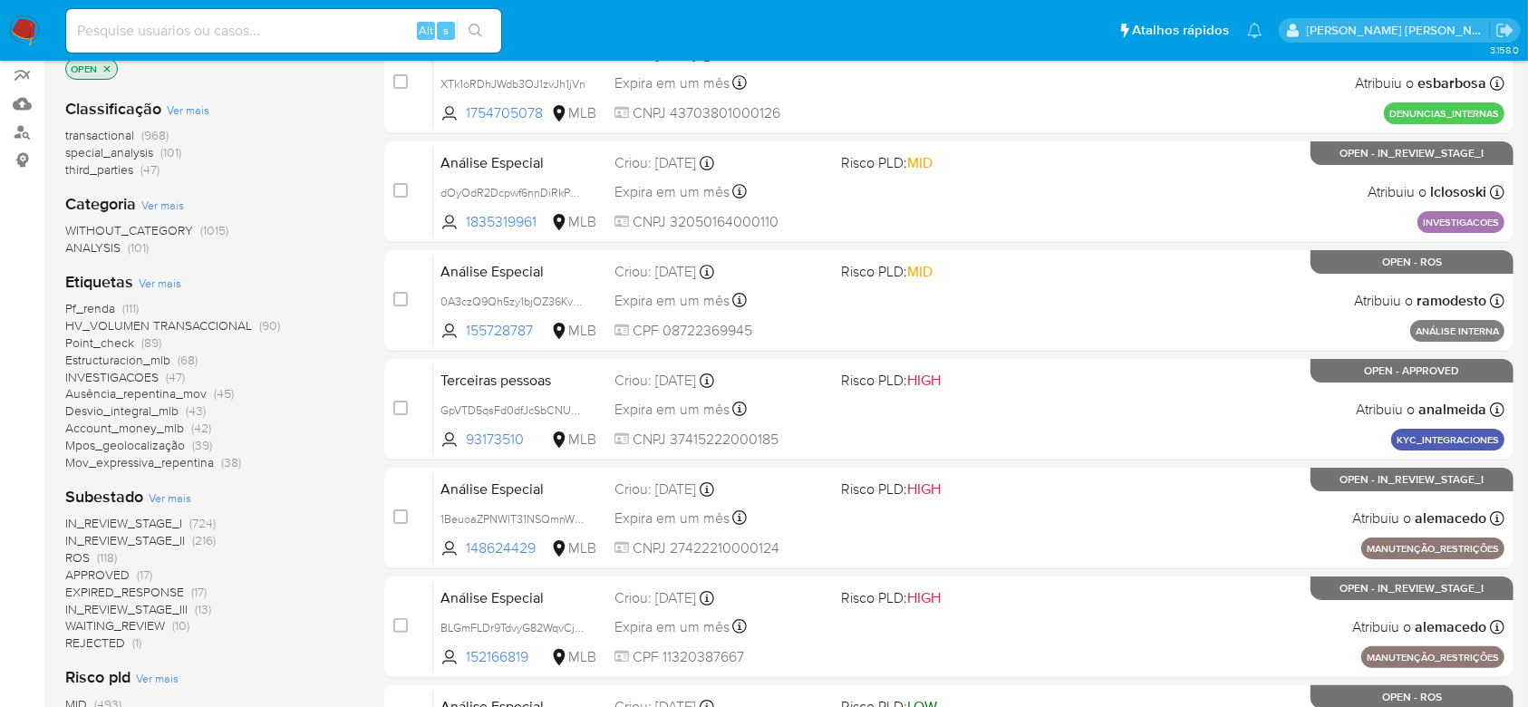
click at [175, 493] on span "Ver mais" at bounding box center [170, 497] width 43 height 16
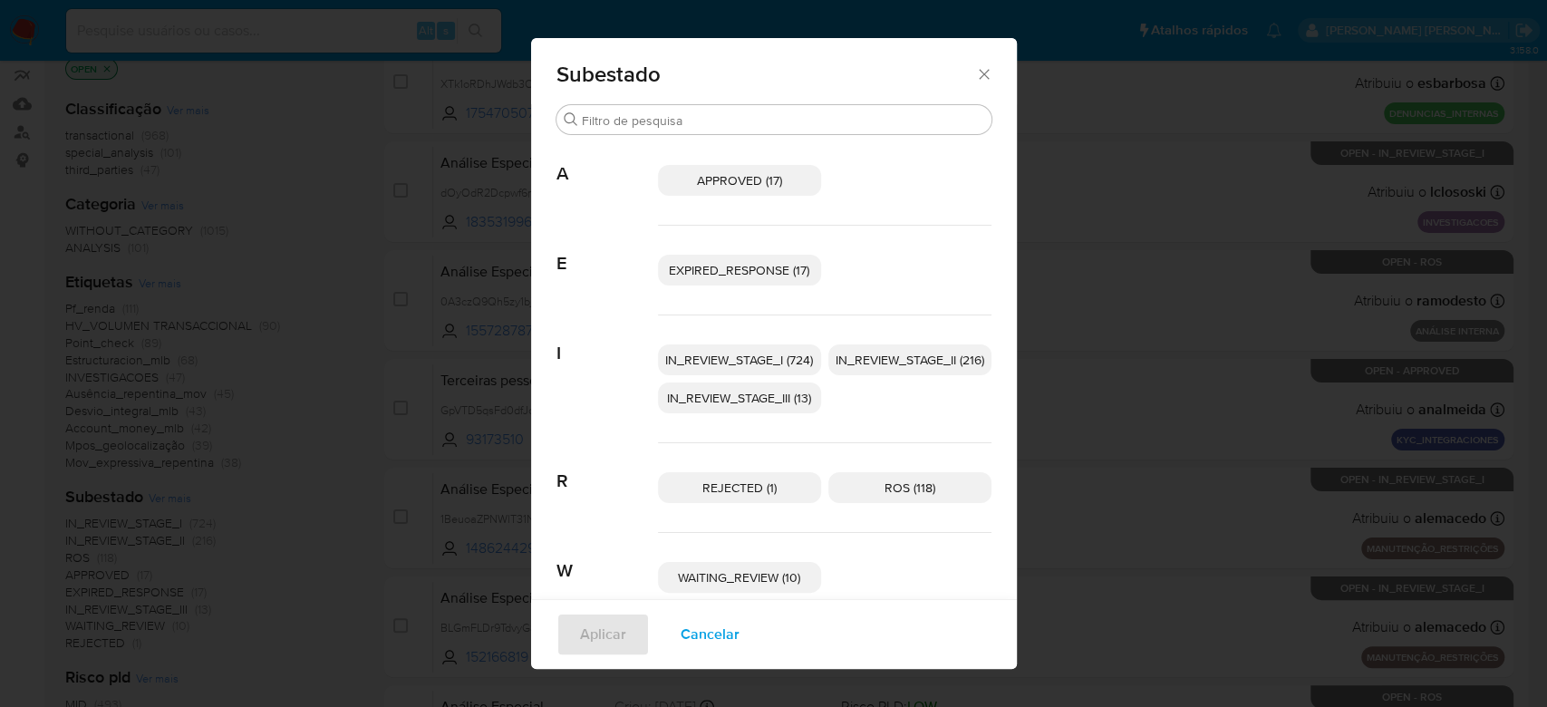
click at [703, 361] on span "IN_REVIEW_STAGE_I (724)" at bounding box center [739, 360] width 148 height 18
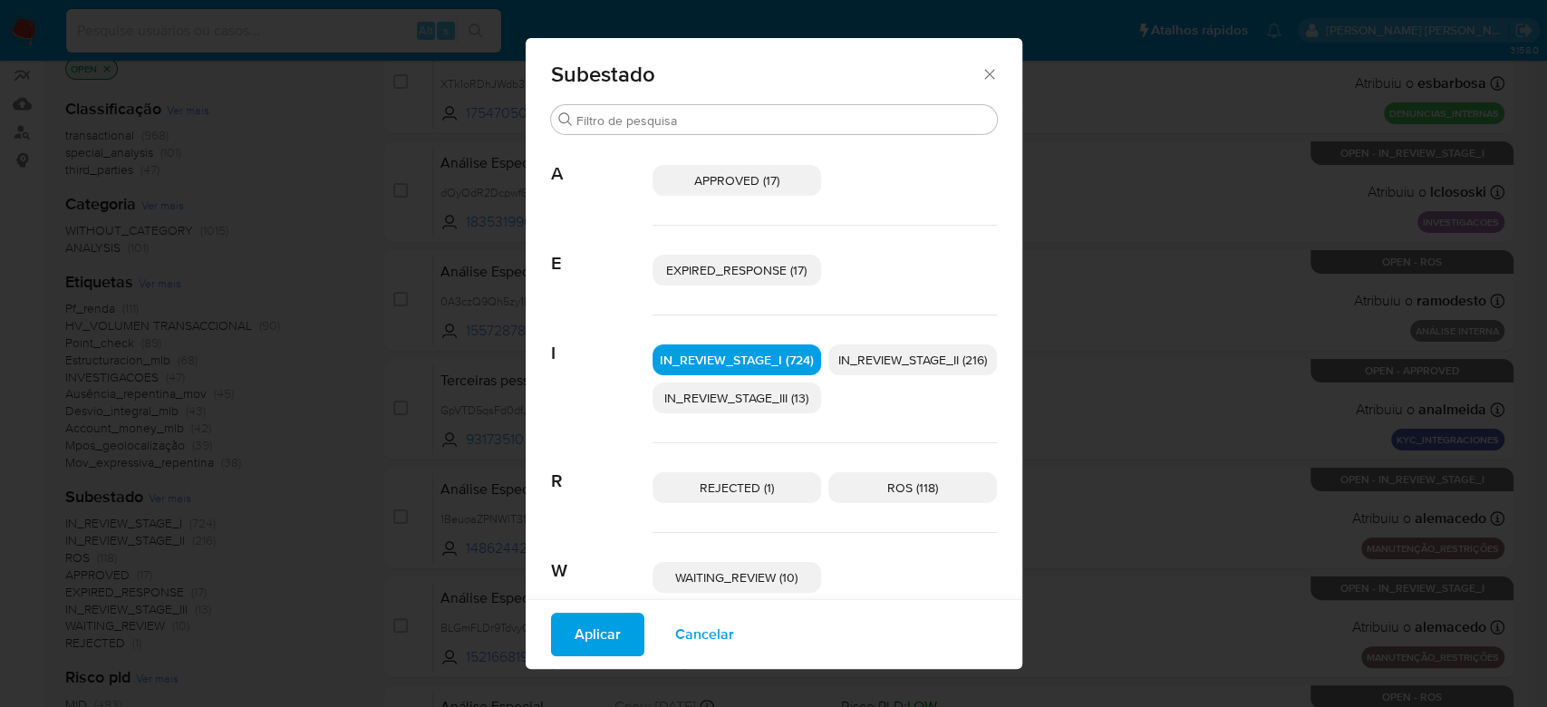
click at [909, 359] on span "IN_REVIEW_STAGE_II (216)" at bounding box center [912, 360] width 149 height 18
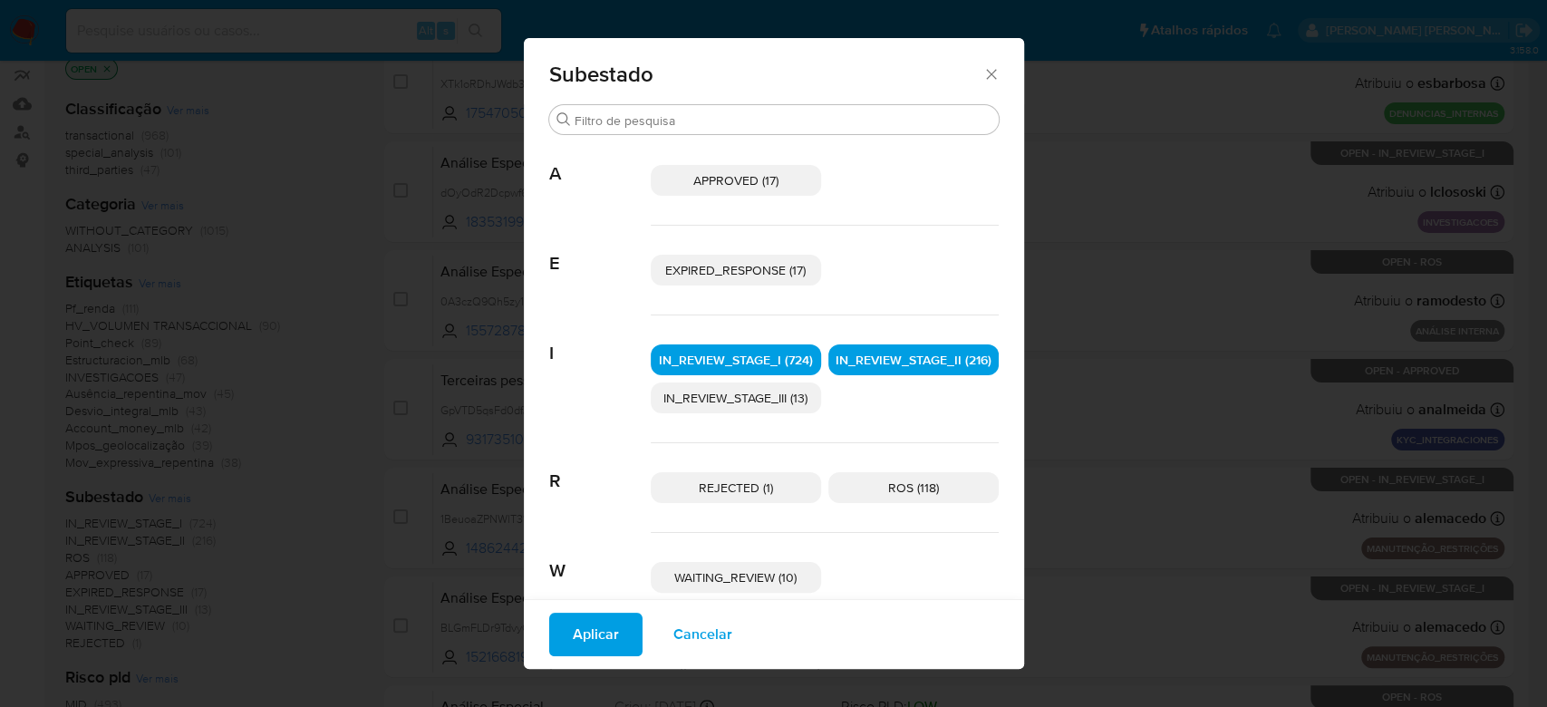
click at [573, 634] on span "Aplicar" at bounding box center [596, 634] width 46 height 40
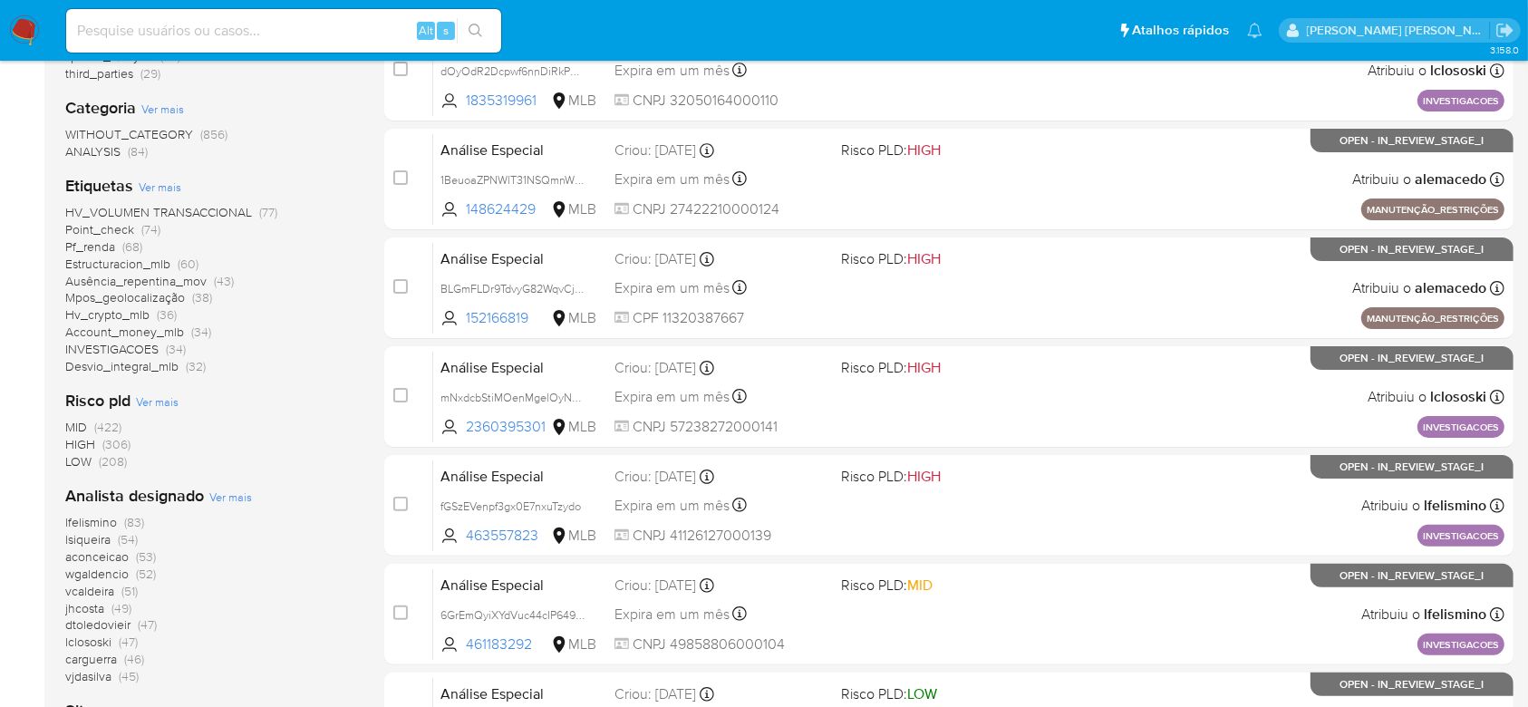
scroll to position [483, 0]
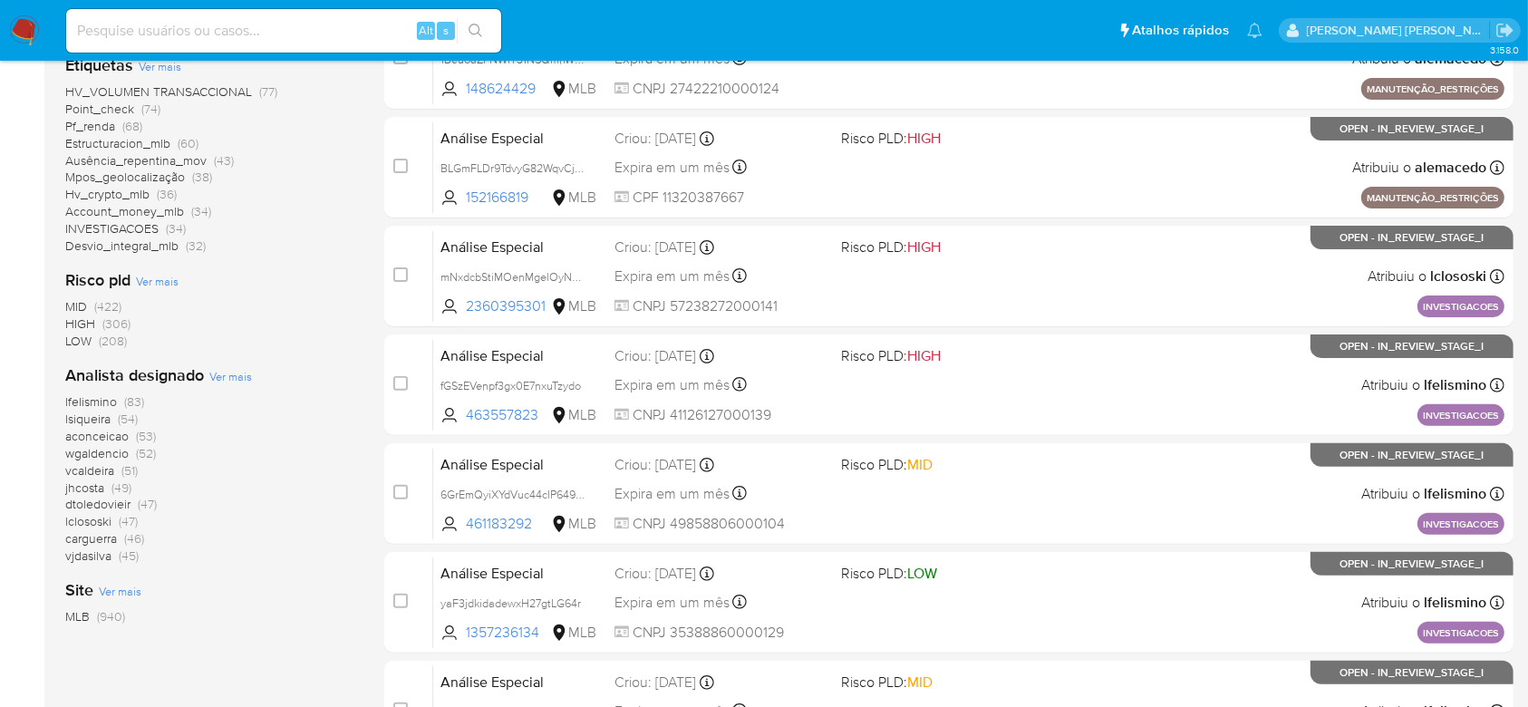
click at [110, 401] on span "lfelismino" at bounding box center [91, 401] width 52 height 18
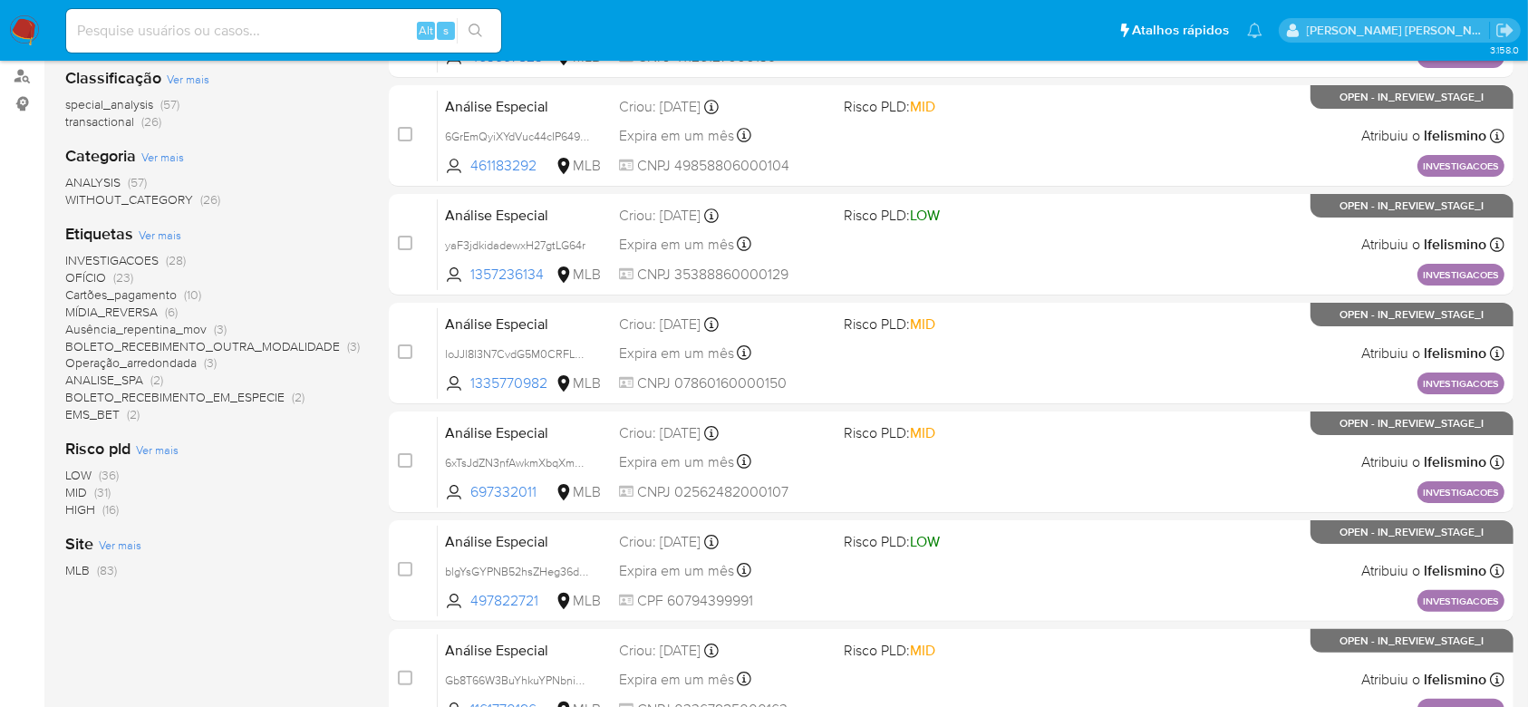
scroll to position [241, 0]
